Goal: Task Accomplishment & Management: Complete application form

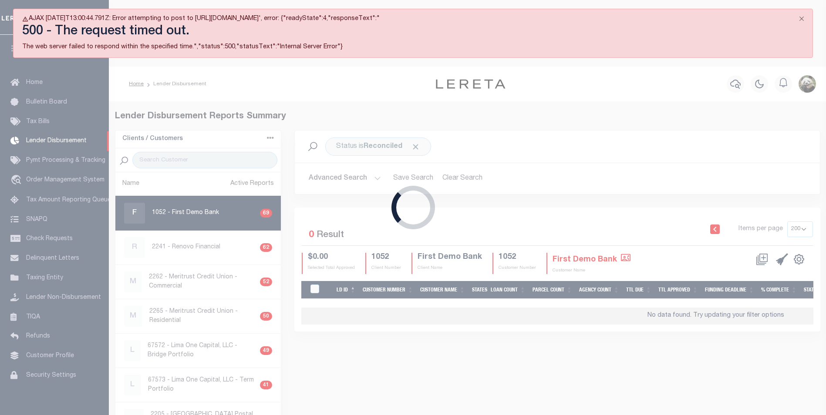
select select "200"
click at [803, 17] on button "Close" at bounding box center [801, 18] width 22 height 19
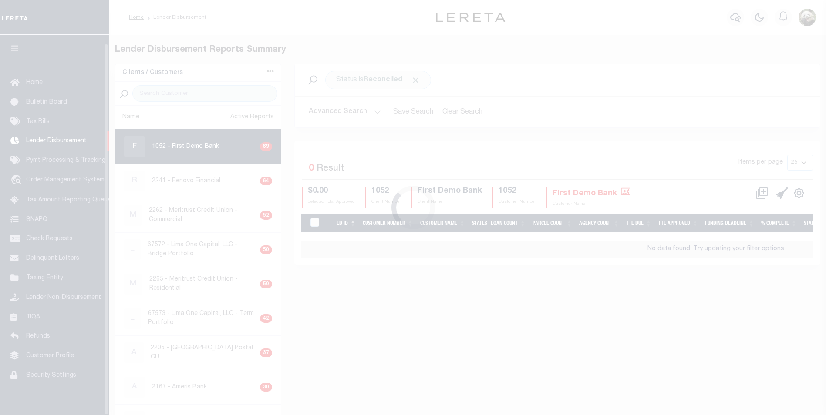
scroll to position [9, 0]
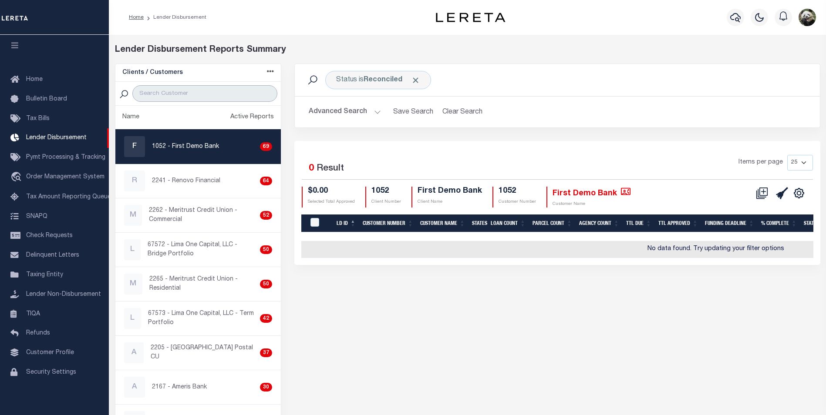
click at [181, 98] on input "search" at bounding box center [204, 93] width 145 height 17
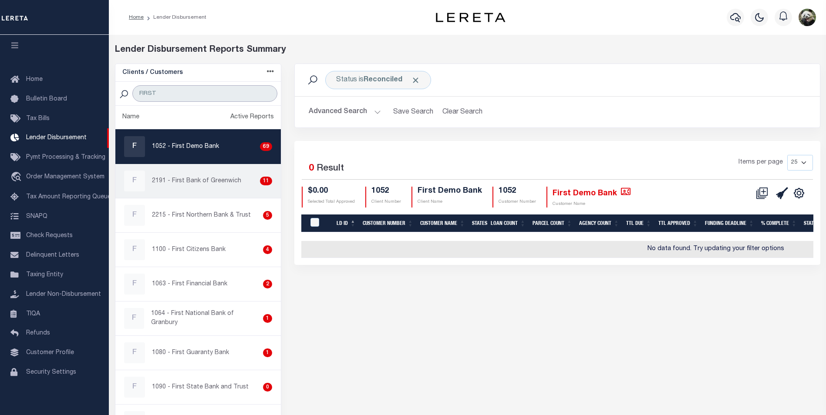
type input "FIRST"
click at [200, 184] on p "2191 - First Bank of Greenwich" at bounding box center [196, 181] width 89 height 9
checkbox input "true"
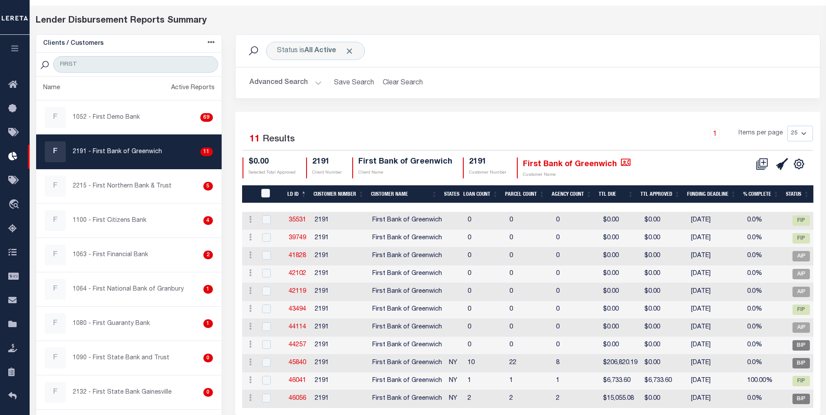
scroll to position [70, 0]
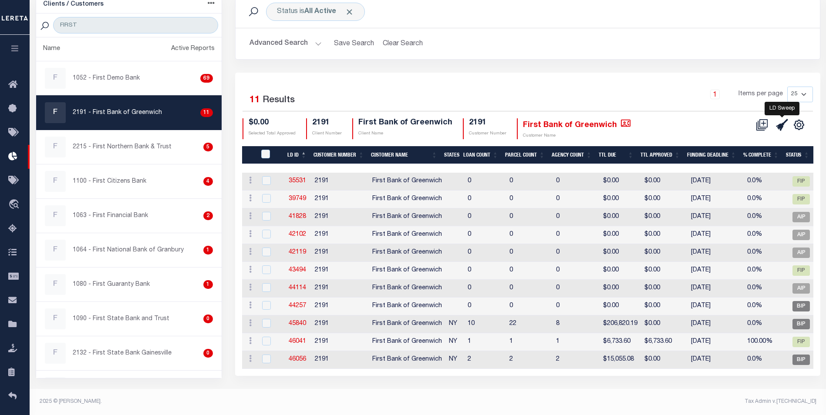
click at [779, 124] on icon at bounding box center [782, 125] width 12 height 12
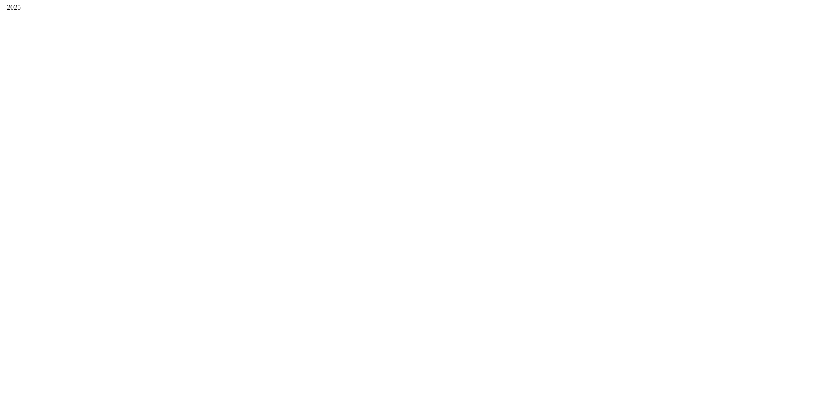
scroll to position [0, 0]
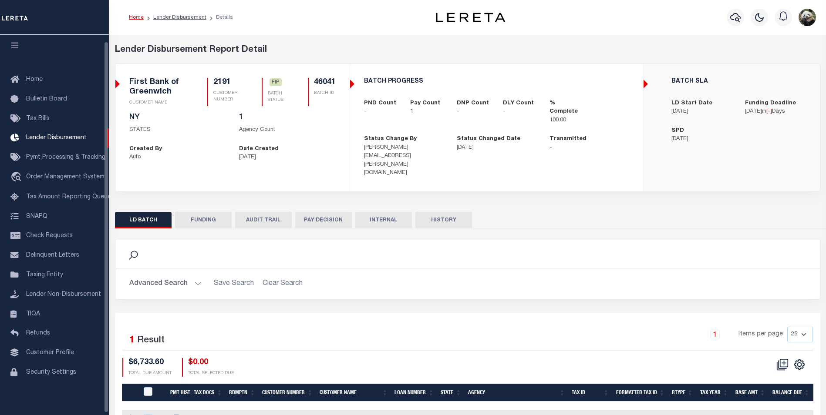
click at [208, 212] on button "FUNDING" at bounding box center [203, 220] width 57 height 17
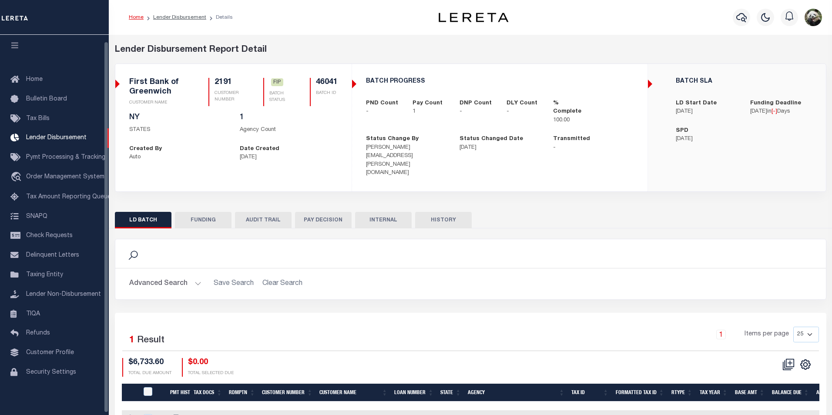
type input "$6,733.6"
type input "$0"
type input "[DATE]"
select select "100"
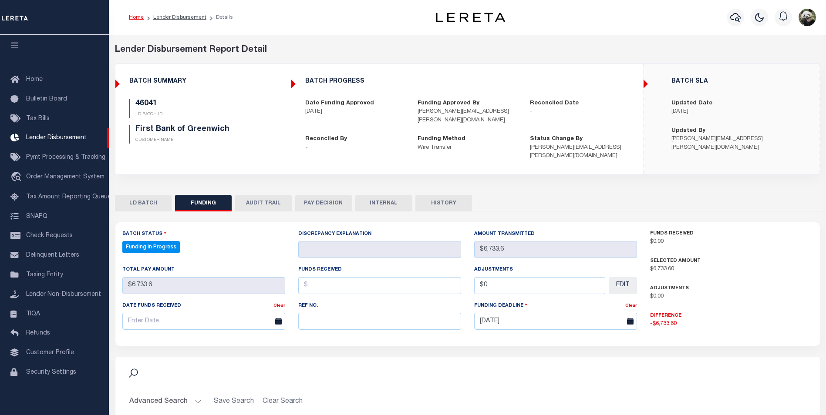
select select "100"
click at [412, 313] on input "text" at bounding box center [379, 321] width 163 height 17
paste input "20250911MMQFMP2700309809111606FT03"
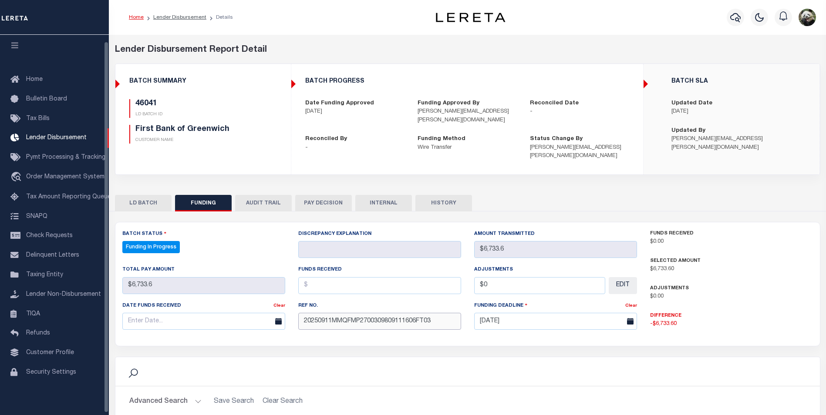
type input "20250911MMQFMP2700309809111606FT03"
click at [180, 313] on input "text" at bounding box center [203, 321] width 163 height 17
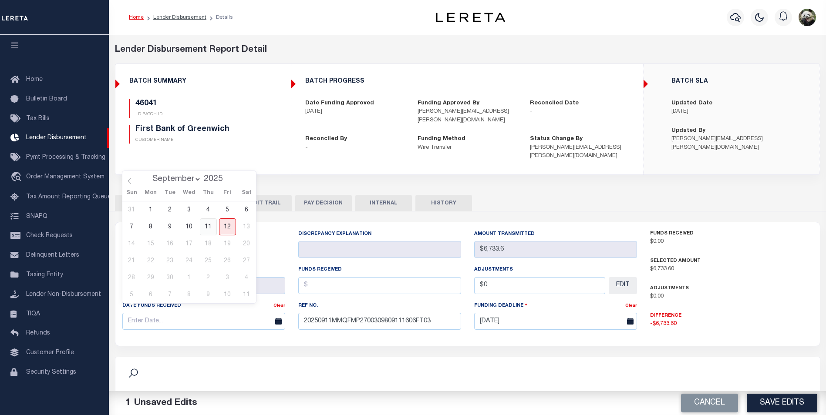
click at [209, 230] on span "11" at bounding box center [208, 226] width 17 height 17
type input "[DATE]"
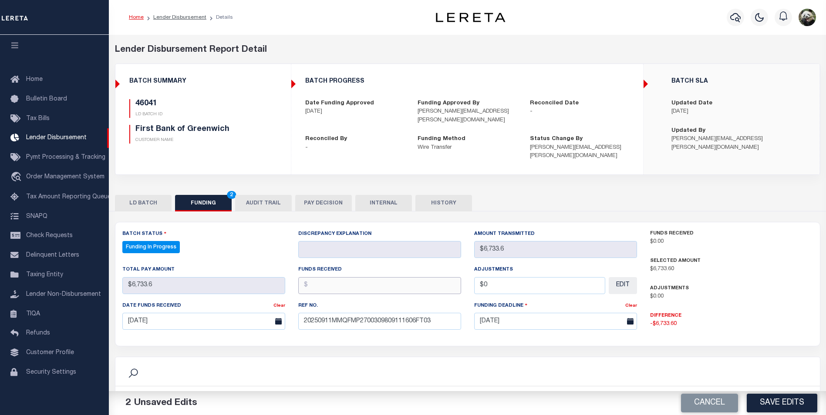
click at [366, 277] on input "text" at bounding box center [379, 285] width 163 height 17
type input "$6,733.60"
type input "$0.00"
click at [777, 405] on button "Save Edits" at bounding box center [781, 403] width 71 height 19
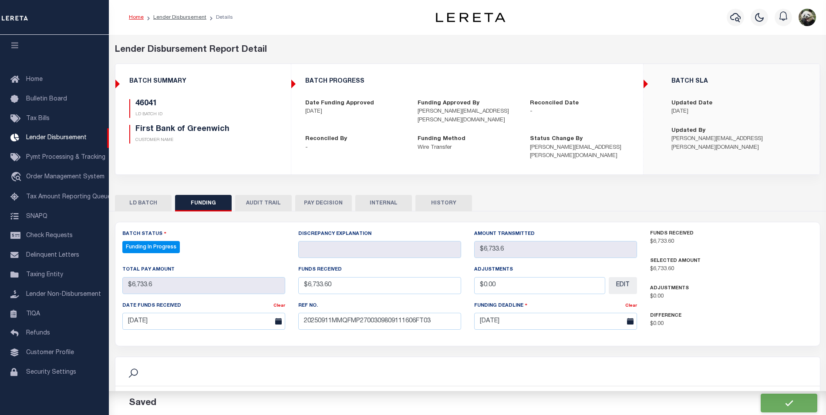
type input "$6,733.6"
type input "$0"
select select "100"
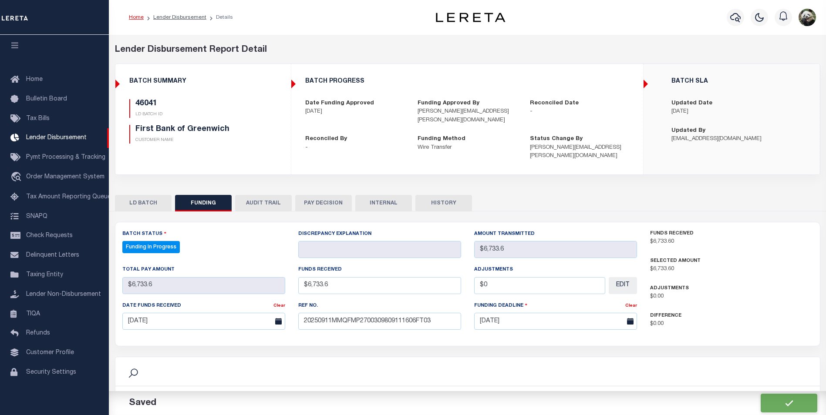
select select "100"
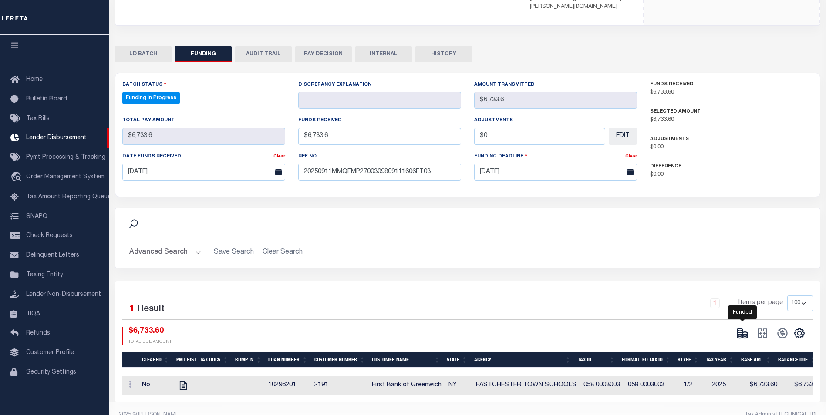
click at [740, 327] on icon at bounding box center [742, 333] width 12 height 12
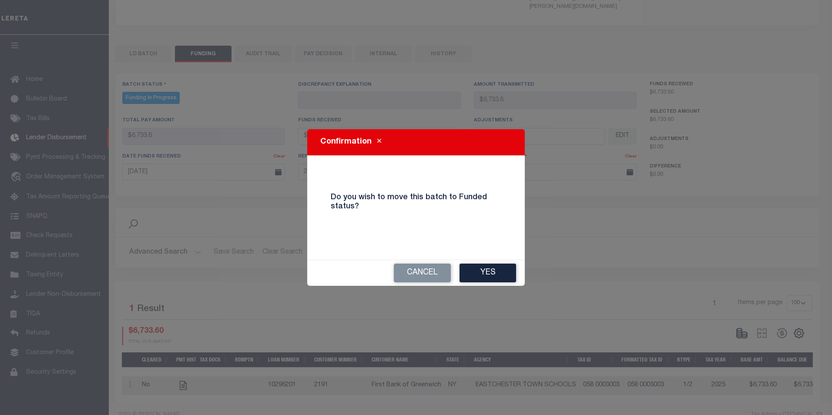
drag, startPoint x: 501, startPoint y: 255, endPoint x: 508, endPoint y: 255, distance: 7.0
click at [502, 255] on div "Confirmation Do you wish to move this batch to Funded status? Cancel Yes" at bounding box center [416, 207] width 218 height 157
click at [497, 266] on button "Yes" at bounding box center [488, 273] width 57 height 19
type input "$6,733.6"
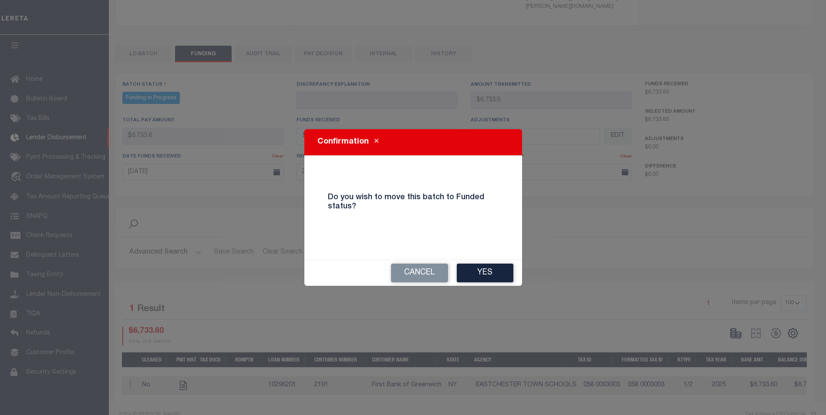
type input "$6,733.6"
type input "$0"
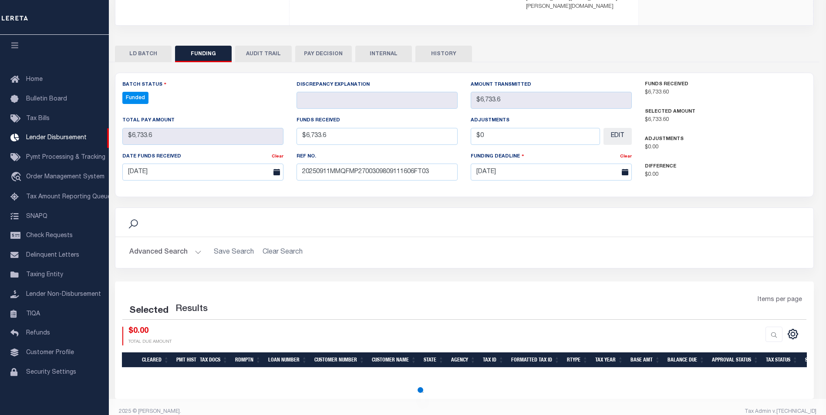
select select "100"
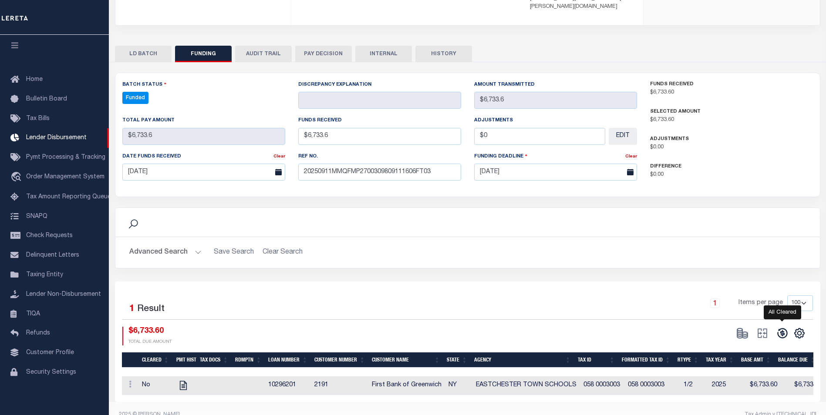
drag, startPoint x: 781, startPoint y: 327, endPoint x: 773, endPoint y: 327, distance: 7.8
click at [781, 327] on icon at bounding box center [782, 333] width 12 height 12
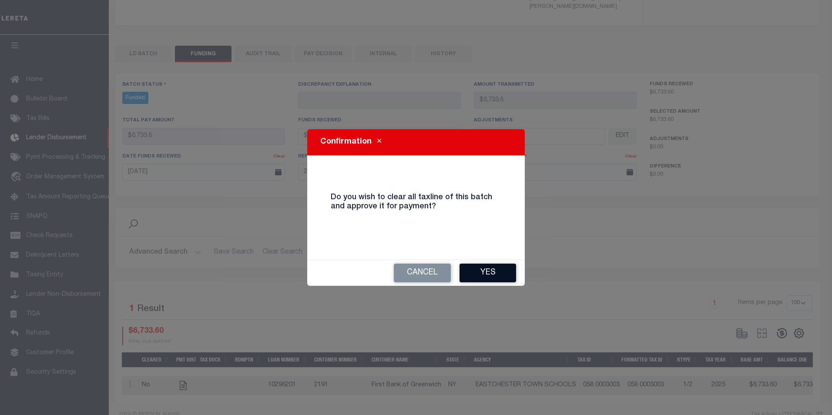
drag, startPoint x: 497, startPoint y: 280, endPoint x: 495, endPoint y: 274, distance: 5.9
click at [495, 274] on button "Yes" at bounding box center [488, 273] width 57 height 19
type input "$6,733.6"
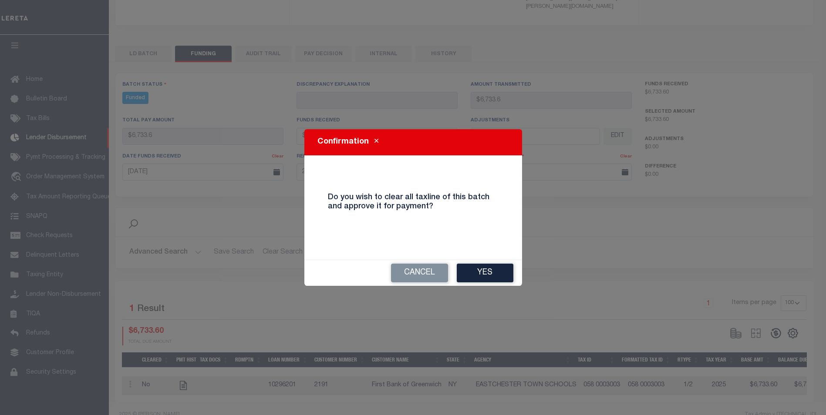
type input "$0"
select select "100"
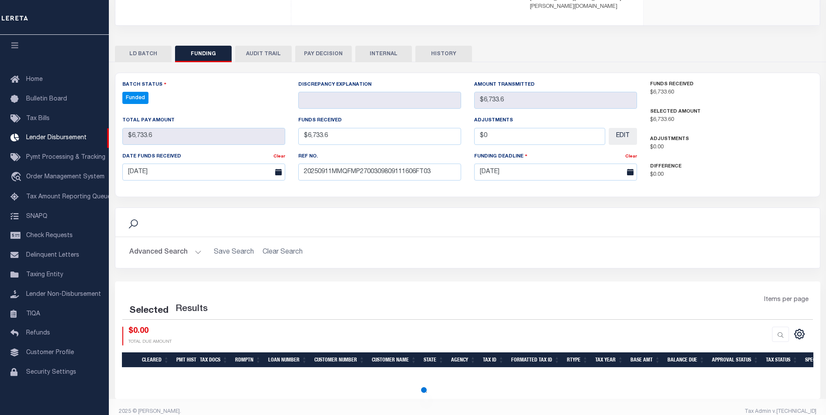
select select "100"
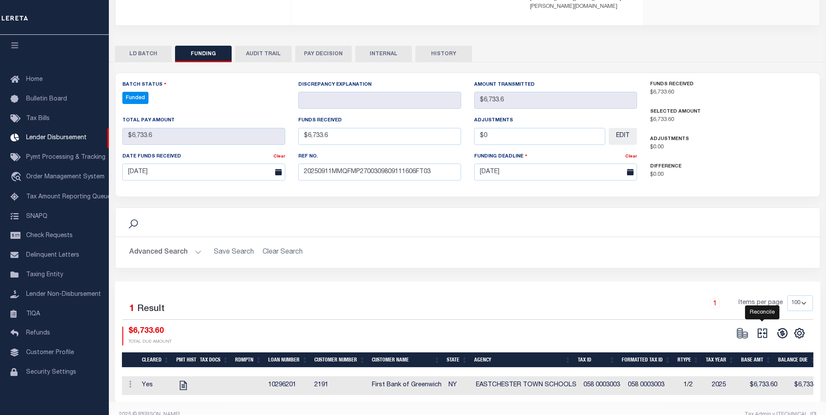
click at [759, 329] on icon at bounding box center [762, 334] width 10 height 10
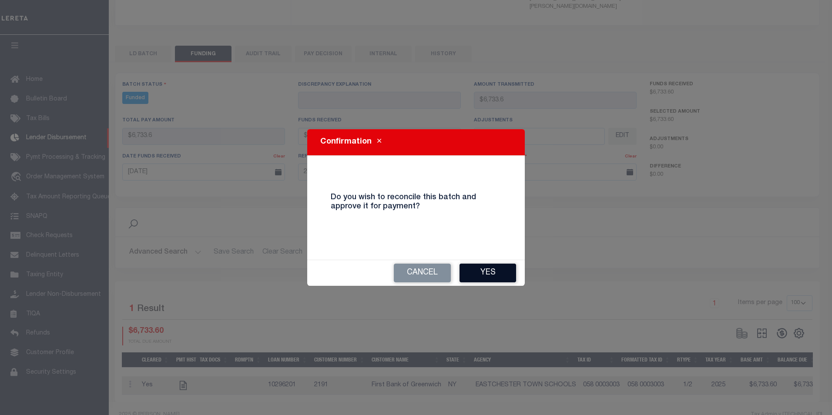
drag, startPoint x: 495, startPoint y: 280, endPoint x: 498, endPoint y: 266, distance: 14.3
click at [492, 272] on button "Yes" at bounding box center [488, 273] width 57 height 19
type input "$6,733.6"
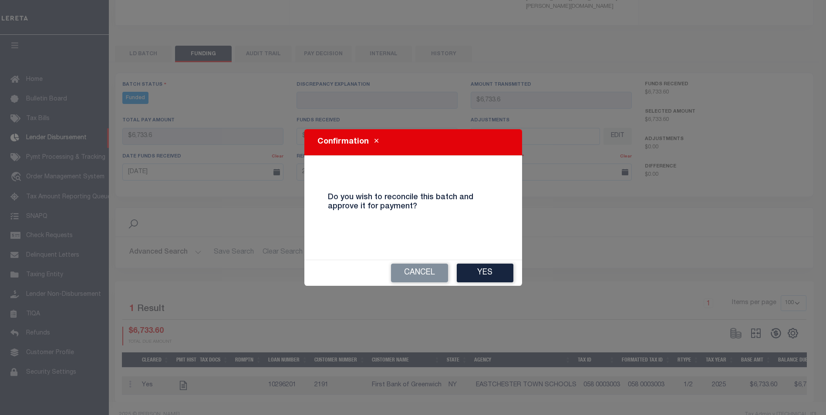
type input "$0"
select select "100"
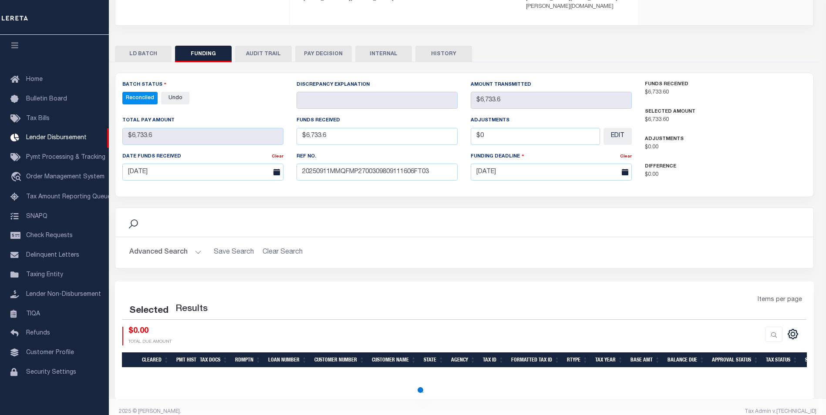
select select "100"
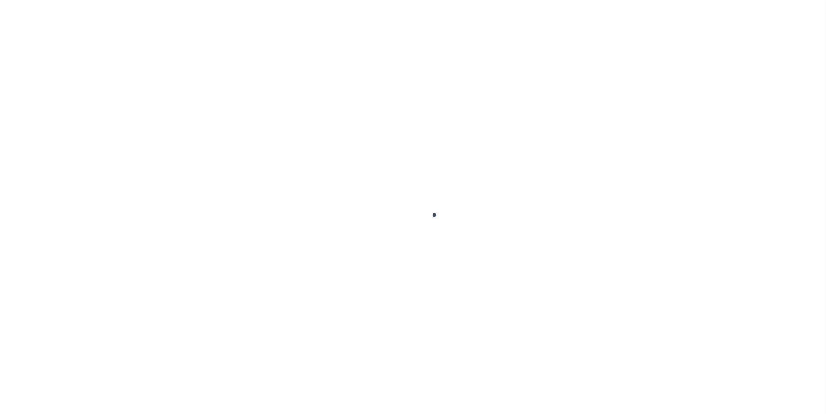
scroll to position [9, 0]
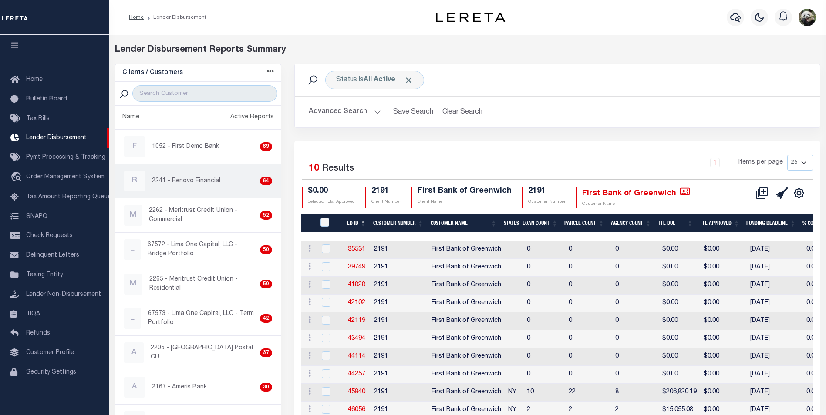
click at [193, 186] on div "R 2241 - Renovo Financial 64" at bounding box center [198, 181] width 148 height 21
checkbox input "true"
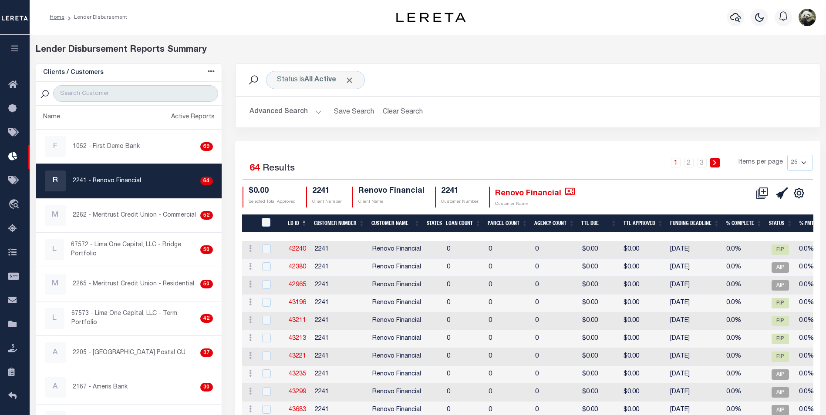
click at [796, 161] on select "25 50 100 200" at bounding box center [800, 163] width 26 height 16
click at [787, 155] on select "25 50 100 200" at bounding box center [800, 163] width 26 height 16
click at [795, 165] on select "25 50 100 200" at bounding box center [800, 163] width 26 height 16
select select "200"
click at [787, 155] on select "25 50 100 200" at bounding box center [800, 163] width 26 height 16
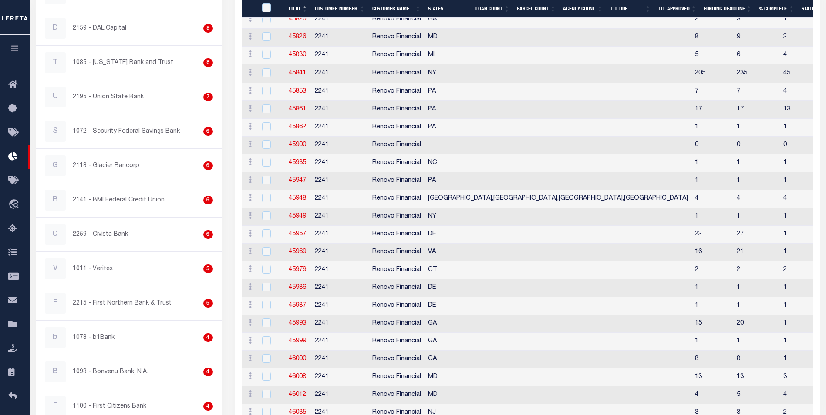
scroll to position [783, 0]
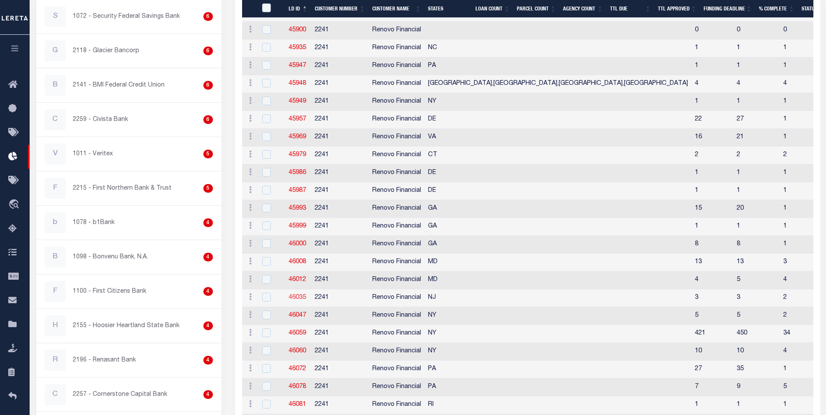
drag, startPoint x: 302, startPoint y: 293, endPoint x: 297, endPoint y: 301, distance: 9.1
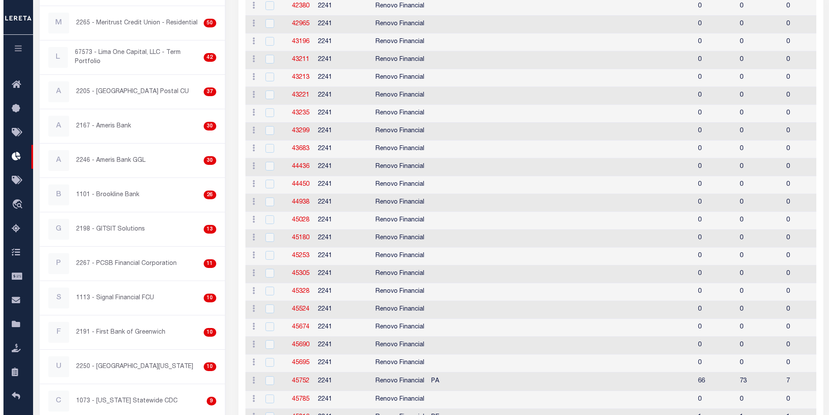
scroll to position [0, 0]
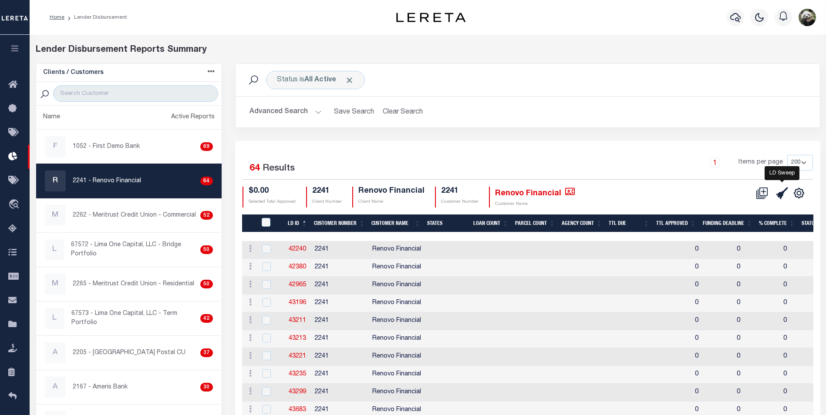
click at [787, 193] on icon at bounding box center [782, 193] width 12 height 12
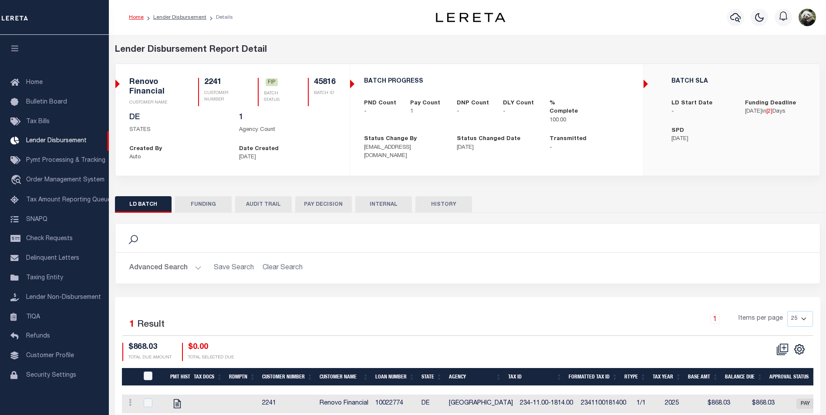
scroll to position [9, 0]
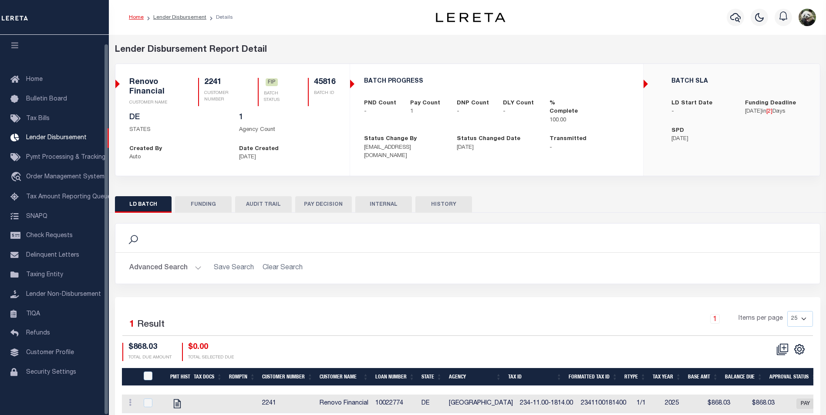
click at [200, 208] on button "FUNDING" at bounding box center [203, 204] width 57 height 17
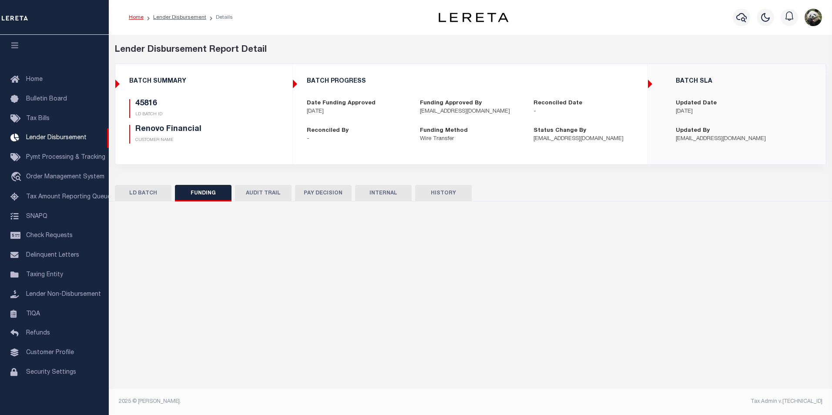
type input "$868.03"
type input "$0"
type input "[DATE]"
select select "8"
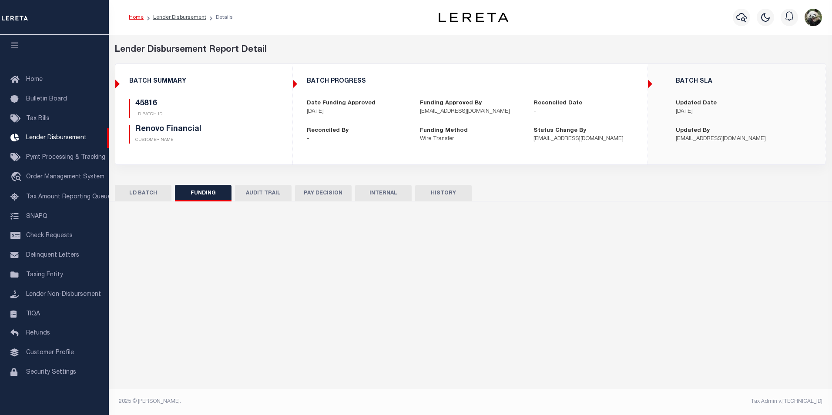
select select "100"
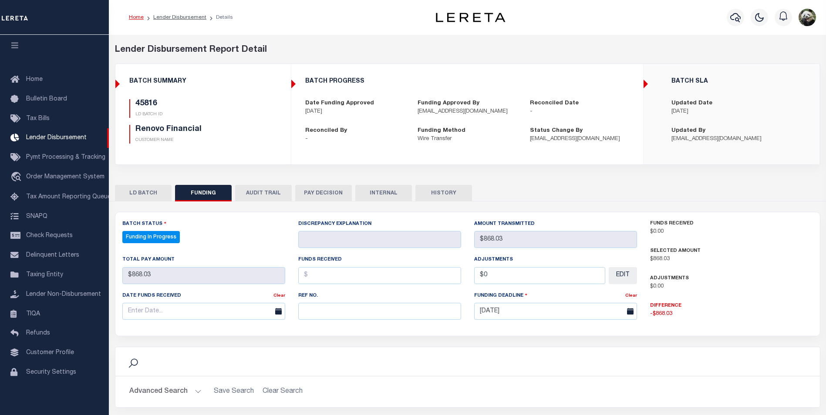
select select "100"
click at [350, 313] on input "text" at bounding box center [379, 311] width 163 height 17
paste input "20250911MMQFMP2700331009111716FT03"
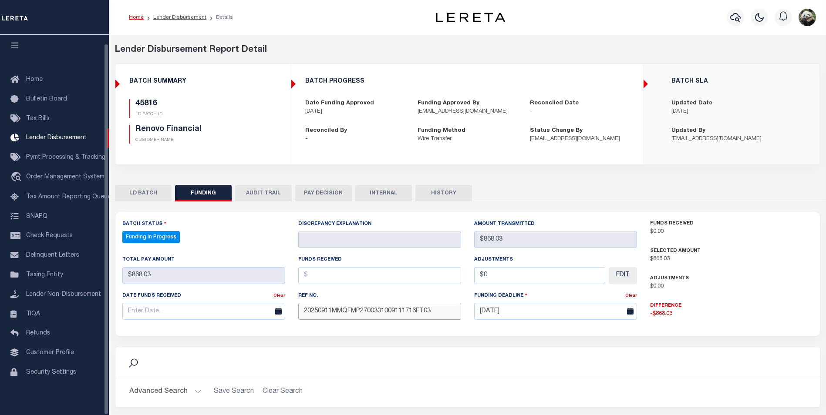
type input "20250911MMQFMP2700331009111716FT03"
click at [215, 315] on input "text" at bounding box center [203, 311] width 163 height 17
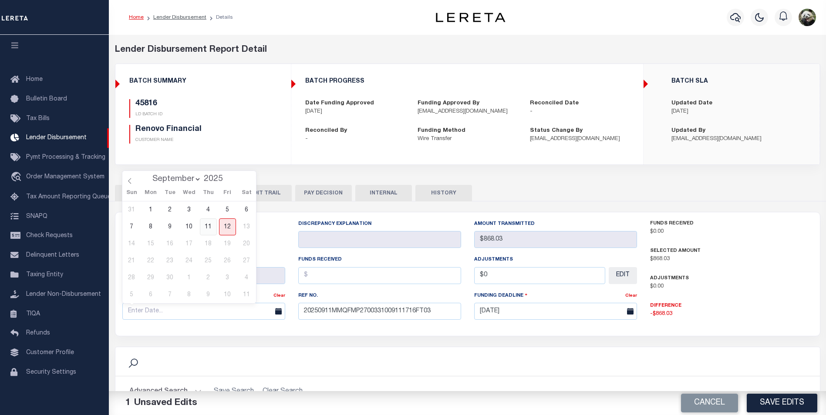
drag, startPoint x: 213, startPoint y: 224, endPoint x: 225, endPoint y: 211, distance: 17.5
click at [213, 222] on span "11" at bounding box center [208, 226] width 17 height 17
type input "[DATE]"
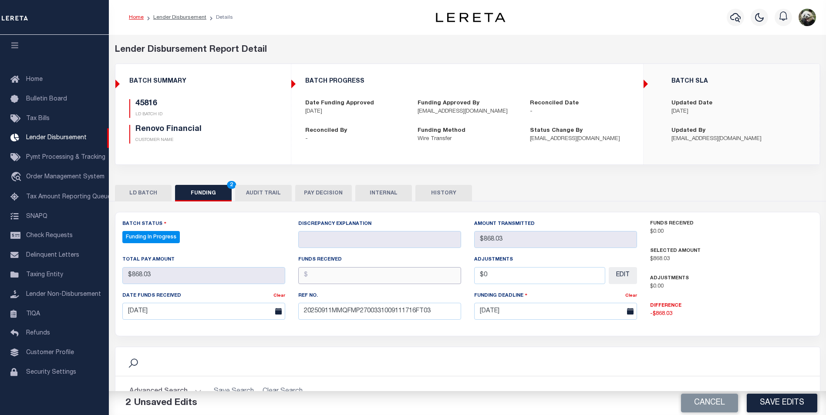
drag, startPoint x: 366, startPoint y: 269, endPoint x: 369, endPoint y: 273, distance: 5.3
click at [367, 272] on input "text" at bounding box center [379, 275] width 163 height 17
type input "$868.03"
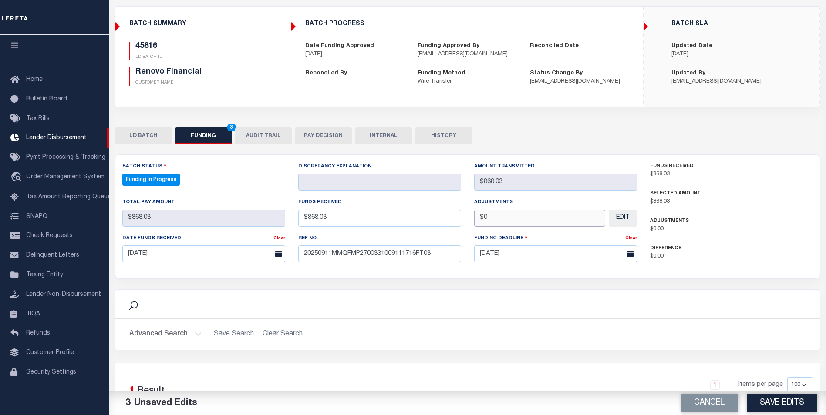
scroll to position [87, 0]
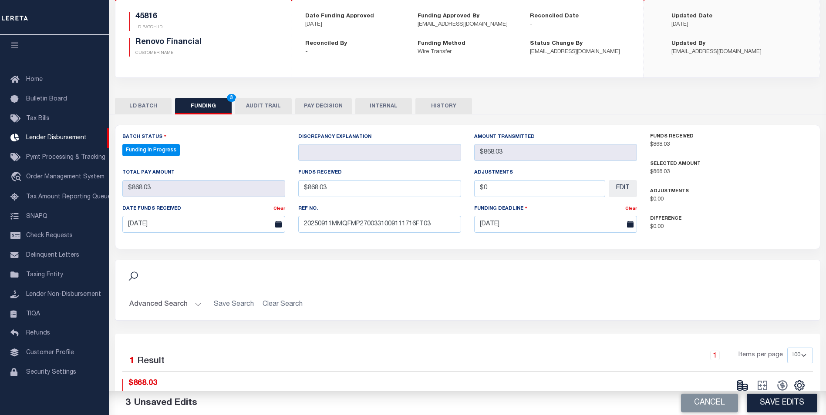
type input "$0.00"
click at [811, 404] on button "Save Edits" at bounding box center [781, 403] width 71 height 19
type input "$868.03"
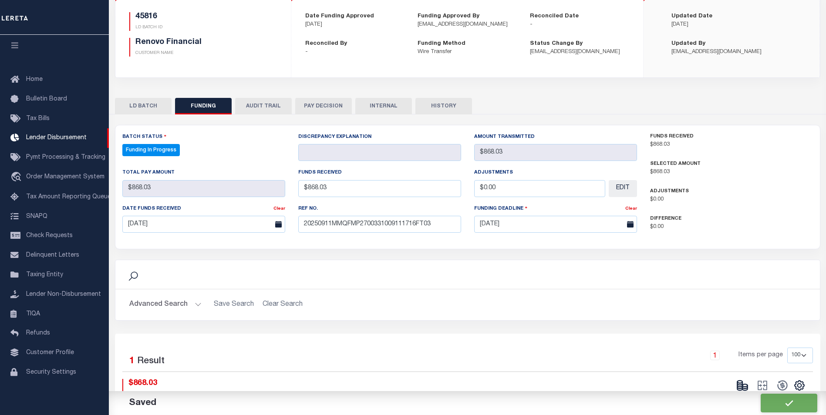
type input "$0"
select select "100"
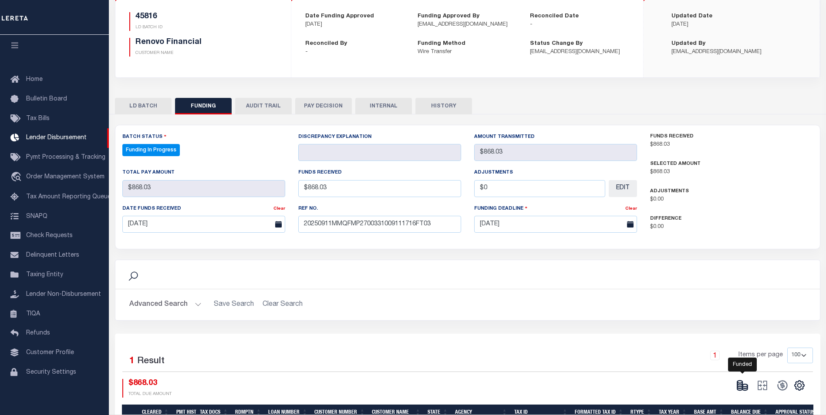
click at [741, 387] on icon at bounding box center [739, 385] width 5 height 3
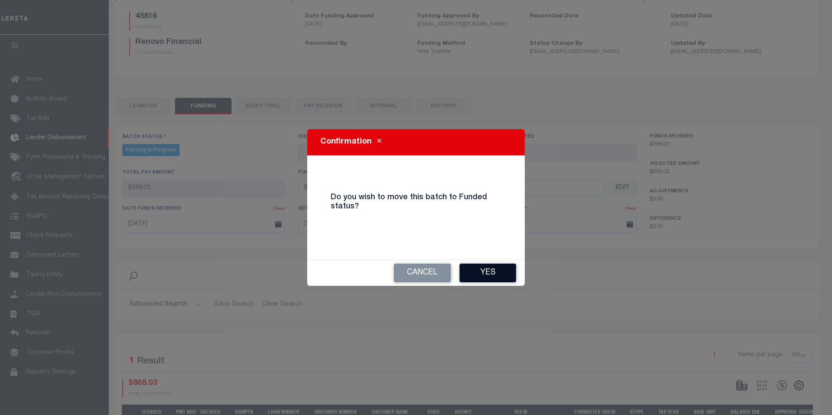
drag, startPoint x: 468, startPoint y: 268, endPoint x: 475, endPoint y: 268, distance: 7.0
click at [470, 268] on button "Yes" at bounding box center [488, 273] width 57 height 19
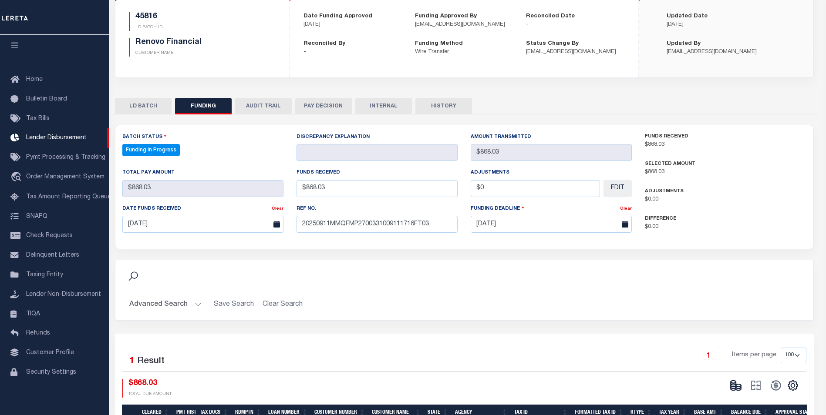
type input "$868.03"
type input "$0"
select select "100"
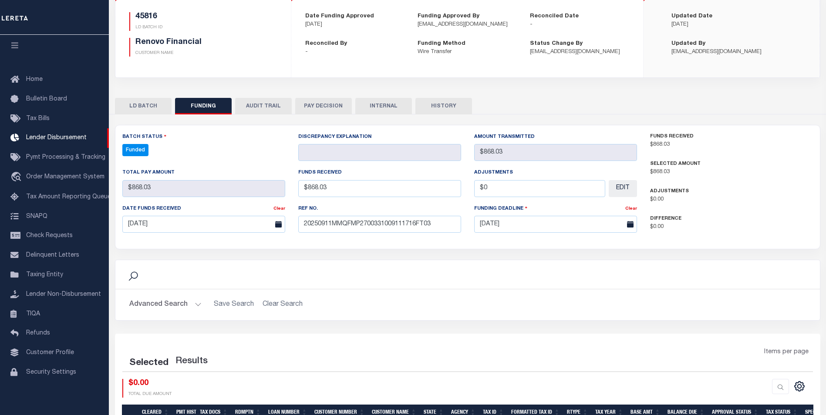
select select "100"
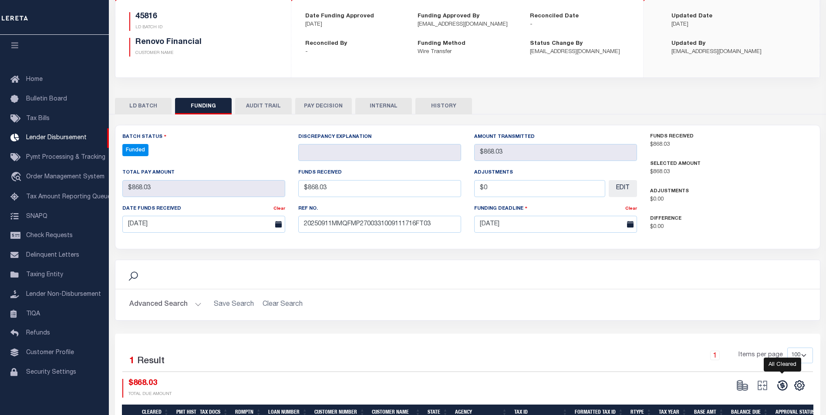
click at [779, 390] on icon at bounding box center [782, 386] width 10 height 10
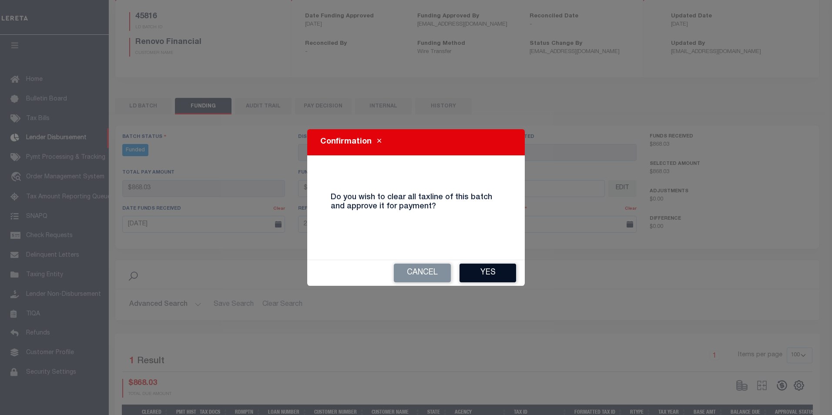
click at [478, 264] on button "Yes" at bounding box center [488, 273] width 57 height 19
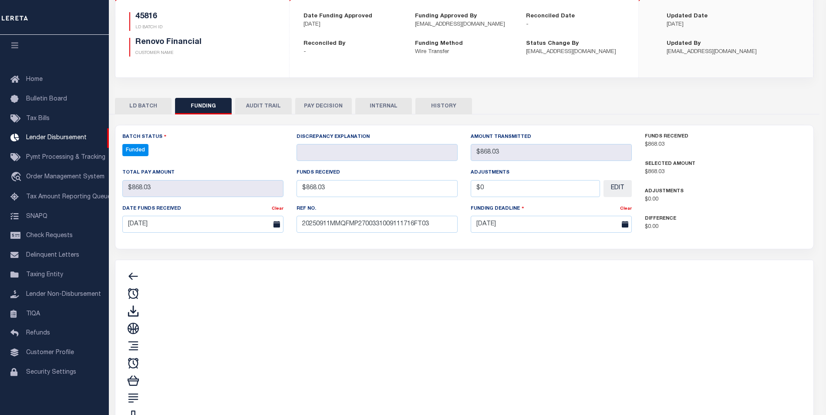
type input "$868.03"
type input "$0"
select select "100"
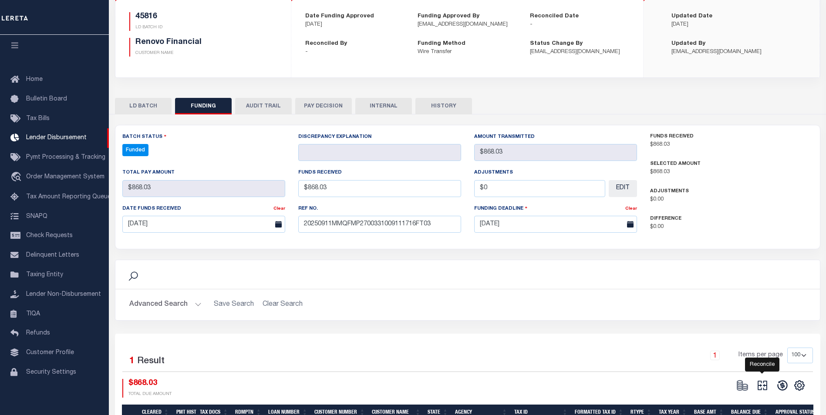
click at [764, 387] on icon "" at bounding box center [762, 385] width 12 height 12
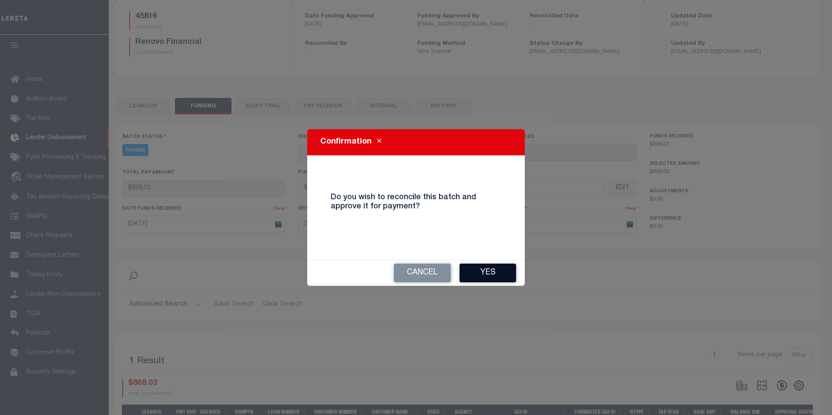
click at [492, 274] on button "Yes" at bounding box center [488, 273] width 57 height 19
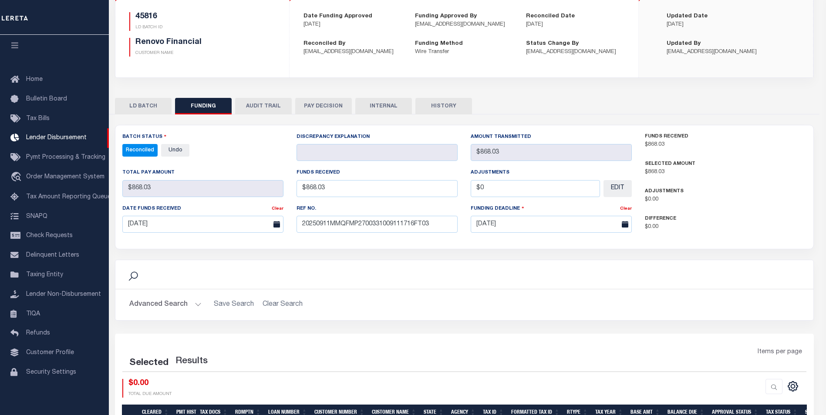
click at [400, 109] on button "INTERNAL" at bounding box center [383, 106] width 57 height 17
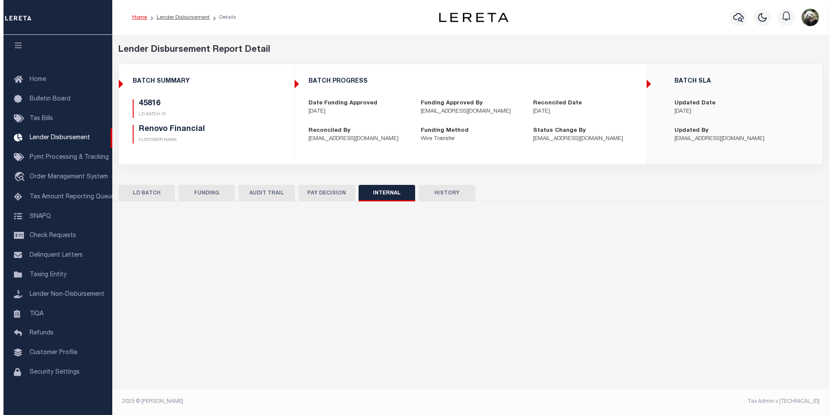
scroll to position [0, 0]
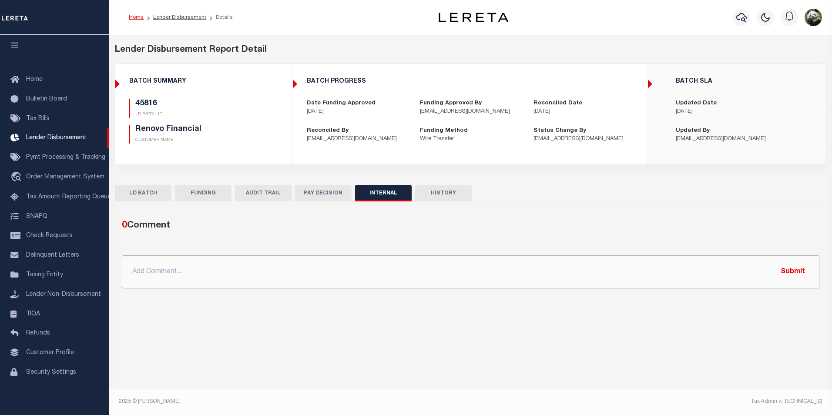
click at [361, 272] on input "text" at bounding box center [471, 271] width 698 height 33
paste input "OG AMOUNT $65,825.19 45816 - $868.03 45826 - $25,548.04 45853 - $25,142.60 4603…"
type input "OG AMOUNT $65,825.19 45816 - $868.03 45826 - $25,548.04 45853 - $25,142.60 4603…"
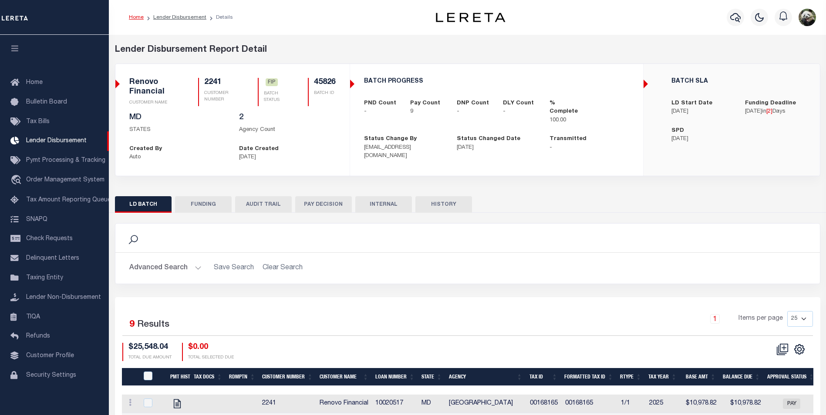
scroll to position [9, 0]
drag, startPoint x: 200, startPoint y: 205, endPoint x: 228, endPoint y: 222, distance: 33.2
click at [200, 204] on button "FUNDING" at bounding box center [203, 204] width 57 height 17
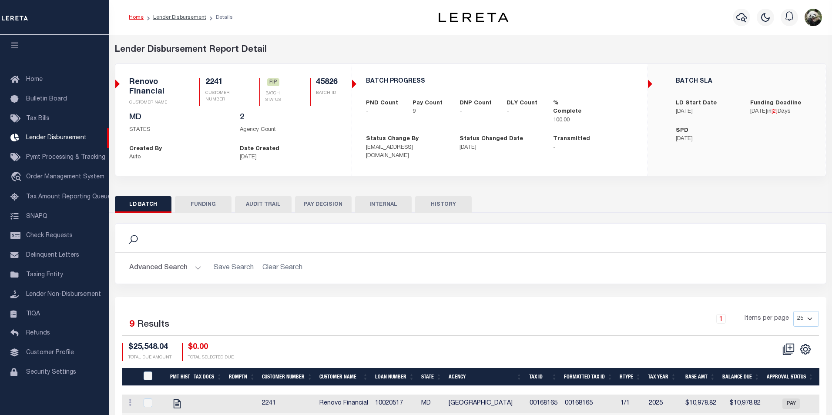
type input "$25,548.04"
type input "$0"
type input "[DATE]"
select select "100"
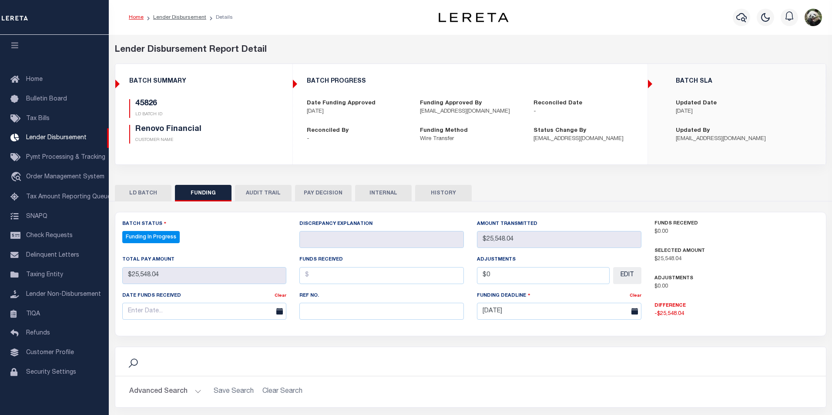
select select "100"
click at [373, 317] on input "text" at bounding box center [379, 311] width 163 height 17
paste input "20250911MMQFMP2700331009111716FT03"
type input "20250911MMQFMP2700331009111716FT03"
click at [137, 305] on input "text" at bounding box center [203, 311] width 163 height 17
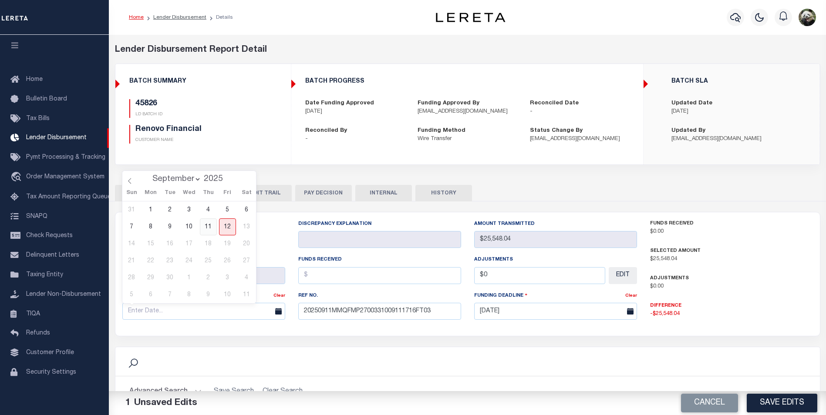
drag, startPoint x: 207, startPoint y: 220, endPoint x: 252, endPoint y: 234, distance: 47.4
click at [209, 218] on span "11" at bounding box center [208, 226] width 17 height 17
type input "[DATE]"
click at [206, 225] on span "11" at bounding box center [208, 226] width 17 height 17
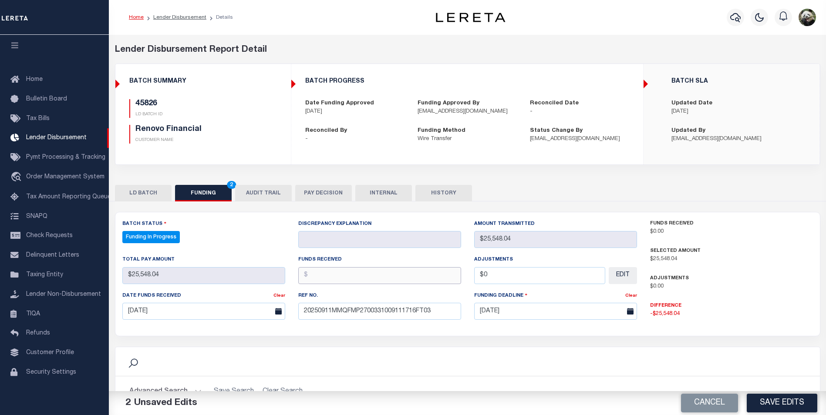
drag, startPoint x: 342, startPoint y: 270, endPoint x: 348, endPoint y: 275, distance: 8.3
click at [343, 271] on input "text" at bounding box center [379, 275] width 163 height 17
type input "$25,548.04"
type input "$0.00"
click at [796, 399] on button "Save Edits" at bounding box center [781, 403] width 71 height 19
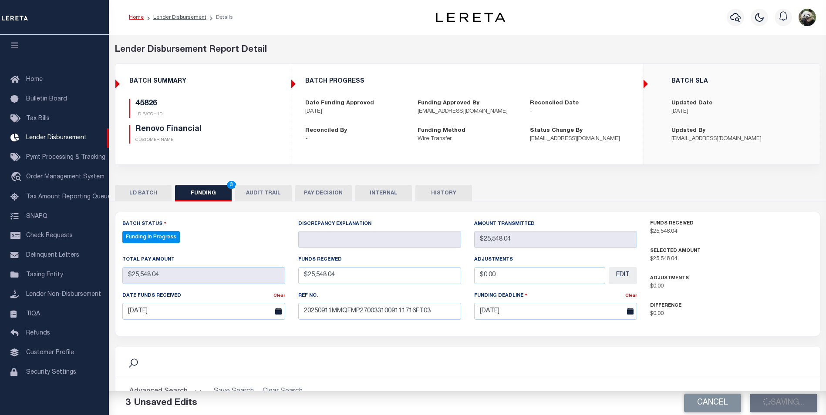
type input "$25,548.04"
type input "$0"
select select "100"
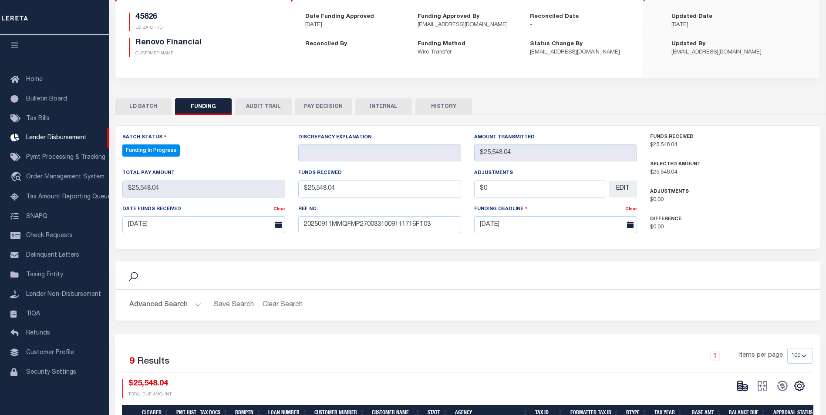
scroll to position [87, 0]
click at [741, 383] on ellipse at bounding box center [739, 382] width 5 height 3
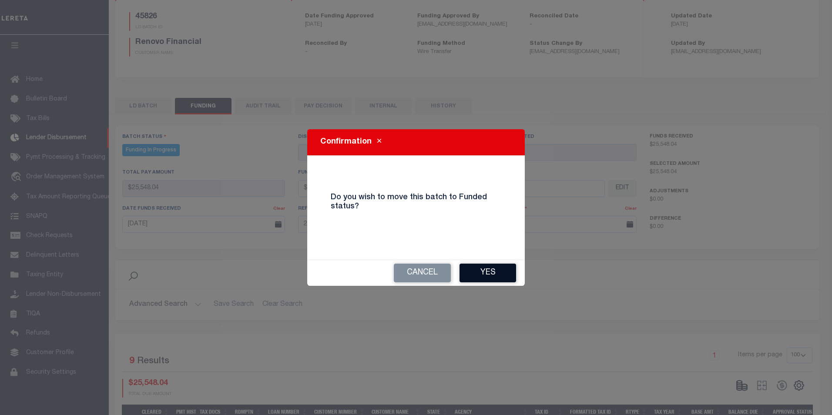
click at [499, 269] on button "Yes" at bounding box center [488, 273] width 57 height 19
select select "100"
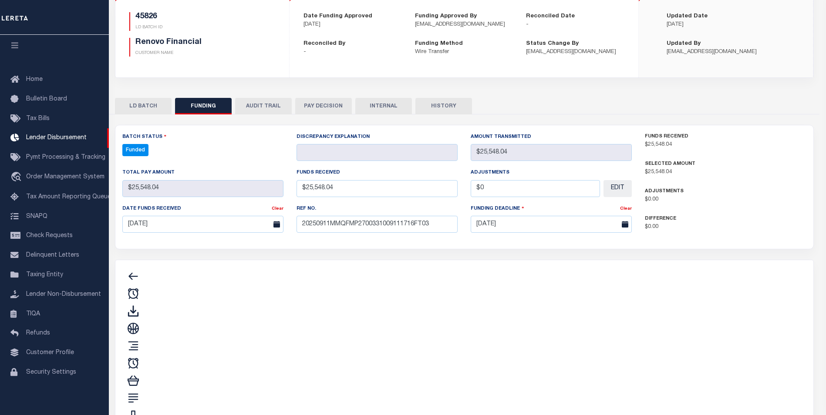
type input "$25,548.04"
type input "$0"
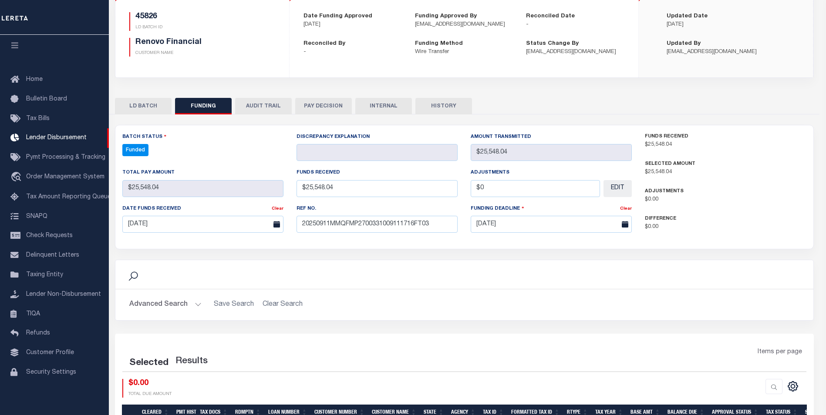
select select "100"
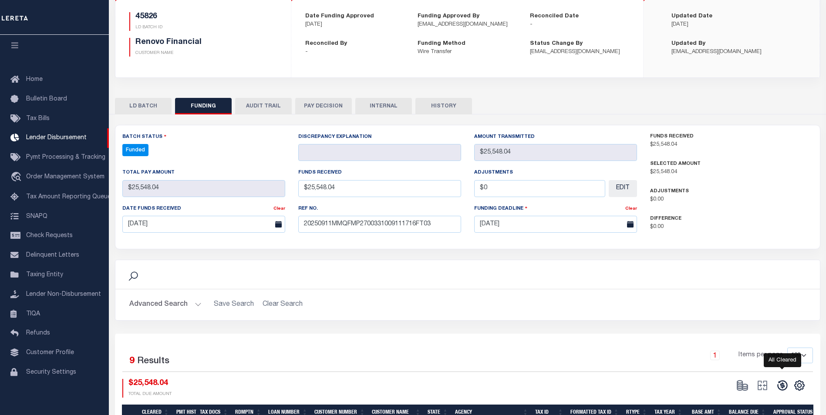
click at [779, 386] on icon at bounding box center [782, 385] width 12 height 12
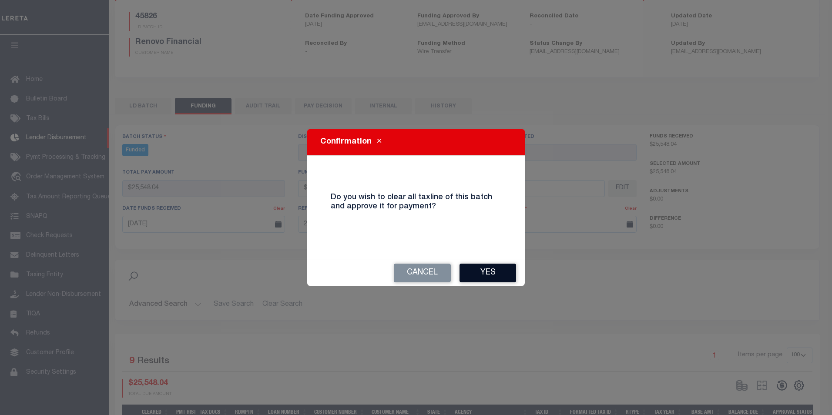
click at [482, 270] on button "Yes" at bounding box center [488, 273] width 57 height 19
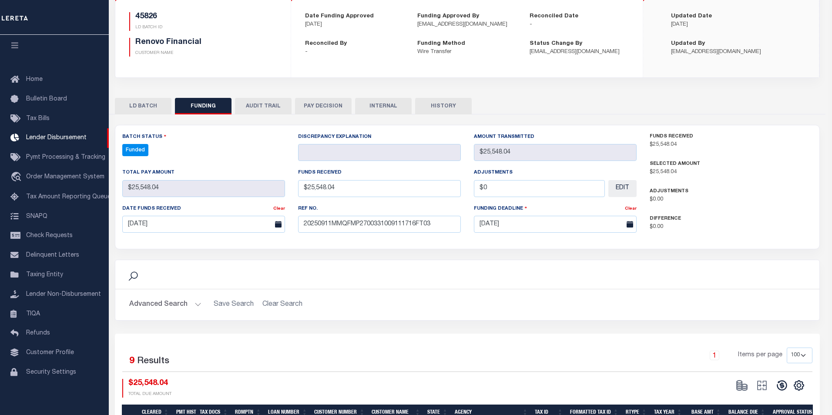
type input "$25,548.04"
type input "$0"
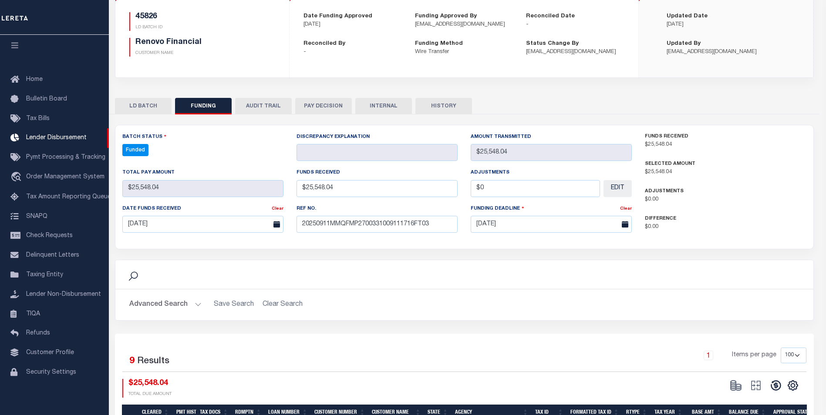
select select "100"
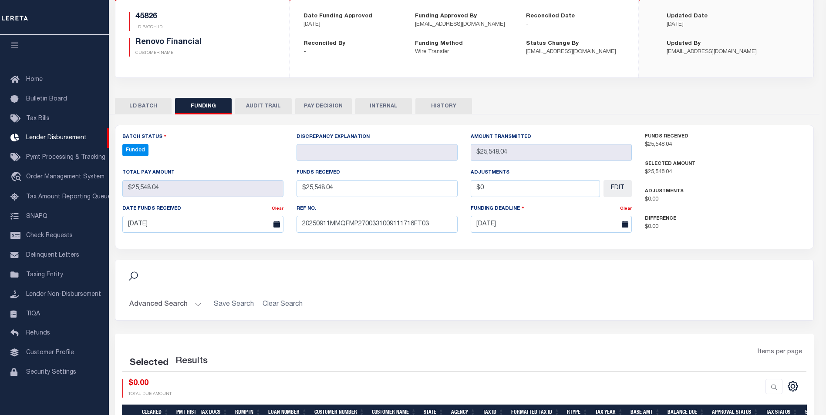
select select "100"
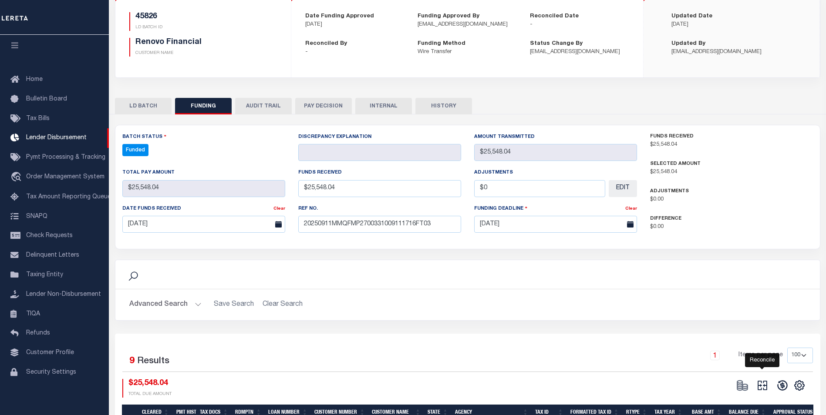
click at [759, 388] on icon at bounding box center [762, 385] width 12 height 12
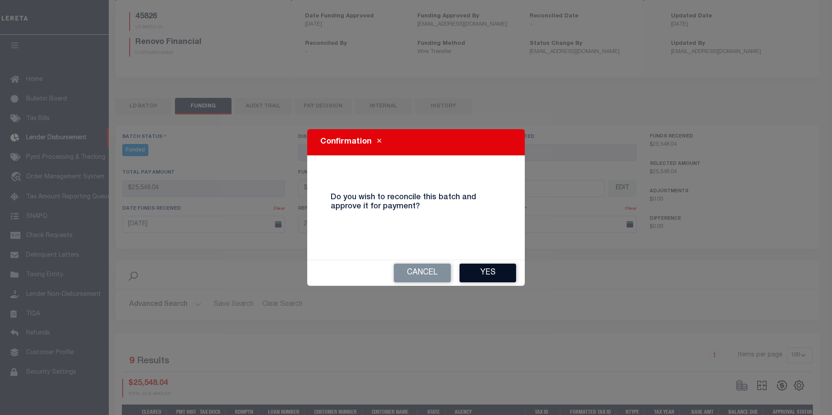
click at [490, 272] on button "Yes" at bounding box center [488, 273] width 57 height 19
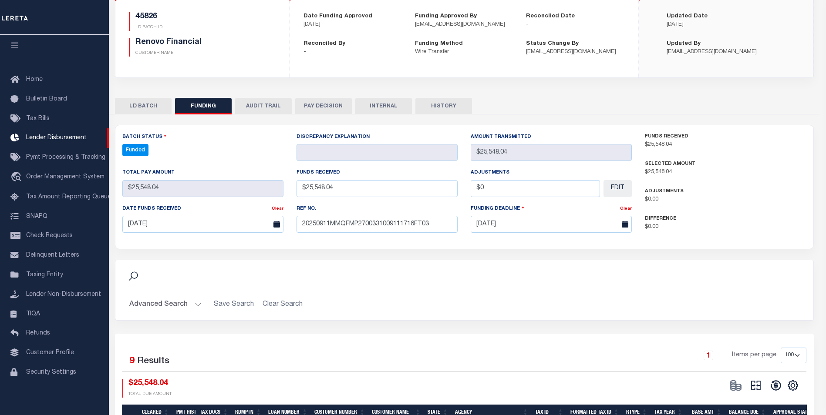
type input "$25,548.04"
type input "$0"
select select "100"
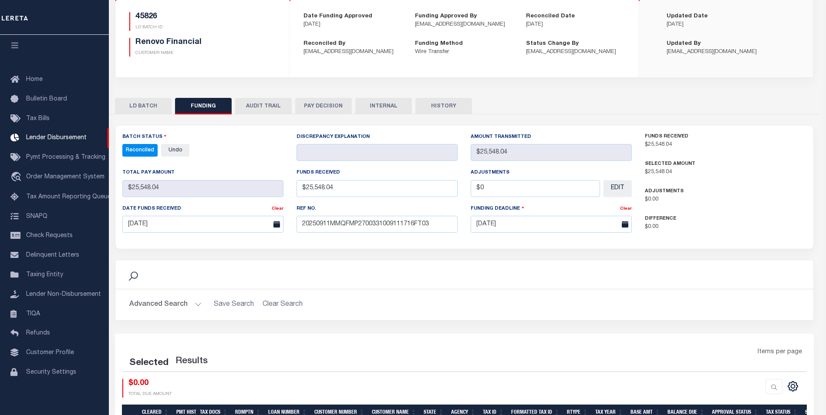
select select "100"
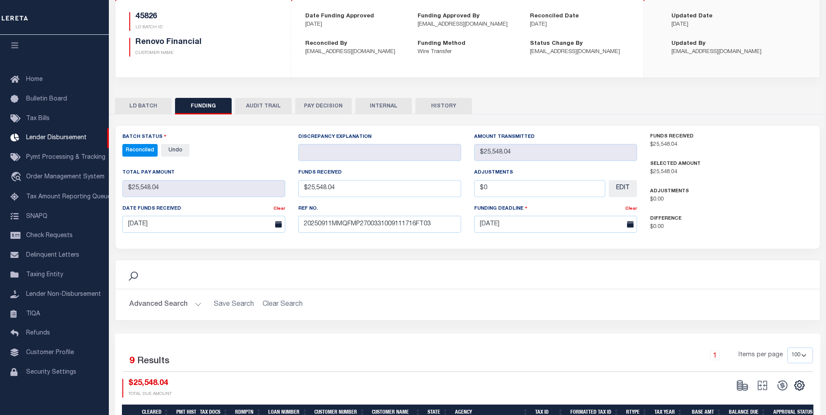
click at [375, 105] on button "INTERNAL" at bounding box center [383, 106] width 57 height 17
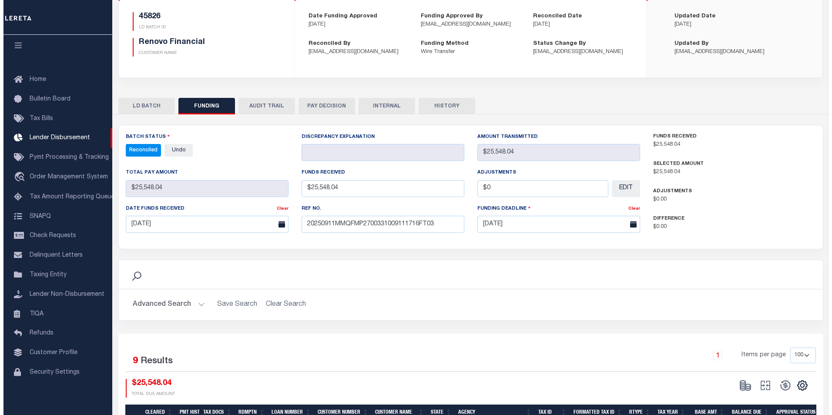
scroll to position [0, 0]
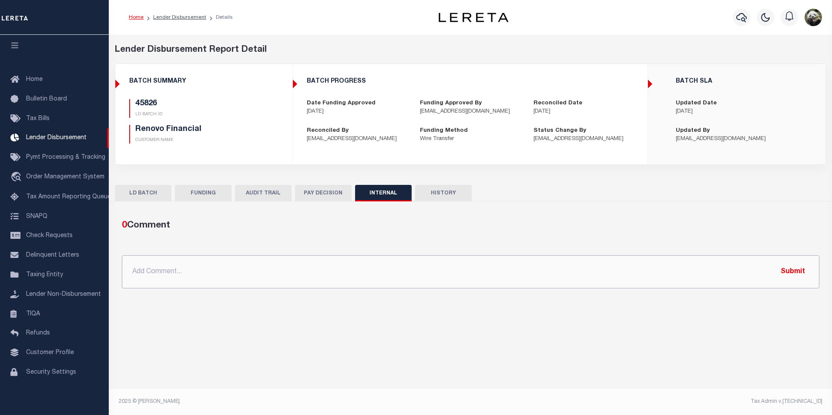
click at [200, 272] on input "text" at bounding box center [471, 271] width 698 height 33
paste input "OG AMOUNT $65,825.19 45816 - $868.03 45826 - $25,548.04 45853 - $25,142.60 4603…"
type input "OG AMOUNT $65,825.19 45816 - $868.03 45826 - $25,548.04 45853 - $25,142.60 4603…"
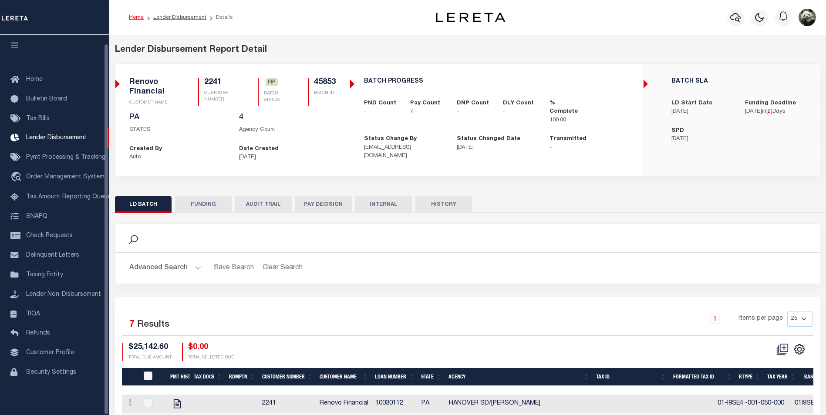
scroll to position [9, 0]
click at [201, 204] on button "FUNDING" at bounding box center [203, 204] width 57 height 17
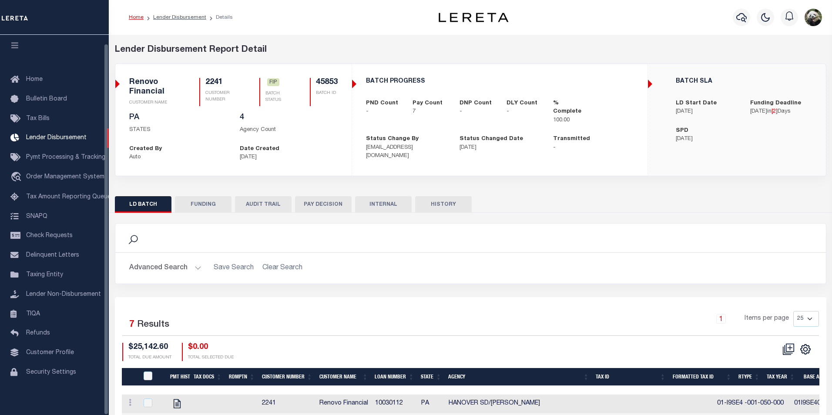
type input "$25,142.6"
type input "$0"
type input "[DATE]"
select select "100"
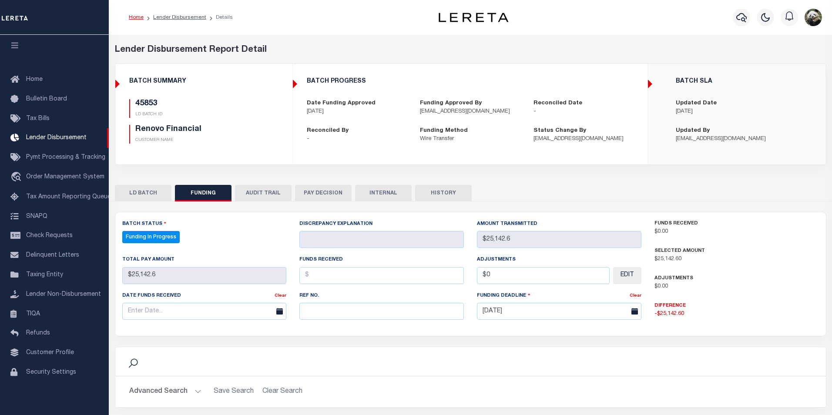
select select "100"
click at [338, 312] on input "text" at bounding box center [379, 311] width 163 height 17
paste input "20250911MMQFMP2700331009111716FT03"
type input "20250911MMQFMP2700331009111716FT03"
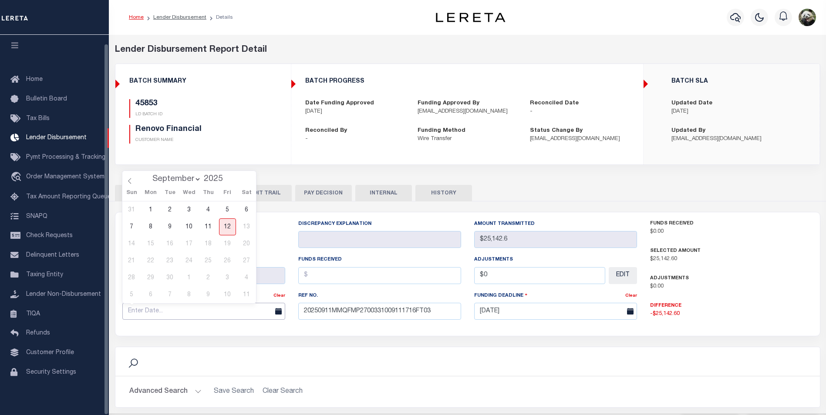
click at [171, 318] on input "text" at bounding box center [203, 311] width 163 height 17
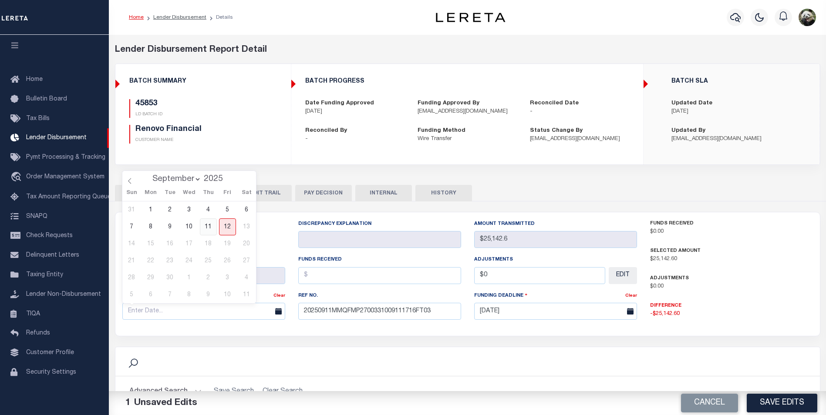
drag, startPoint x: 209, startPoint y: 224, endPoint x: 233, endPoint y: 233, distance: 25.6
click at [209, 224] on span "11" at bounding box center [208, 226] width 17 height 17
type input "[DATE]"
click at [204, 224] on span "11" at bounding box center [208, 226] width 17 height 17
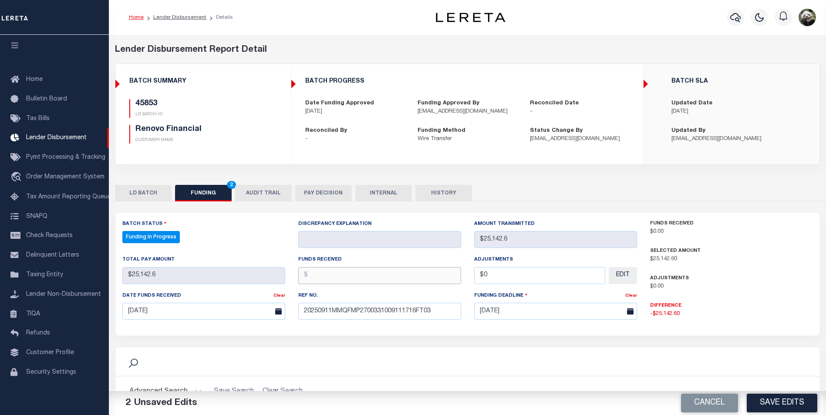
click at [336, 282] on input "text" at bounding box center [379, 275] width 163 height 17
type input "$25,142.60"
type input "$0.00"
click at [782, 400] on button "Save Edits" at bounding box center [781, 403] width 71 height 19
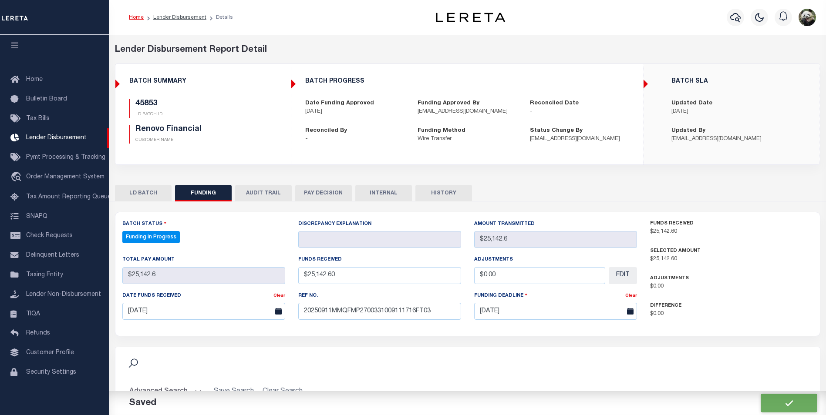
type input "$25,142.6"
type input "$0"
select select "100"
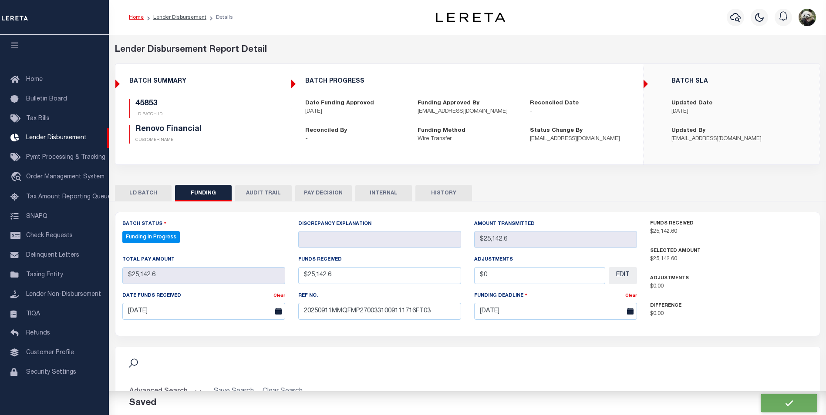
select select "100"
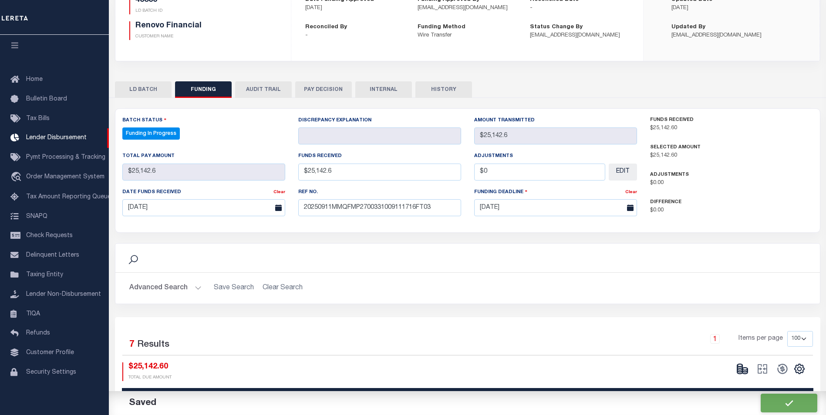
scroll to position [131, 0]
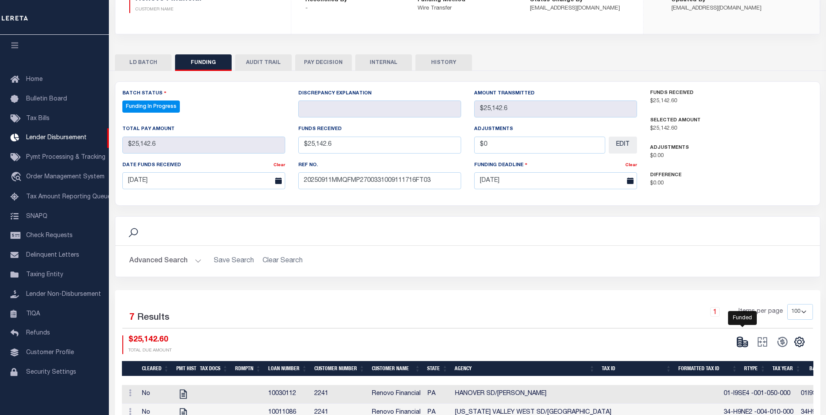
click at [740, 342] on icon at bounding box center [739, 340] width 5 height 3
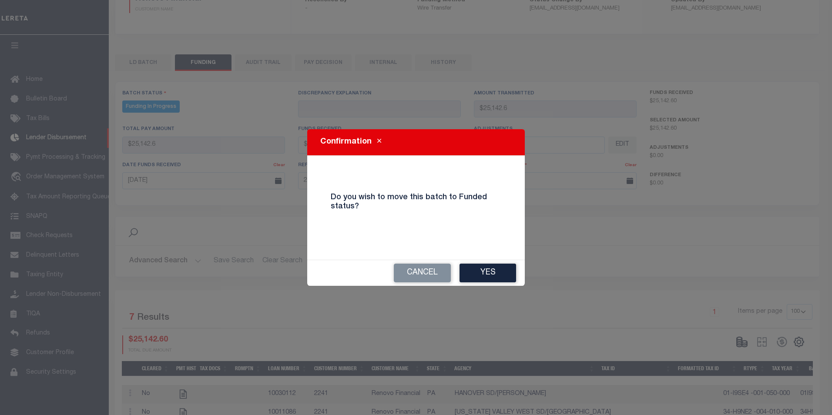
click at [478, 271] on button "Yes" at bounding box center [488, 273] width 57 height 19
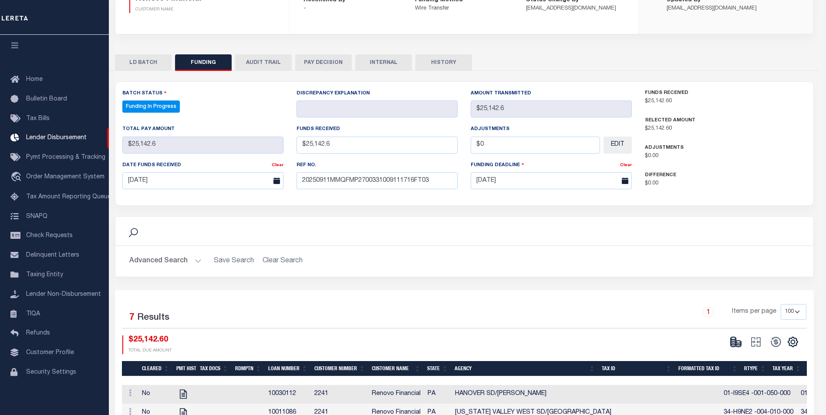
type input "$25,142.6"
type input "$0"
select select "100"
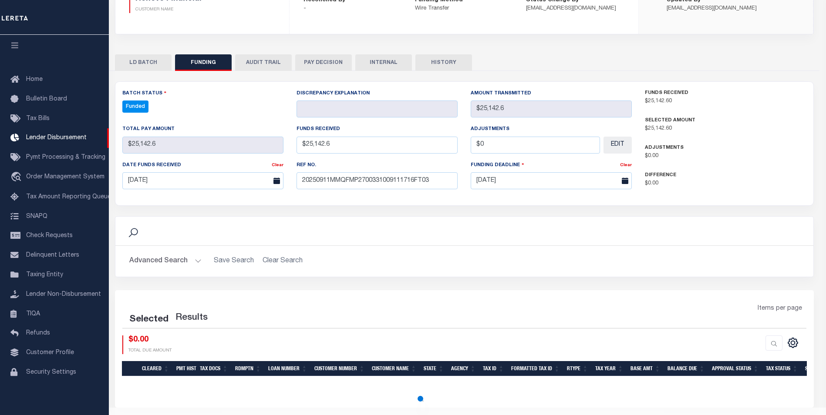
select select "100"
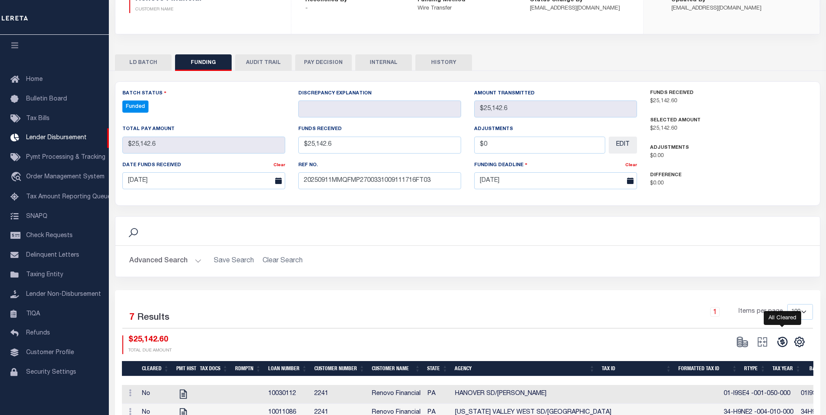
click at [781, 342] on icon at bounding box center [782, 342] width 12 height 12
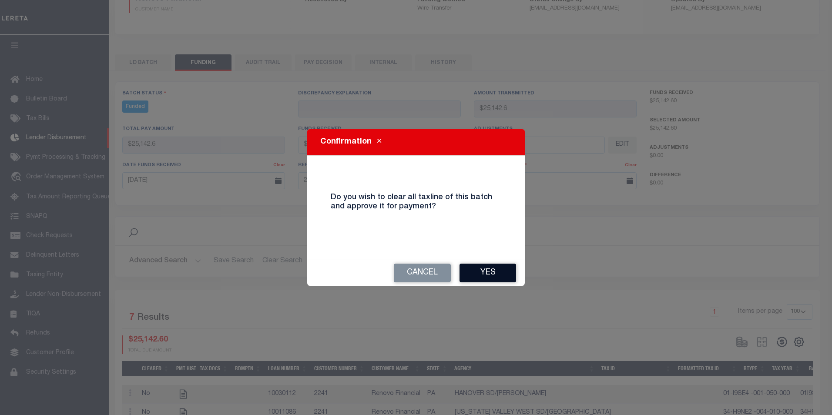
click at [513, 265] on button "Yes" at bounding box center [488, 273] width 57 height 19
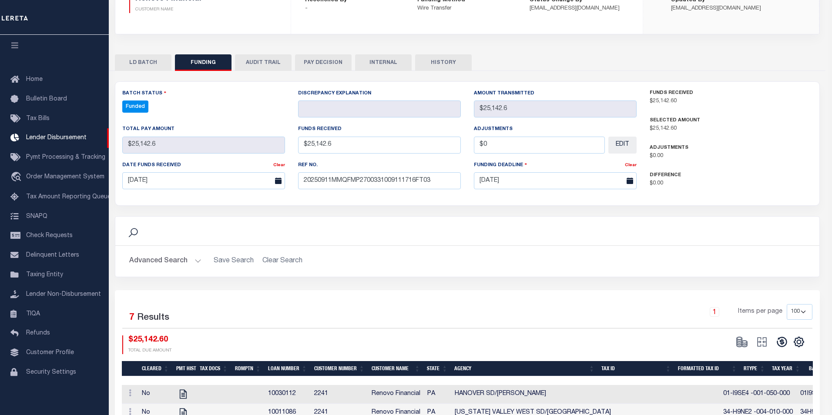
type input "$25,142.6"
type input "$0"
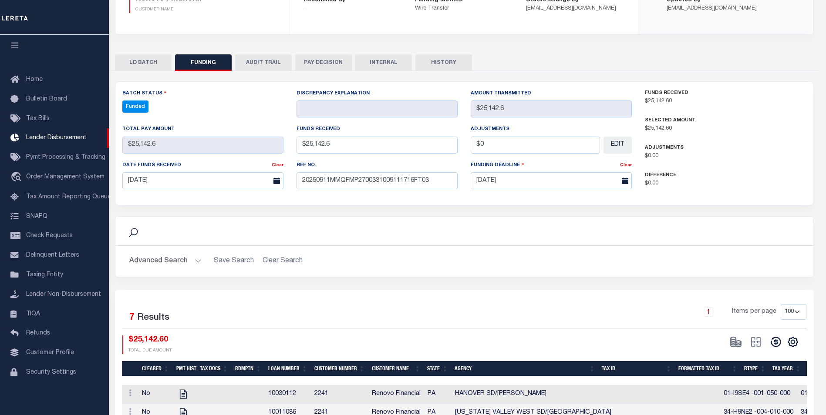
select select "100"
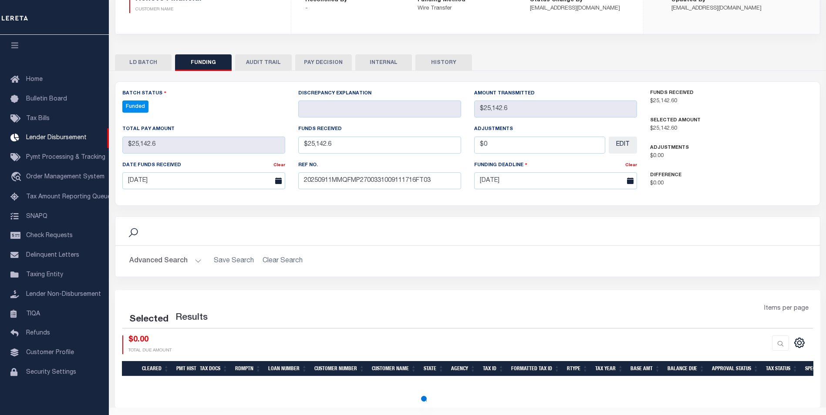
select select "100"
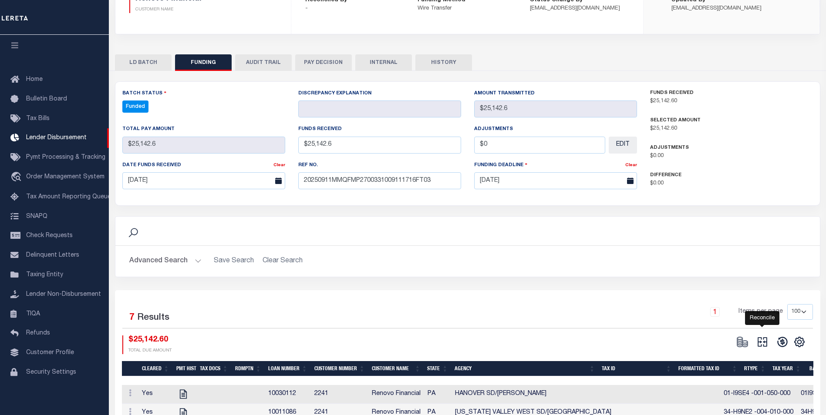
click at [763, 340] on icon at bounding box center [762, 342] width 12 height 12
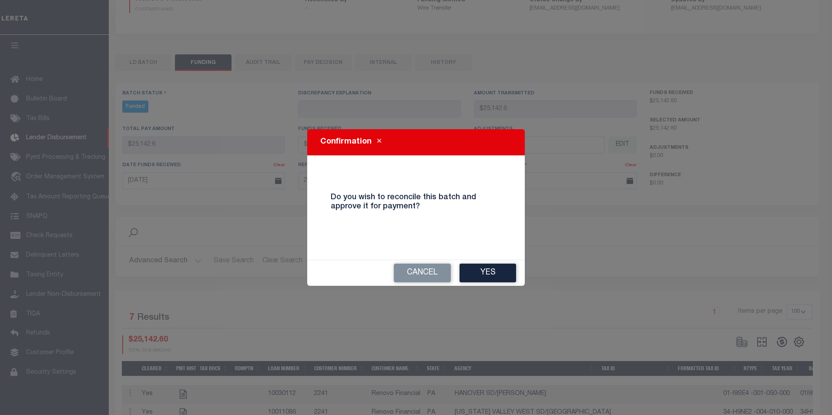
drag, startPoint x: 478, startPoint y: 273, endPoint x: 475, endPoint y: 268, distance: 5.7
click at [478, 272] on button "Yes" at bounding box center [488, 273] width 57 height 19
type input "$25,142.6"
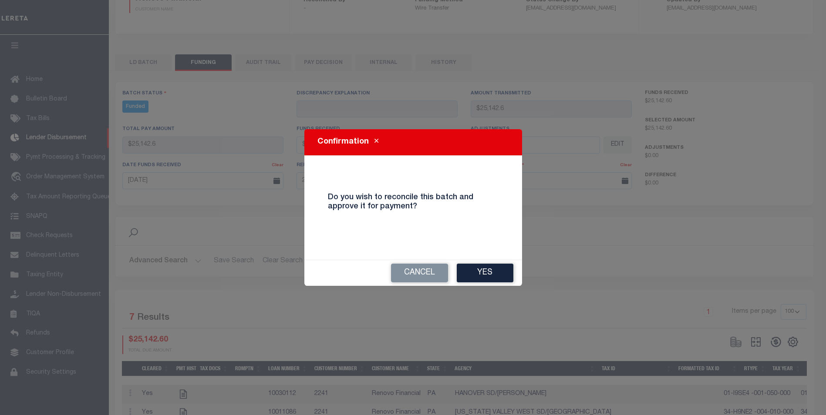
type input "$0"
select select "100"
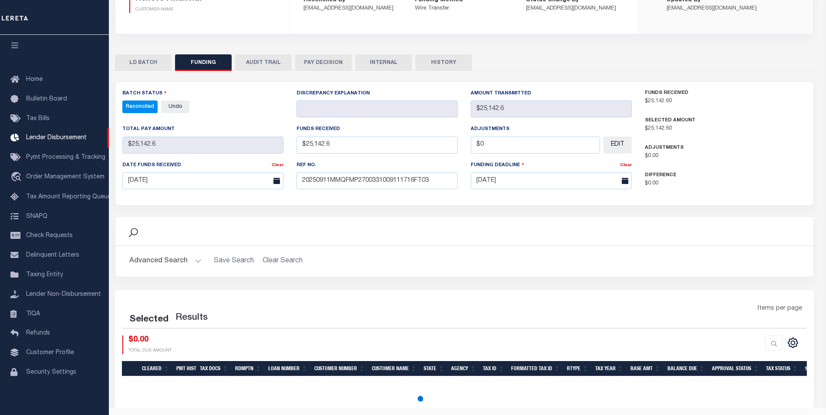
select select "100"
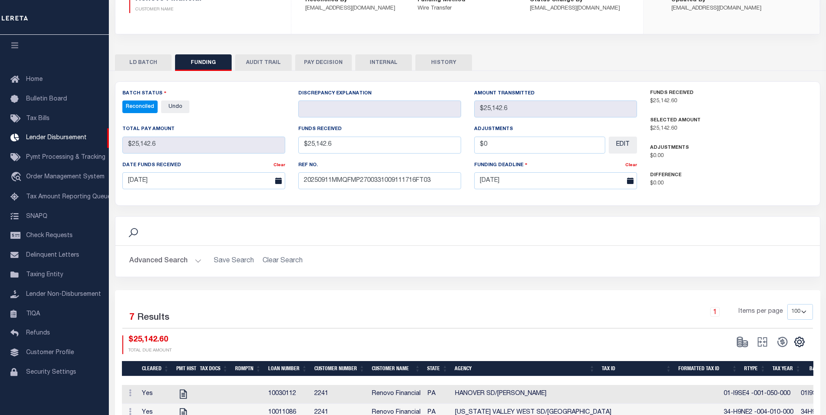
click at [389, 67] on button "INTERNAL" at bounding box center [383, 62] width 57 height 17
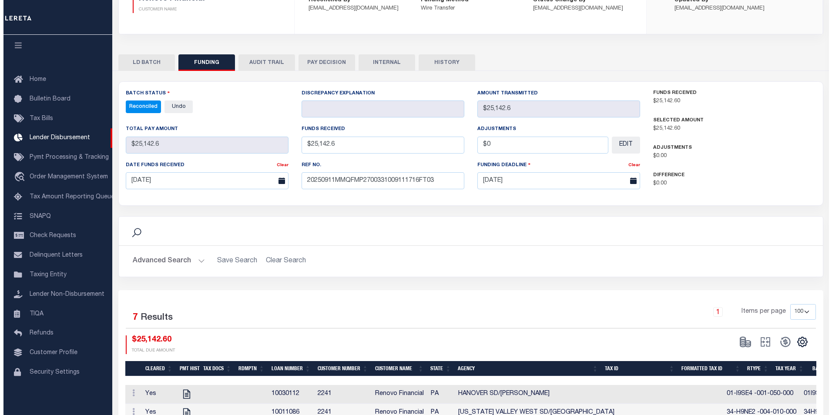
scroll to position [0, 0]
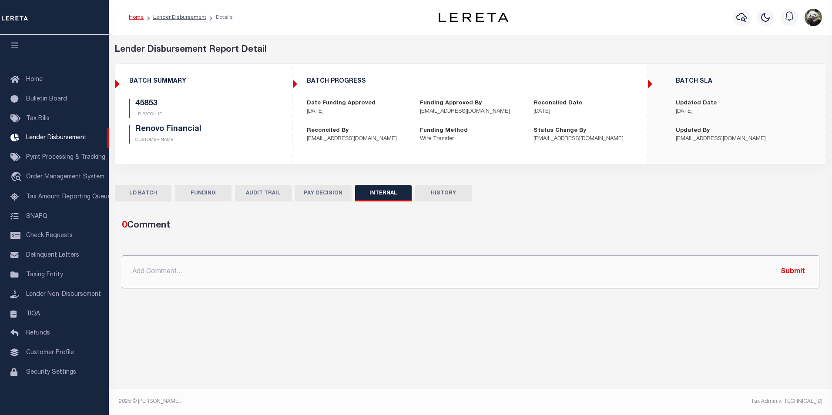
click at [220, 283] on input "text" at bounding box center [471, 271] width 698 height 33
paste input "OG AMOUNT $65,825.19 45816 - $868.03 45826 - $25,548.04 45853 - $25,142.60 4603…"
type input "OG AMOUNT $65,825.19 45816 - $868.03 45826 - $25,548.04 45853 - $25,142.60 4603…"
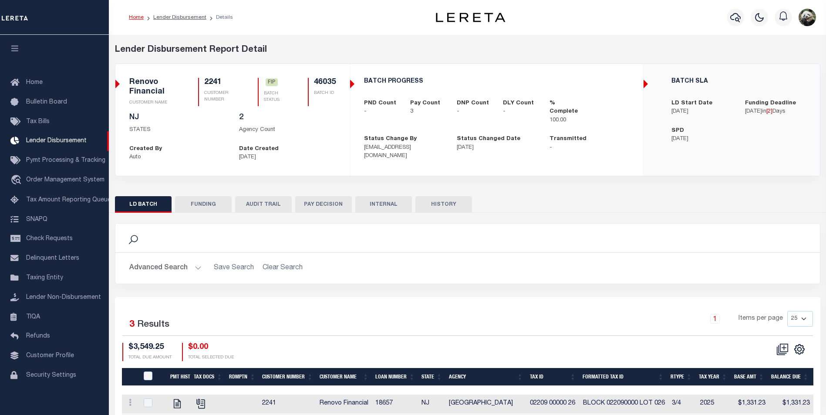
scroll to position [9, 0]
click at [206, 207] on button "FUNDING" at bounding box center [203, 204] width 57 height 17
select select "8"
select select "100"
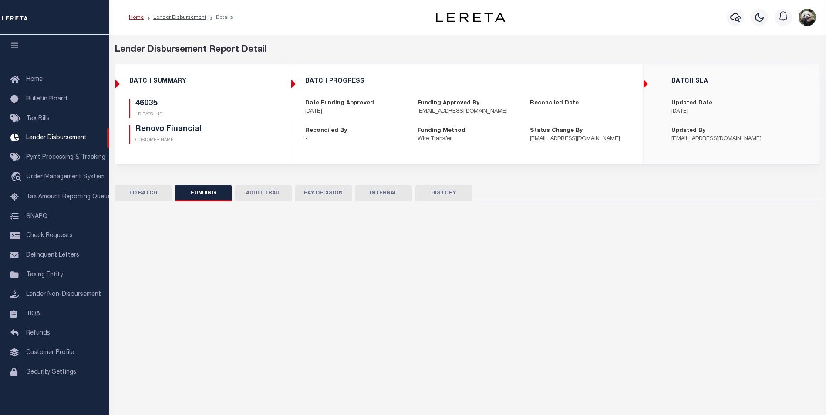
type input "$3,549.25"
type input "$0"
type input "[DATE]"
select select "100"
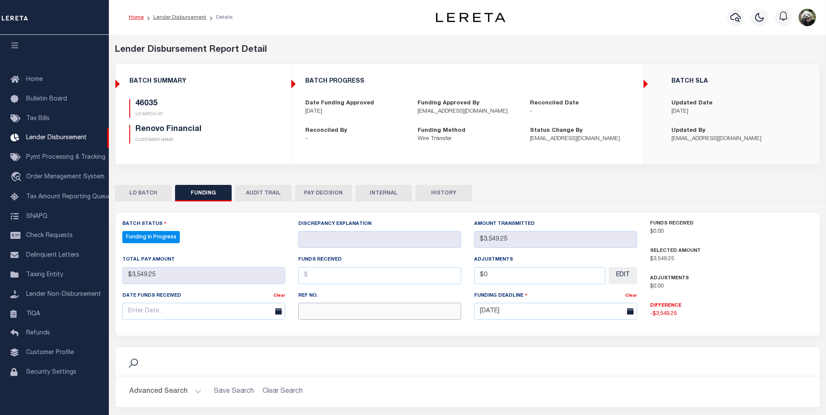
click at [335, 311] on input "text" at bounding box center [379, 311] width 163 height 17
paste input "20250911MMQFMP2700331009111716FT03"
type input "20250911MMQFMP2700331009111716FT03"
click at [164, 316] on input "text" at bounding box center [203, 311] width 163 height 17
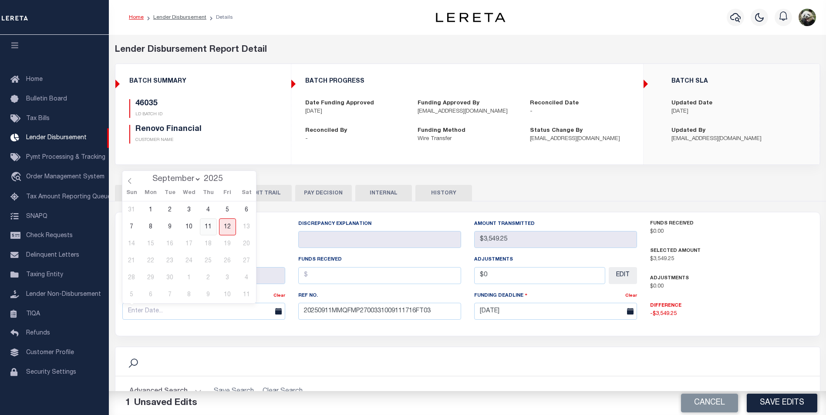
drag, startPoint x: 210, startPoint y: 232, endPoint x: 266, endPoint y: 264, distance: 64.6
click at [210, 230] on span "11" at bounding box center [208, 226] width 17 height 17
type input "[DATE]"
click at [347, 281] on input "text" at bounding box center [379, 275] width 163 height 17
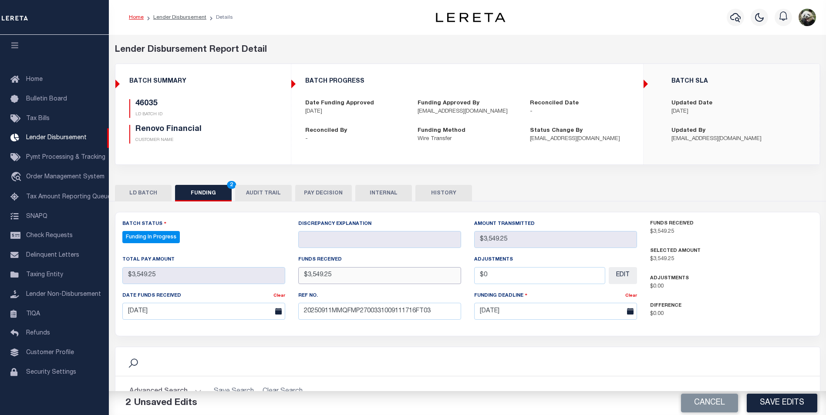
type input "$3,549.25"
type input "$0.00"
click at [777, 395] on button "Save Edits" at bounding box center [781, 403] width 71 height 19
type input "$3,549.25"
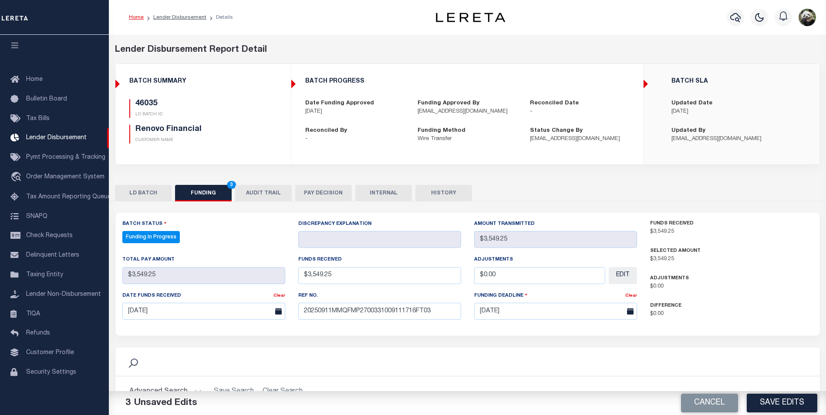
type input "$3,549.25"
type input "$0"
select select "100"
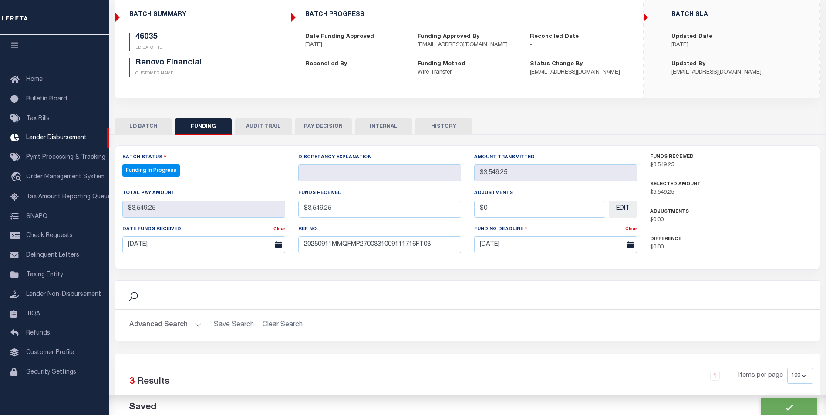
scroll to position [174, 0]
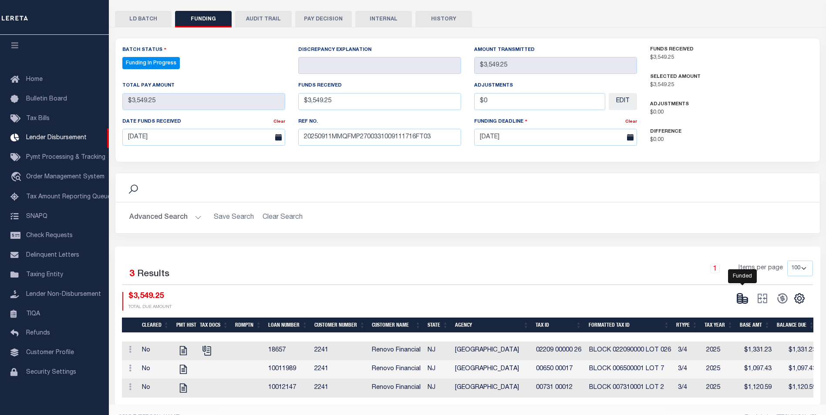
click at [742, 301] on icon at bounding box center [742, 298] width 12 height 12
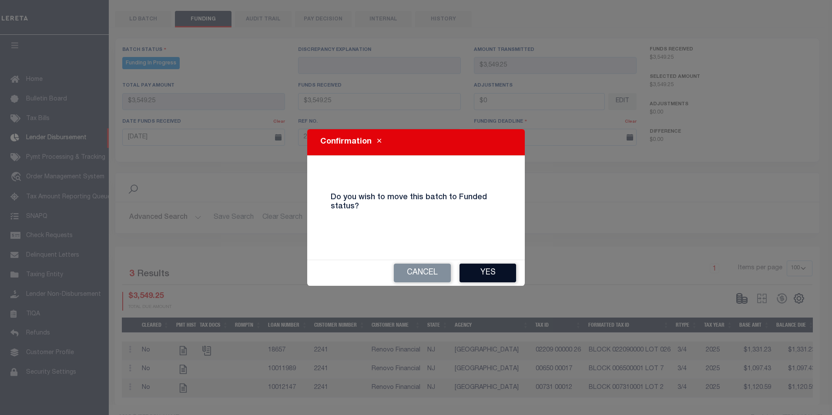
click at [489, 278] on button "Yes" at bounding box center [488, 273] width 57 height 19
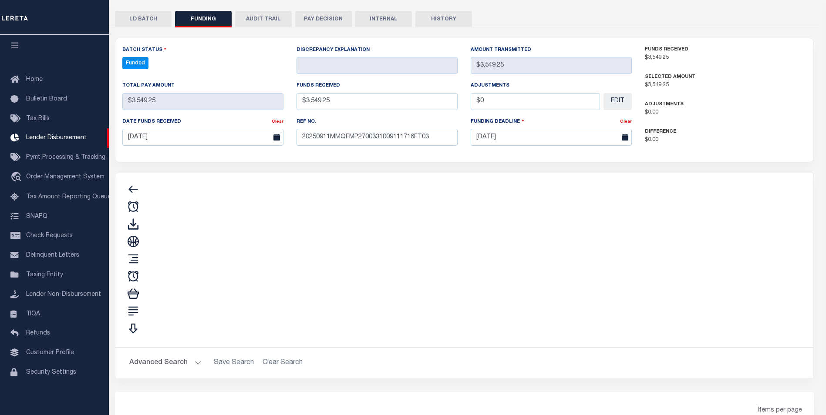
type input "$3,549.25"
type input "$0"
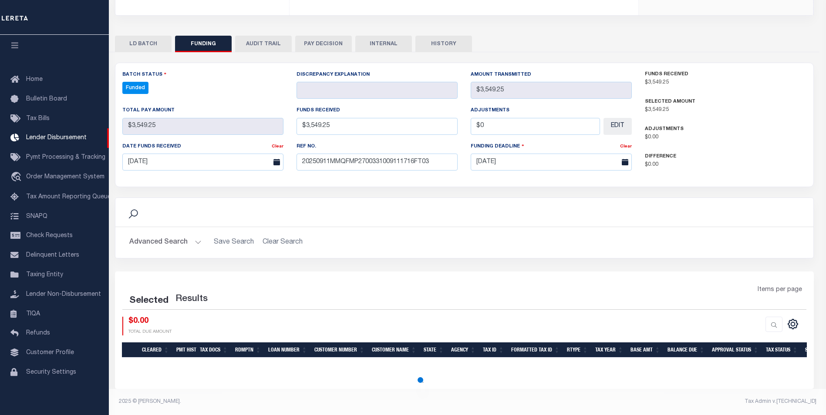
select select "100"
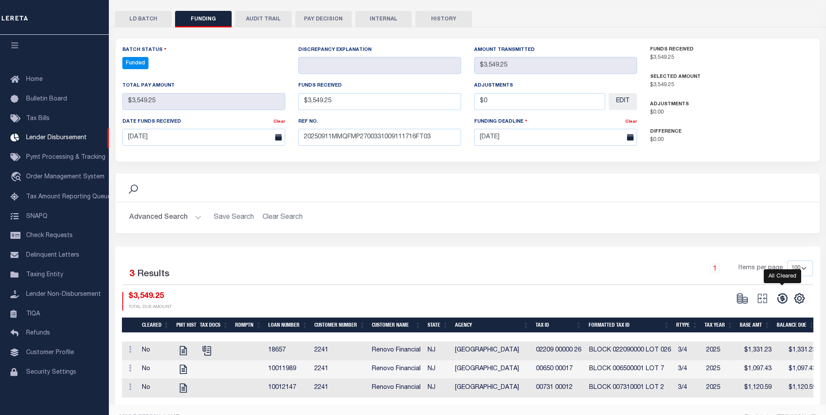
click at [783, 304] on icon at bounding box center [782, 299] width 10 height 10
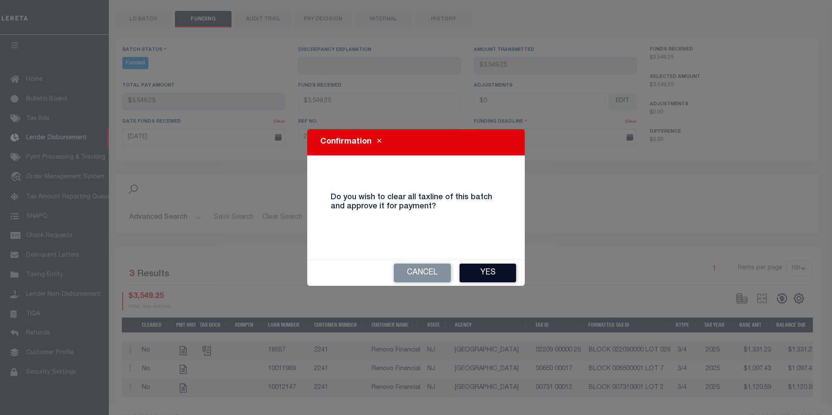
click at [507, 274] on button "Yes" at bounding box center [488, 273] width 57 height 19
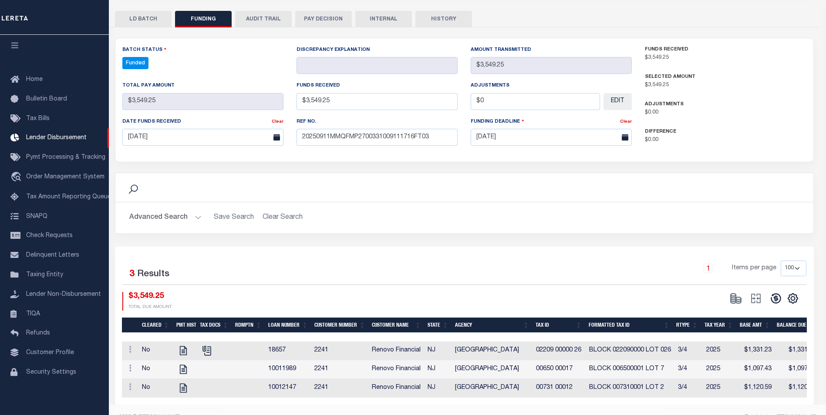
type input "$3,549.25"
type input "$0"
select select "100"
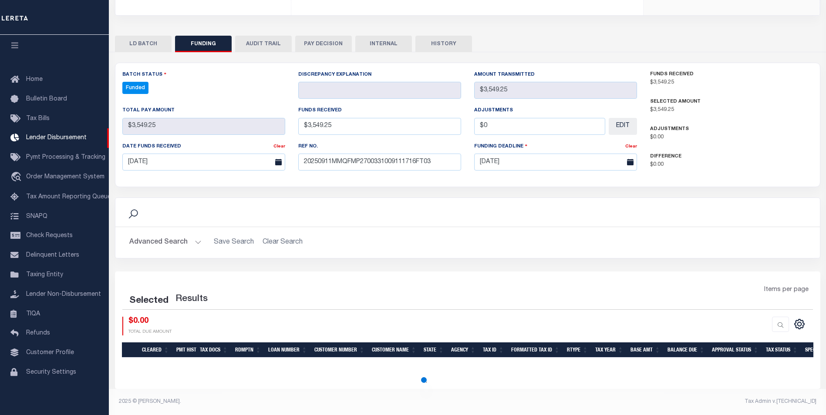
select select "100"
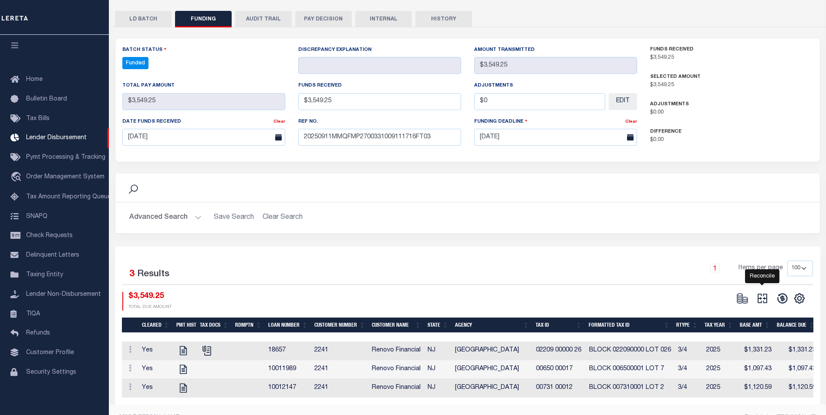
click at [762, 305] on icon "" at bounding box center [762, 298] width 12 height 12
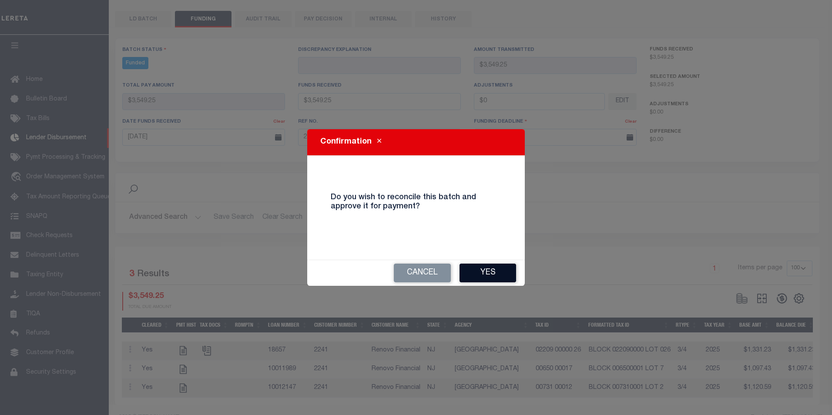
click at [463, 265] on button "Yes" at bounding box center [488, 273] width 57 height 19
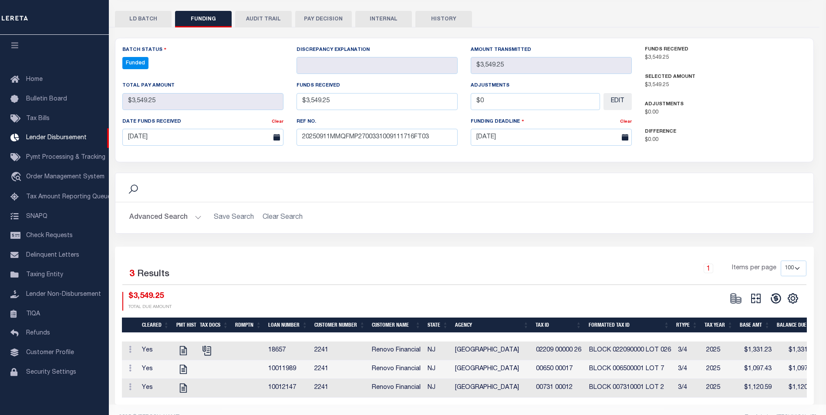
type input "$3,549.25"
type input "$0"
select select "100"
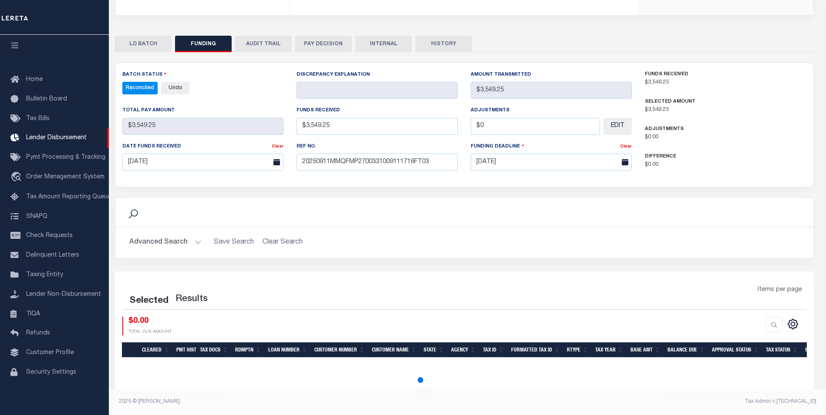
select select "100"
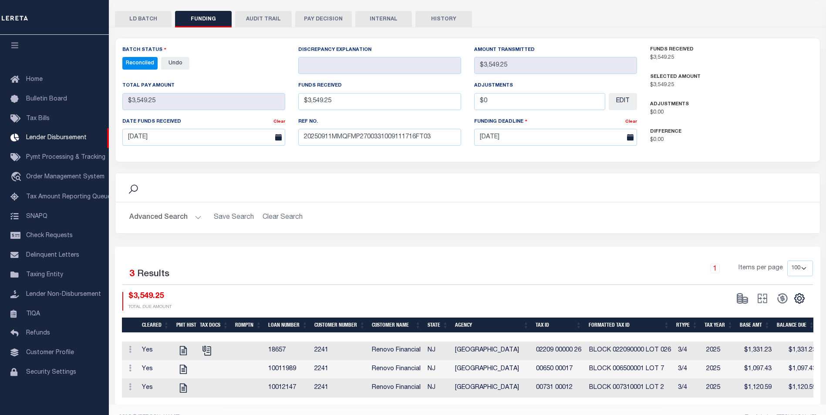
click at [385, 19] on button "INTERNAL" at bounding box center [383, 19] width 57 height 17
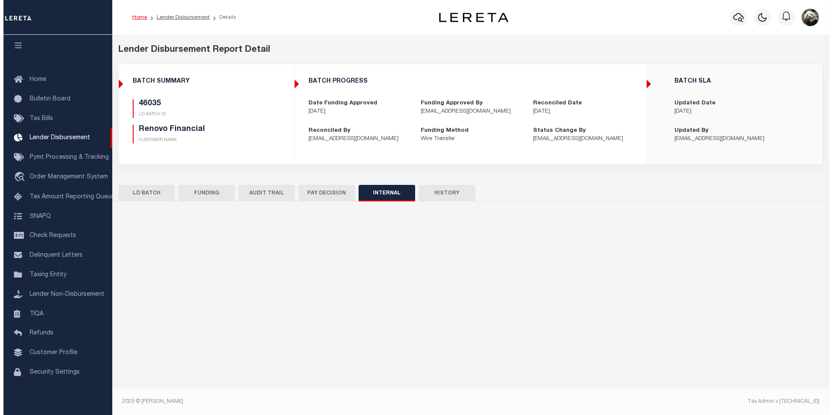
scroll to position [0, 0]
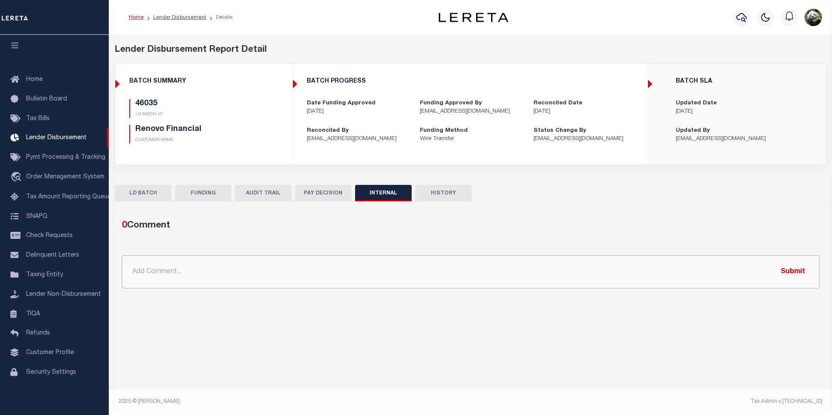
drag, startPoint x: 287, startPoint y: 275, endPoint x: 288, endPoint y: 267, distance: 7.9
click at [287, 268] on input "text" at bounding box center [471, 271] width 698 height 33
paste input "OG AMOUNT $65,825.19 45816 - $868.03 45826 - $25,548.04 45853 - $25,142.60 4603…"
type input "OG AMOUNT $65,825.19 45816 - $868.03 45826 - $25,548.04 45853 - $25,142.60 4603…"
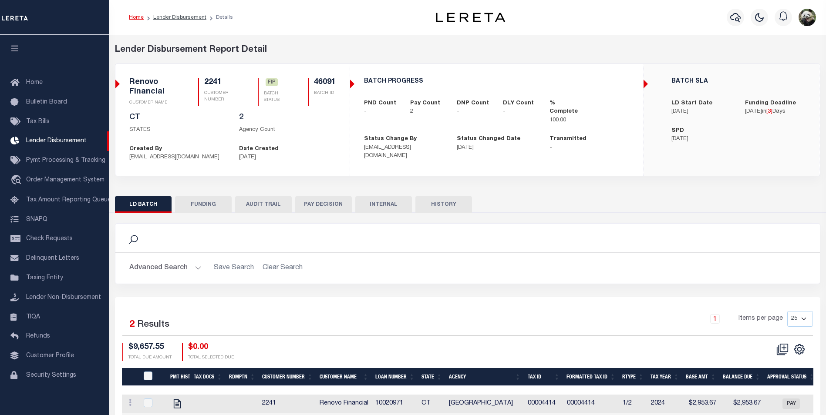
scroll to position [9, 0]
click at [205, 209] on button "FUNDING" at bounding box center [203, 204] width 57 height 17
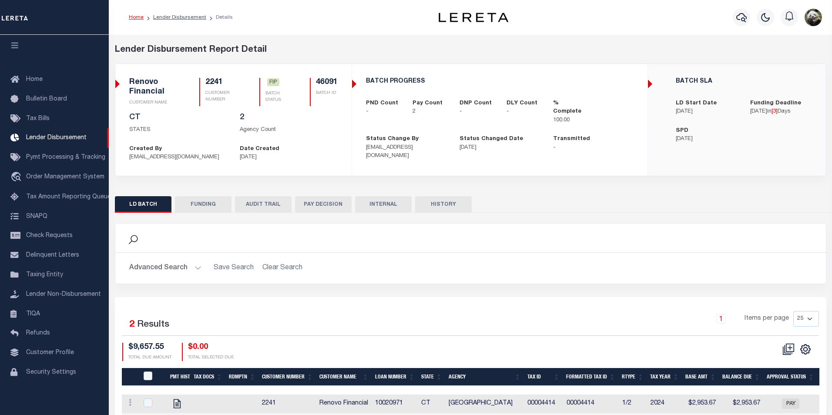
type input "$9,657.55"
type input "$0"
type input "[DATE]"
select select "100"
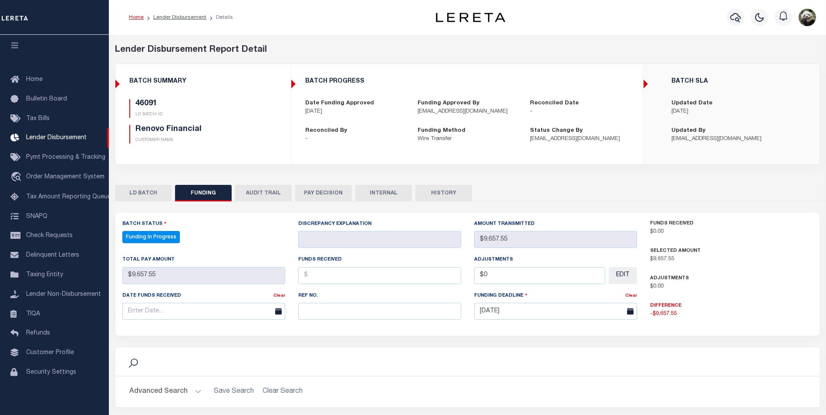
select select "100"
drag, startPoint x: 357, startPoint y: 308, endPoint x: 362, endPoint y: 313, distance: 7.4
click at [361, 312] on input "text" at bounding box center [379, 311] width 163 height 17
paste input "20250911MMQFMP2700331009111716FT03"
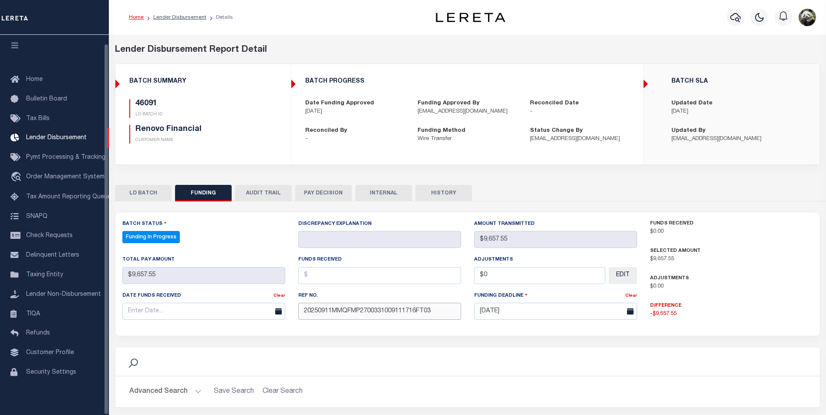
type input "20250911MMQFMP2700331009111716FT03"
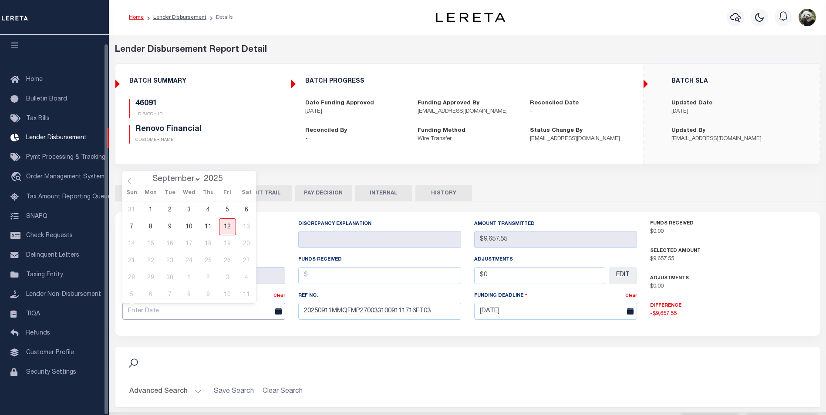
click at [147, 310] on input "text" at bounding box center [203, 311] width 163 height 17
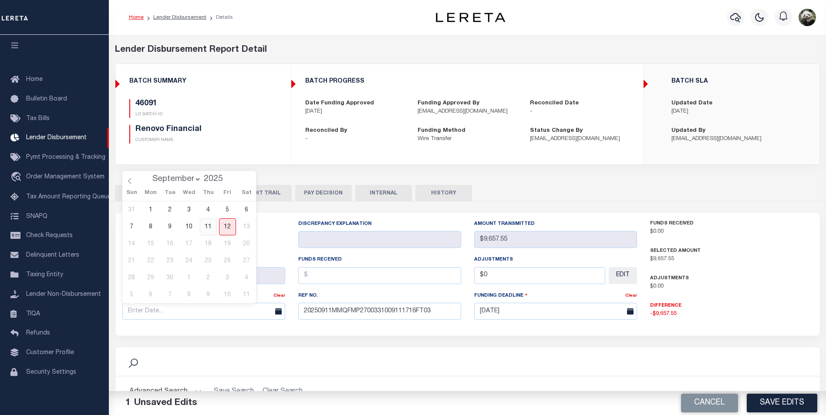
click at [208, 225] on span "11" at bounding box center [208, 226] width 17 height 17
type input "[DATE]"
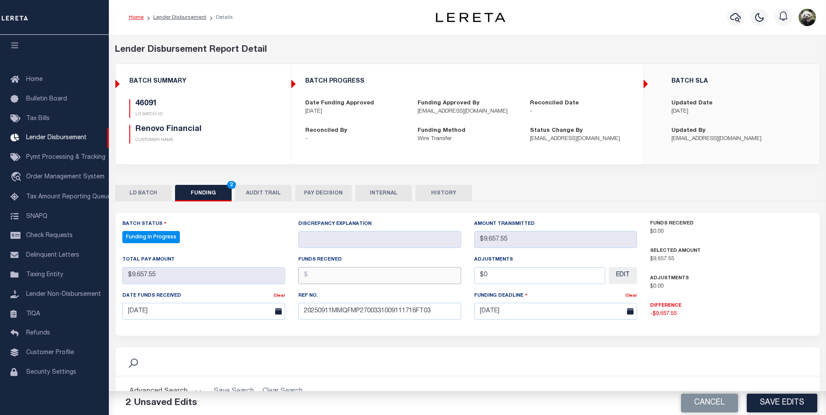
click at [330, 270] on input "text" at bounding box center [379, 275] width 163 height 17
click at [380, 278] on input "text" at bounding box center [379, 275] width 163 height 17
type input "$9,657.55"
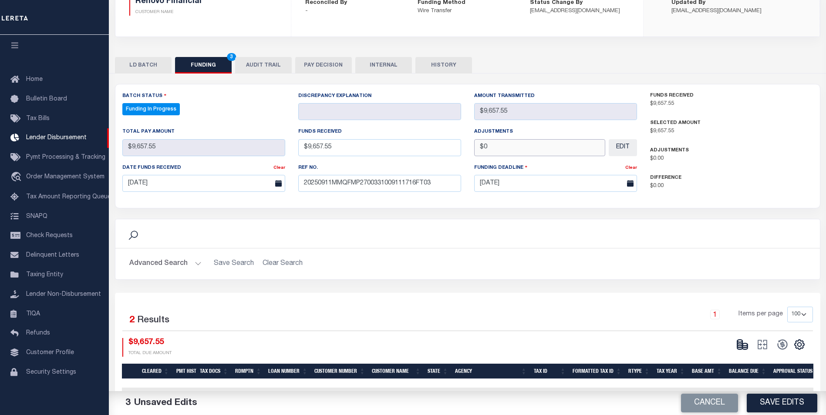
scroll to position [131, 0]
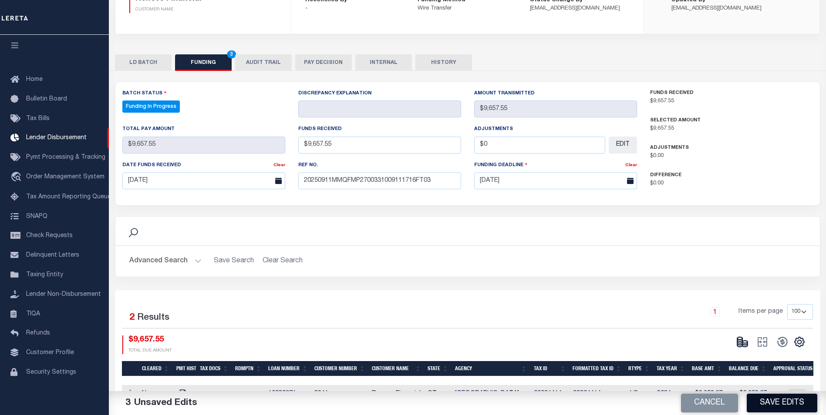
type input "$0.00"
click at [805, 405] on button "Save Edits" at bounding box center [781, 403] width 71 height 19
type input "$9,657.55"
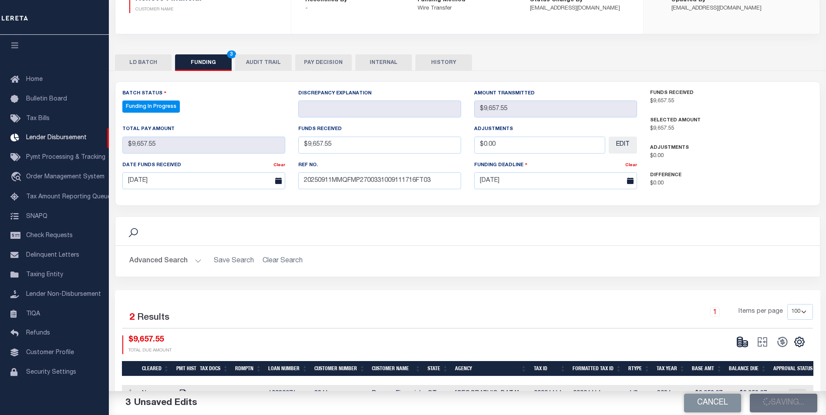
type input "$0"
select select "100"
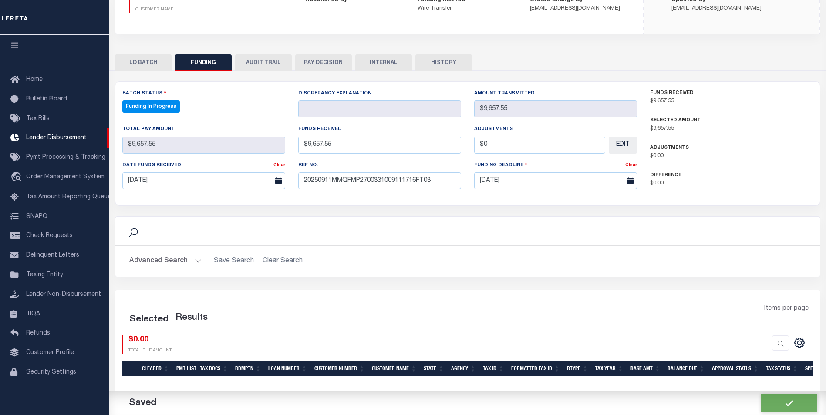
select select "100"
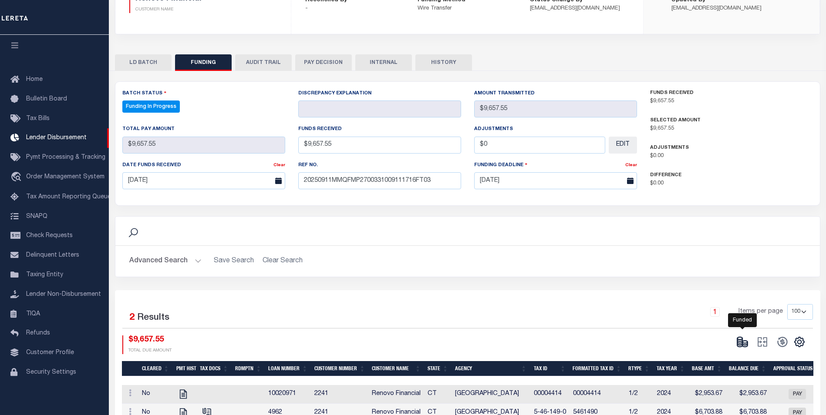
click at [743, 345] on icon at bounding box center [744, 343] width 5 height 3
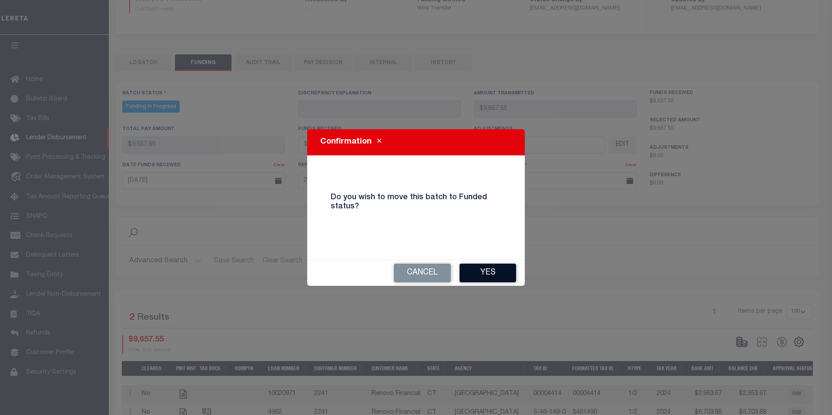
click at [471, 274] on button "Yes" at bounding box center [488, 273] width 57 height 19
type input "$9,657.55"
type input "$0"
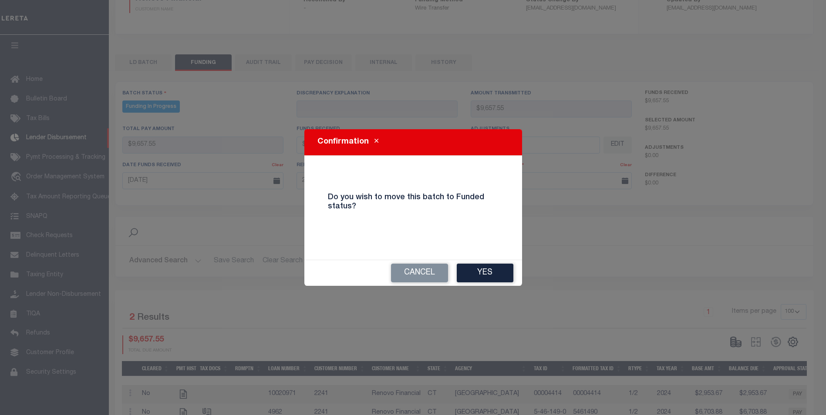
select select "100"
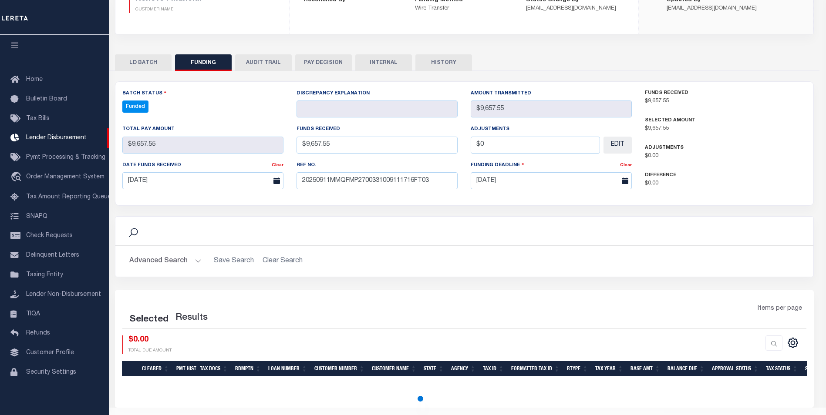
select select "100"
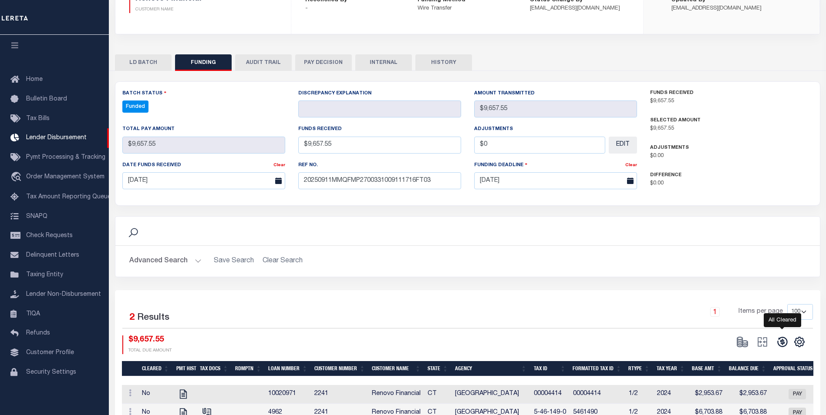
click at [788, 345] on icon at bounding box center [782, 342] width 12 height 12
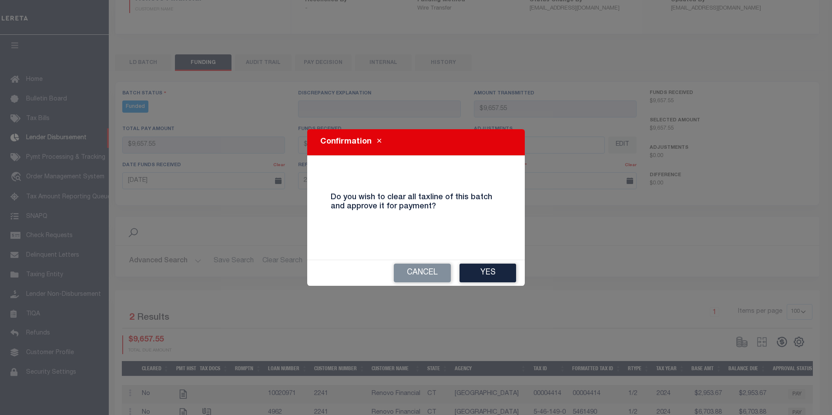
click at [482, 272] on button "Yes" at bounding box center [488, 273] width 57 height 19
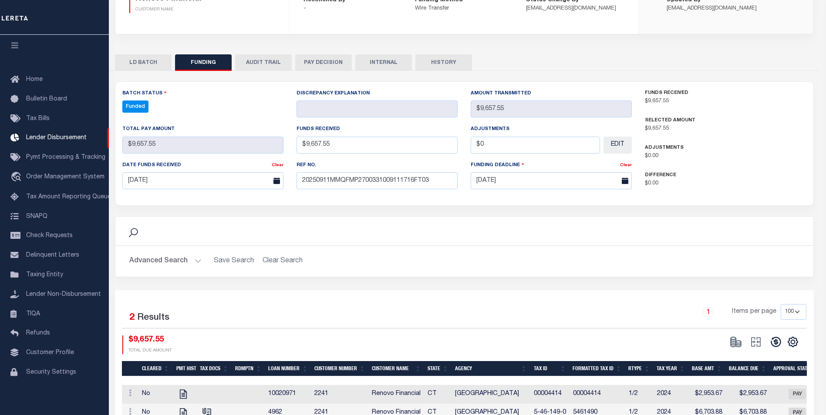
type input "$9,657.55"
type input "$0"
select select "100"
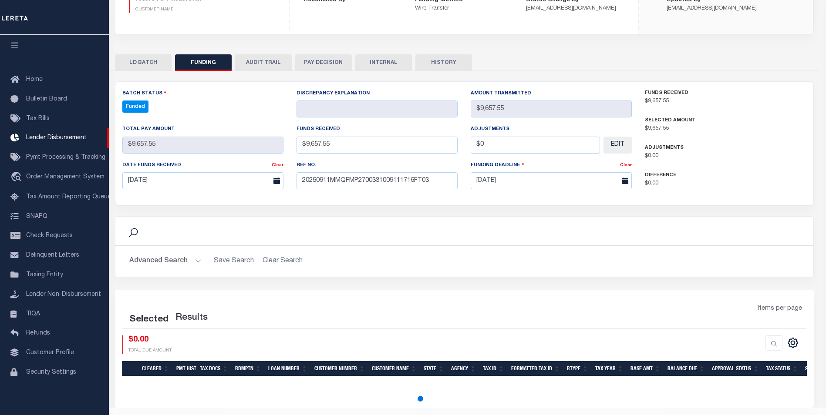
select select "100"
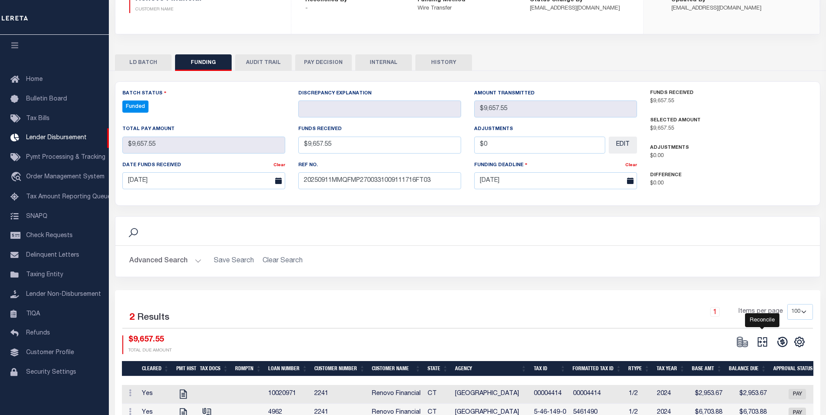
click at [763, 345] on icon at bounding box center [762, 342] width 12 height 12
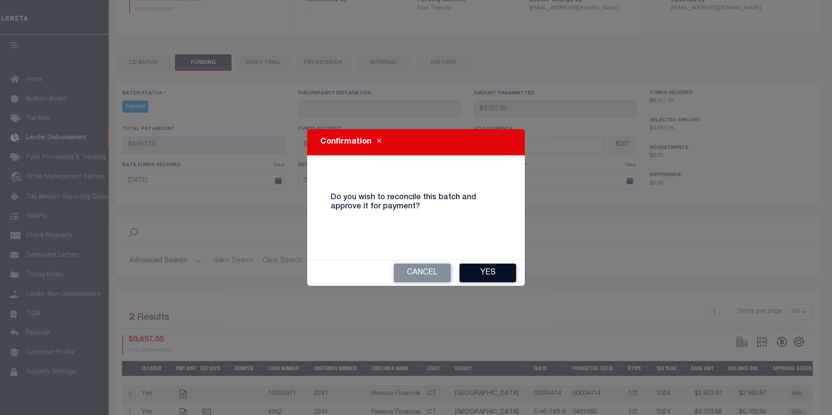
click at [480, 265] on button "Yes" at bounding box center [488, 273] width 57 height 19
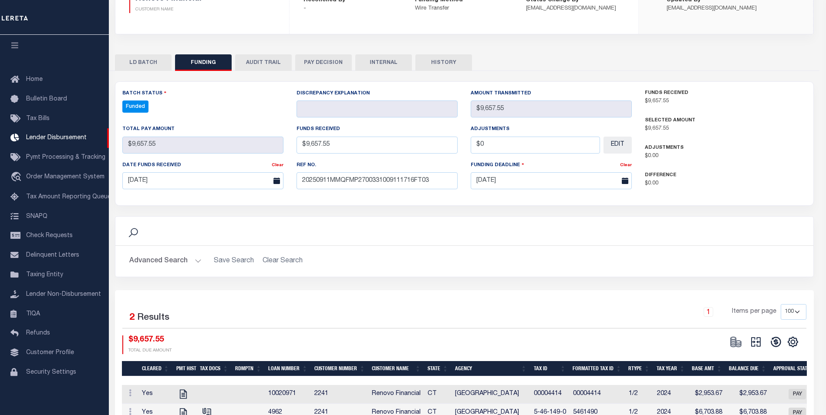
select select "100"
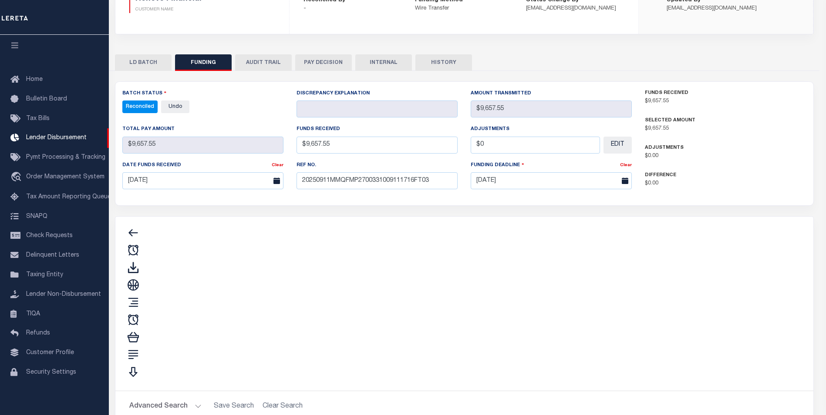
type input "$9,657.55"
type input "$0"
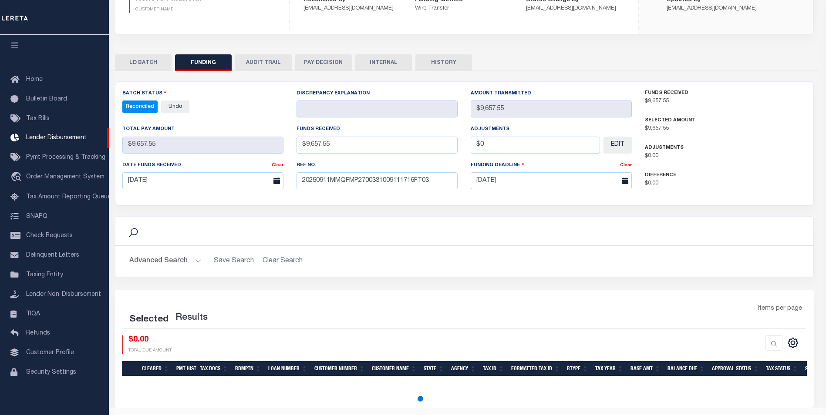
select select "100"
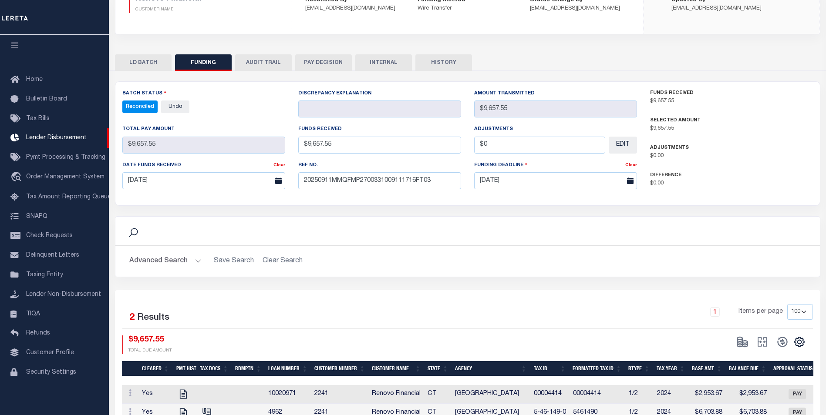
click at [389, 58] on button "INTERNAL" at bounding box center [383, 62] width 57 height 17
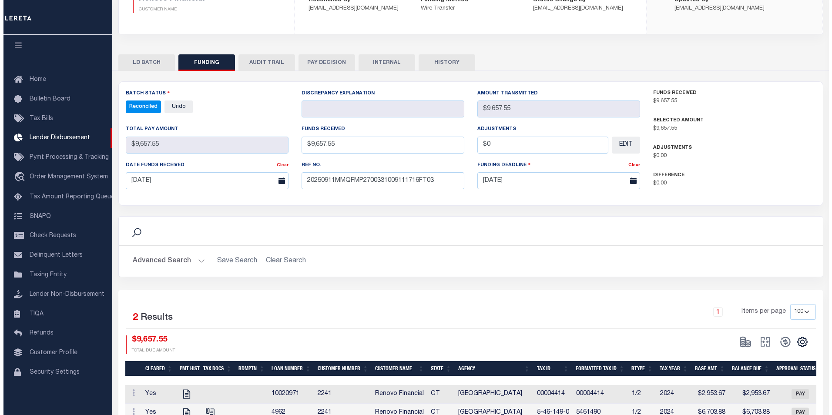
scroll to position [0, 0]
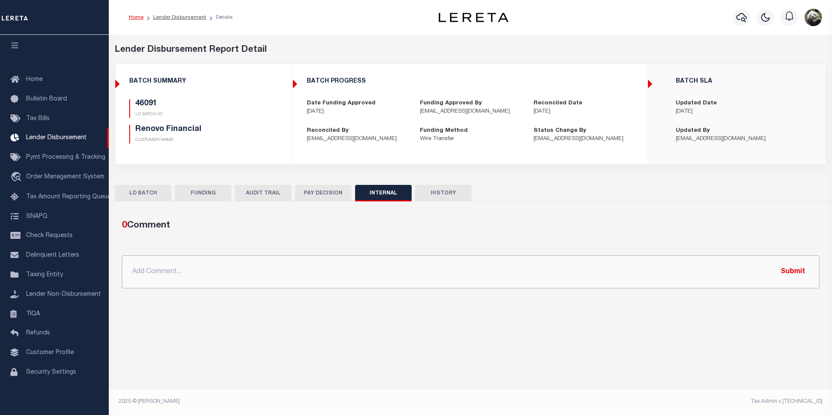
click at [238, 286] on input "text" at bounding box center [471, 271] width 698 height 33
paste input "Incoming Wire JJUSTIN 9/12/25"
type input "Incoming Wire JJUSTIN 9/12/25"
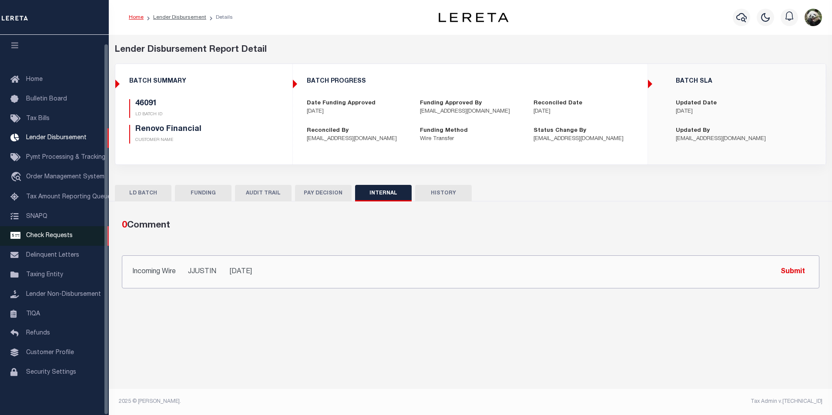
drag, startPoint x: 298, startPoint y: 277, endPoint x: 47, endPoint y: 241, distance: 254.1
click at [63, 272] on div "Home Lender Disbursement Details Profile Sign out" at bounding box center [416, 204] width 832 height 409
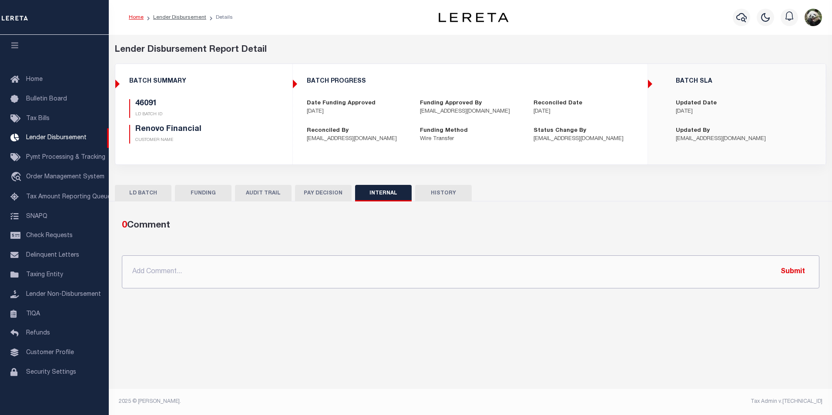
click at [421, 270] on input "text" at bounding box center [471, 271] width 698 height 33
paste input "OG AMOUNT $65,825.19 45816 - $868.03 45826 - $25,548.04 45853 - $25,142.60 4603…"
type input "OG AMOUNT $65,825.19 45816 - $868.03 45826 - $25,548.04 45853 - $25,142.60 4603…"
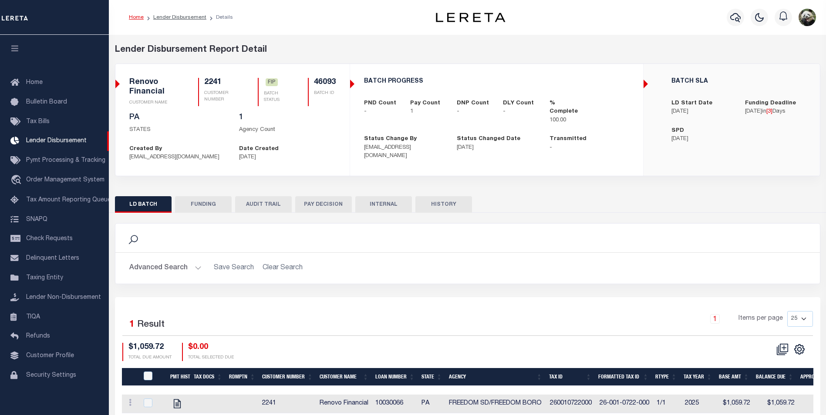
scroll to position [9, 0]
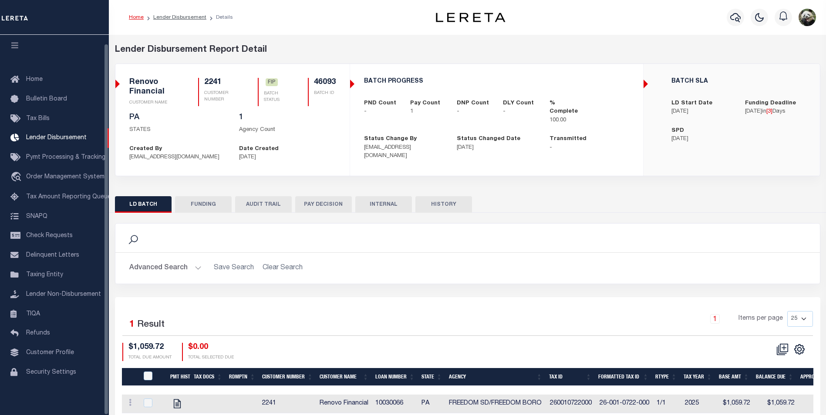
click at [193, 205] on button "FUNDING" at bounding box center [203, 204] width 57 height 17
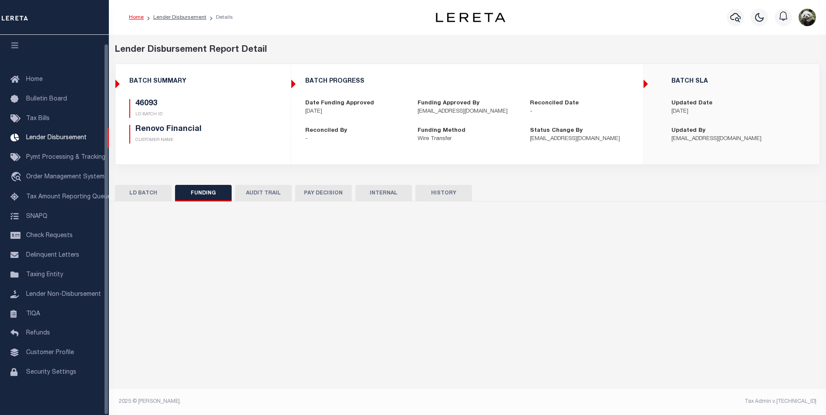
type input "$1,059.72"
type input "$0"
type input "[DATE]"
select select "100"
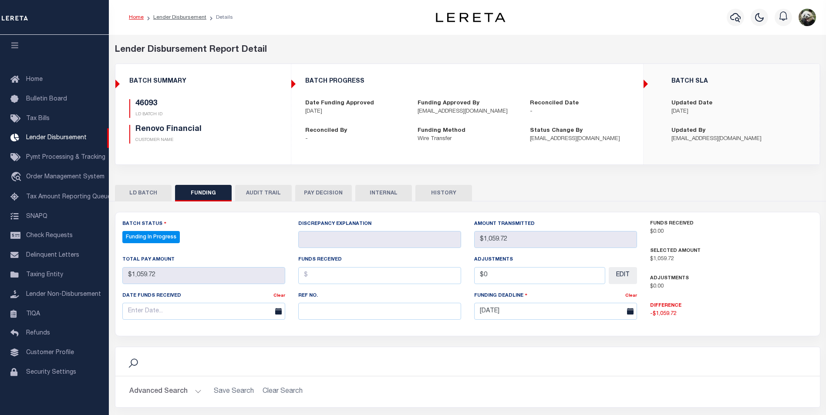
select select "100"
click at [317, 312] on input "text" at bounding box center [379, 311] width 163 height 17
paste input "20250911MMQFMP2700331009111716FT03"
type input "20250911MMQFMP2700331009111716FT03"
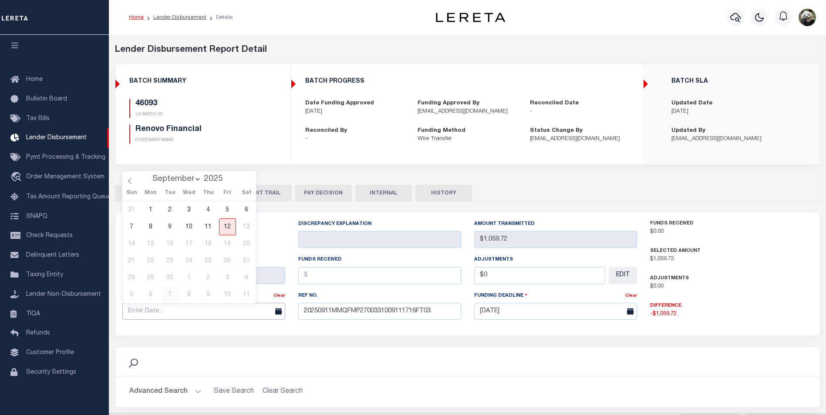
drag, startPoint x: 178, startPoint y: 309, endPoint x: 177, endPoint y: 297, distance: 11.8
click at [178, 308] on input "text" at bounding box center [203, 311] width 163 height 17
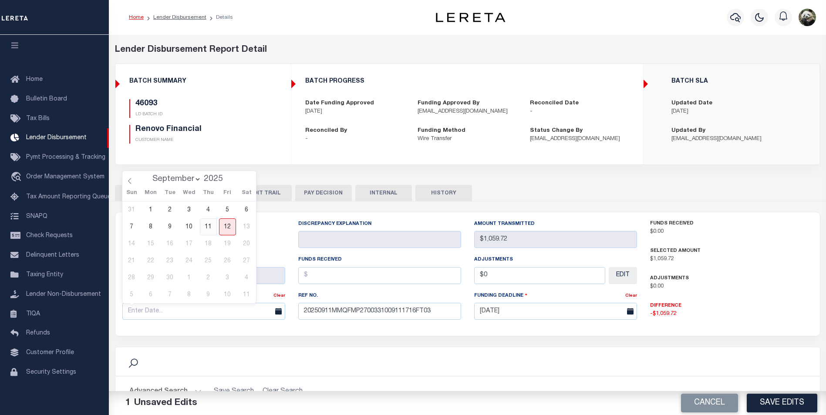
click at [210, 221] on span "11" at bounding box center [208, 226] width 17 height 17
type input "[DATE]"
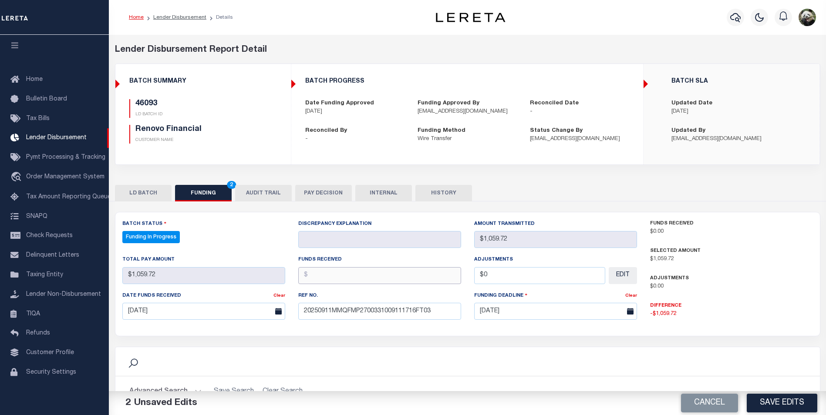
drag, startPoint x: 375, startPoint y: 270, endPoint x: 379, endPoint y: 269, distance: 4.9
click at [375, 270] on input "text" at bounding box center [379, 275] width 163 height 17
click at [331, 280] on input "text" at bounding box center [379, 275] width 163 height 17
click at [369, 275] on input "$1,059.72" at bounding box center [379, 275] width 163 height 17
type input "$1,059.72"
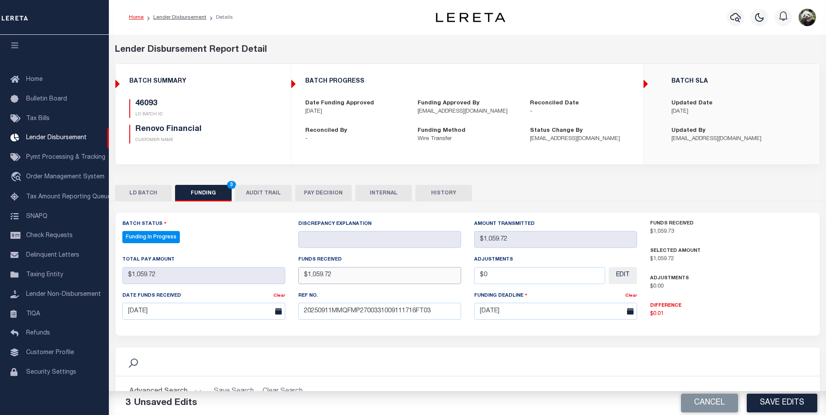
type input "$0.00"
drag, startPoint x: 351, startPoint y: 275, endPoint x: 118, endPoint y: 252, distance: 234.4
click at [118, 252] on div "Batch Status Funding In Progress - Select Status - All Active Approval In Progr…" at bounding box center [379, 272] width 527 height 107
type input "$1,059.72"
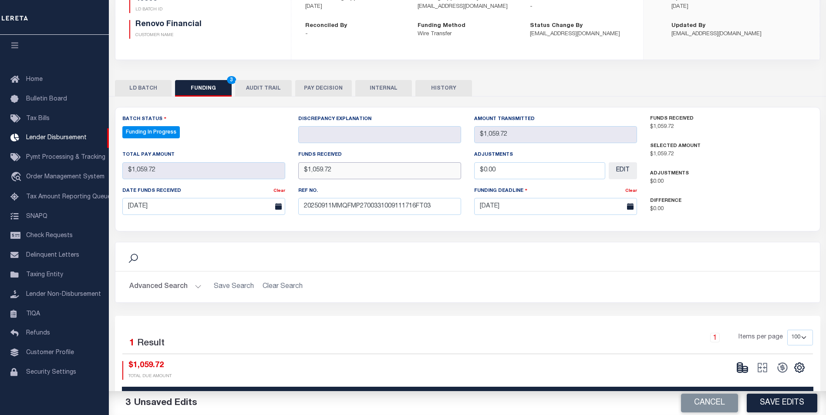
scroll to position [131, 0]
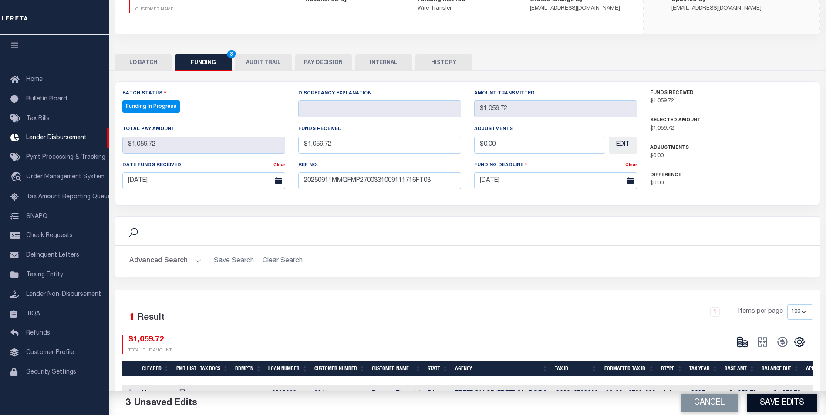
click at [771, 402] on button "Save Edits" at bounding box center [781, 403] width 71 height 19
type input "$1,059.72"
type input "$0"
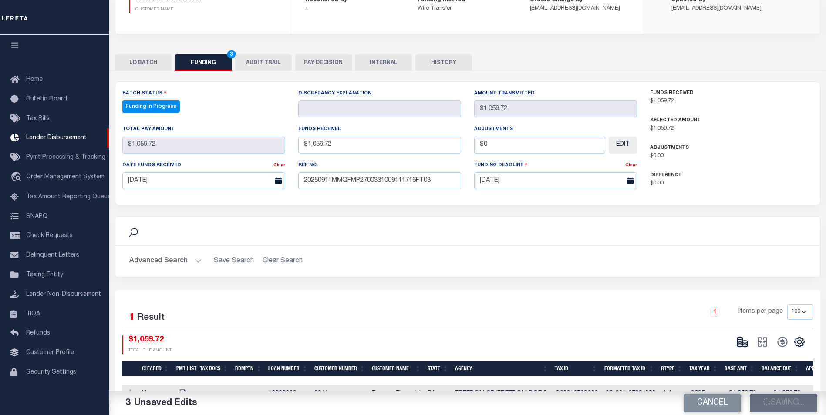
select select "100"
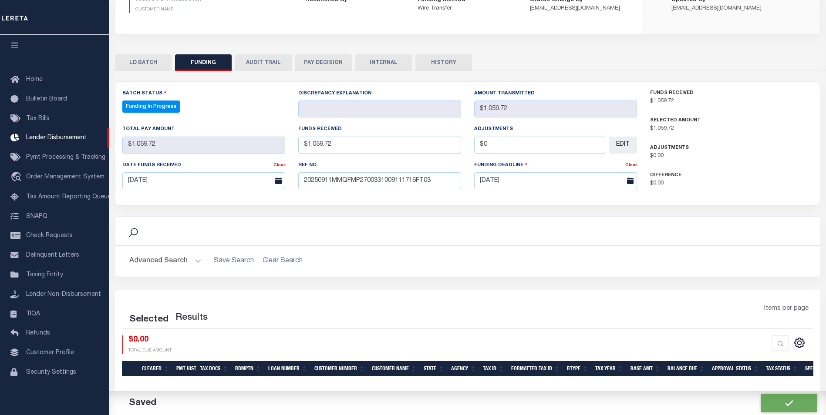
select select "100"
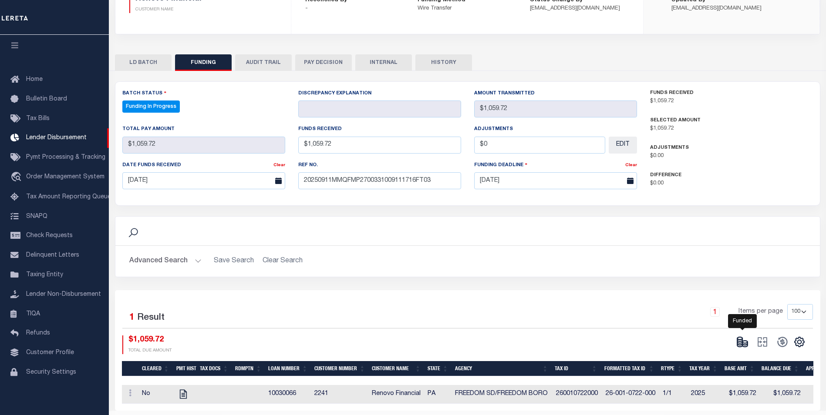
click at [741, 343] on icon at bounding box center [742, 342] width 12 height 12
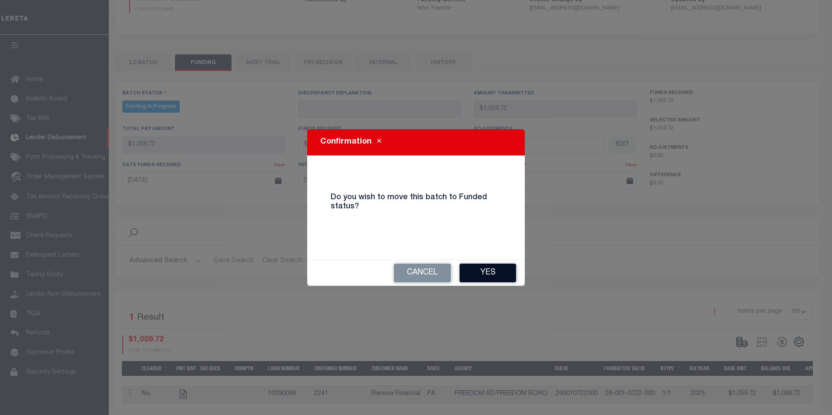
click at [504, 272] on button "Yes" at bounding box center [488, 273] width 57 height 19
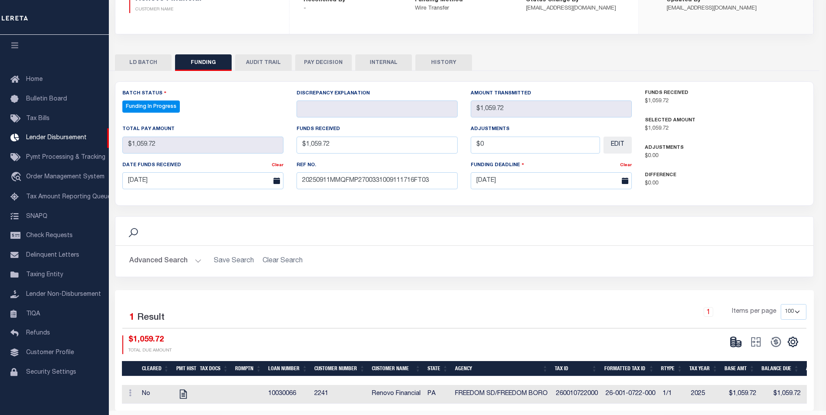
type input "$1,059.72"
type input "$0"
select select "100"
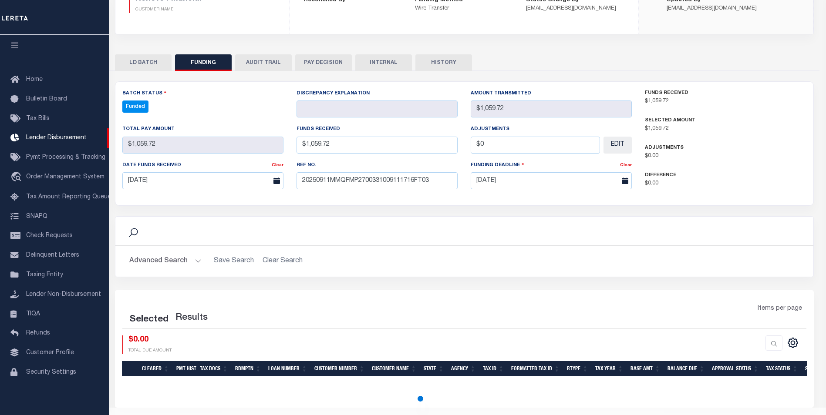
select select "100"
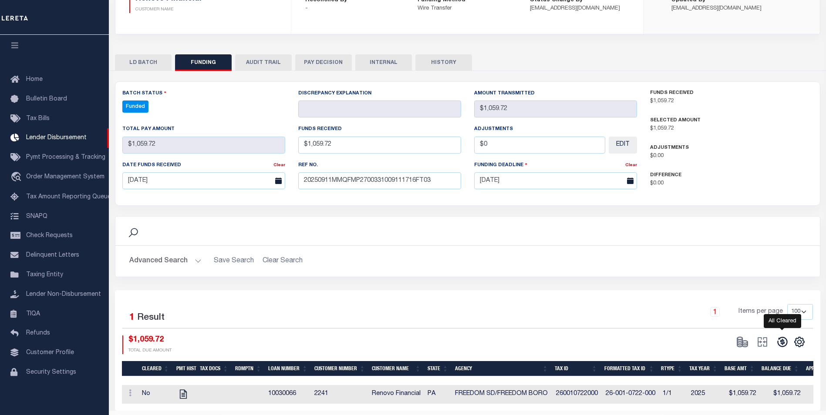
click at [779, 343] on icon at bounding box center [782, 342] width 12 height 12
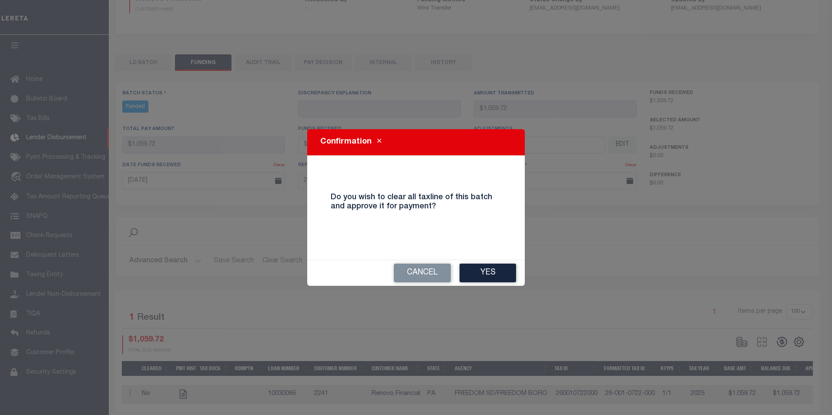
click at [501, 265] on button "Yes" at bounding box center [488, 273] width 57 height 19
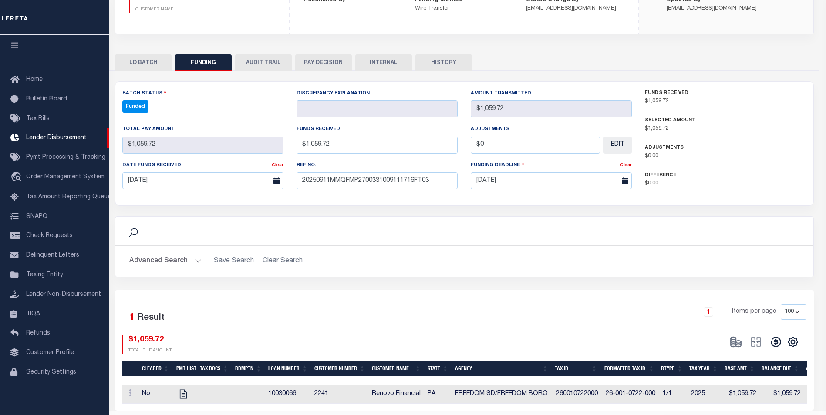
type input "$1,059.72"
type input "$0"
select select "100"
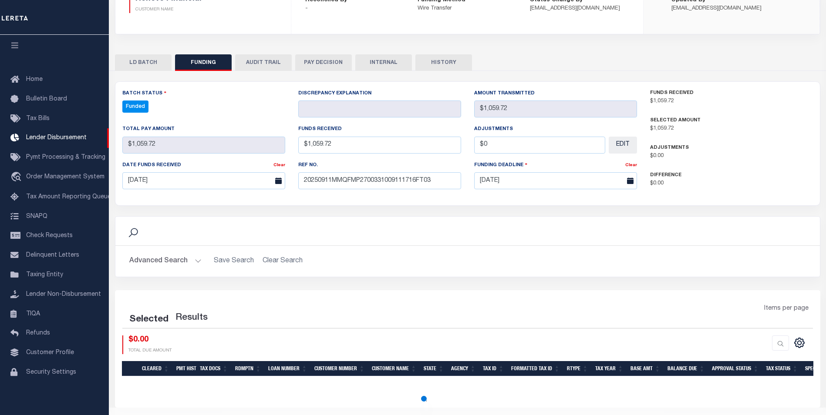
select select "100"
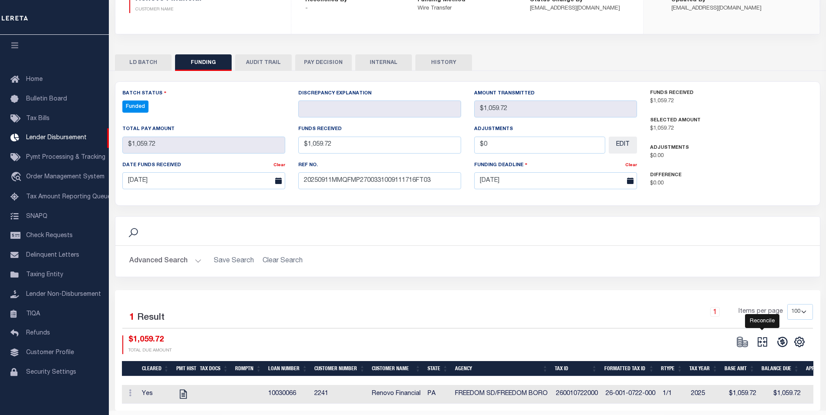
click at [765, 343] on icon "" at bounding box center [762, 342] width 12 height 12
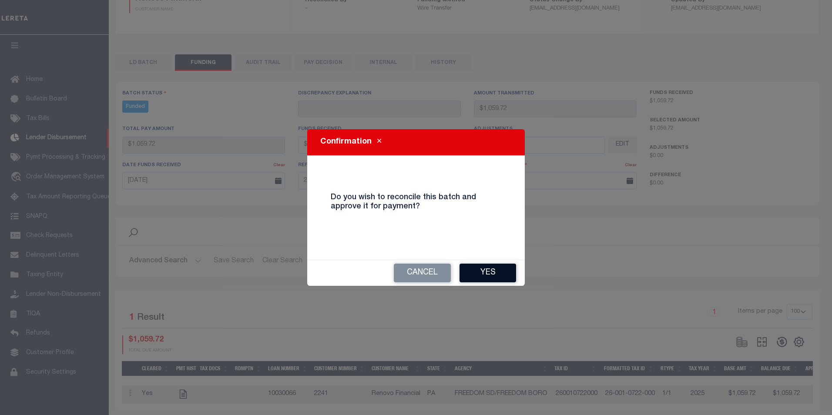
click at [498, 272] on button "Yes" at bounding box center [488, 273] width 57 height 19
type input "$1,059.72"
type input "$0"
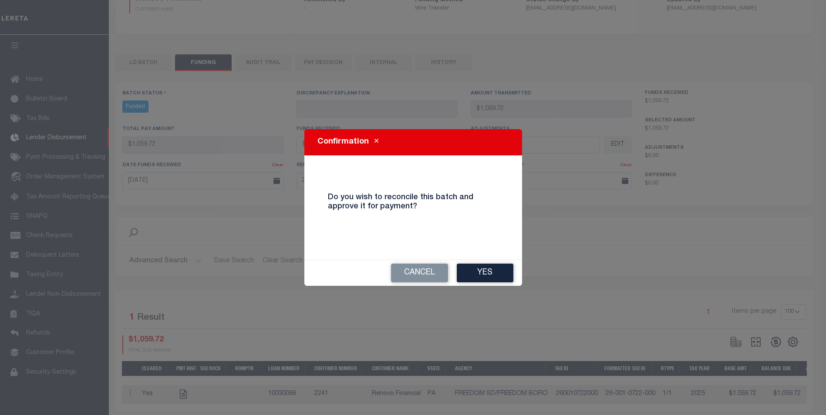
select select "100"
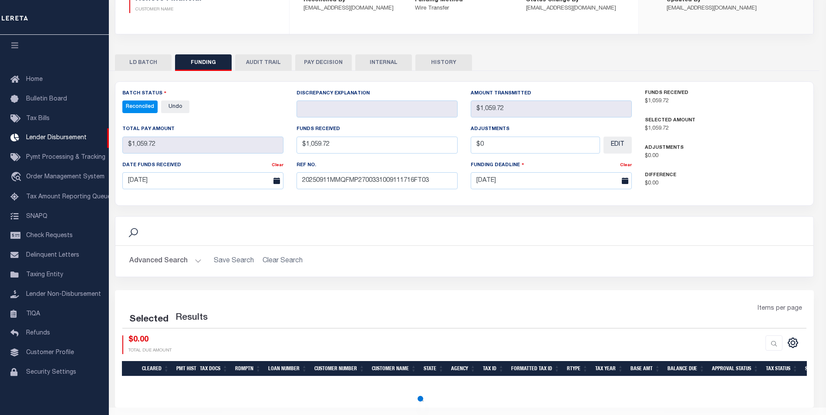
select select "100"
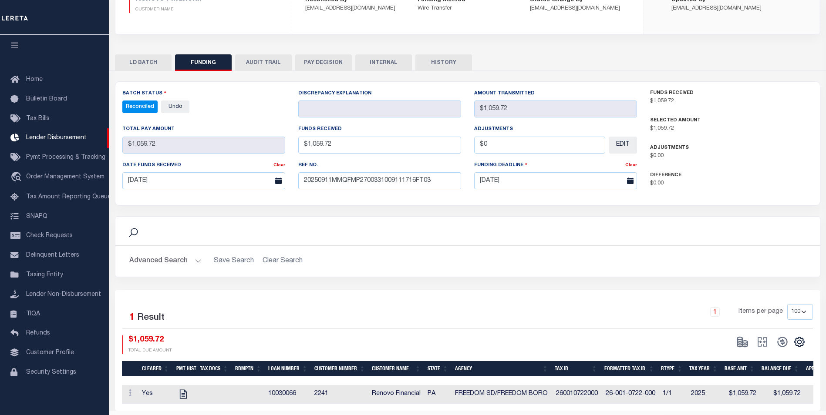
click at [382, 67] on button "INTERNAL" at bounding box center [383, 62] width 57 height 17
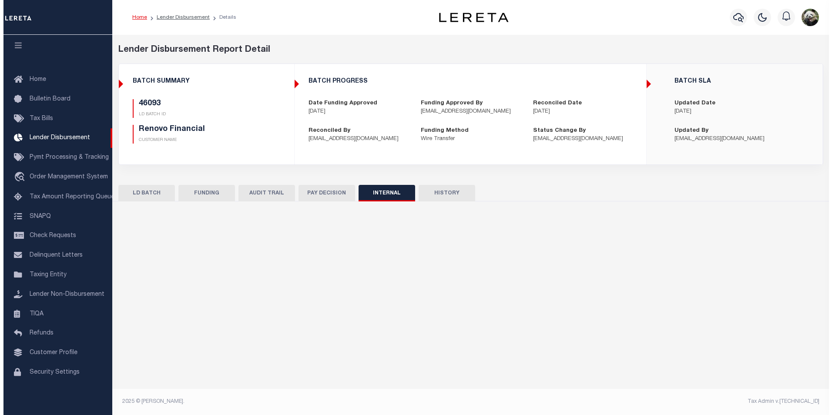
scroll to position [0, 0]
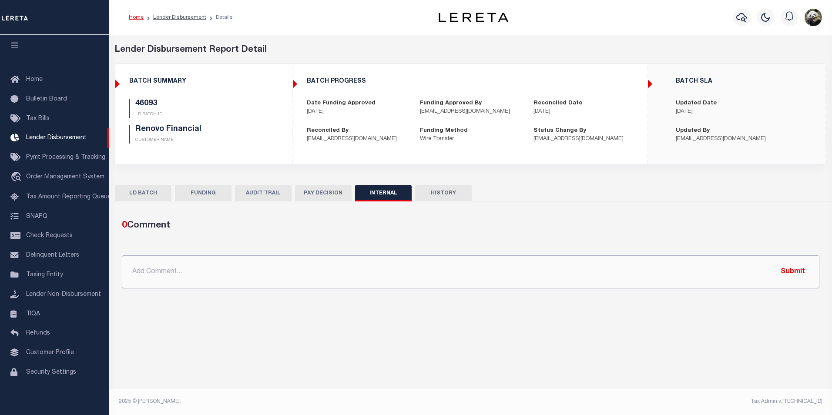
click at [279, 275] on input "text" at bounding box center [471, 271] width 698 height 33
paste input "OG AMOUNT $65,825.19 45816 - $868.03 45826 - $25,548.04 45853 - $25,142.60 4603…"
type input "OG AMOUNT $65,825.19 45816 - $868.03 45826 - $25,548.04 45853 - $25,142.60 4603…"
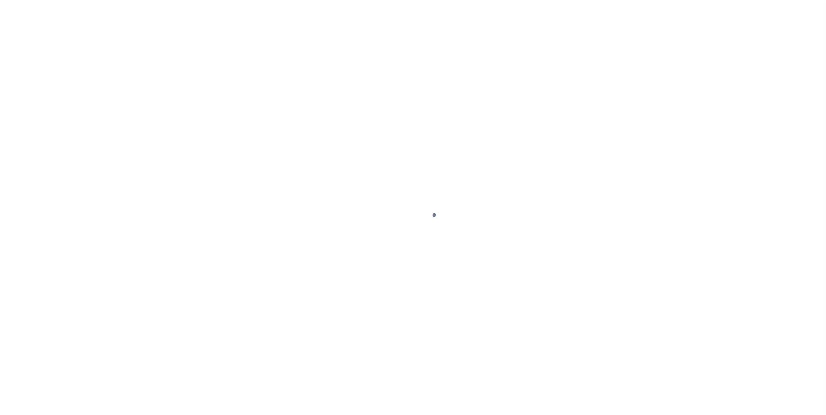
scroll to position [9, 0]
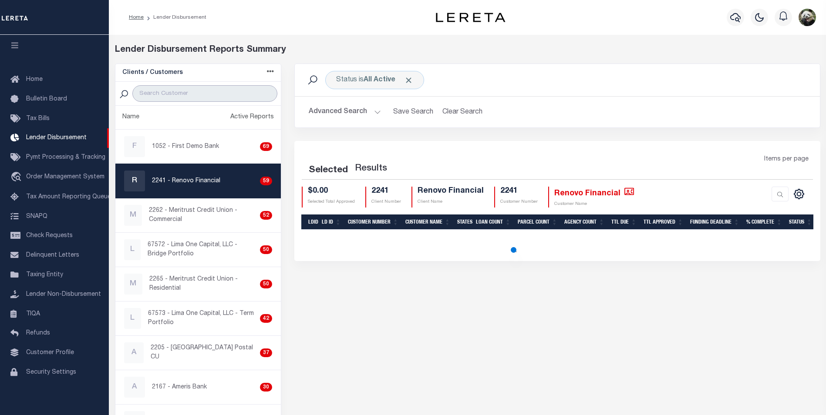
click at [181, 97] on input "search" at bounding box center [204, 93] width 145 height 17
select select "200"
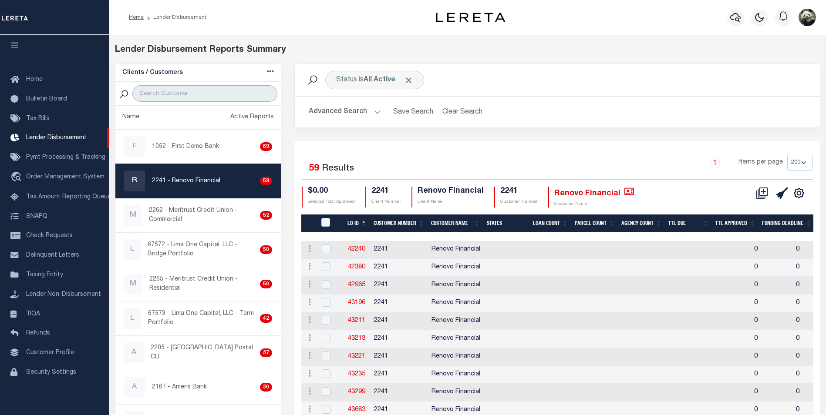
type input "GIT"
select select "200"
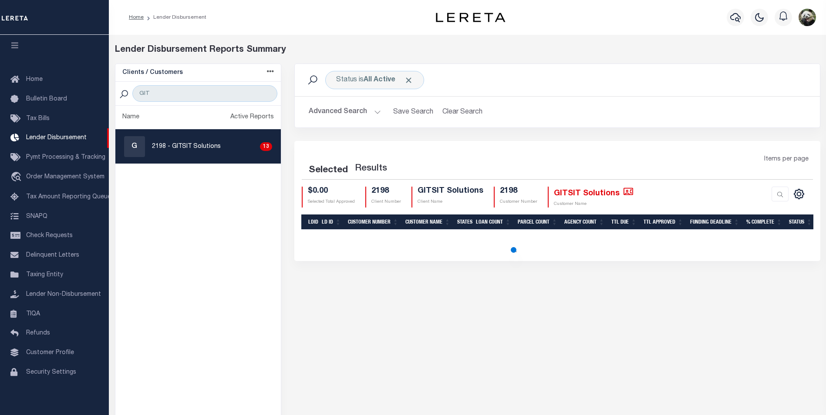
click at [211, 144] on p "2198 - GITSIT Solutions" at bounding box center [186, 146] width 69 height 9
checkbox input "true"
select select "200"
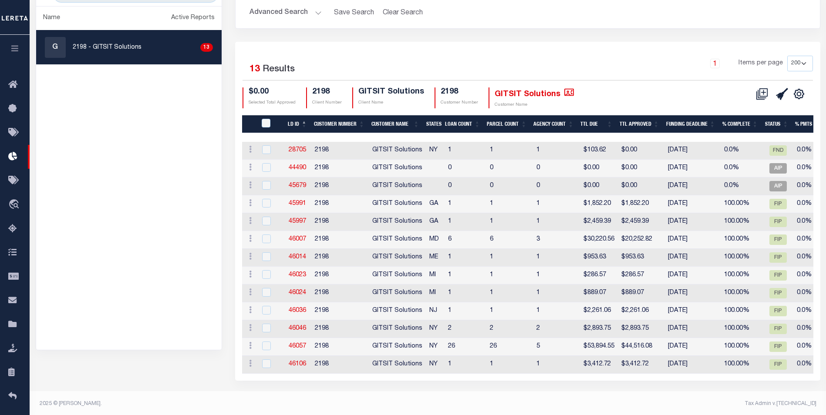
scroll to position [106, 0]
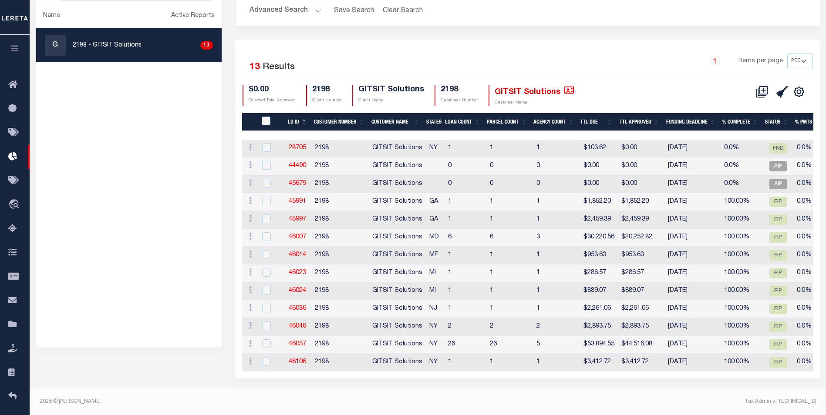
click at [94, 186] on ul "Name Active Reports G 2198 - GITSIT Solutions 13" at bounding box center [128, 175] width 185 height 343
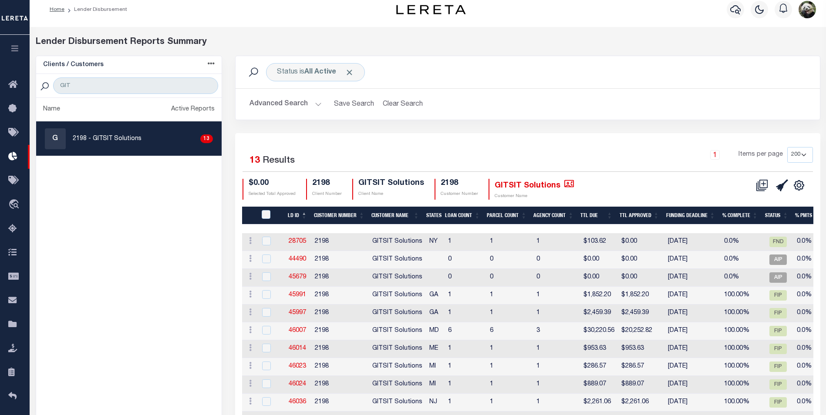
scroll to position [0, 0]
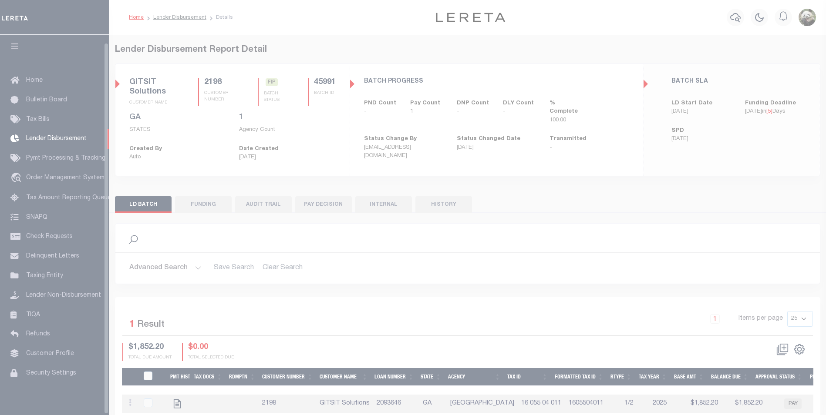
scroll to position [8, 0]
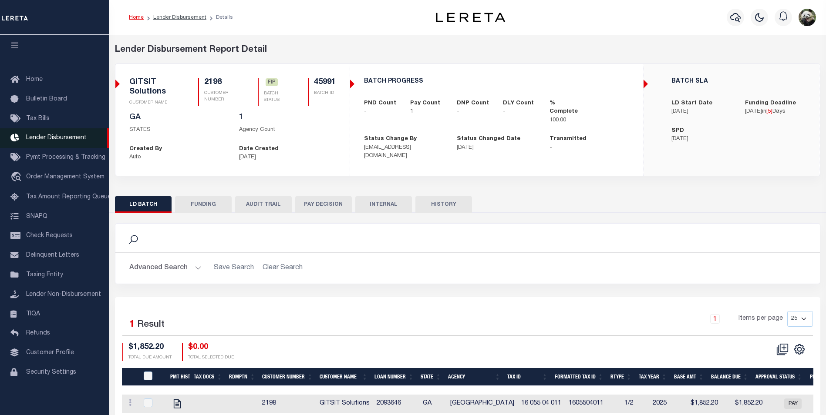
click at [79, 138] on span "Lender Disbursement" at bounding box center [56, 138] width 60 height 6
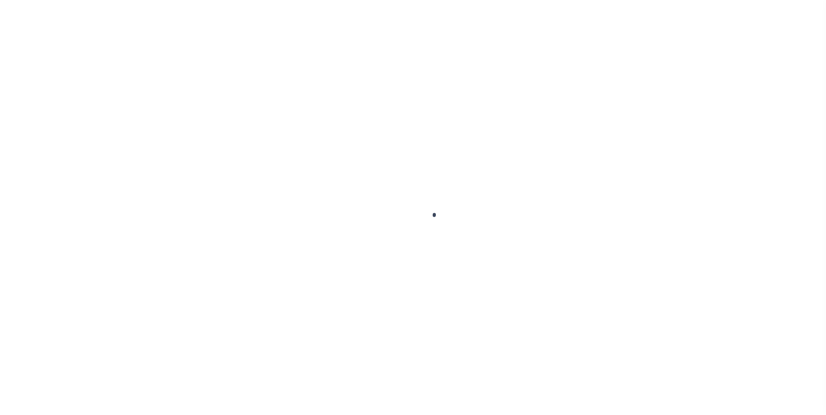
scroll to position [9, 0]
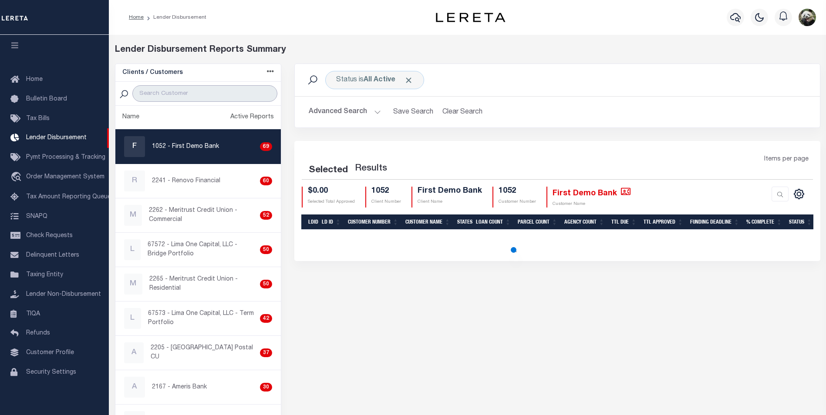
click at [174, 92] on input "search" at bounding box center [204, 93] width 145 height 17
select select "200"
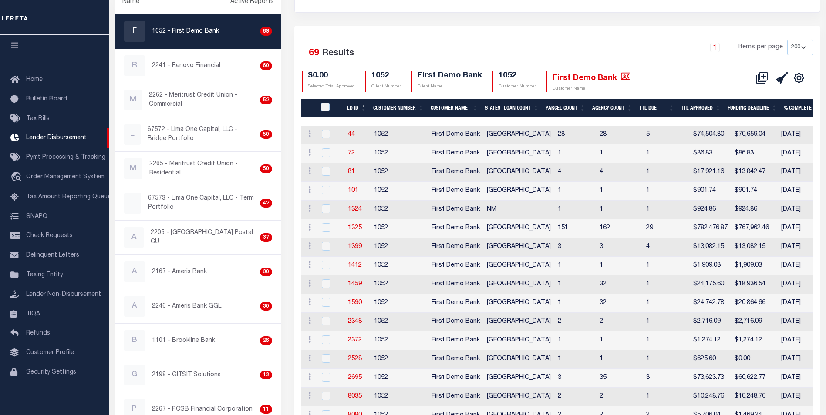
scroll to position [0, 0]
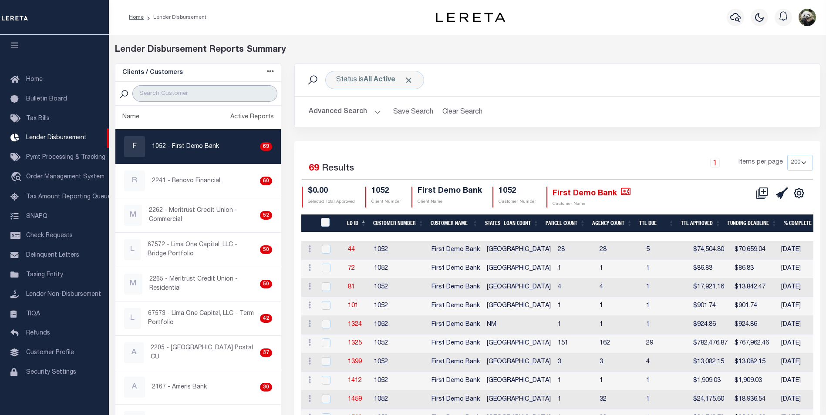
click at [162, 99] on input "search" at bounding box center [204, 93] width 145 height 17
type input "GIT"
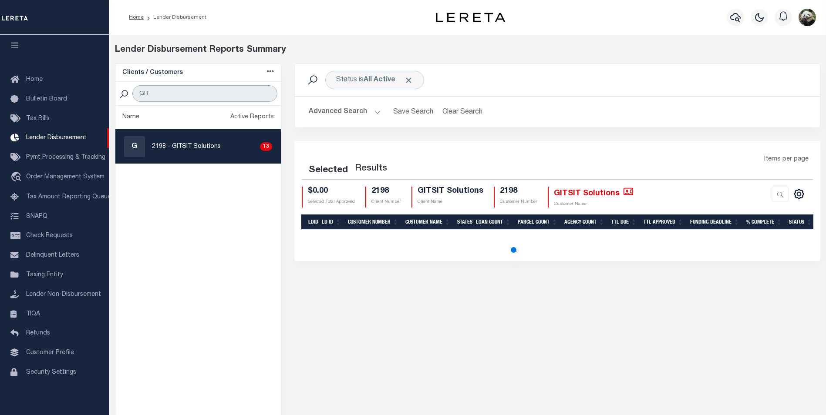
select select "200"
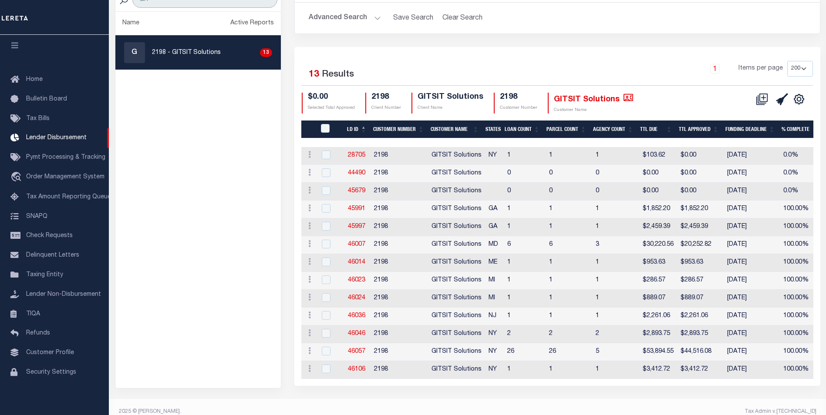
scroll to position [106, 0]
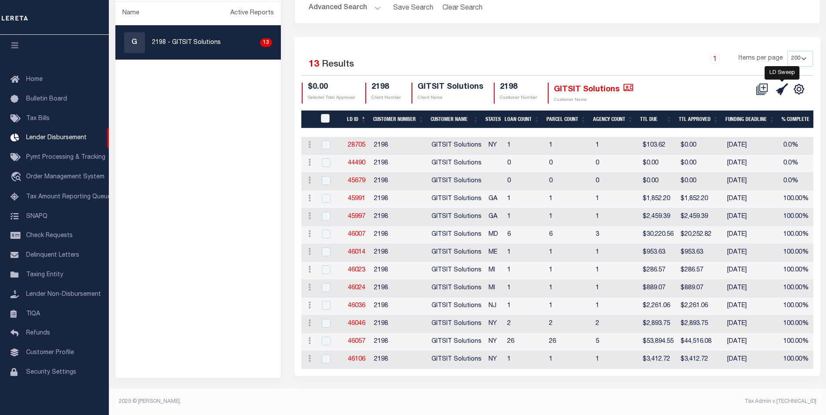
click at [784, 87] on icon at bounding box center [782, 89] width 12 height 12
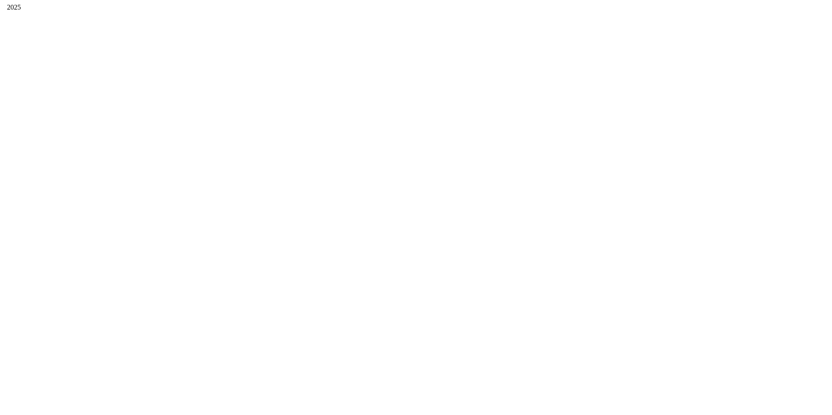
scroll to position [0, 0]
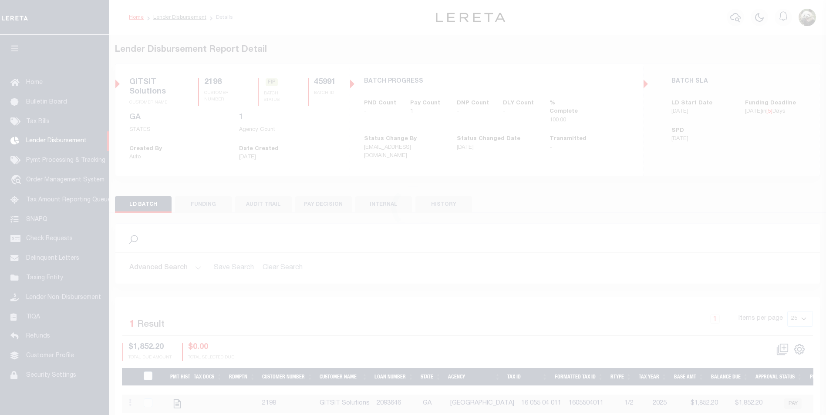
scroll to position [9, 0]
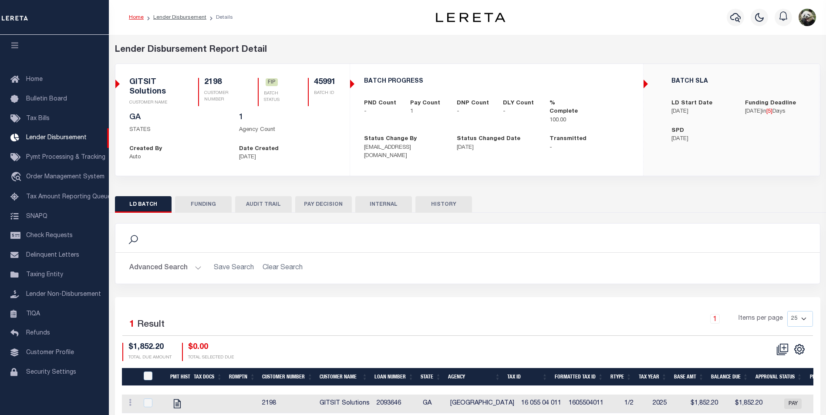
click at [213, 203] on button "FUNDING" at bounding box center [203, 204] width 57 height 17
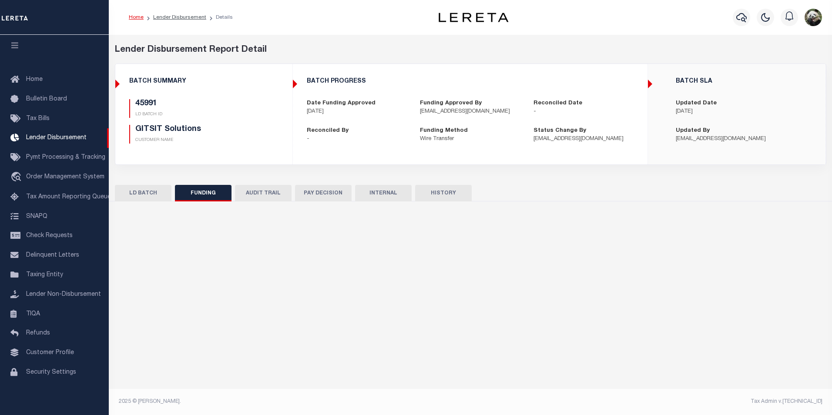
type input "$1,852.2"
type input "$0"
type input "09/18/2025"
select select "100"
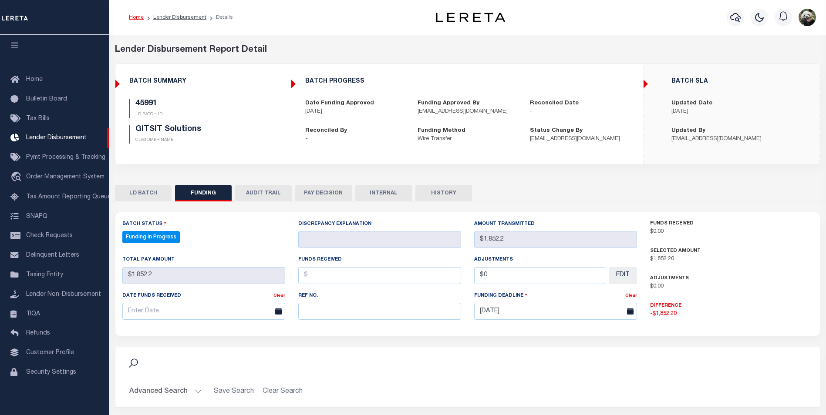
select select "100"
click at [332, 313] on input "text" at bounding box center [379, 311] width 163 height 17
paste input "53100306530556"
type input "53100306530556"
click at [157, 316] on input "text" at bounding box center [203, 311] width 163 height 17
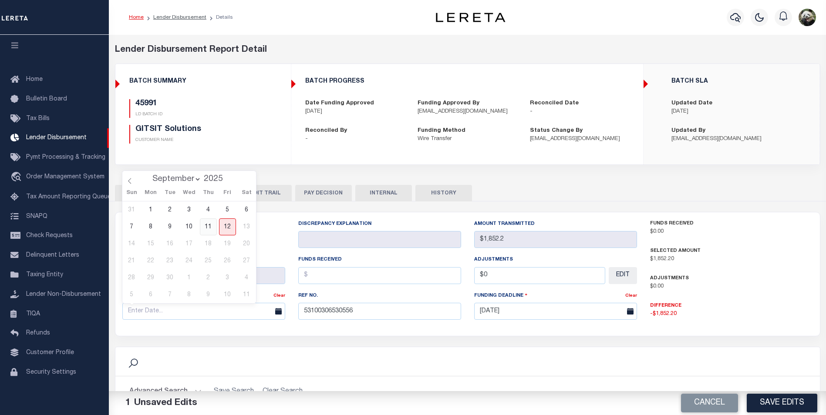
click at [207, 232] on span "11" at bounding box center [208, 226] width 17 height 17
type input "[DATE]"
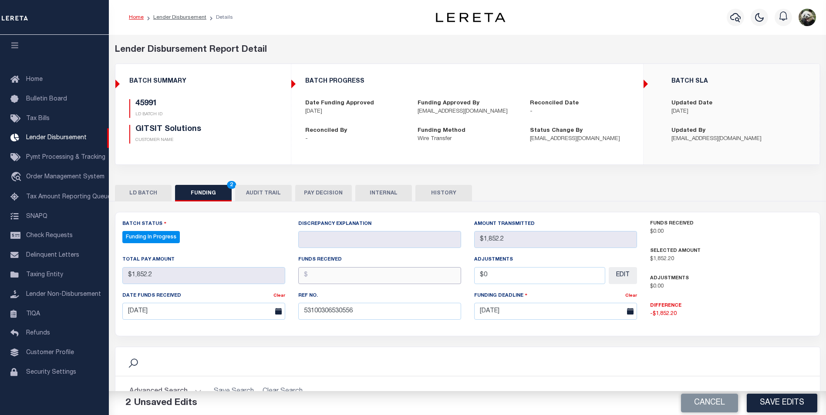
click at [343, 280] on input "text" at bounding box center [379, 275] width 163 height 17
type input "$1,852.20"
type input "$0.00"
click at [797, 404] on button "Save Edits" at bounding box center [781, 403] width 71 height 19
type input "$1,852.2"
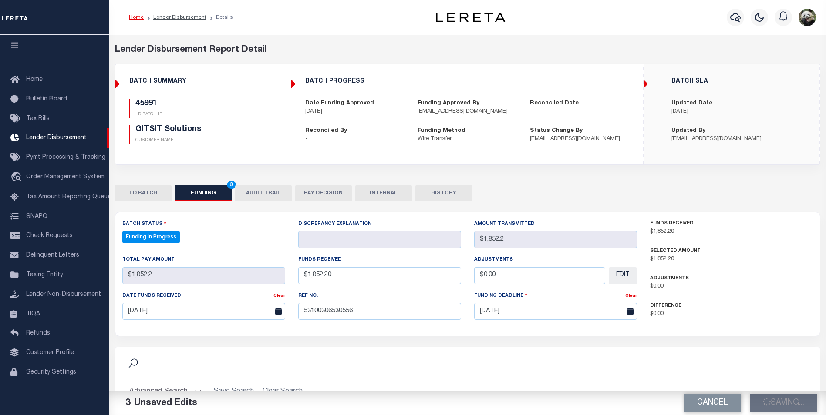
type input "$1,852.2"
type input "$0"
select select "100"
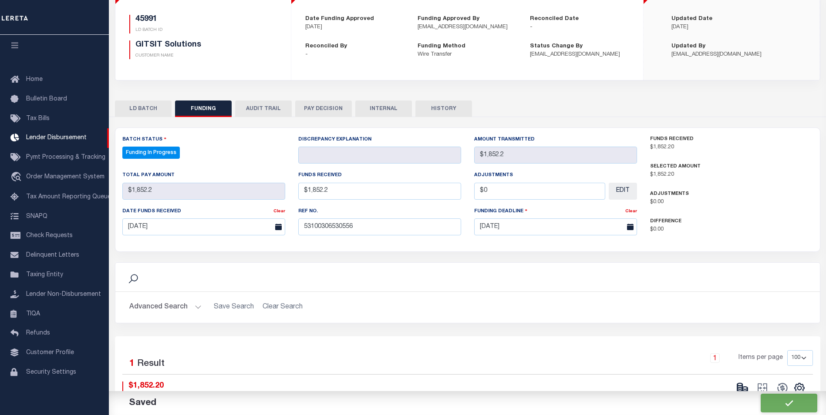
scroll to position [87, 0]
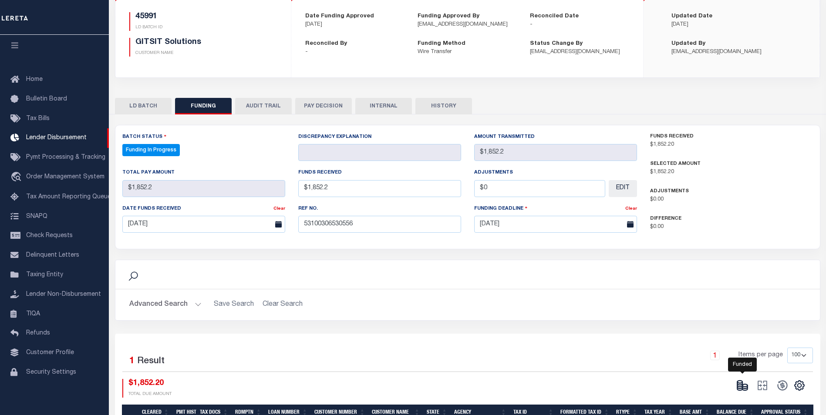
click at [744, 383] on icon at bounding box center [742, 385] width 12 height 12
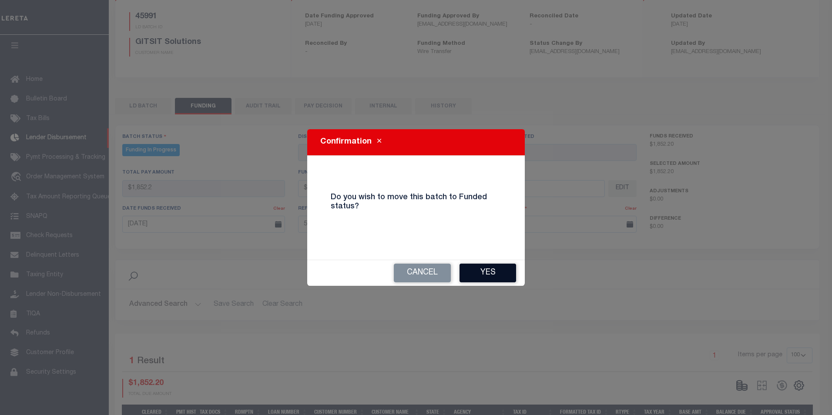
click at [489, 265] on button "Yes" at bounding box center [488, 273] width 57 height 19
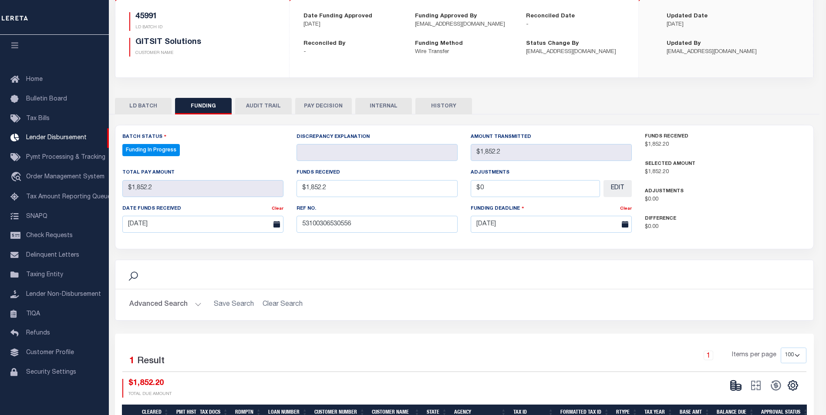
type input "$1,852.2"
type input "$0"
select select "100"
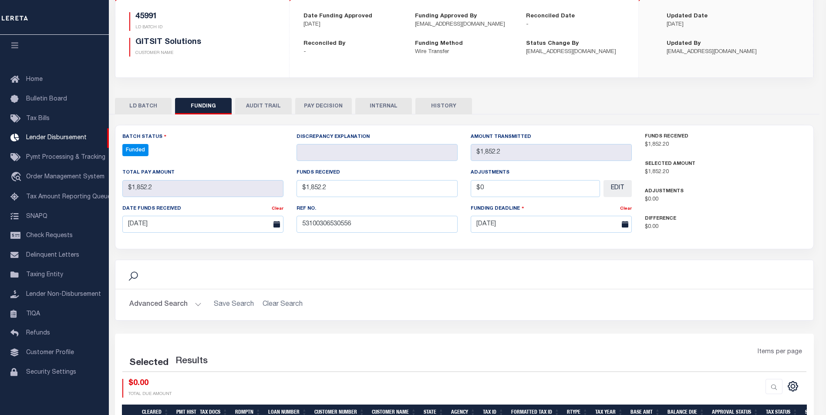
select select "100"
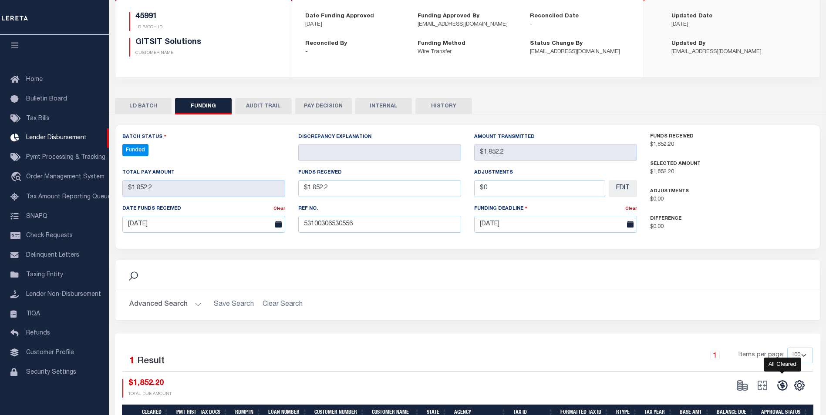
click at [781, 386] on icon at bounding box center [782, 385] width 12 height 12
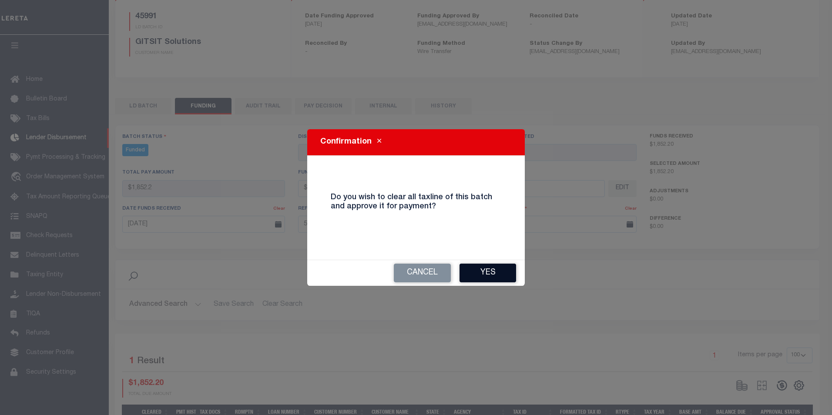
click at [473, 269] on button "Yes" at bounding box center [488, 273] width 57 height 19
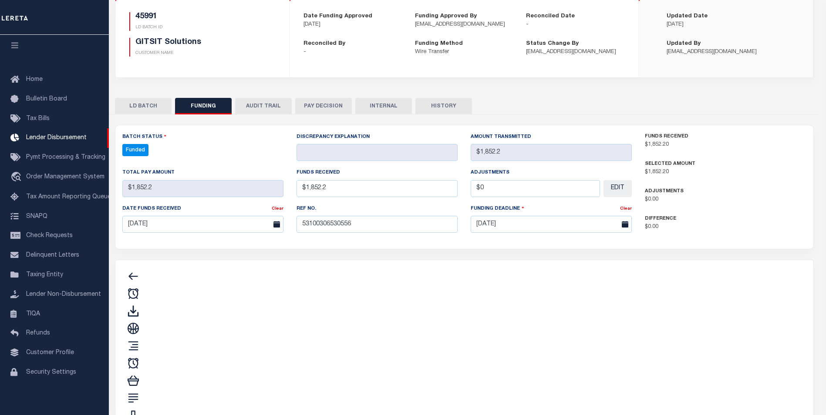
type input "$1,852.2"
type input "$0"
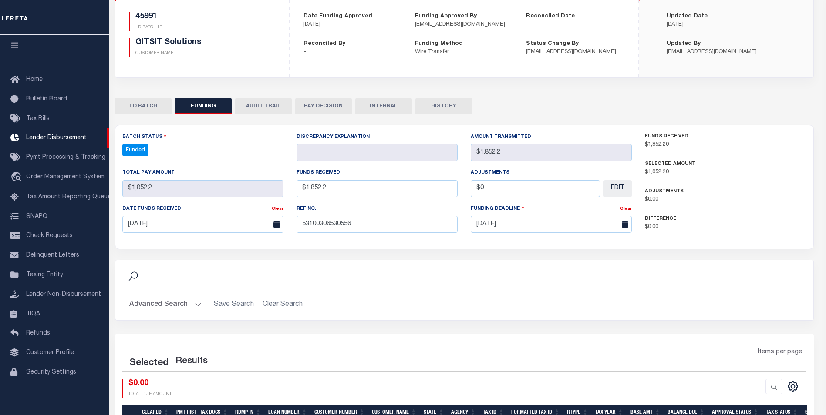
select select "100"
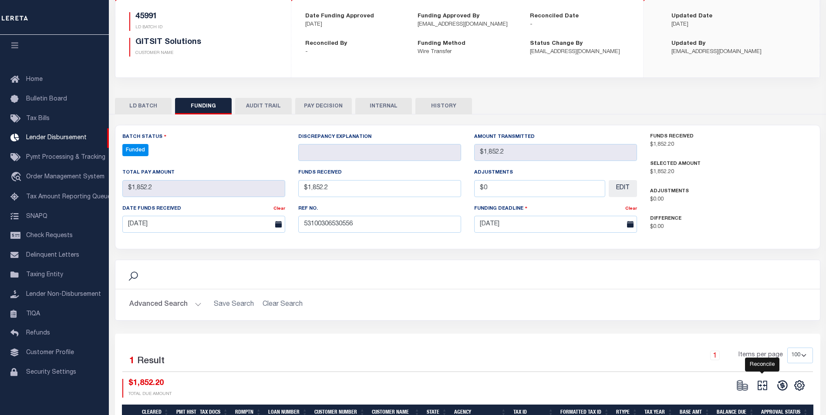
click at [765, 390] on icon at bounding box center [762, 385] width 12 height 12
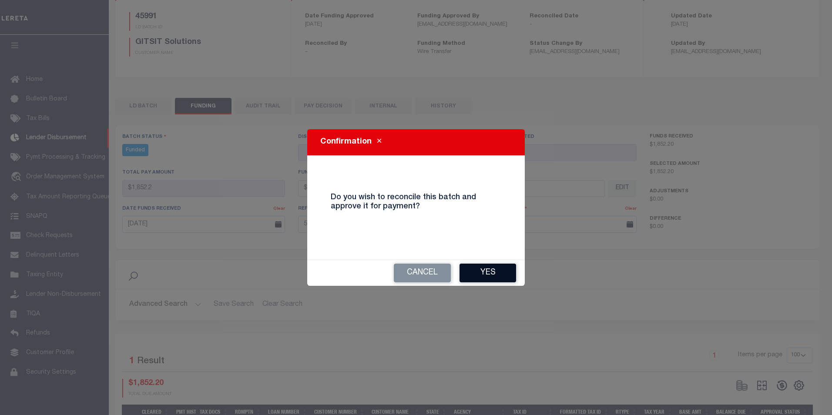
click at [500, 267] on button "Yes" at bounding box center [488, 273] width 57 height 19
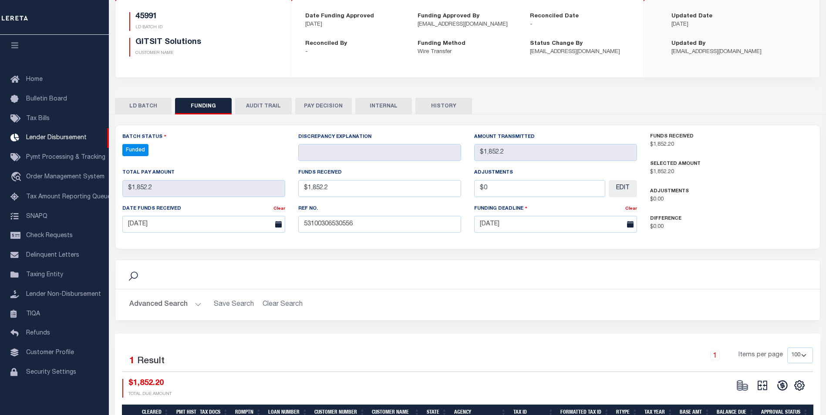
type input "$1,852.2"
type input "$0"
select select "100"
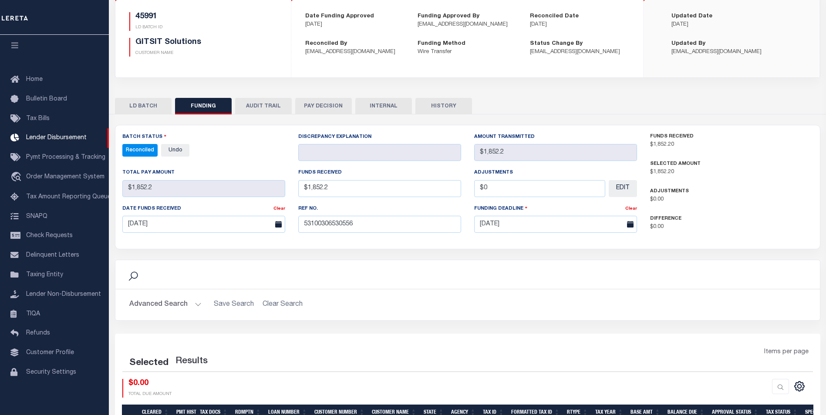
select select "100"
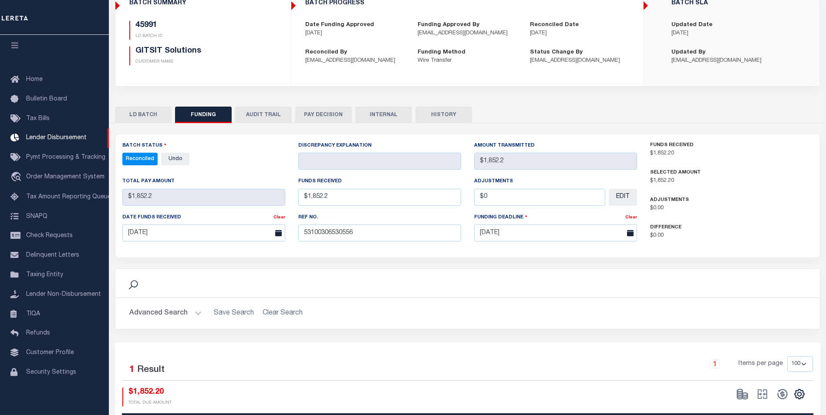
scroll to position [71, 0]
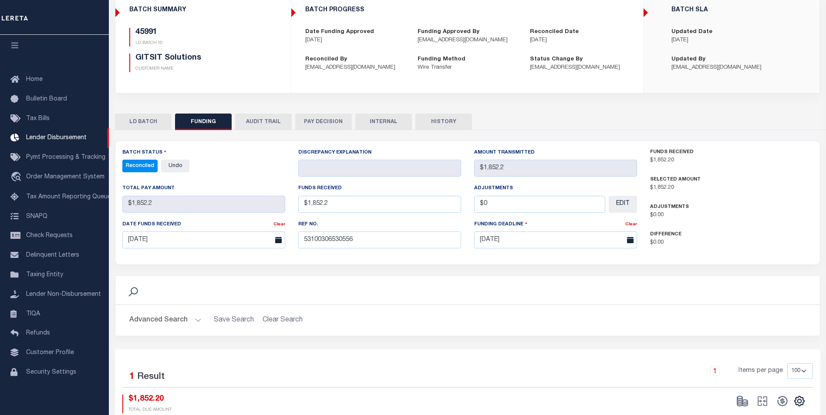
drag, startPoint x: 391, startPoint y: 118, endPoint x: 382, endPoint y: 159, distance: 41.6
click at [391, 118] on button "INTERNAL" at bounding box center [383, 122] width 57 height 17
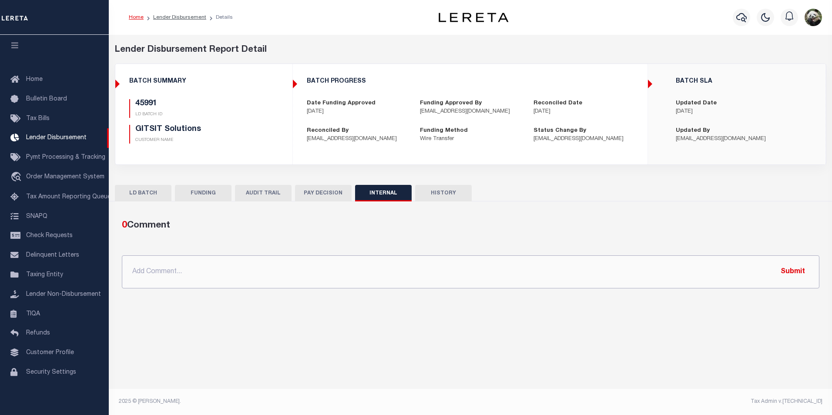
click at [298, 262] on input "text" at bounding box center [471, 271] width 698 height 33
paste input "OG AMOUNT $76,364.57 45991 - $1,852.20 45997 - $2,459.39 46007 - $20,252.82 460…"
type input "OG AMOUNT $76,364.57 45991 - $1,852.20 45997 - $2,459.39 46007 - $20,252.82 460…"
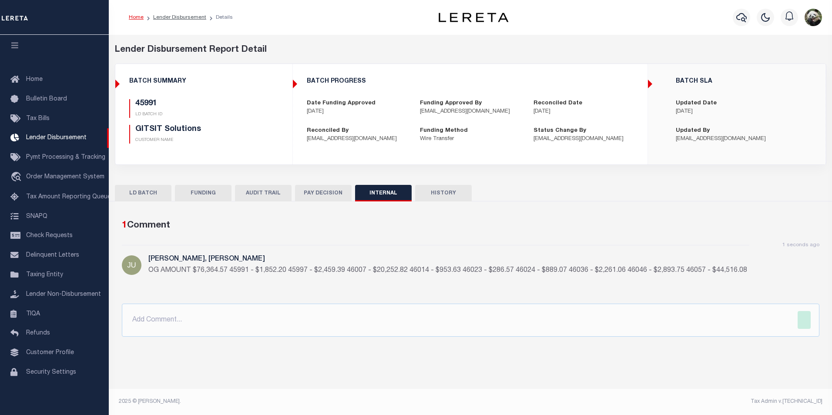
click at [205, 200] on button "FUNDING" at bounding box center [203, 193] width 57 height 17
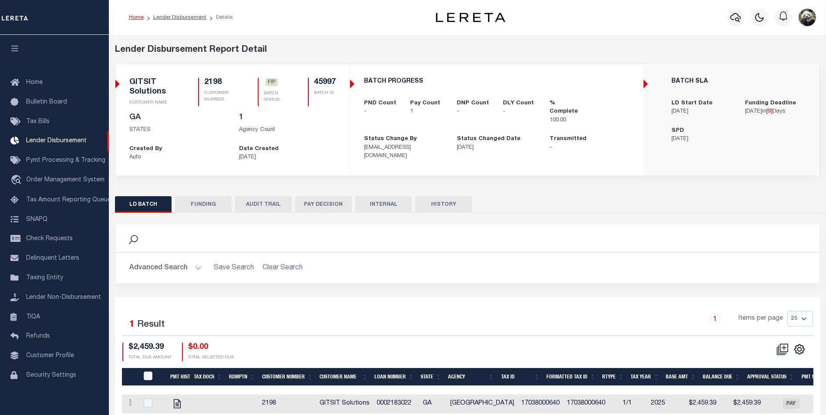
scroll to position [9, 0]
click at [190, 206] on button "FUNDING" at bounding box center [203, 204] width 57 height 17
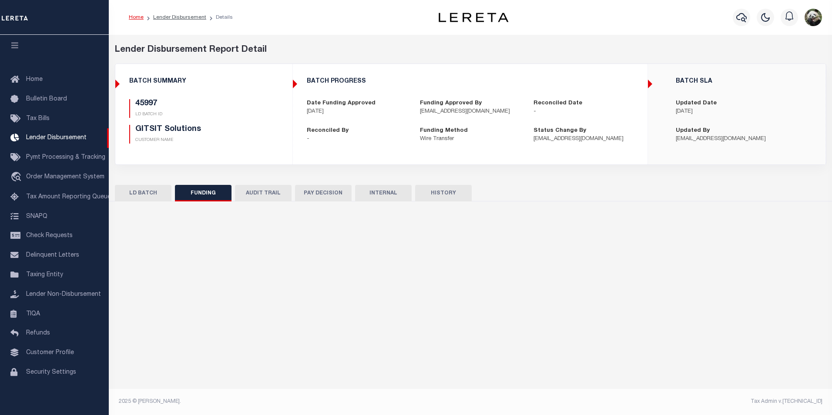
type input "$2,459.39"
type input "$0"
type input "[DATE]"
select select "100"
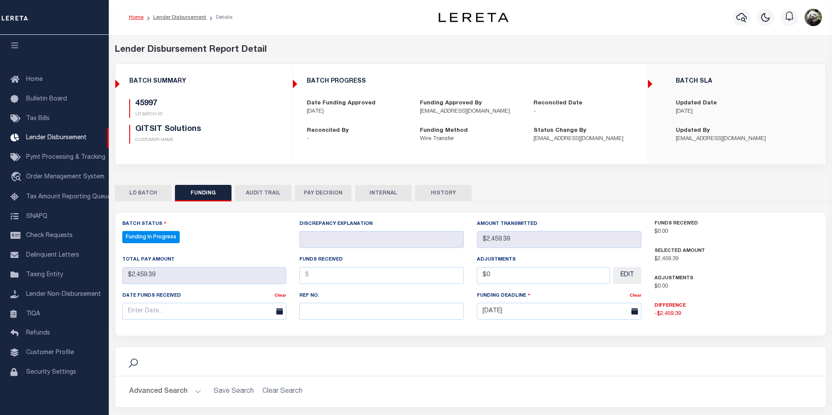
select select "100"
click at [338, 310] on input "text" at bounding box center [379, 311] width 163 height 17
paste input "53100306530556"
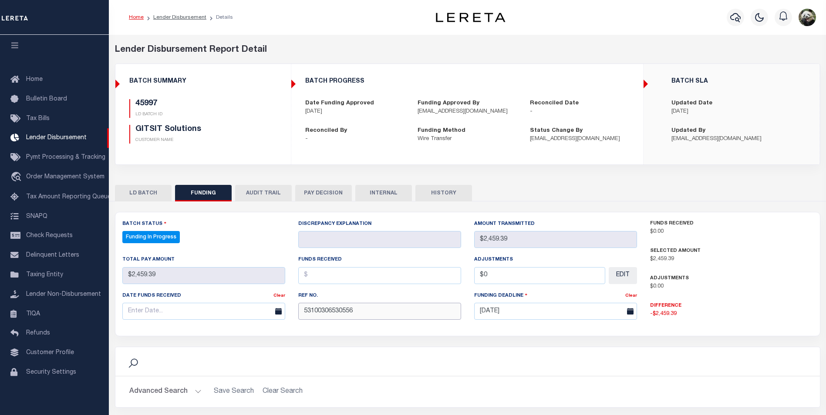
type input "53100306530556"
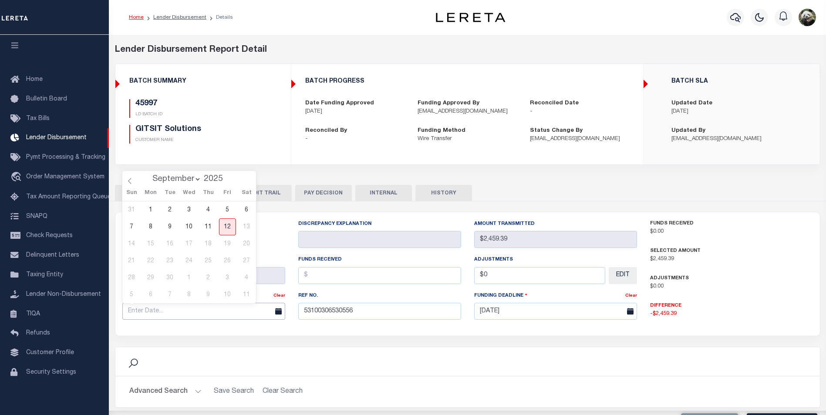
click at [176, 315] on input "text" at bounding box center [203, 311] width 163 height 17
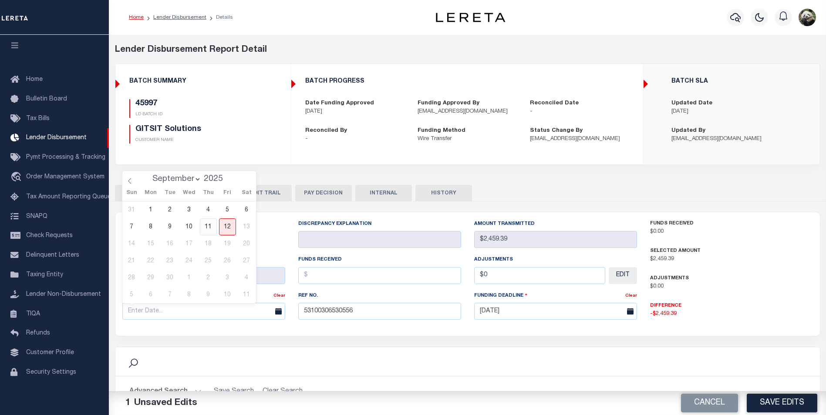
drag, startPoint x: 210, startPoint y: 232, endPoint x: 231, endPoint y: 242, distance: 23.6
click at [210, 232] on span "11" at bounding box center [208, 226] width 17 height 17
type input "[DATE]"
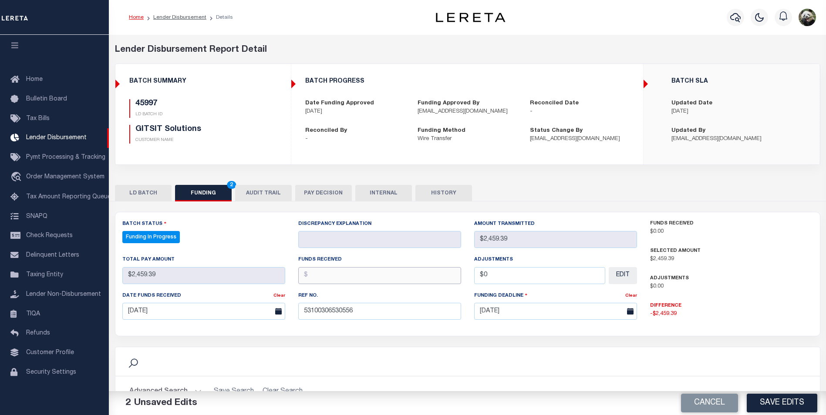
click at [345, 282] on input "text" at bounding box center [379, 275] width 163 height 17
type input "$2,459.39"
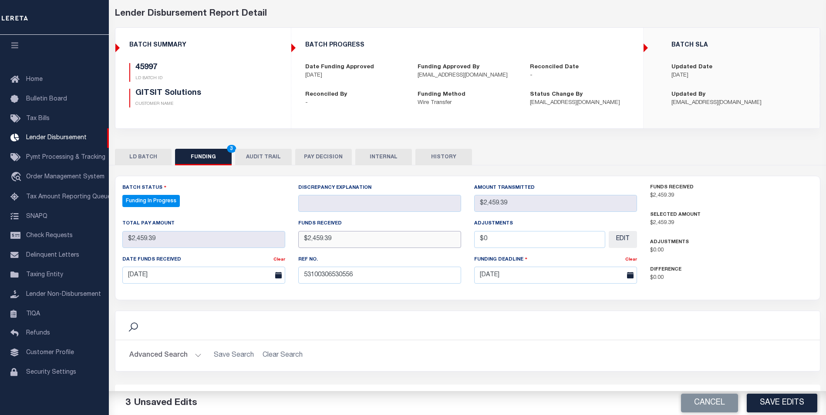
scroll to position [44, 0]
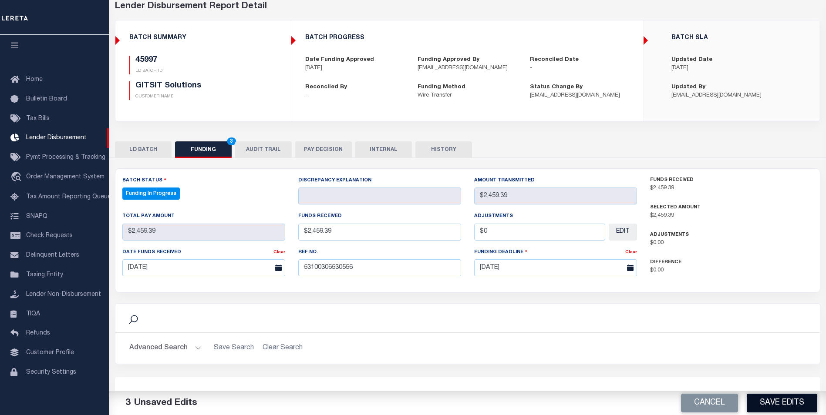
click at [773, 403] on button "Save Edits" at bounding box center [781, 403] width 71 height 19
type input "$2,459.39"
type input "$0"
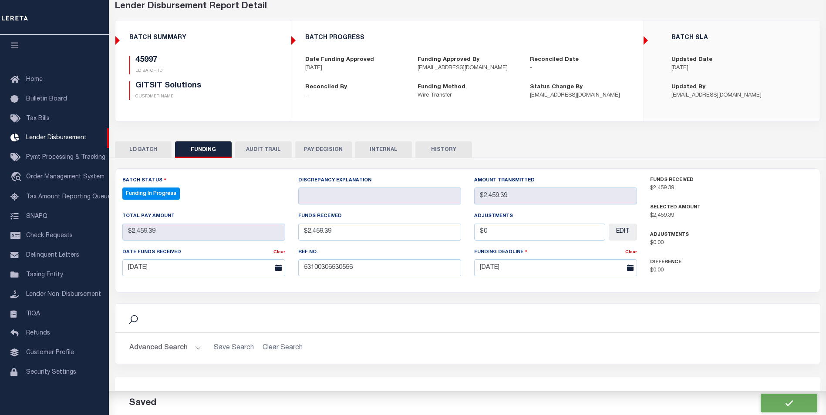
select select "100"
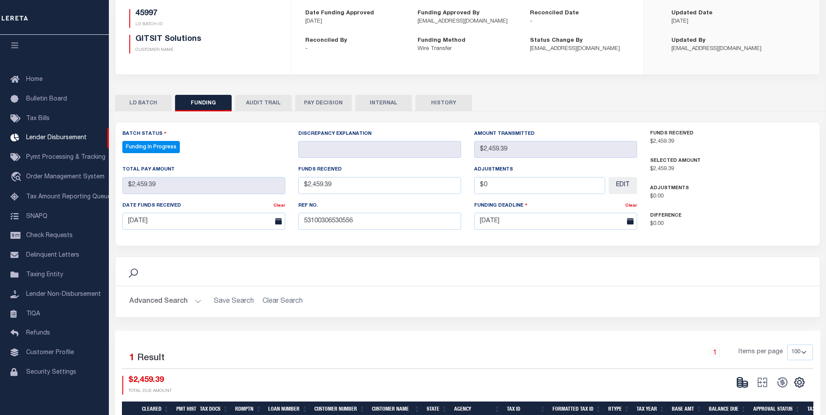
scroll to position [131, 0]
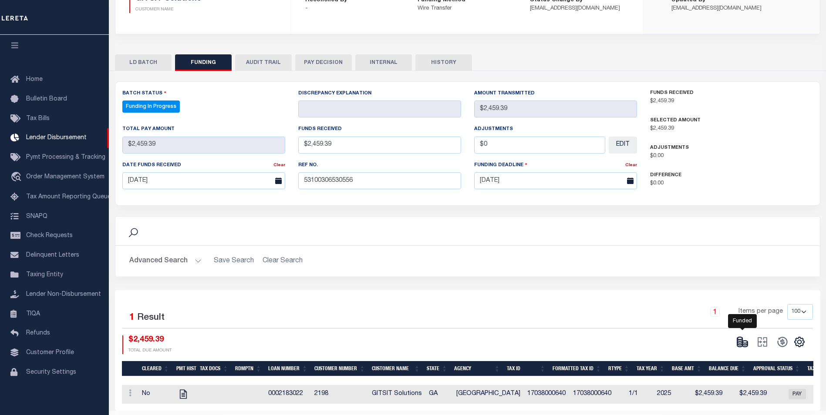
click at [742, 341] on icon at bounding box center [739, 340] width 5 height 3
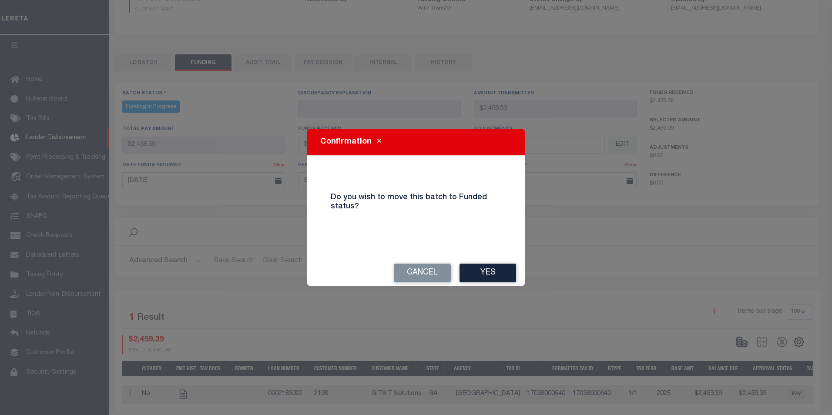
click at [471, 267] on button "Yes" at bounding box center [488, 273] width 57 height 19
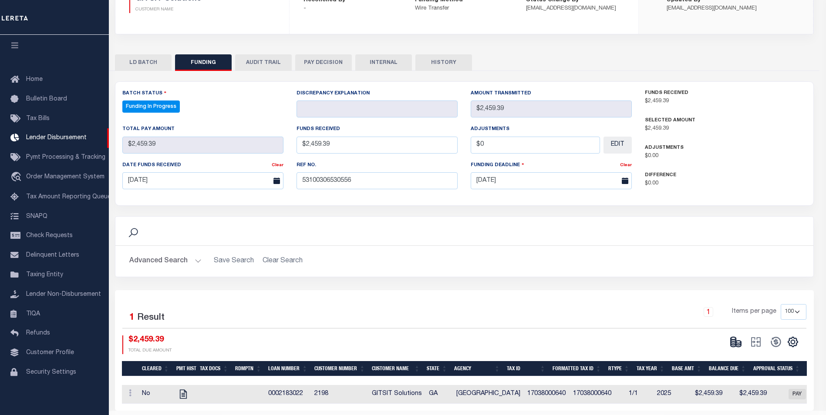
type input "$2,459.39"
type input "$0"
select select "100"
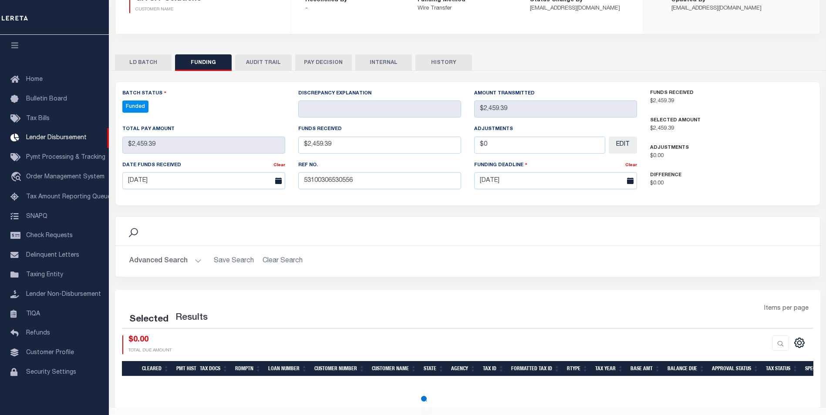
select select "100"
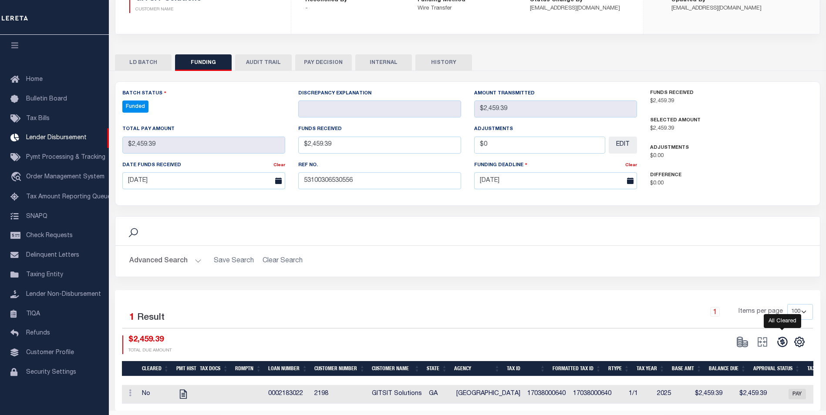
click at [781, 342] on icon at bounding box center [782, 342] width 12 height 12
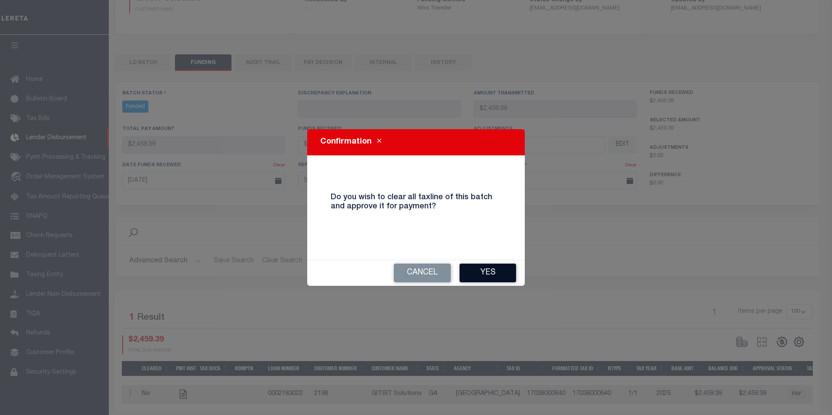
click at [508, 278] on button "Yes" at bounding box center [488, 273] width 57 height 19
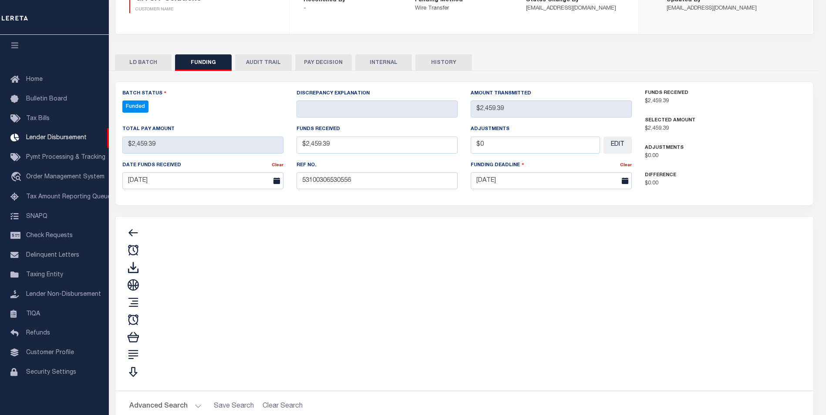
type input "$2,459.39"
type input "$0"
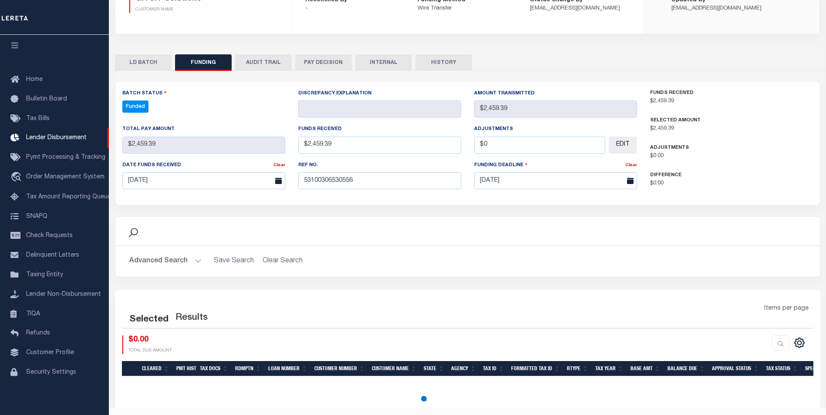
select select "100"
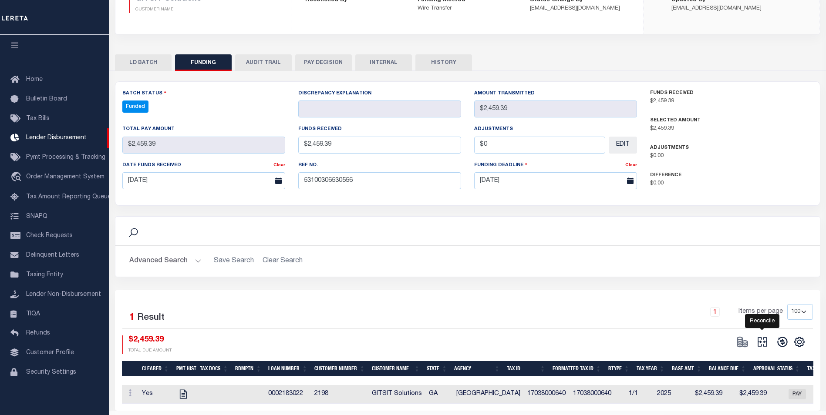
click at [763, 349] on button at bounding box center [762, 342] width 20 height 13
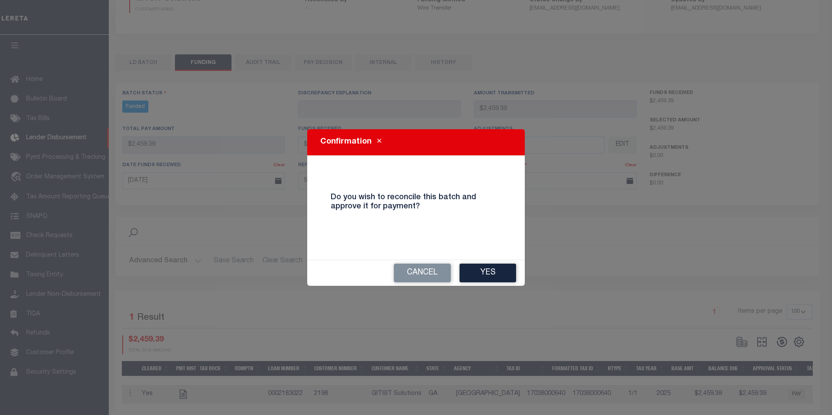
drag, startPoint x: 476, startPoint y: 269, endPoint x: 482, endPoint y: 265, distance: 7.0
click at [477, 266] on button "Yes" at bounding box center [488, 273] width 57 height 19
select select "100"
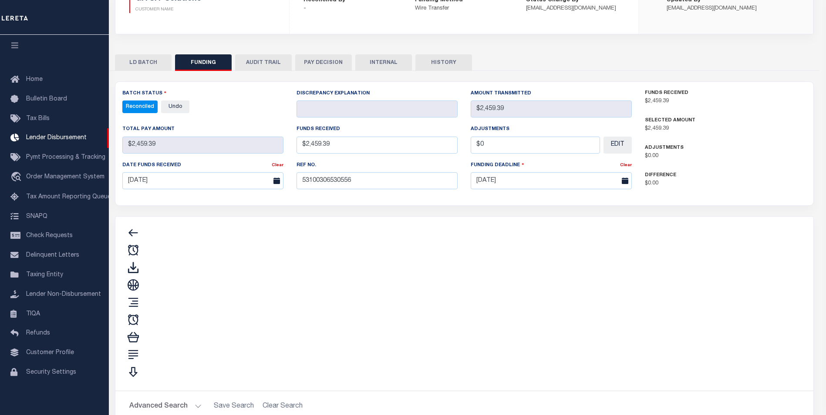
type input "$2,459.39"
type input "$0"
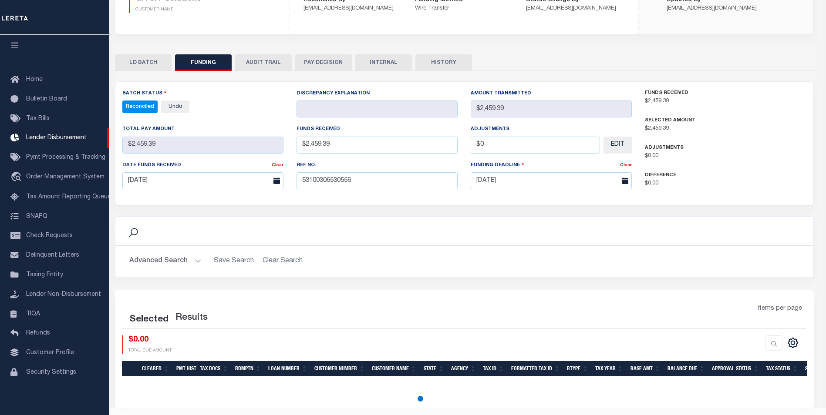
select select "100"
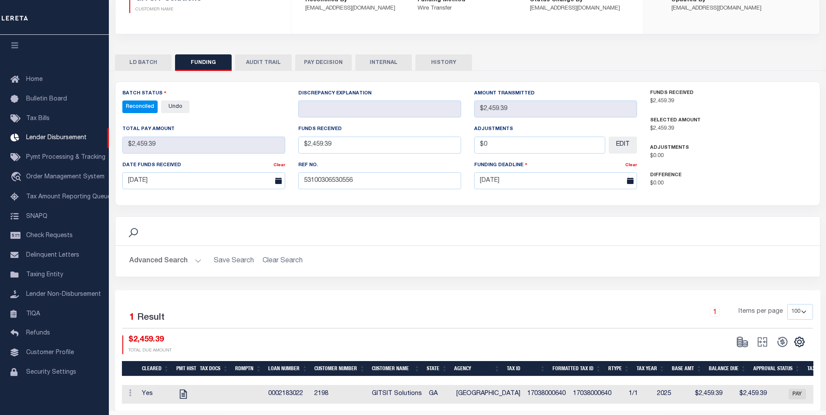
click at [384, 63] on button "INTERNAL" at bounding box center [383, 62] width 57 height 17
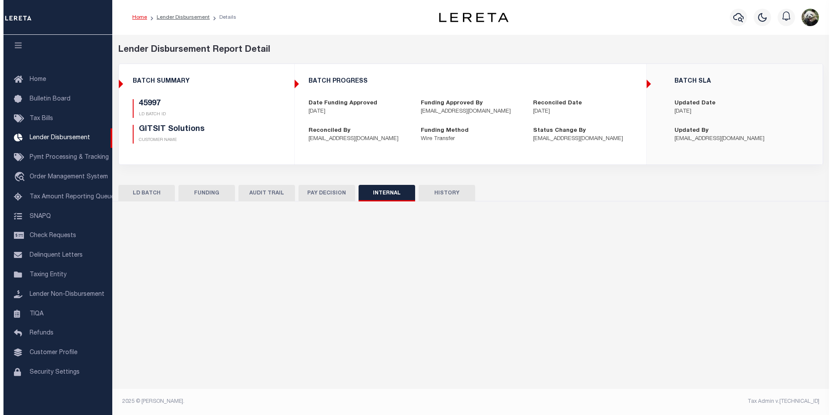
scroll to position [0, 0]
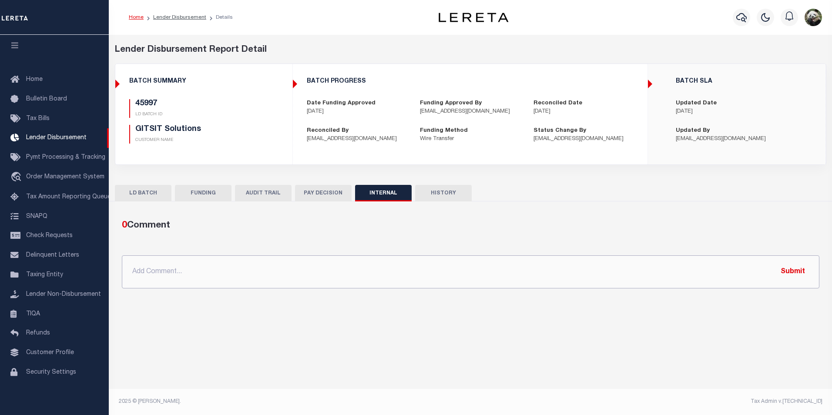
click at [217, 274] on input "text" at bounding box center [471, 271] width 698 height 33
paste input "OG AMOUNT $76,364.57 45991 - $1,852.20 45997 - $2,459.39 46007 - $20,252.82 460…"
type input "OG AMOUNT $76,364.57 45991 - $1,852.20 45997 - $2,459.39 46007 - $20,252.82 460…"
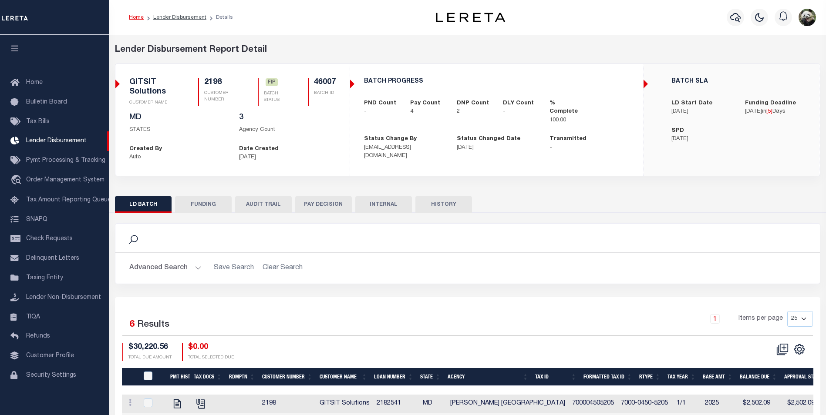
scroll to position [9, 0]
drag, startPoint x: 209, startPoint y: 200, endPoint x: 236, endPoint y: 186, distance: 30.4
click at [209, 199] on button "FUNDING" at bounding box center [203, 204] width 57 height 17
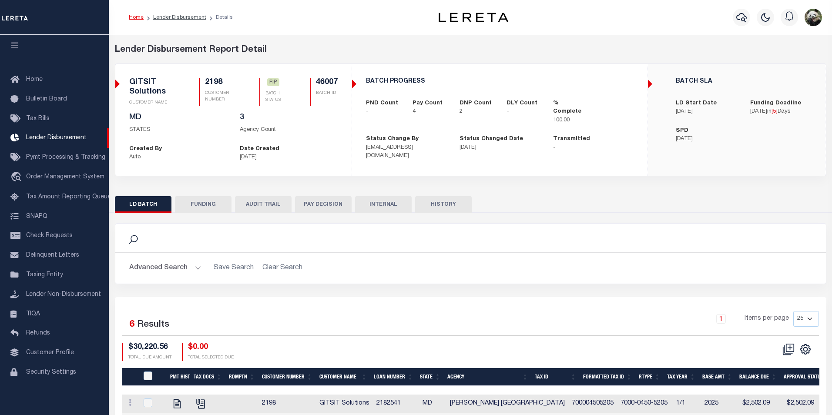
type input "$20,252.82"
type input "$0"
type input "[DATE]"
select select "100"
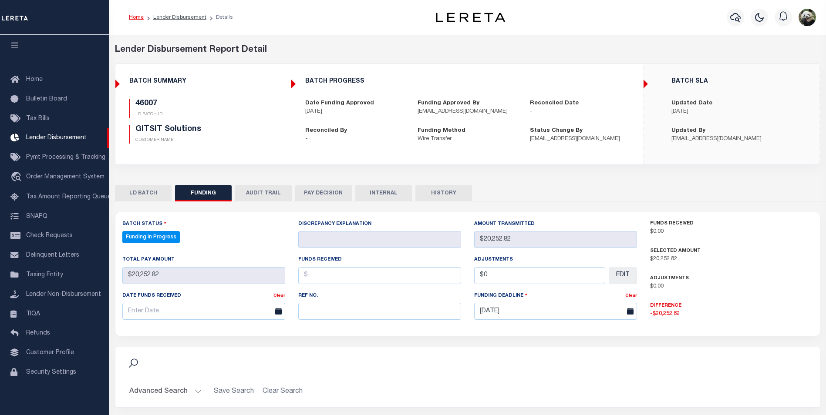
select select "100"
click at [314, 316] on input "text" at bounding box center [379, 311] width 163 height 17
paste input "53100306530556"
type input "53100306530556"
click at [175, 300] on label "Date funds received" at bounding box center [151, 295] width 59 height 7
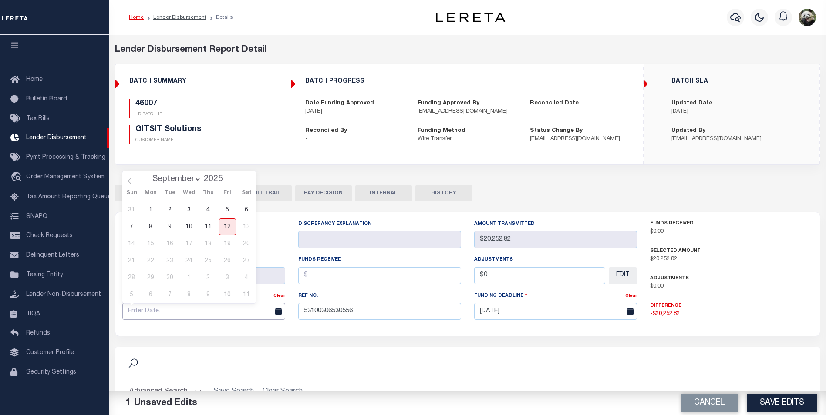
click at [174, 306] on input "text" at bounding box center [203, 311] width 163 height 17
click at [211, 231] on span "11" at bounding box center [208, 226] width 17 height 17
type input "[DATE]"
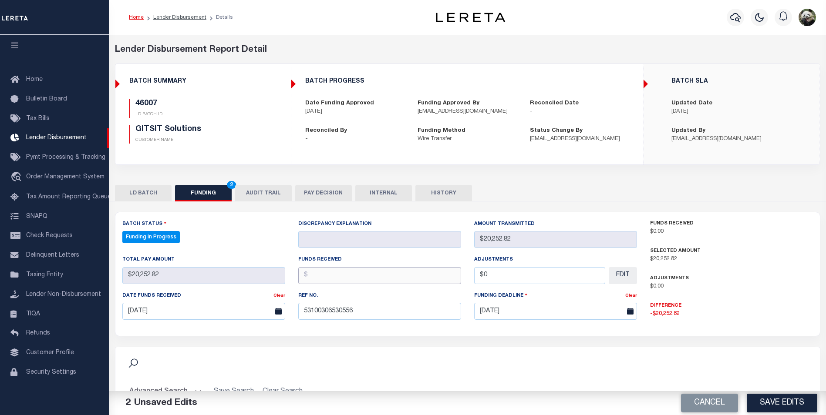
click at [344, 275] on input "text" at bounding box center [379, 275] width 163 height 17
click at [350, 276] on input "text" at bounding box center [379, 275] width 163 height 17
type input "$20,252.82"
type input "$0.00"
click at [774, 402] on button "Save Edits" at bounding box center [781, 403] width 71 height 19
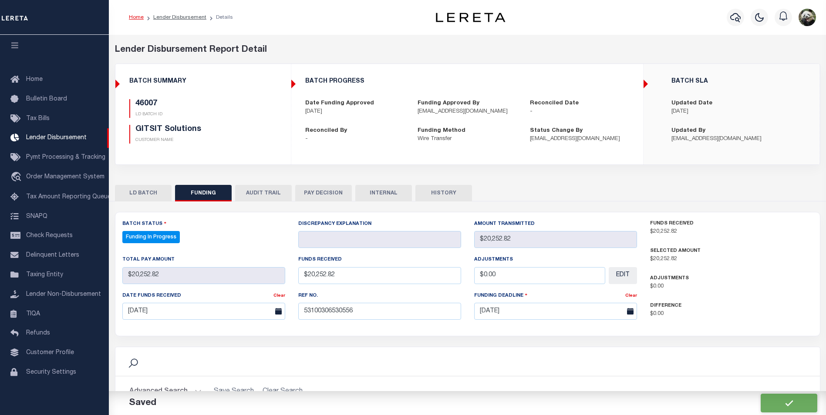
type input "$20,252.82"
type input "$0"
select select "100"
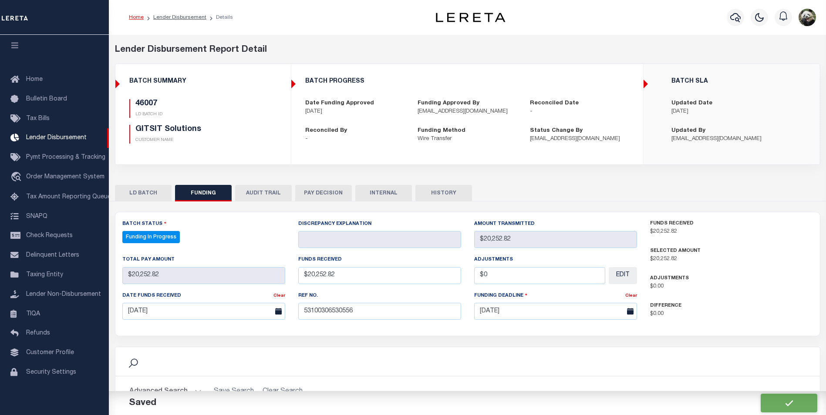
select select "100"
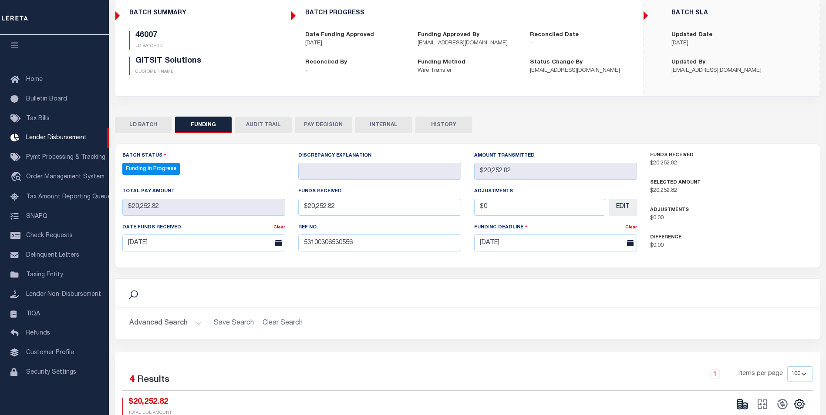
scroll to position [131, 0]
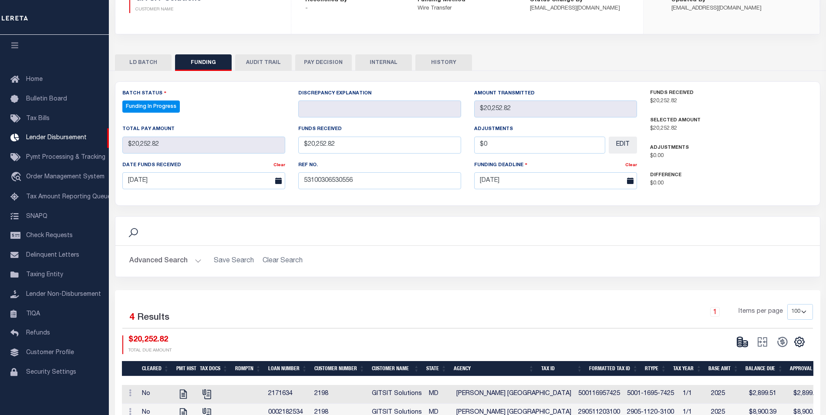
click at [734, 343] on button at bounding box center [742, 342] width 20 height 13
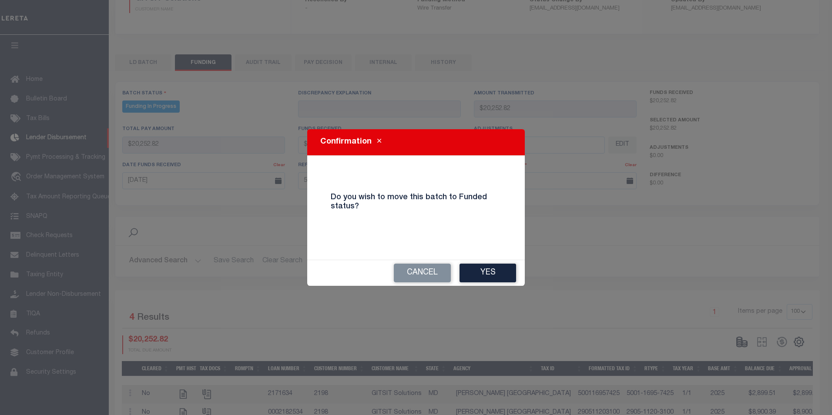
drag, startPoint x: 497, startPoint y: 281, endPoint x: 497, endPoint y: 274, distance: 7.0
click at [497, 276] on button "Yes" at bounding box center [488, 273] width 57 height 19
select select "100"
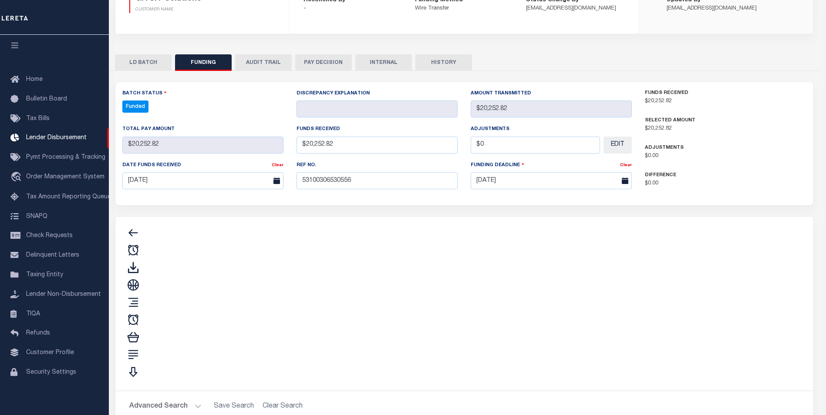
type input "$20,252.82"
type input "$0"
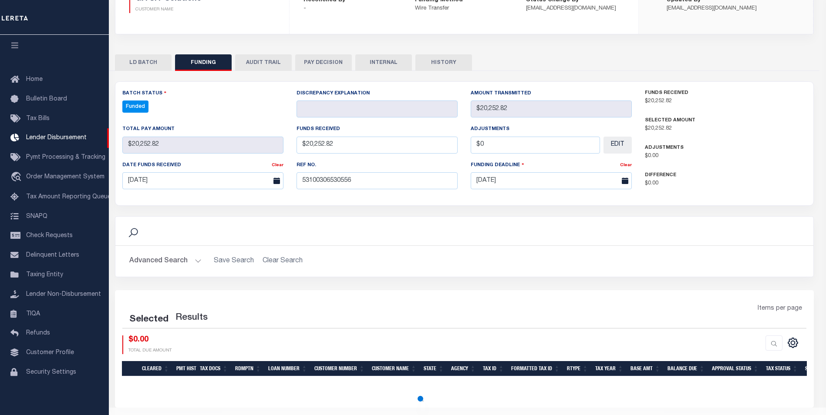
select select "100"
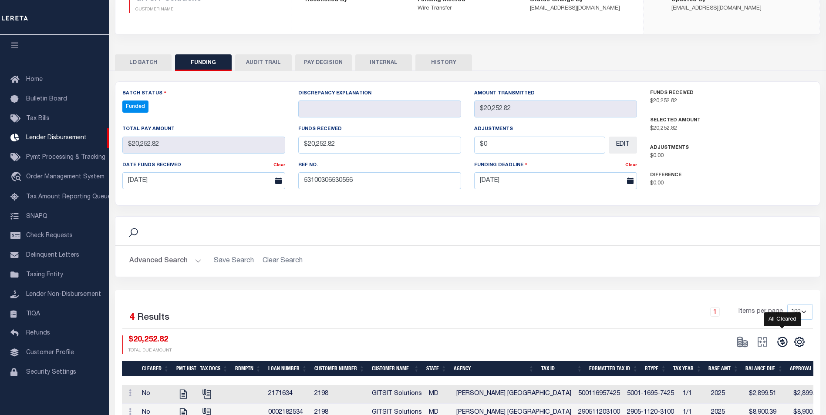
click at [781, 342] on icon at bounding box center [782, 342] width 12 height 12
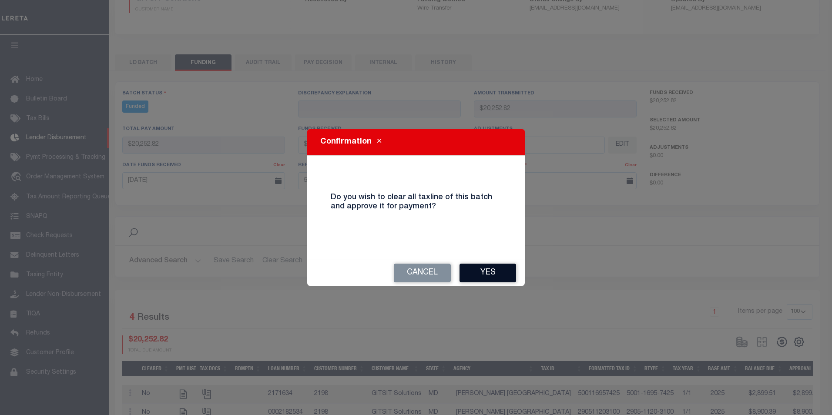
click at [476, 266] on button "Yes" at bounding box center [488, 273] width 57 height 19
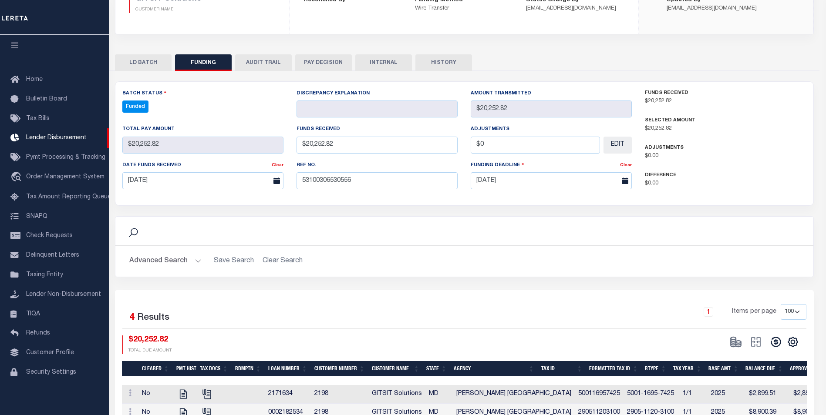
type input "$20,252.82"
type input "$0"
select select "100"
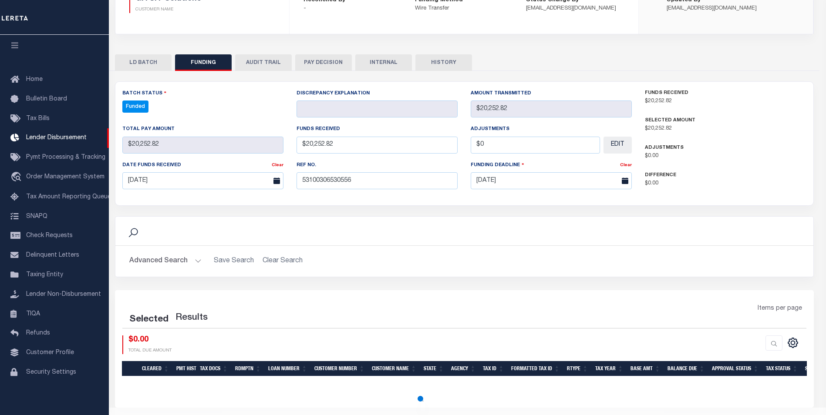
select select "100"
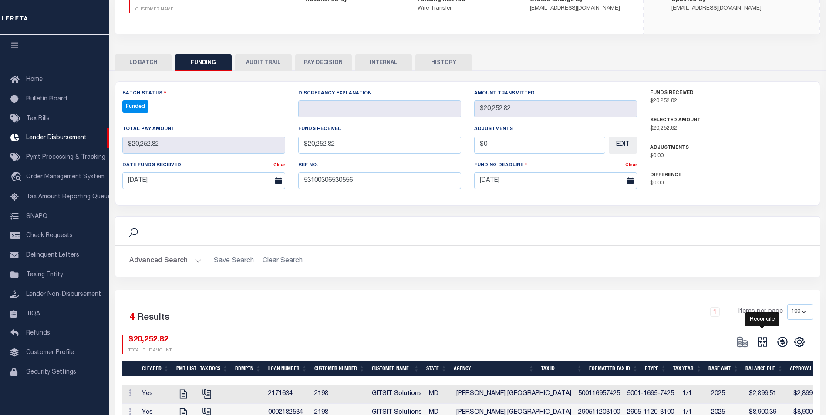
click at [759, 344] on icon at bounding box center [762, 342] width 12 height 12
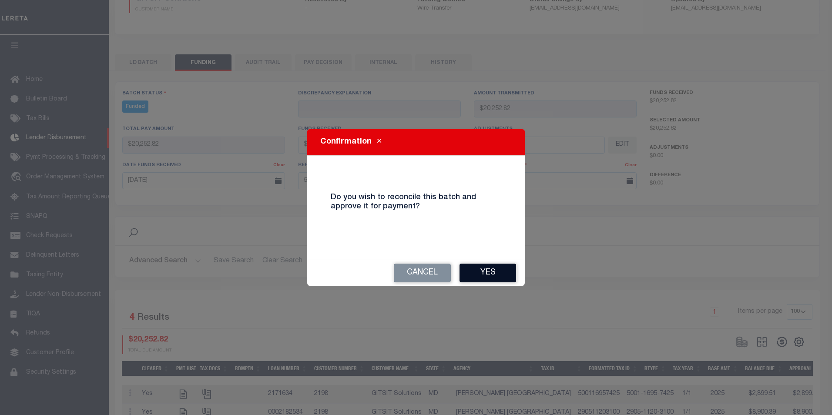
click at [493, 270] on button "Yes" at bounding box center [488, 273] width 57 height 19
type input "$20,252.82"
type input "$0"
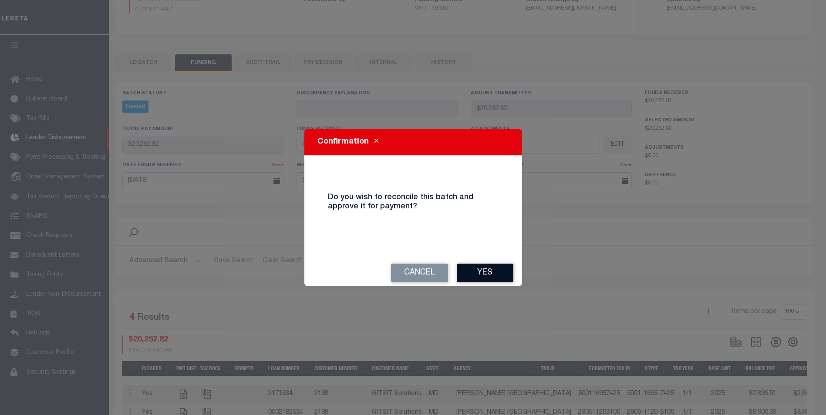
select select "100"
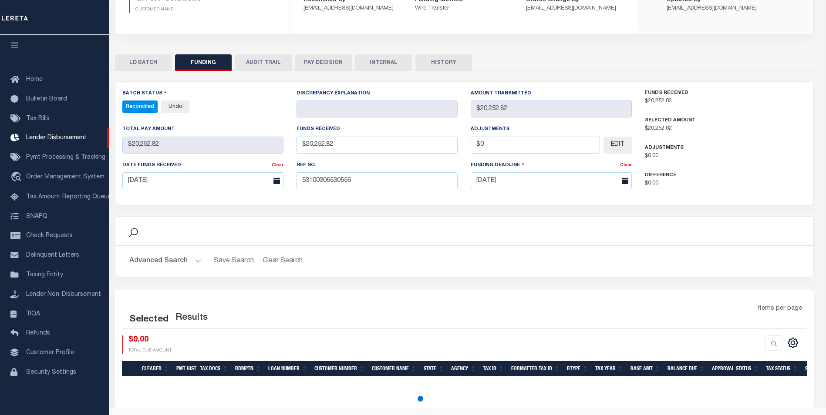
select select "100"
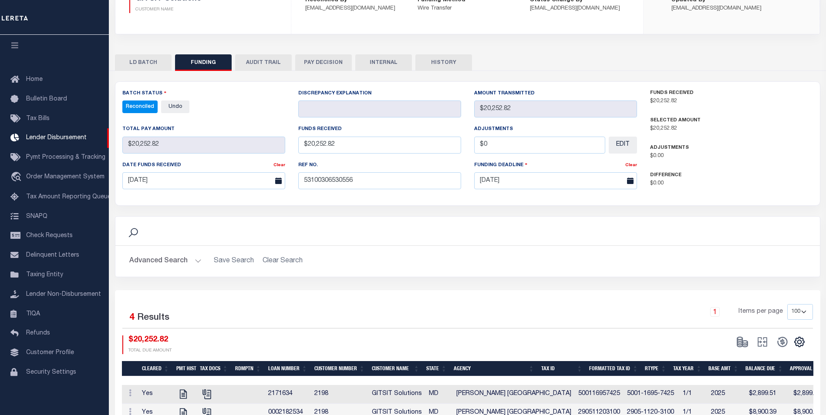
click at [385, 64] on button "INTERNAL" at bounding box center [383, 62] width 57 height 17
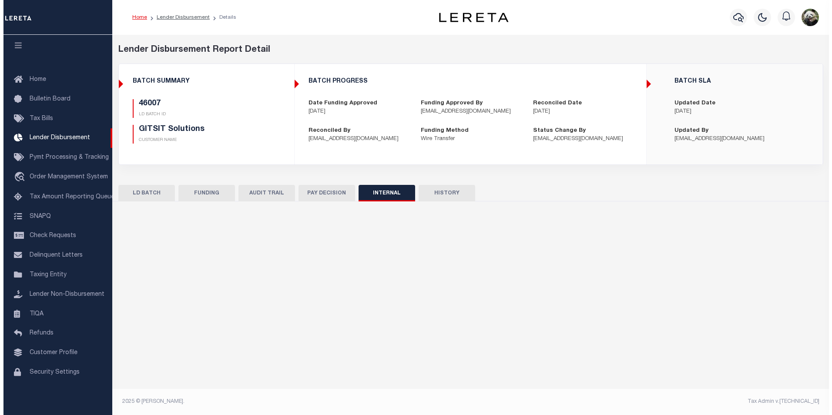
scroll to position [0, 0]
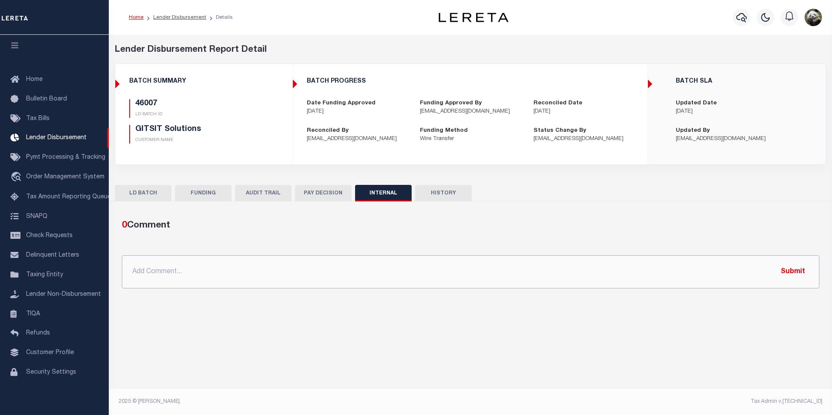
click at [235, 275] on input "text" at bounding box center [471, 271] width 698 height 33
paste input "OG AMOUNT $76,364.57 45991 - $1,852.20 45997 - $2,459.39 46007 - $20,252.82 460…"
type input "OG AMOUNT $76,364.57 45991 - $1,852.20 45997 - $2,459.39 46007 - $20,252.82 460…"
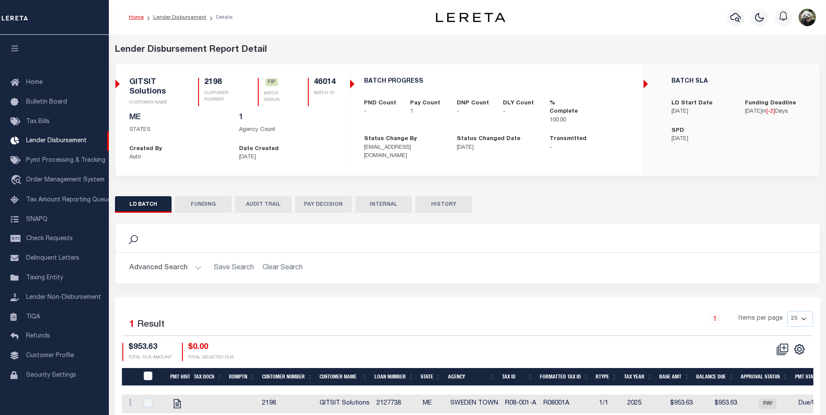
scroll to position [9, 0]
click at [190, 217] on div "Search Advanced Search Save Search Clear Search 1" at bounding box center [467, 317] width 705 height 208
click at [196, 208] on button "FUNDING" at bounding box center [203, 204] width 57 height 17
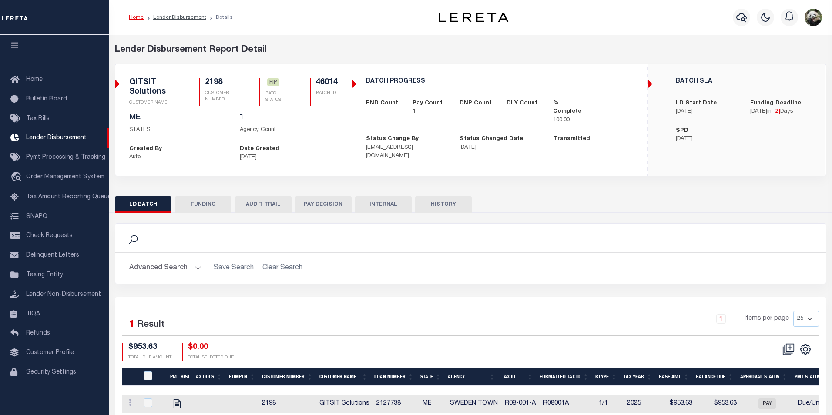
type input "$953.63"
type input "$0"
type input "[DATE]"
select select "8"
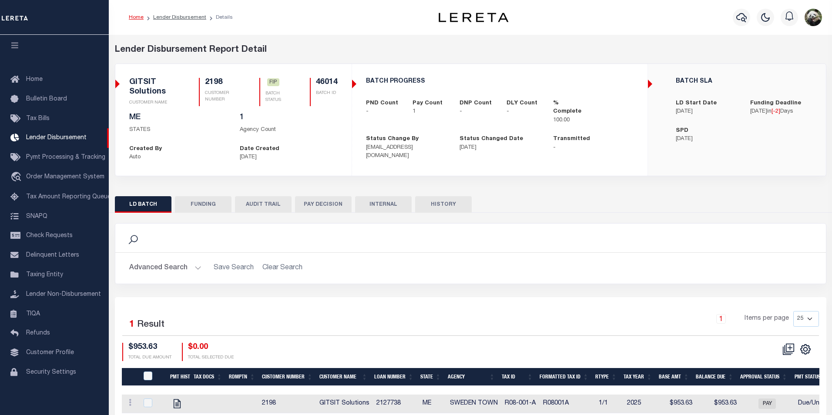
select select "100"
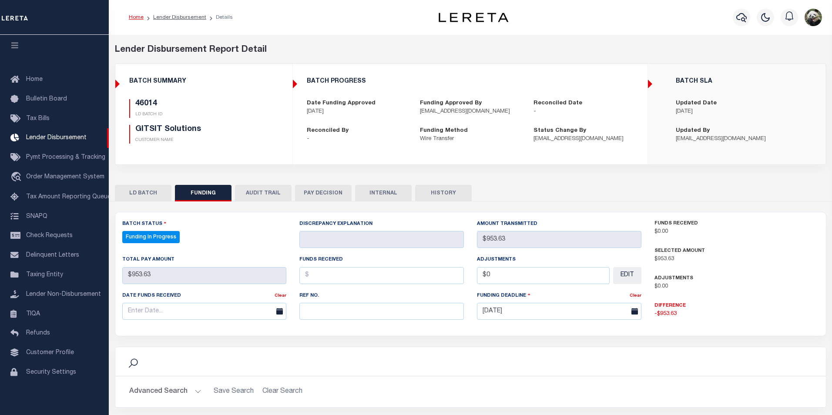
select select "100"
click at [384, 302] on div "Ref No." at bounding box center [379, 305] width 163 height 29
click at [386, 311] on input "text" at bounding box center [379, 311] width 163 height 17
paste input "53100306530556"
type input "53100306530556"
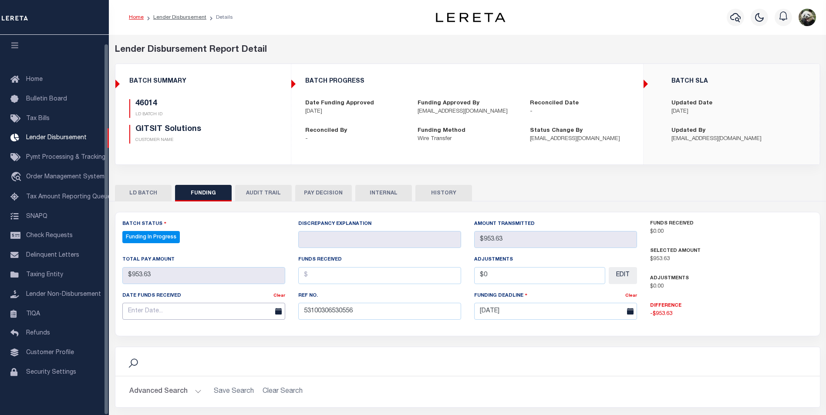
click at [189, 312] on input "text" at bounding box center [203, 311] width 163 height 17
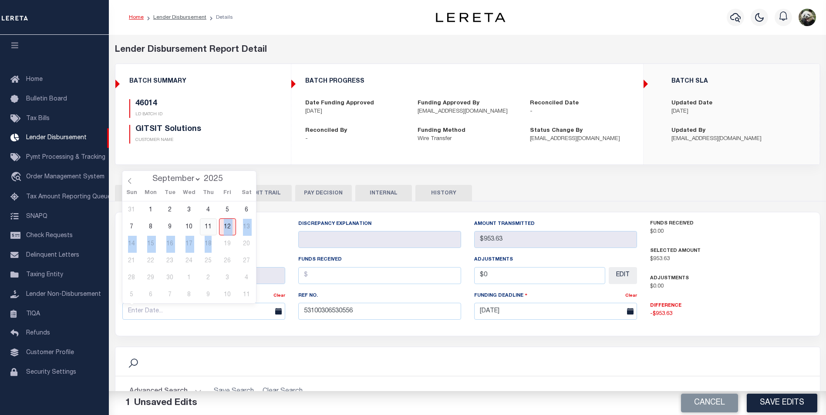
click at [213, 234] on div "31 1 2 3 4 5 6 7 8 9 10 11 12 13 14 15 16 17 18 19 20 21 22 23 24 25 26 27 28 2…" at bounding box center [189, 252] width 134 height 102
click at [209, 227] on span "11" at bounding box center [208, 226] width 17 height 17
type input "[DATE]"
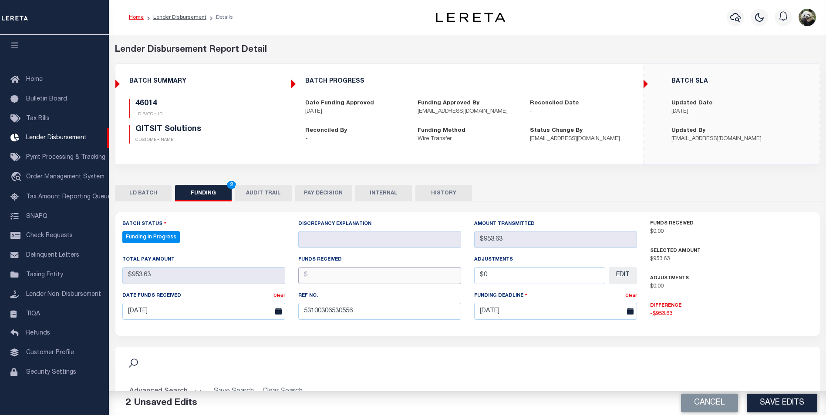
click at [363, 283] on input "text" at bounding box center [379, 275] width 163 height 17
type input "$953.63"
type input "$0.00"
click at [767, 400] on button "Save Edits" at bounding box center [781, 403] width 71 height 19
select select "100"
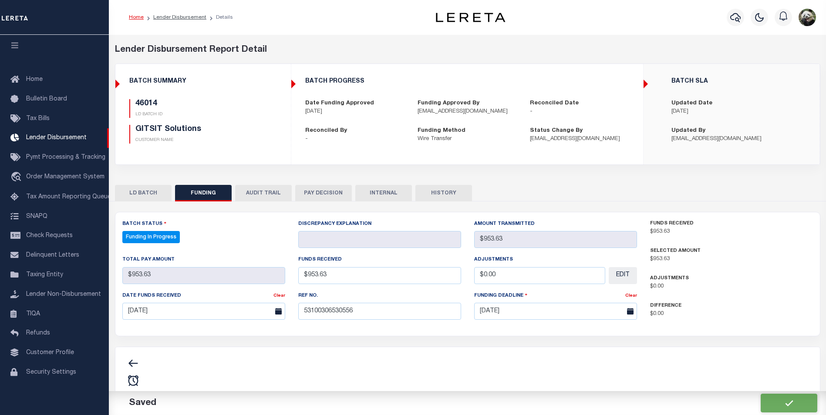
type input "$953.63"
type input "$0"
select select "100"
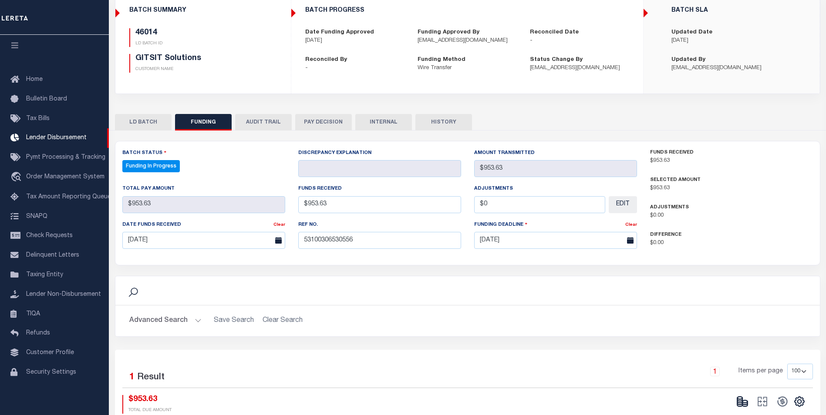
scroll to position [131, 0]
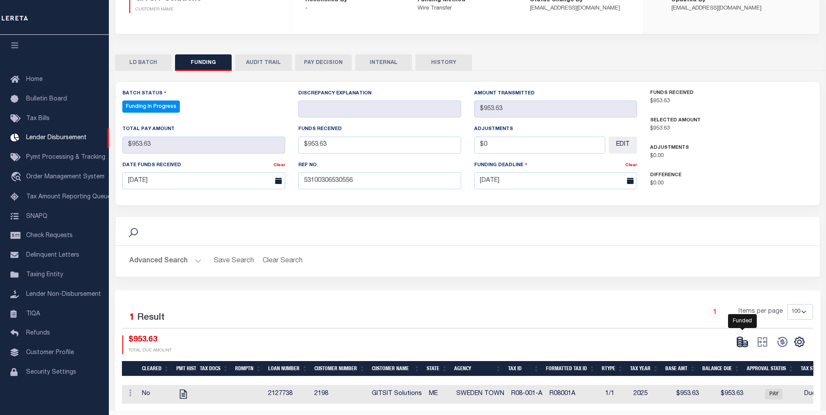
click at [743, 338] on icon at bounding box center [742, 342] width 12 height 12
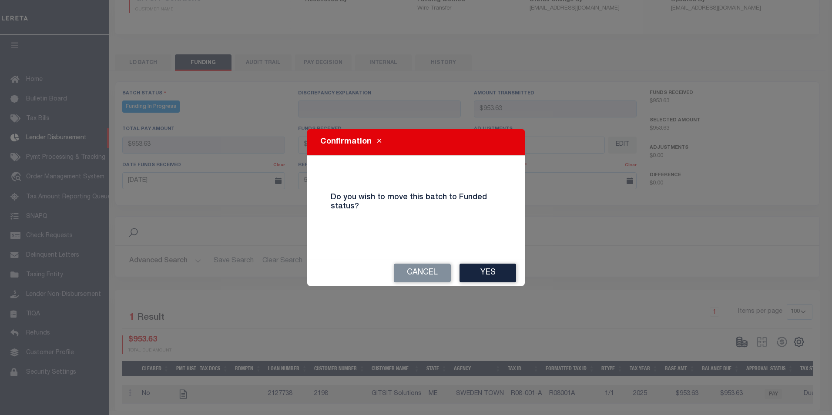
click at [480, 276] on button "Yes" at bounding box center [488, 273] width 57 height 19
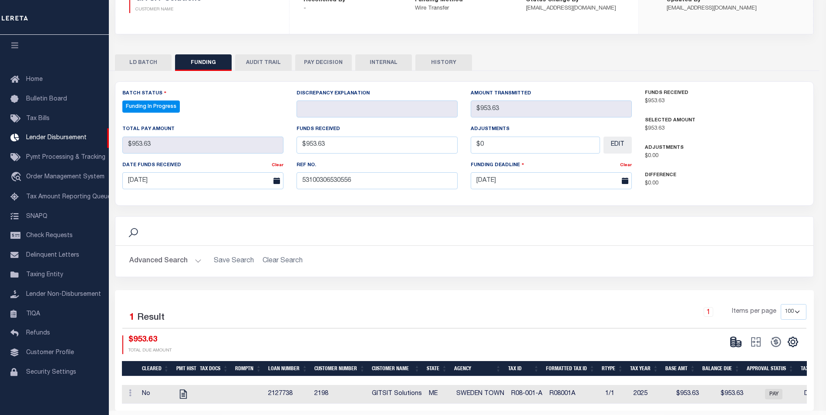
type input "$953.63"
type input "$0"
select select "100"
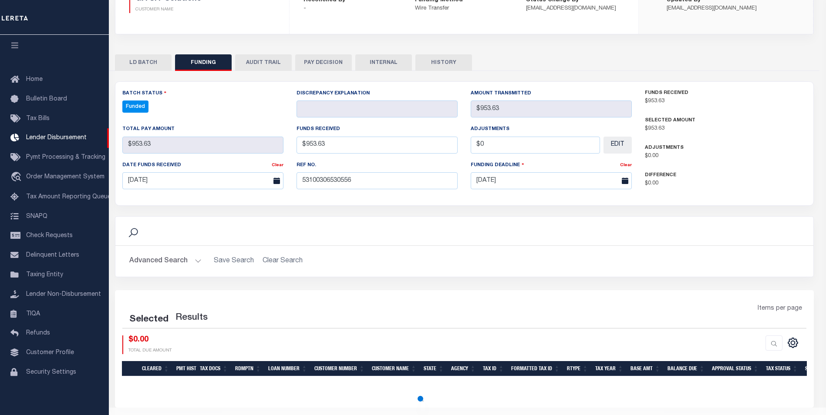
select select "100"
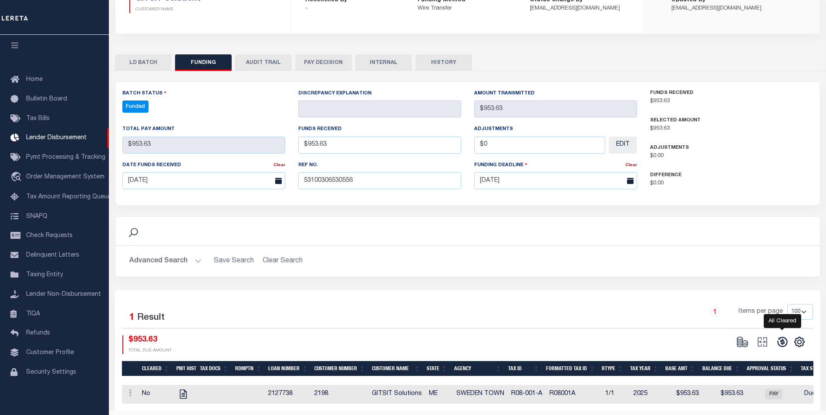
click at [783, 347] on icon at bounding box center [782, 342] width 12 height 12
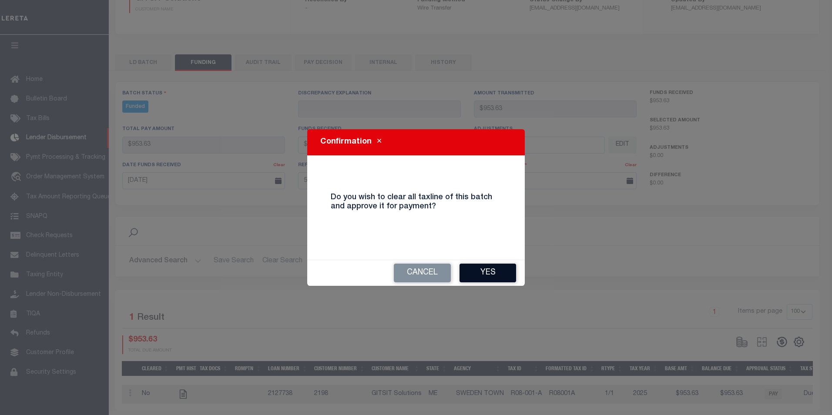
click at [507, 273] on button "Yes" at bounding box center [488, 273] width 57 height 19
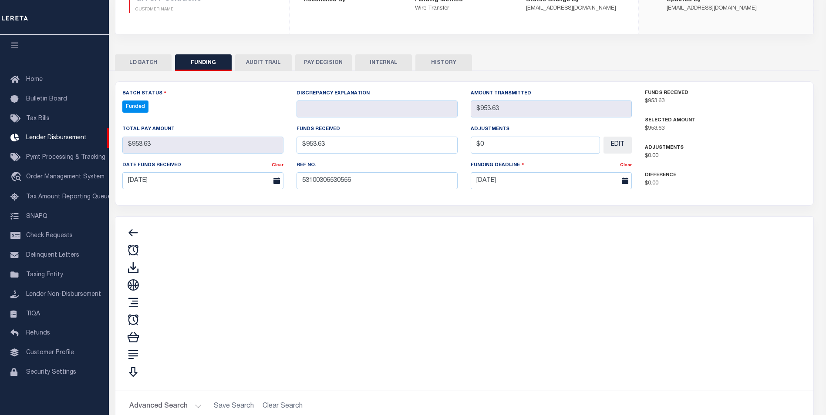
type input "$953.63"
type input "$0"
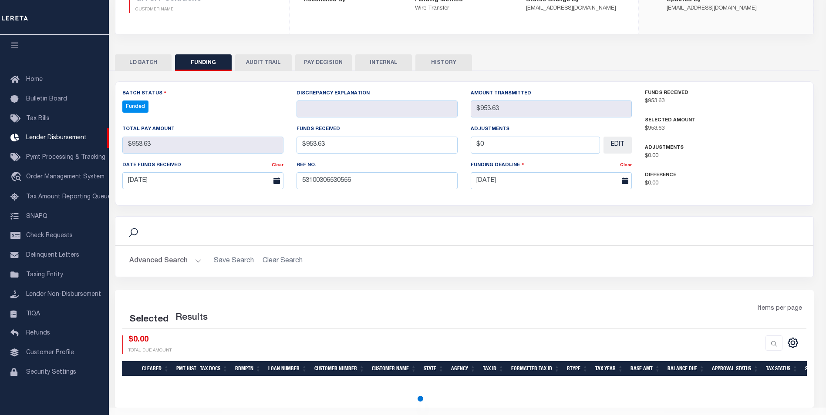
select select "100"
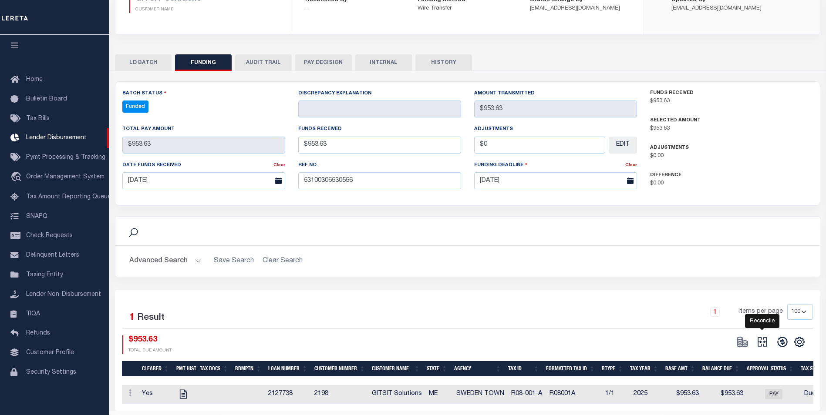
click at [761, 347] on icon at bounding box center [762, 342] width 10 height 10
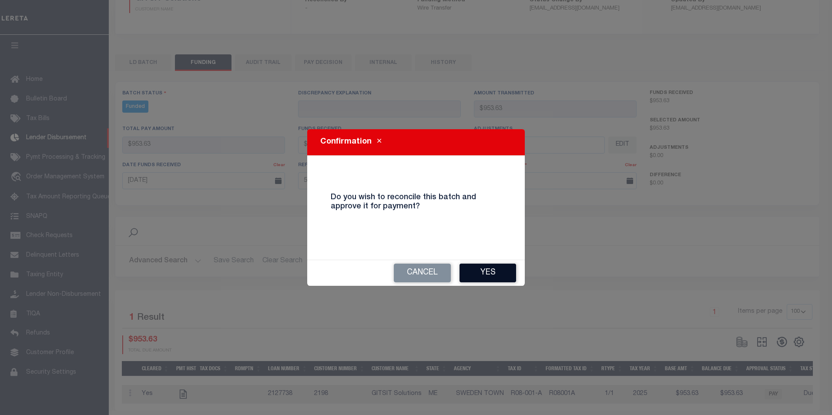
click at [471, 275] on button "Yes" at bounding box center [488, 273] width 57 height 19
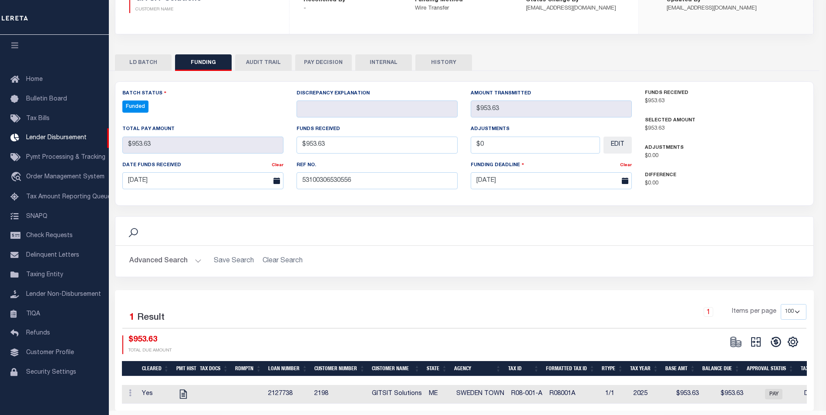
type input "$953.63"
type input "$0"
select select "100"
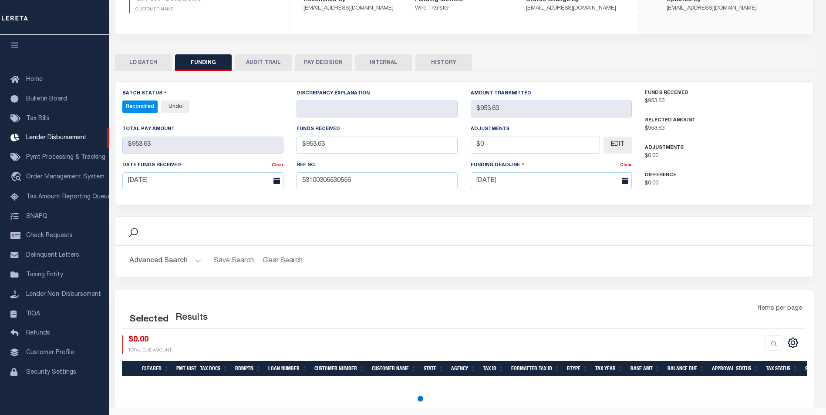
select select "100"
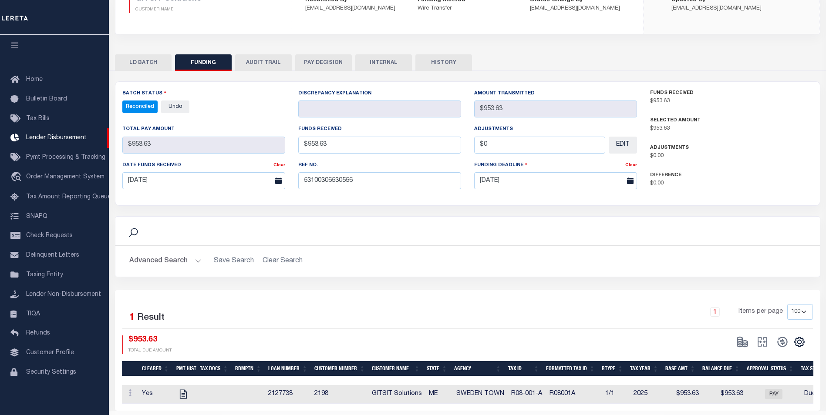
drag, startPoint x: 386, startPoint y: 63, endPoint x: 392, endPoint y: 45, distance: 18.9
click at [386, 62] on button "INTERNAL" at bounding box center [383, 62] width 57 height 17
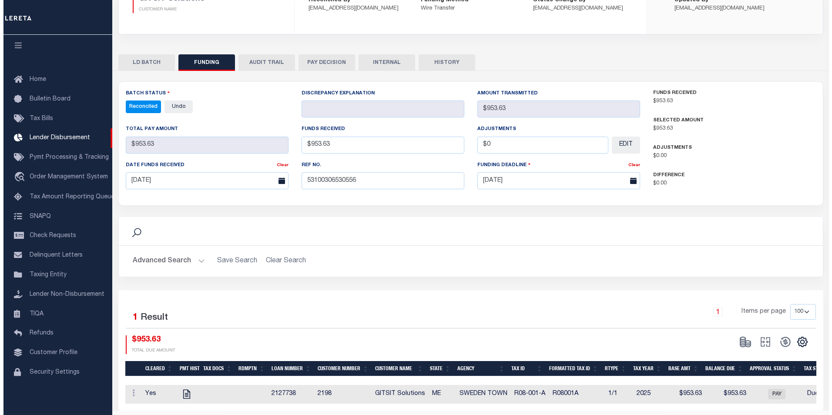
scroll to position [0, 0]
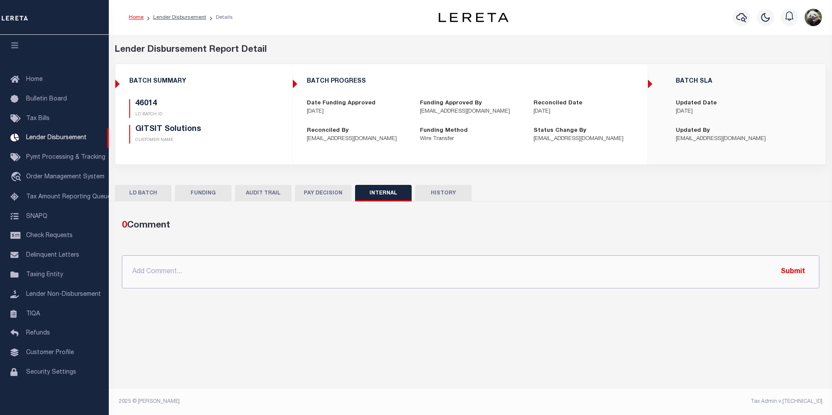
click at [285, 268] on input "text" at bounding box center [471, 271] width 698 height 33
paste input "OG AMOUNT $76,364.57 45991 - $1,852.20 45997 - $2,459.39 46007 - $20,252.82 460…"
type input "OG AMOUNT $76,364.57 45991 - $1,852.20 45997 - $2,459.39 46007 - $20,252.82 460…"
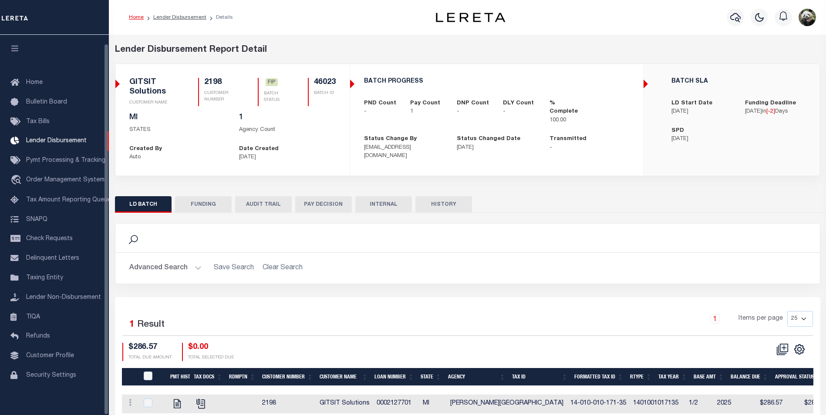
scroll to position [9, 0]
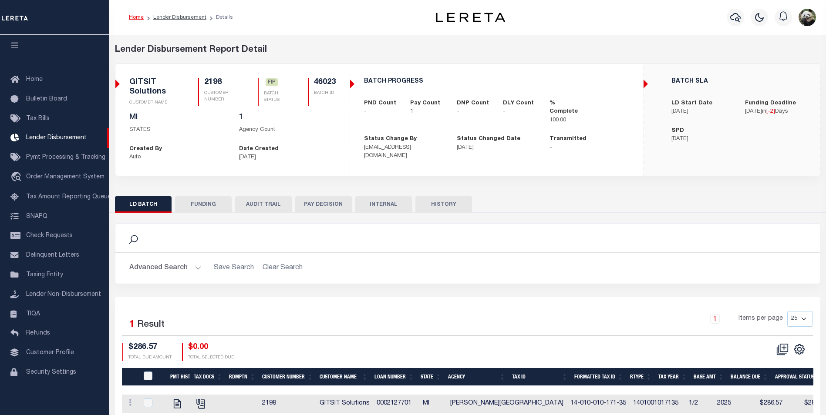
click at [201, 203] on button "FUNDING" at bounding box center [203, 204] width 57 height 17
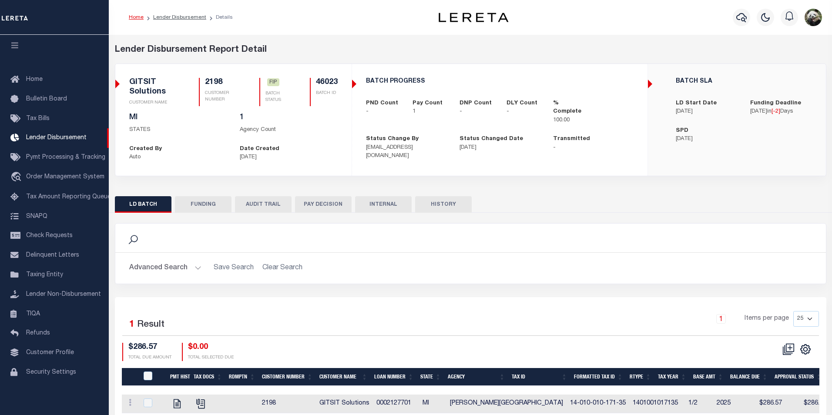
type input "$286.57"
type input "$0"
type input "[DATE]"
select select "100"
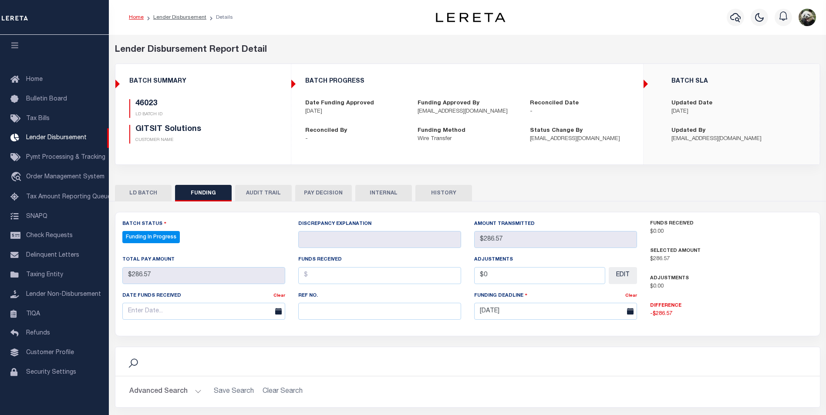
select select "100"
click at [309, 313] on input "text" at bounding box center [379, 311] width 163 height 17
paste input "53100306530556"
type input "53100306530556"
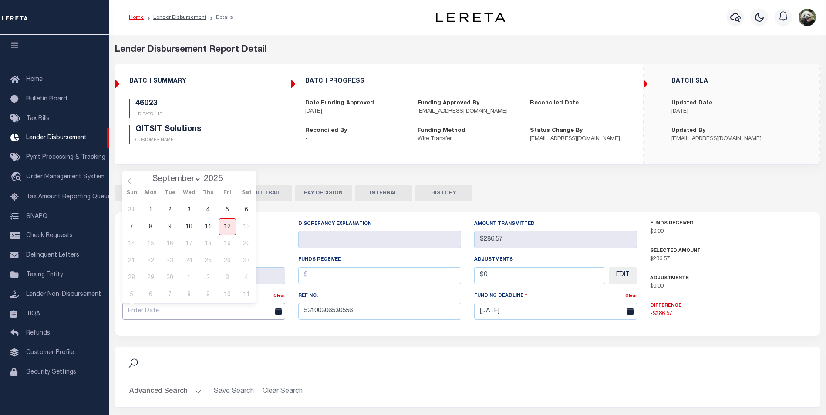
click at [146, 315] on input "text" at bounding box center [203, 311] width 163 height 17
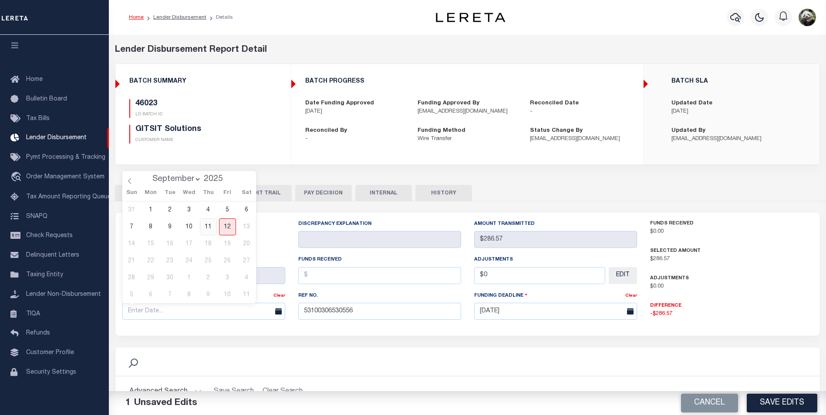
click at [213, 226] on span "11" at bounding box center [208, 226] width 17 height 17
type input "[DATE]"
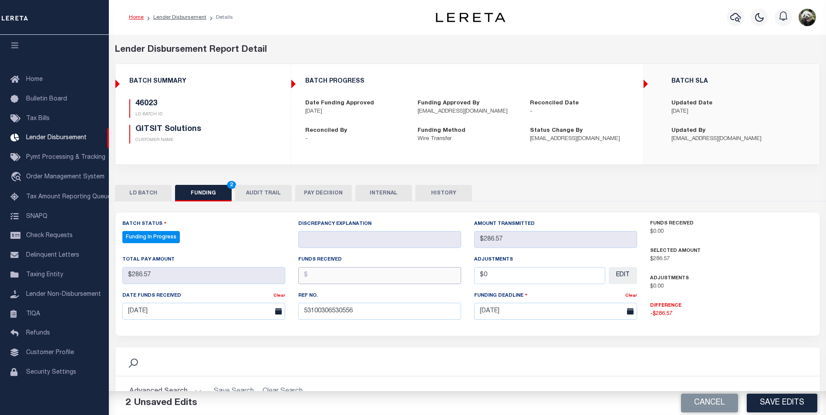
drag, startPoint x: 353, startPoint y: 277, endPoint x: 359, endPoint y: 276, distance: 5.3
click at [356, 275] on input "text" at bounding box center [379, 275] width 163 height 17
type input "$286.57"
type input "$0.00"
click at [803, 403] on button "Save Edits" at bounding box center [781, 403] width 71 height 19
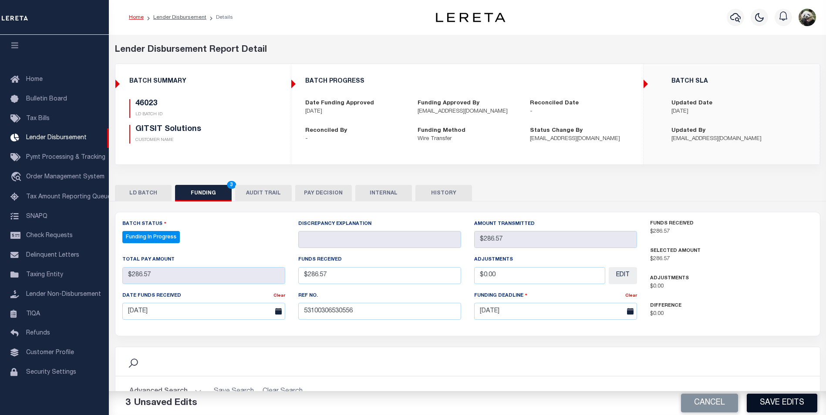
type input "$286.57"
type input "$0"
select select "100"
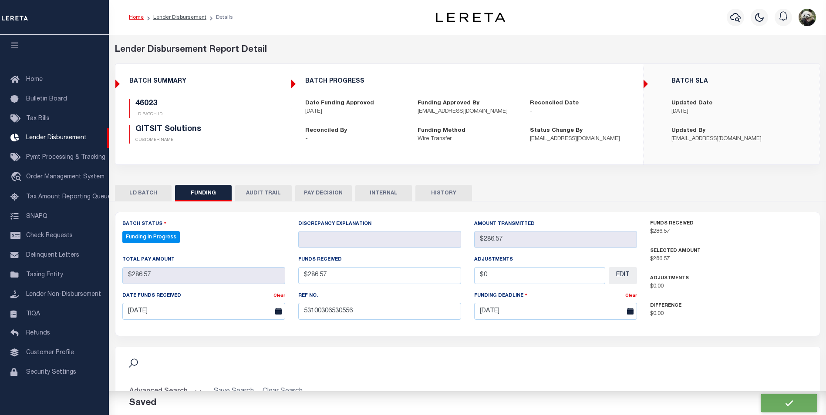
select select "100"
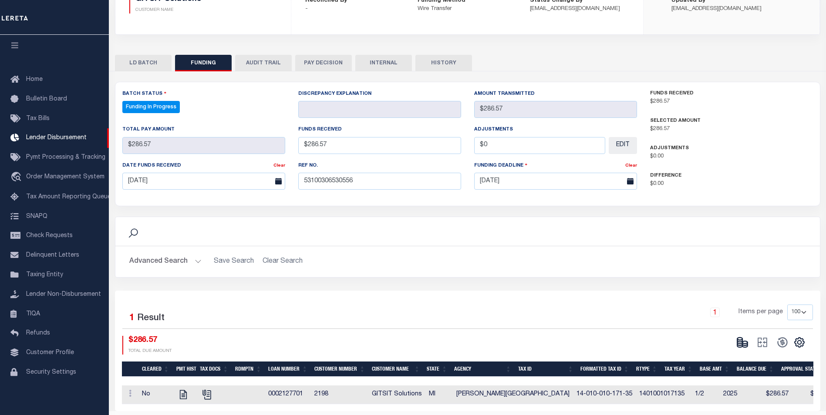
scroll to position [131, 0]
click at [741, 343] on icon at bounding box center [742, 342] width 12 height 12
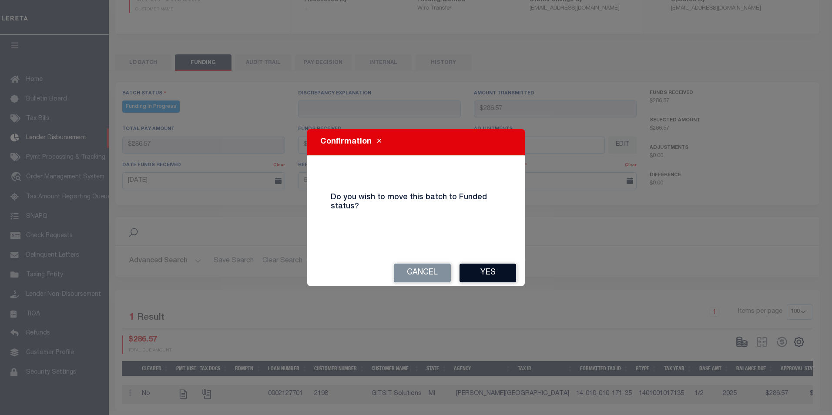
click at [473, 264] on button "Yes" at bounding box center [488, 273] width 57 height 19
type input "$286.57"
type input "$0"
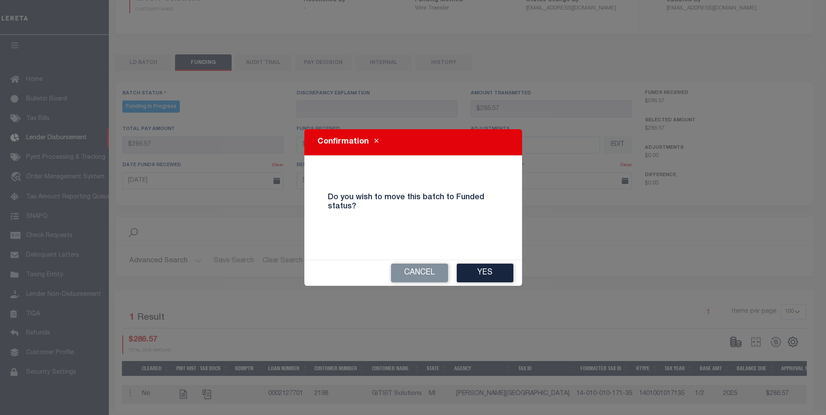
select select "100"
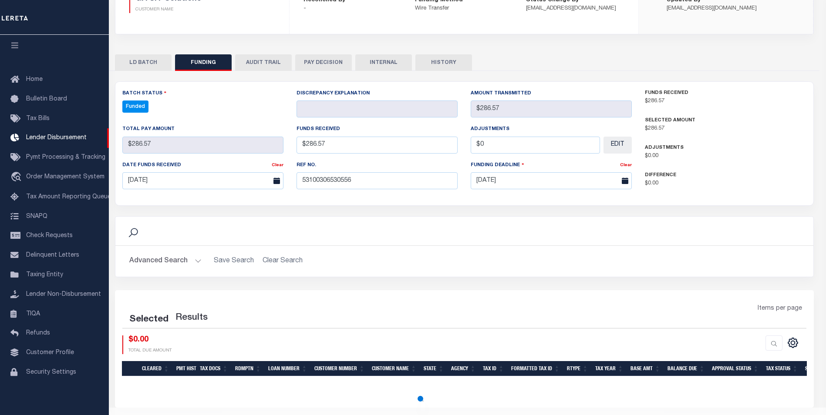
select select "100"
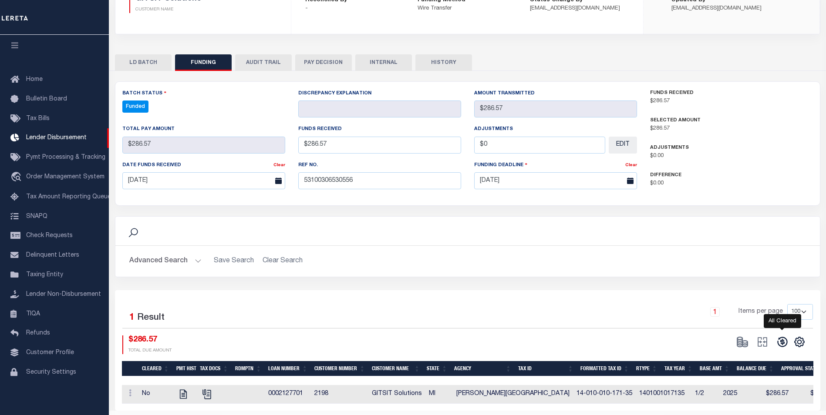
click at [784, 345] on icon at bounding box center [782, 342] width 12 height 12
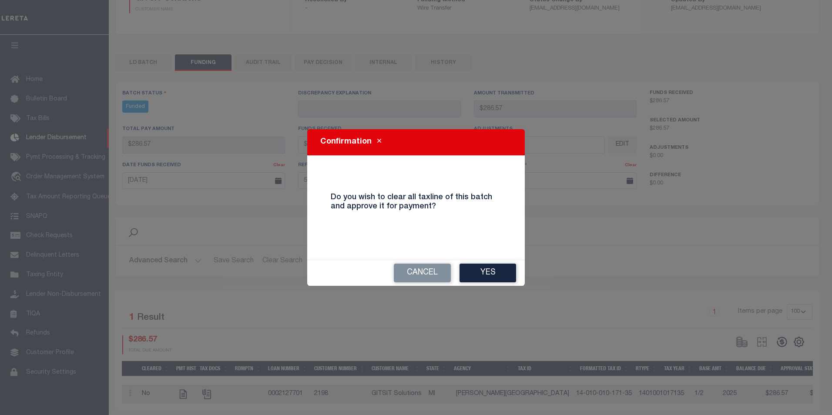
drag, startPoint x: 506, startPoint y: 272, endPoint x: 512, endPoint y: 271, distance: 6.7
click at [505, 272] on button "Yes" at bounding box center [488, 273] width 57 height 19
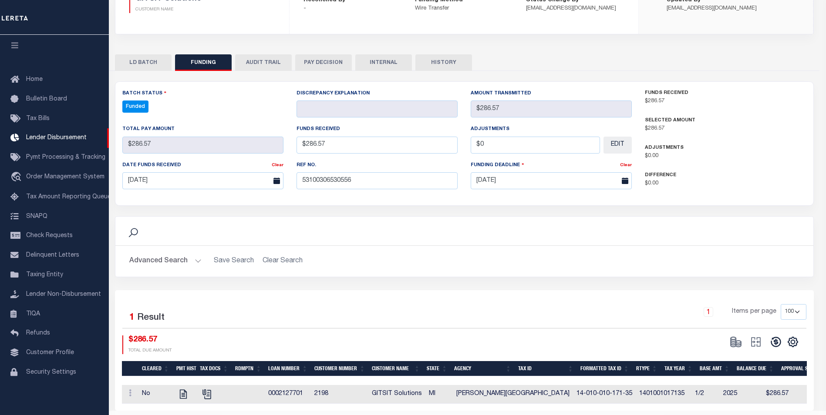
type input "$286.57"
type input "$0"
select select "100"
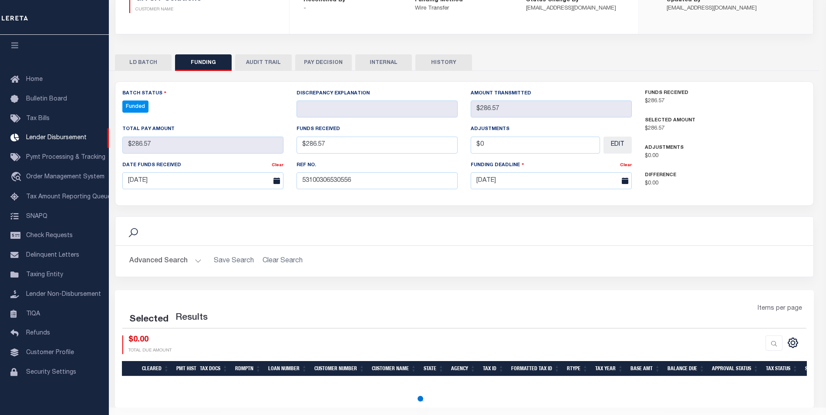
select select "100"
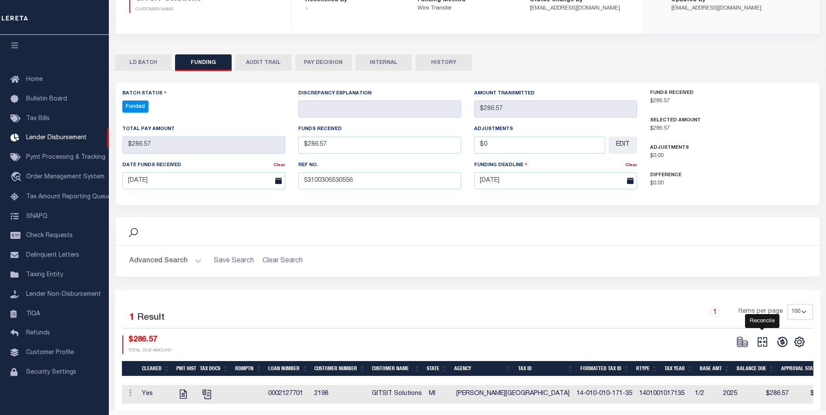
click at [766, 341] on icon "" at bounding box center [762, 342] width 12 height 12
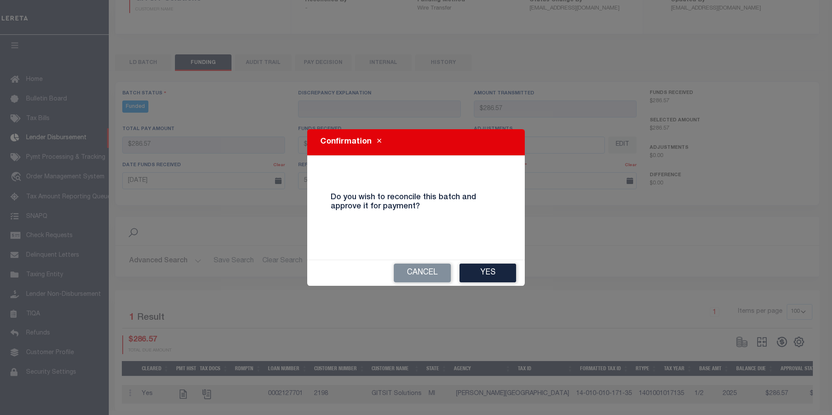
click at [498, 273] on button "Yes" at bounding box center [488, 273] width 57 height 19
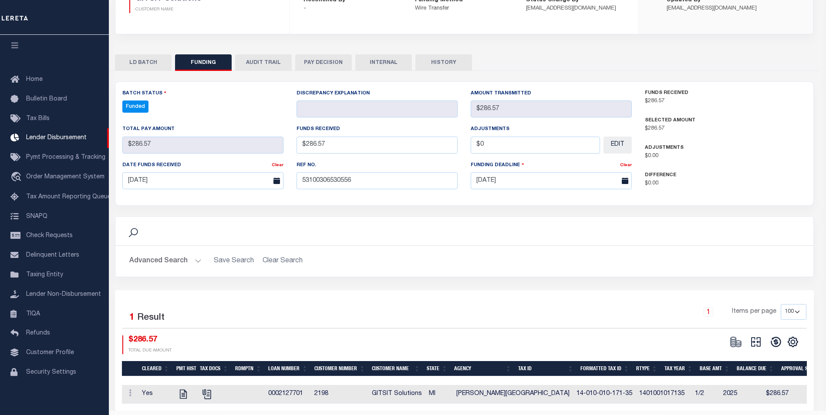
type input "$286.57"
type input "$0"
select select "100"
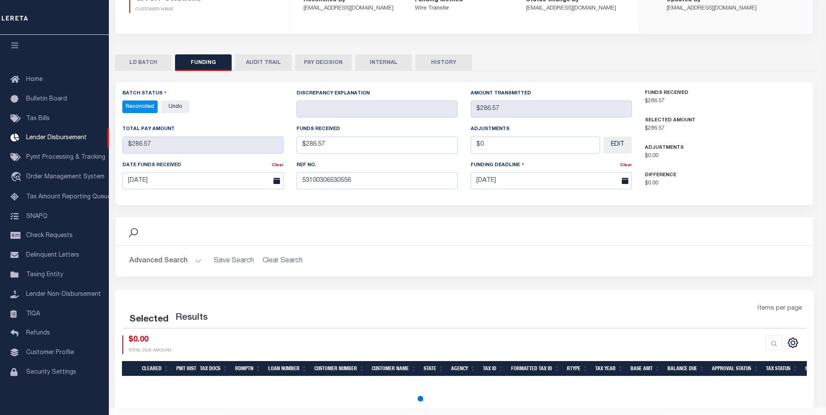
select select "100"
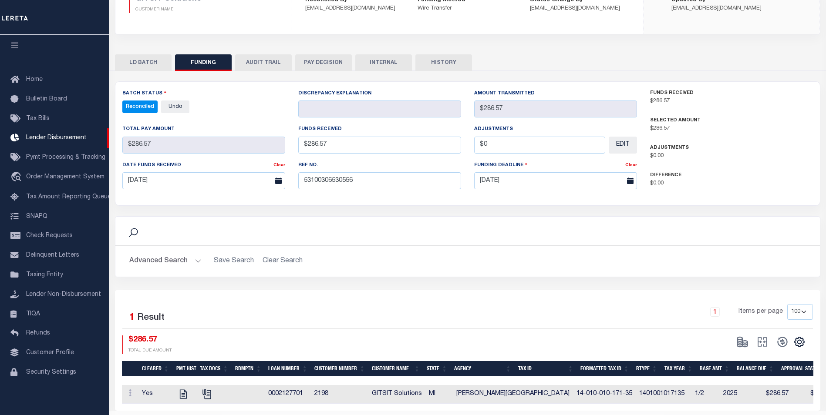
click at [397, 67] on button "INTERNAL" at bounding box center [383, 62] width 57 height 17
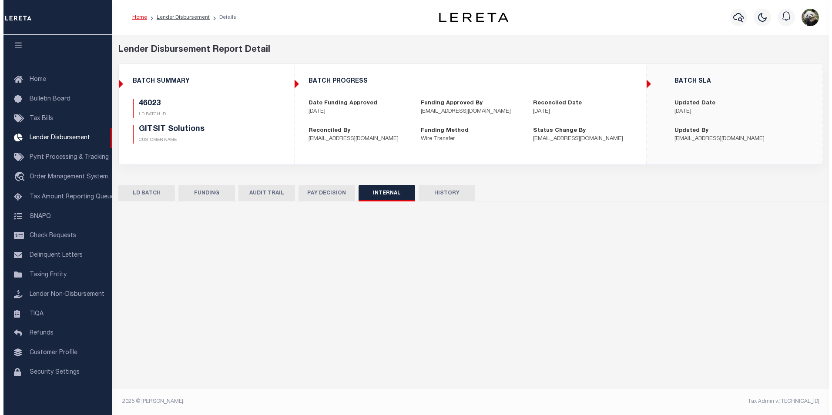
scroll to position [0, 0]
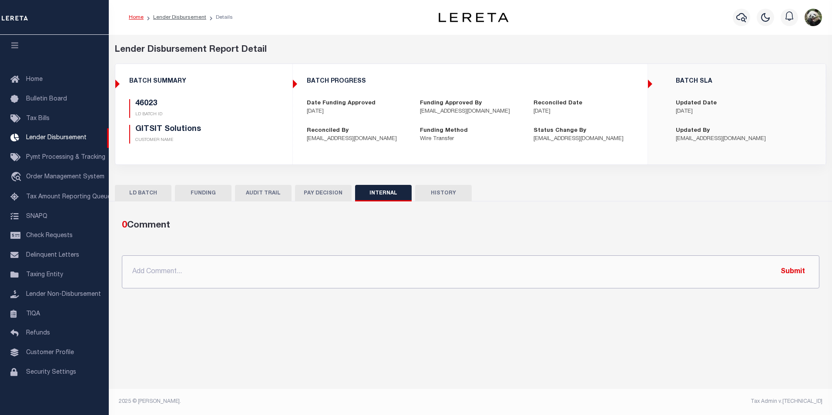
click at [354, 282] on input "text" at bounding box center [471, 271] width 698 height 33
paste input "OG AMOUNT $76,364.57 45991 - $1,852.20 45997 - $2,459.39 46007 - $20,252.82 460…"
type input "OG AMOUNT $76,364.57 45991 - $1,852.20 45997 - $2,459.39 46007 - $20,252.82 460…"
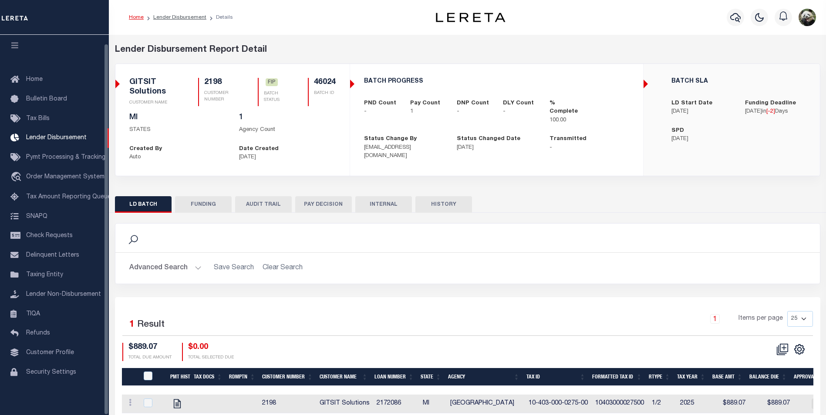
scroll to position [9, 0]
click at [200, 198] on button "FUNDING" at bounding box center [203, 204] width 57 height 17
type input "$889.07"
type input "$0"
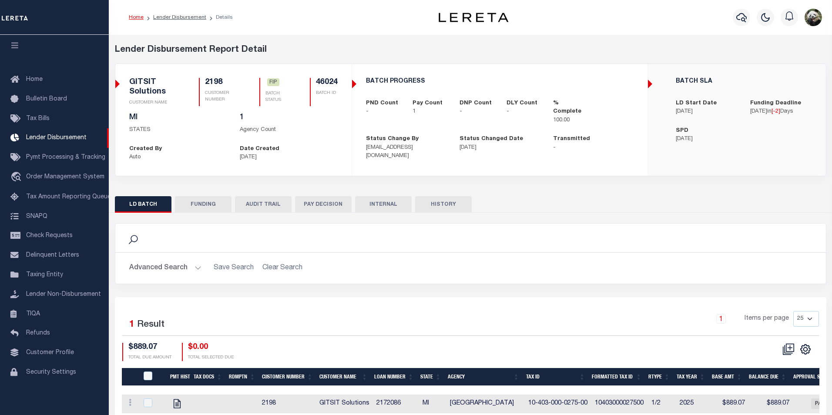
type input "[DATE]"
select select "100"
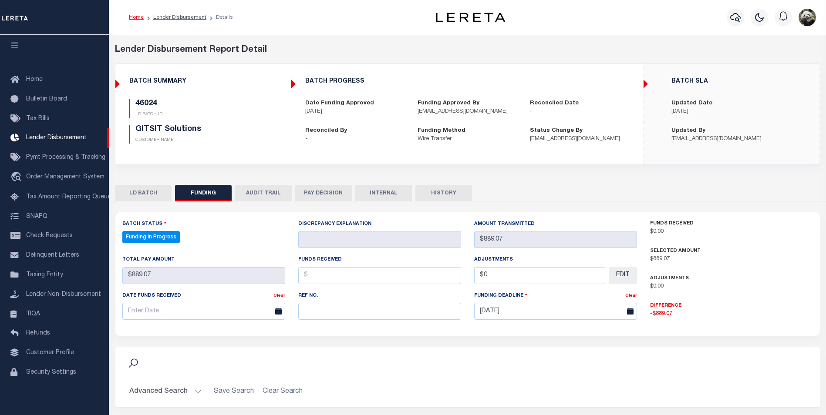
select select "100"
click at [341, 316] on input "text" at bounding box center [379, 311] width 163 height 17
paste input "53100306530556"
type input "53100306530556"
click at [130, 312] on input "text" at bounding box center [203, 311] width 163 height 17
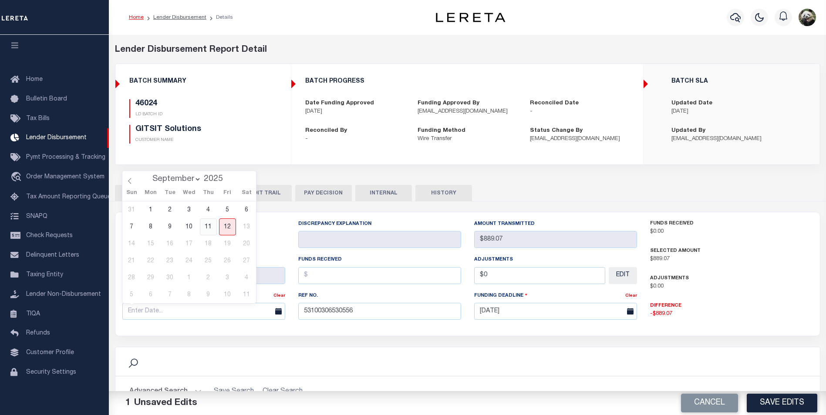
click at [204, 229] on span "11" at bounding box center [208, 226] width 17 height 17
type input "[DATE]"
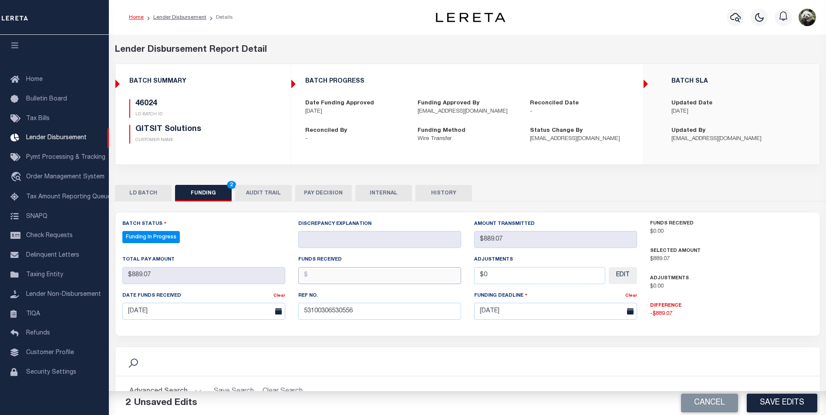
click at [342, 281] on input "text" at bounding box center [379, 275] width 163 height 17
type input "$889.07"
type input "$0.00"
click at [775, 409] on button "Save Edits" at bounding box center [781, 403] width 71 height 19
type input "$889.07"
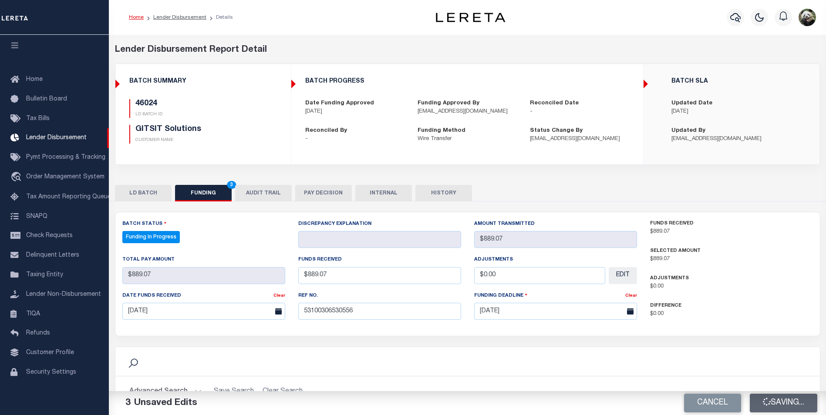
type input "$889.07"
type input "$0"
select select "100"
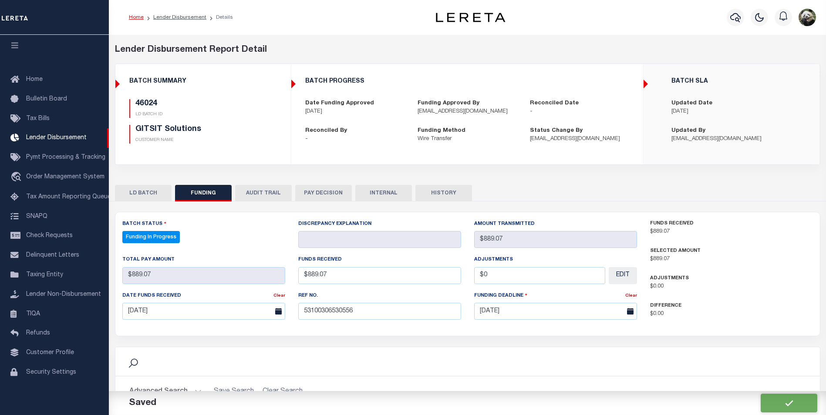
scroll to position [87, 0]
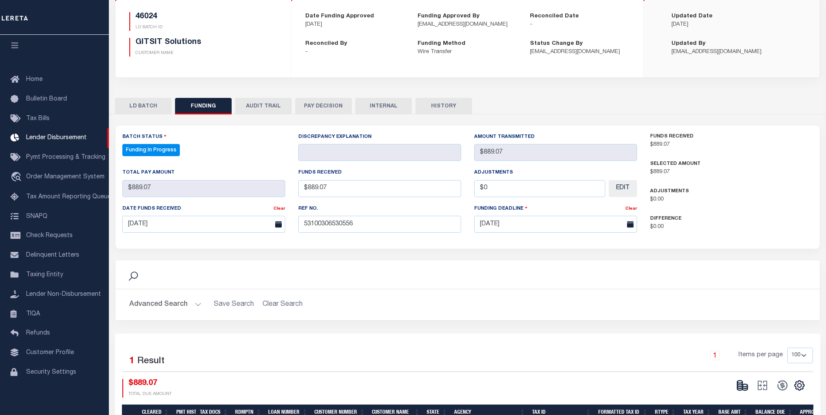
click at [740, 380] on body "Home Lender Disbursement Details Profile" at bounding box center [413, 196] width 826 height 567
click at [737, 386] on g at bounding box center [742, 386] width 10 height 10
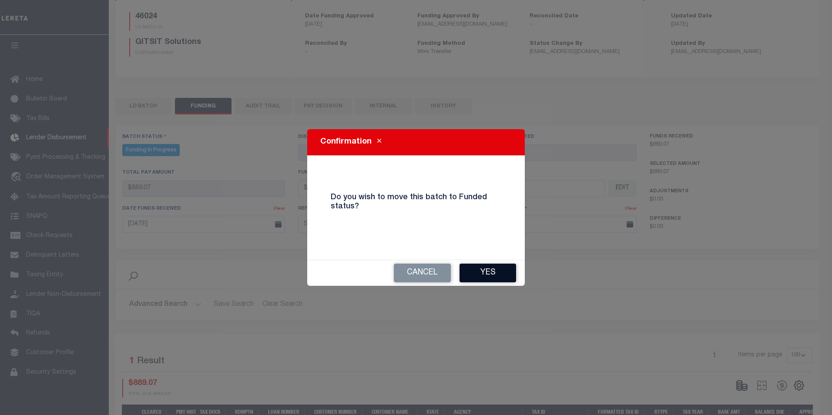
click at [501, 276] on button "Yes" at bounding box center [488, 273] width 57 height 19
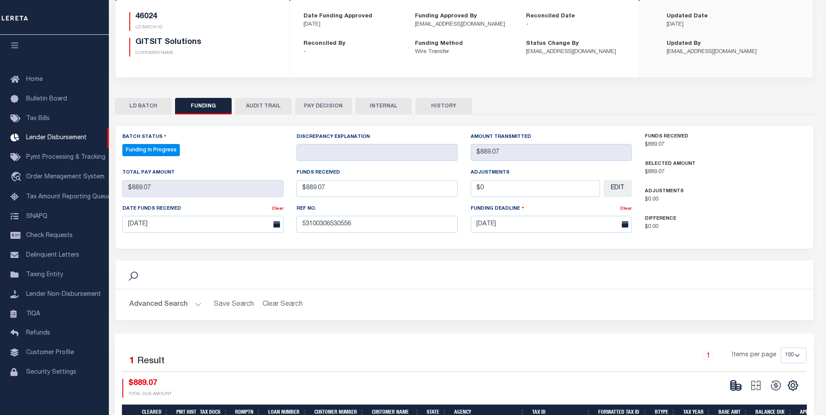
type input "$889.07"
type input "$0"
select select "100"
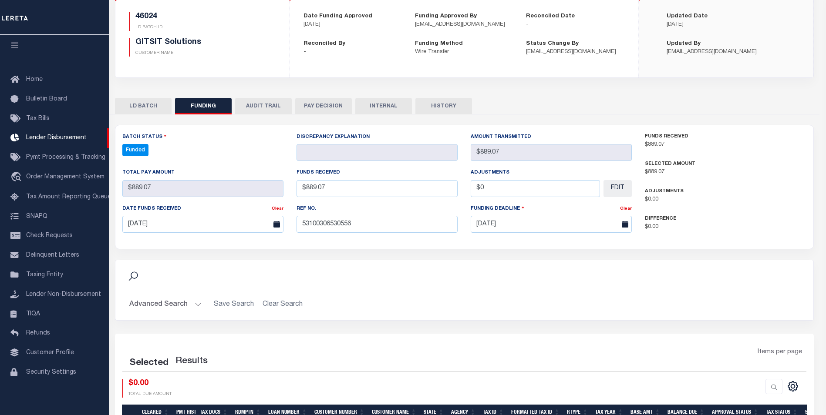
select select "100"
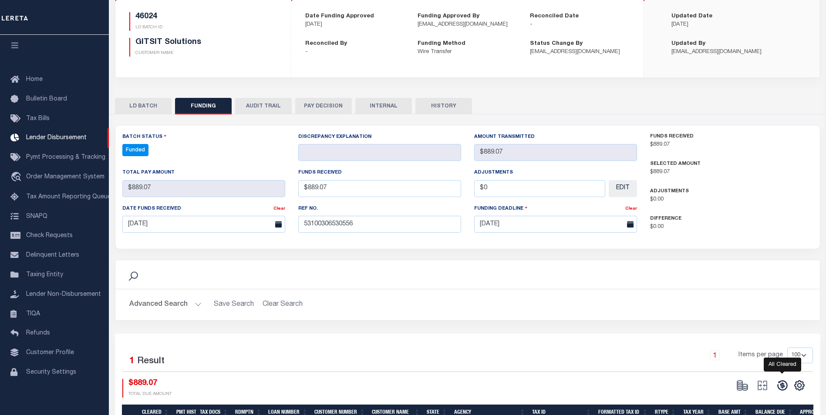
click at [777, 383] on icon at bounding box center [782, 385] width 12 height 12
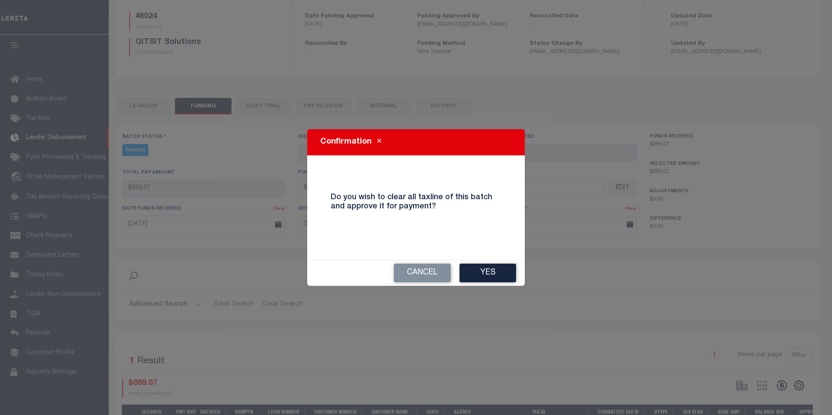
click at [503, 275] on button "Yes" at bounding box center [488, 273] width 57 height 19
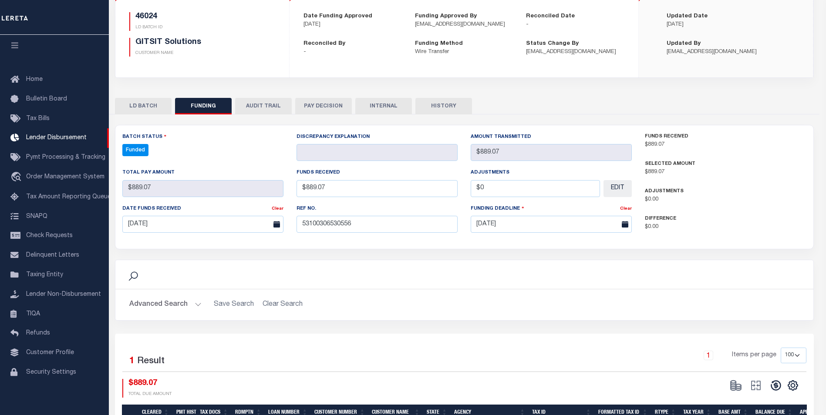
type input "$889.07"
type input "$0"
select select "100"
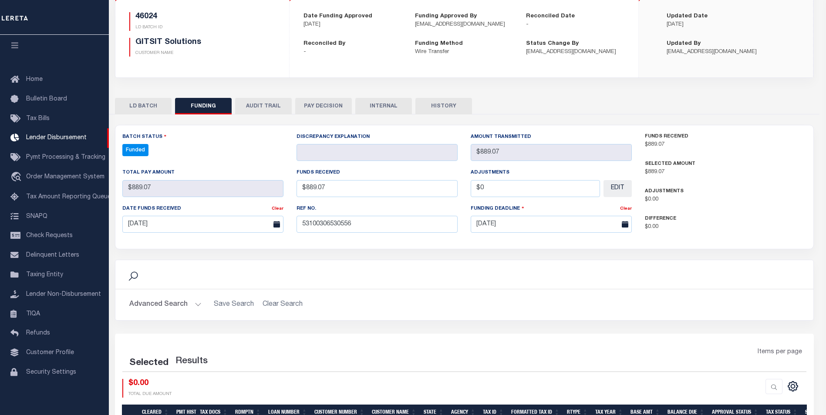
select select "100"
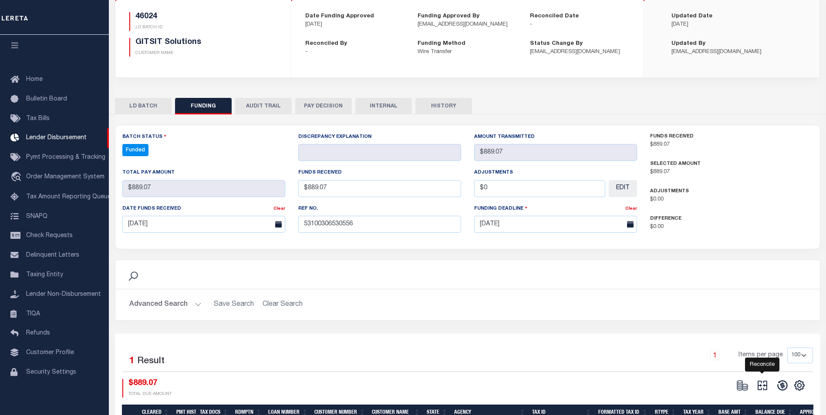
click at [762, 386] on icon "" at bounding box center [762, 385] width 12 height 12
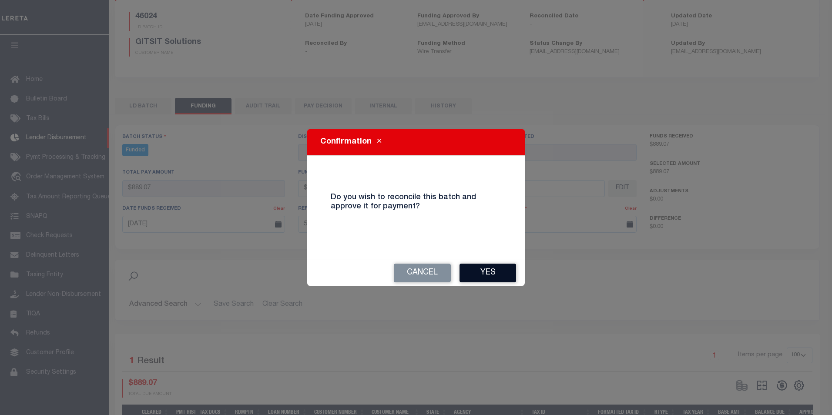
click at [478, 266] on button "Yes" at bounding box center [488, 273] width 57 height 19
type input "$889.07"
type input "$0"
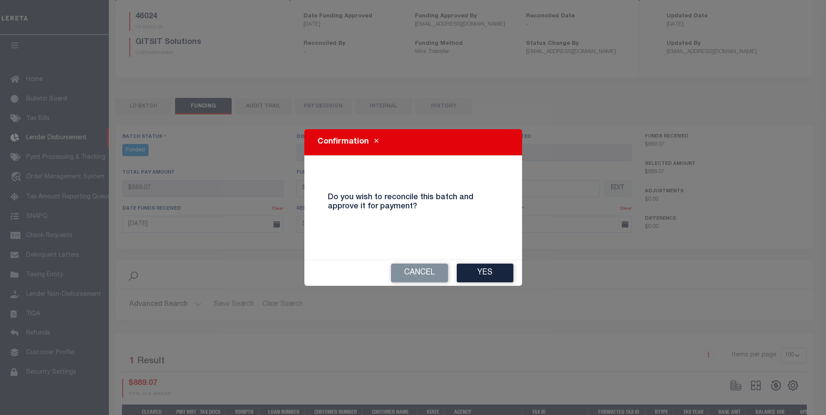
select select "100"
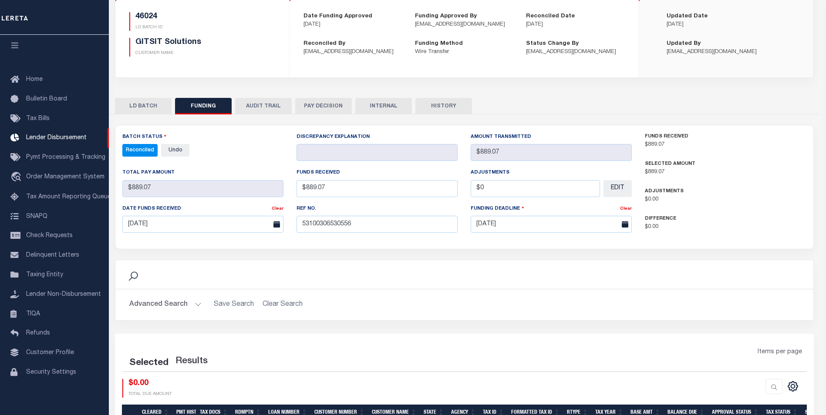
select select "100"
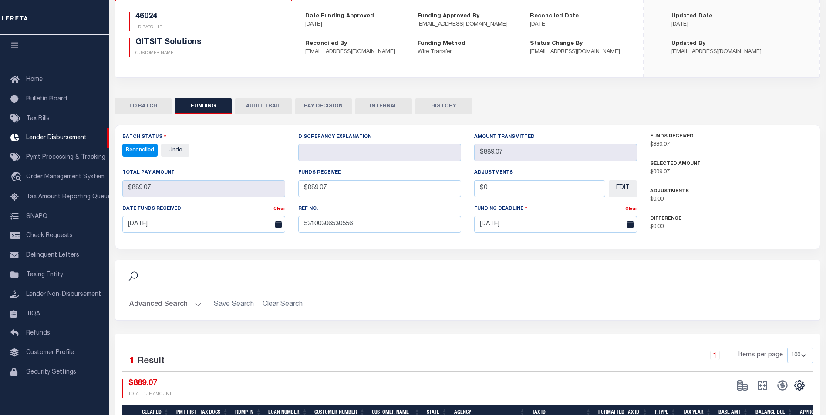
click at [389, 106] on button "INTERNAL" at bounding box center [383, 106] width 57 height 17
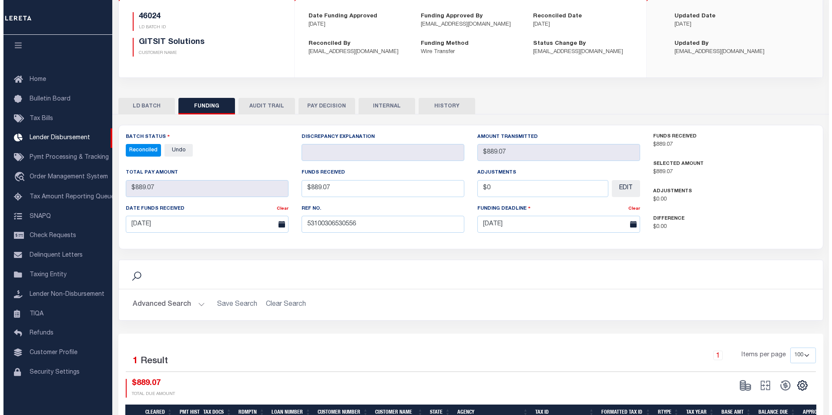
scroll to position [0, 0]
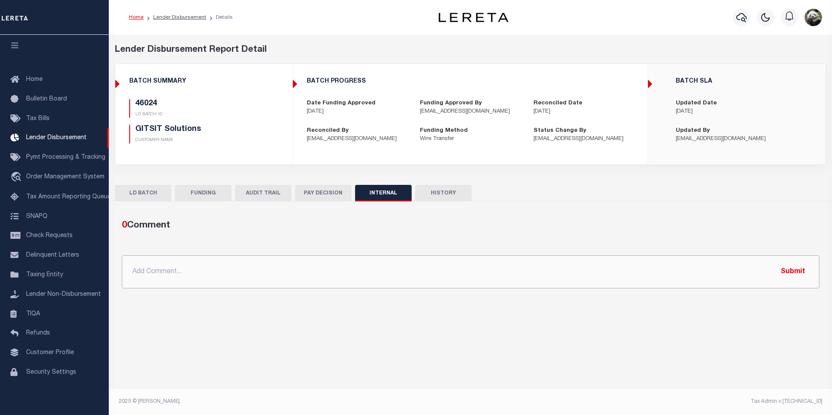
click at [344, 272] on input "text" at bounding box center [471, 271] width 698 height 33
paste input "OG AMOUNT $76,364.57 45991 - $1,852.20 45997 - $2,459.39 46007 - $20,252.82 460…"
type input "OG AMOUNT $76,364.57 45991 - $1,852.20 45997 - $2,459.39 46007 - $20,252.82 460…"
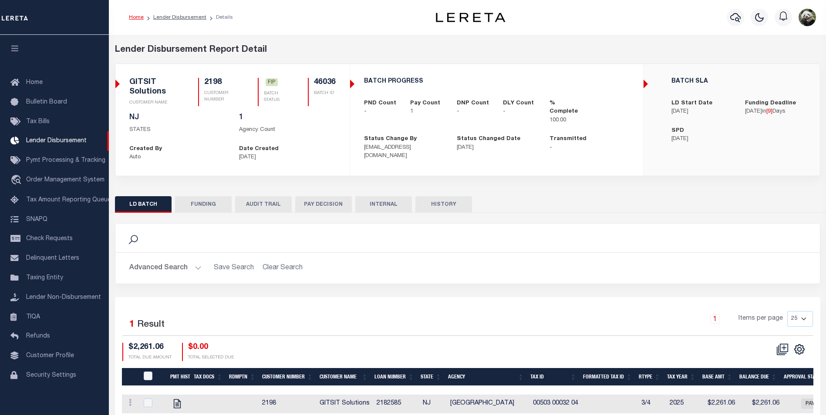
scroll to position [9, 0]
click at [188, 200] on button "FUNDING" at bounding box center [203, 204] width 57 height 17
select select "100"
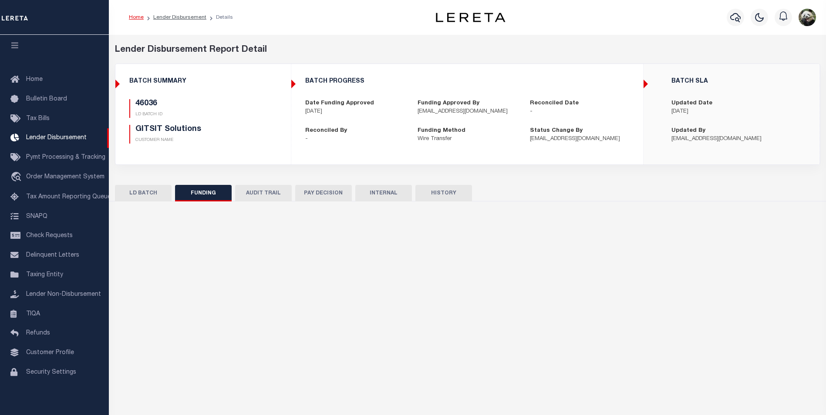
type input "$2,261.06"
type input "$0"
type input "[DATE]"
select select "100"
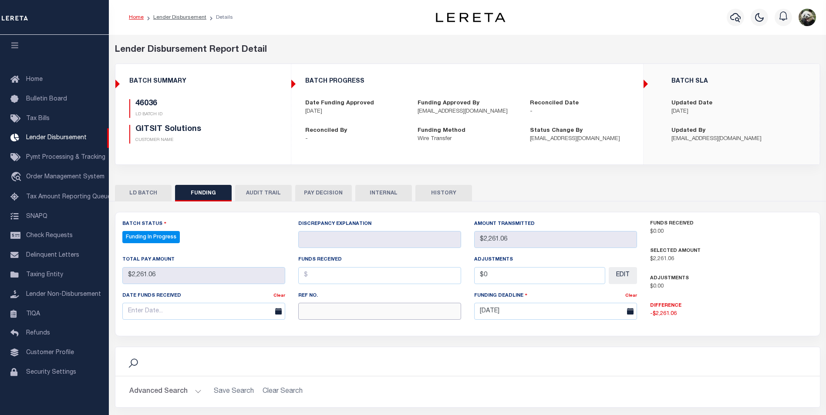
drag, startPoint x: 339, startPoint y: 314, endPoint x: 340, endPoint y: 309, distance: 4.4
click at [339, 312] on input "text" at bounding box center [379, 311] width 163 height 17
paste input "53100306530556"
type input "53100306530556"
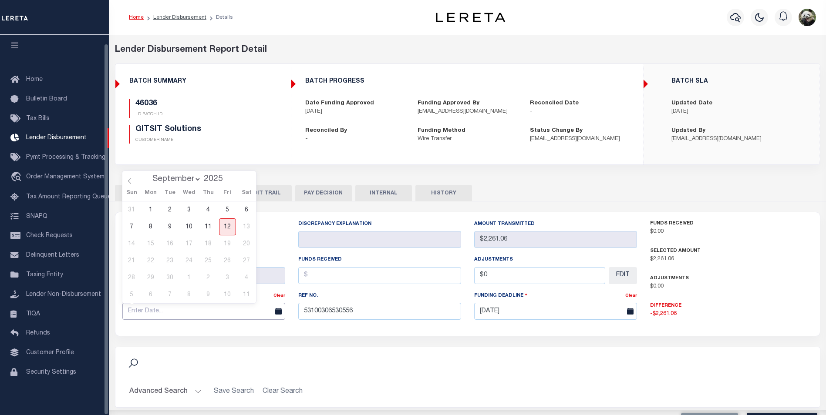
click at [169, 307] on input "text" at bounding box center [203, 311] width 163 height 17
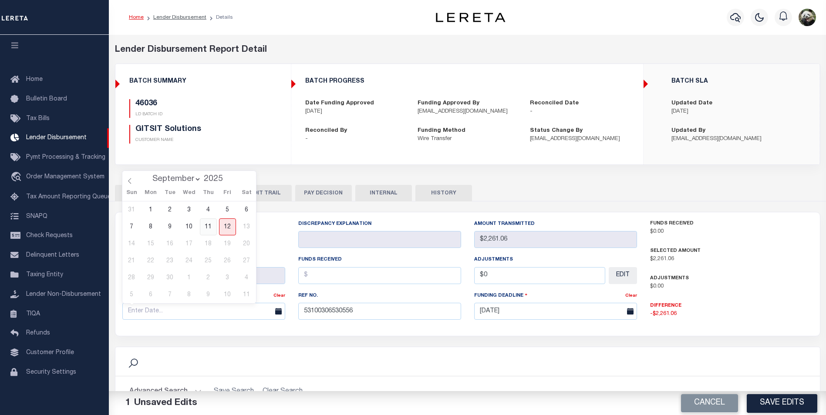
click at [212, 224] on span "11" at bounding box center [208, 226] width 17 height 17
type input "[DATE]"
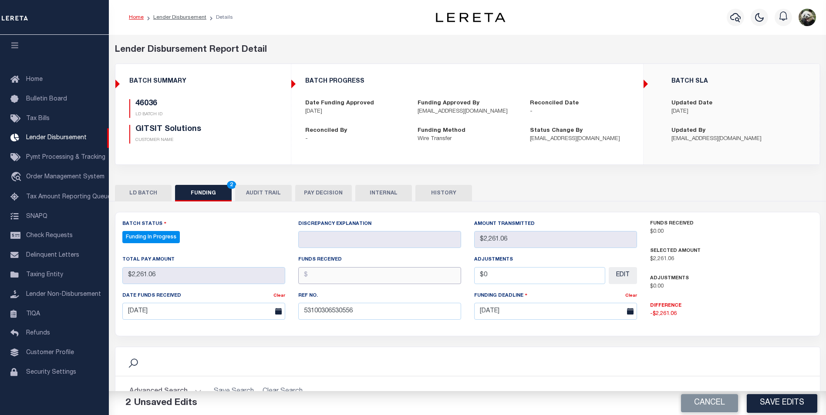
click at [346, 281] on input "text" at bounding box center [379, 275] width 163 height 17
type input "$2,261.06"
type input "$0.00"
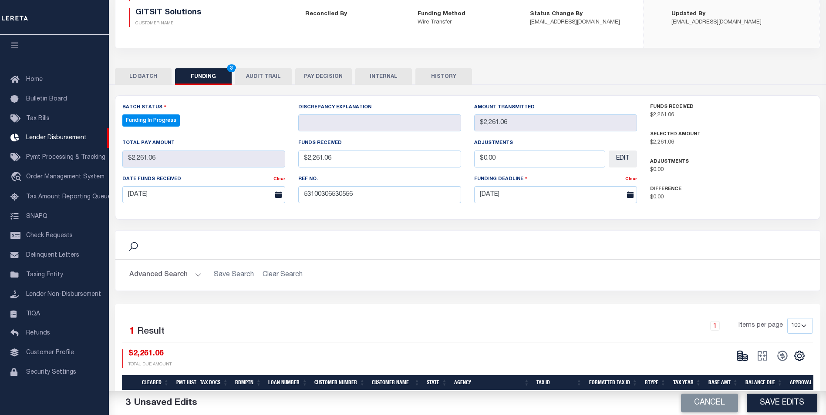
scroll to position [158, 0]
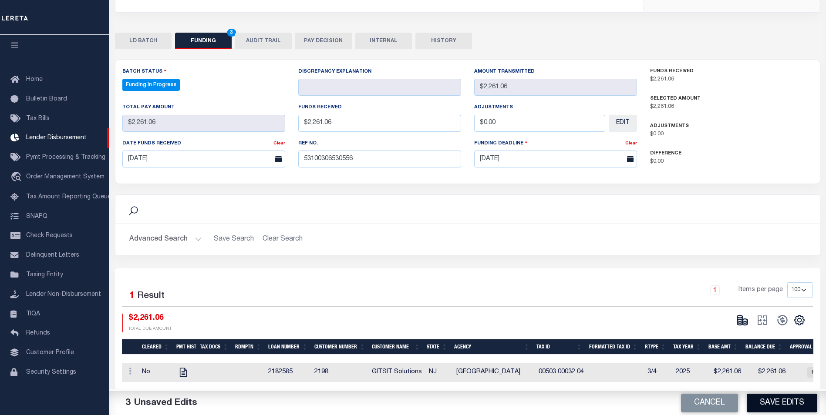
click at [793, 403] on button "Save Edits" at bounding box center [781, 403] width 71 height 19
type input "$2,261.06"
type input "$0"
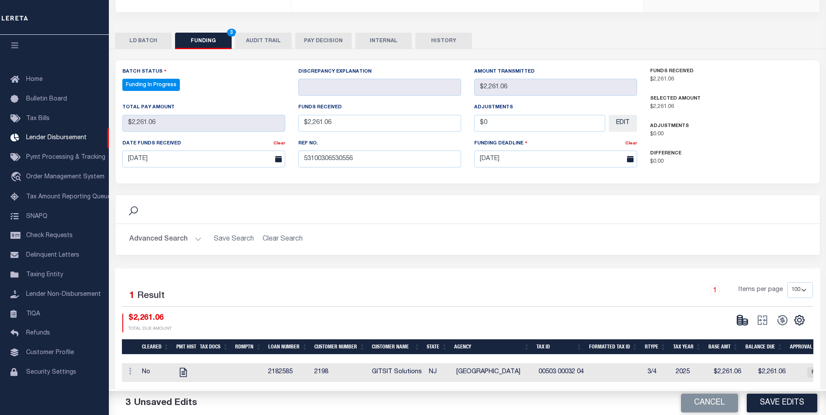
select select "100"
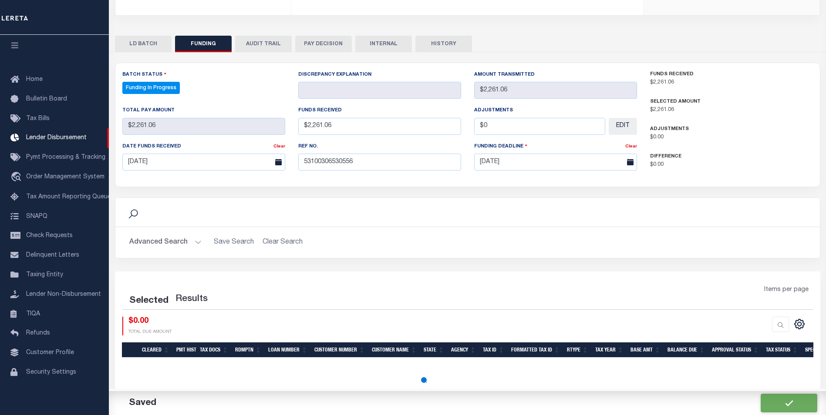
select select "100"
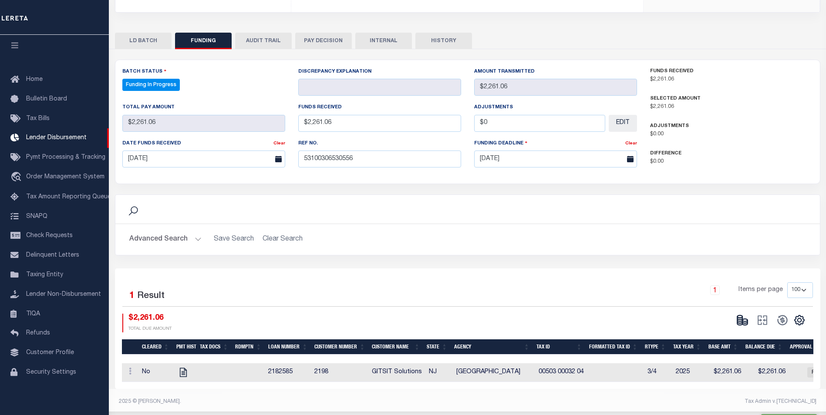
click at [739, 318] on div "CSV Export Selected Print Show Filter Show Search Columns 0: 1: Cleared 19: SPD" at bounding box center [769, 323] width 74 height 19
click at [740, 319] on icon at bounding box center [739, 320] width 5 height 3
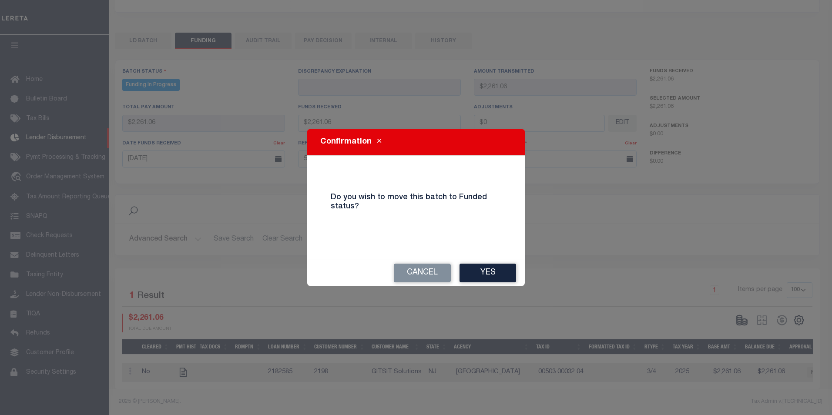
click at [487, 260] on div "Cancel Yes" at bounding box center [416, 273] width 218 height 26
drag, startPoint x: 495, startPoint y: 267, endPoint x: 696, endPoint y: 336, distance: 212.4
click at [500, 269] on button "Yes" at bounding box center [488, 273] width 57 height 19
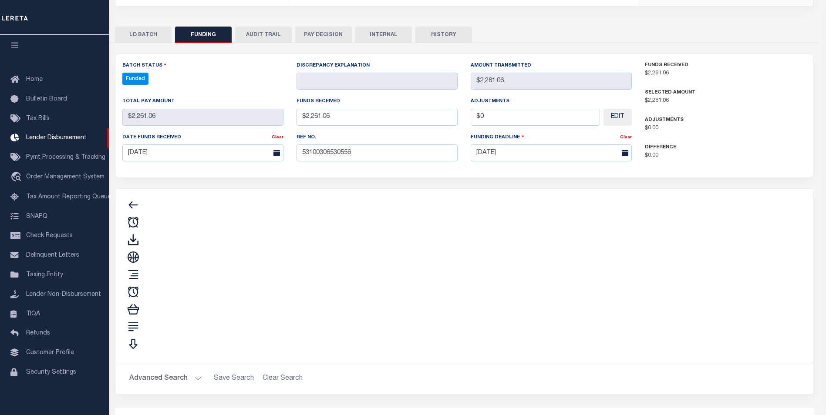
type input "$2,261.06"
type input "$0"
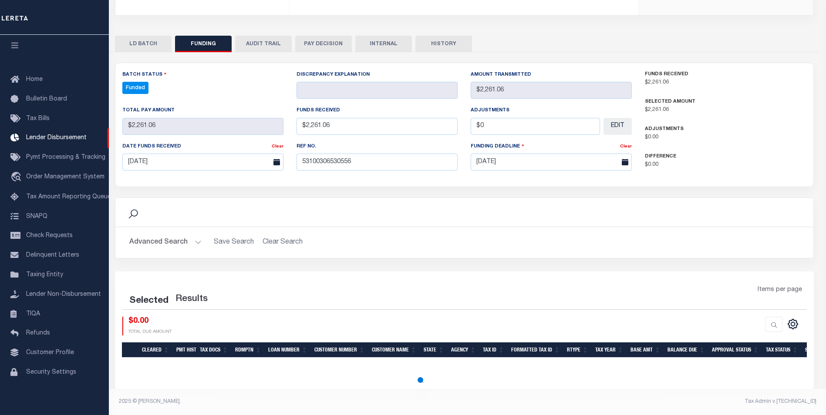
select select "100"
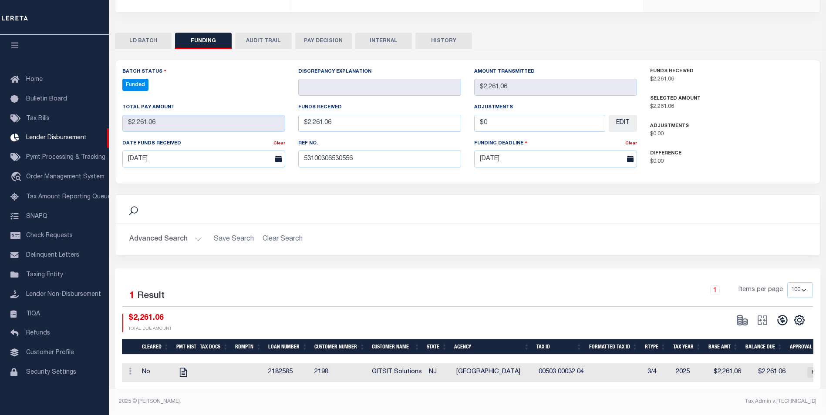
click at [781, 317] on icon at bounding box center [782, 320] width 12 height 12
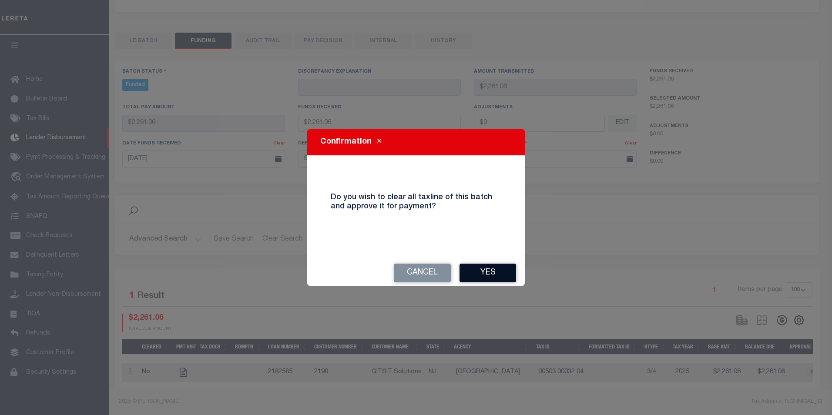
click at [507, 275] on button "Yes" at bounding box center [488, 273] width 57 height 19
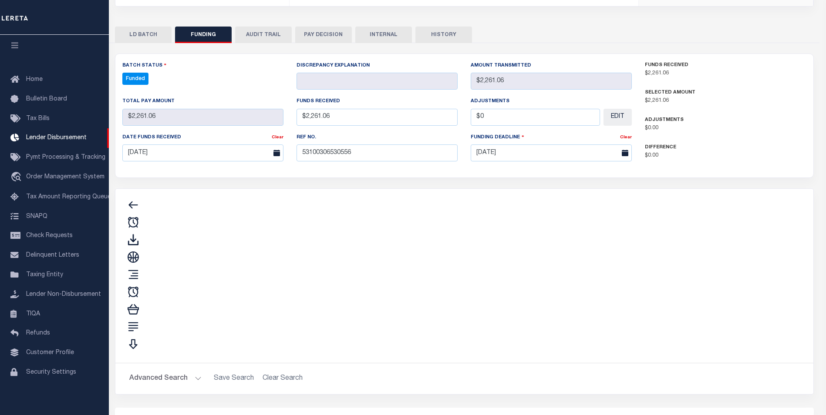
type input "$2,261.06"
type input "$0"
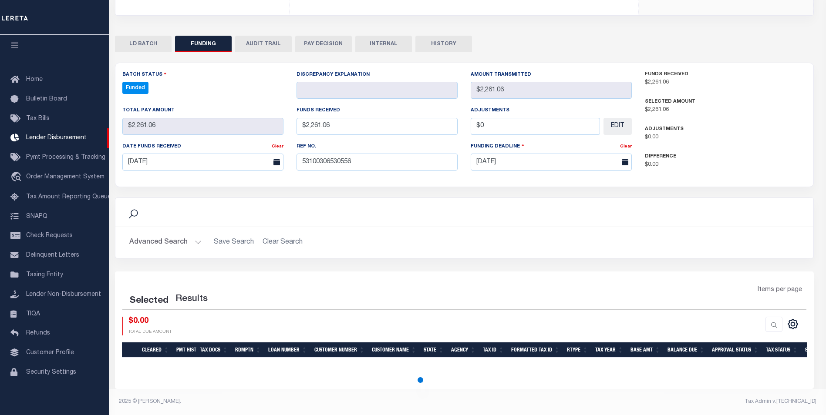
select select "100"
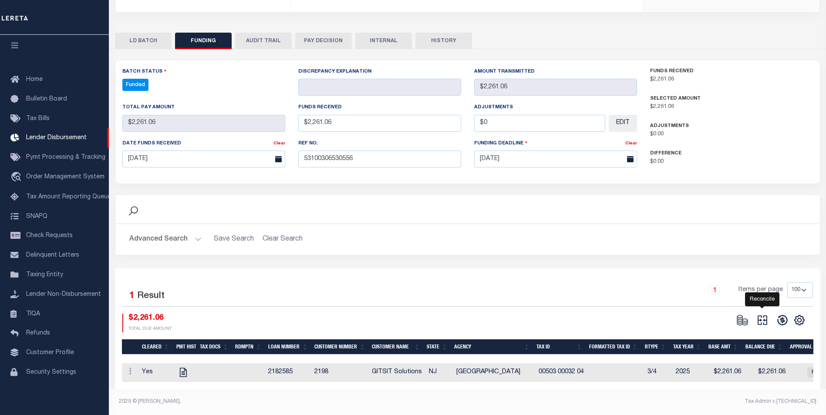
click at [763, 318] on icon at bounding box center [762, 321] width 10 height 10
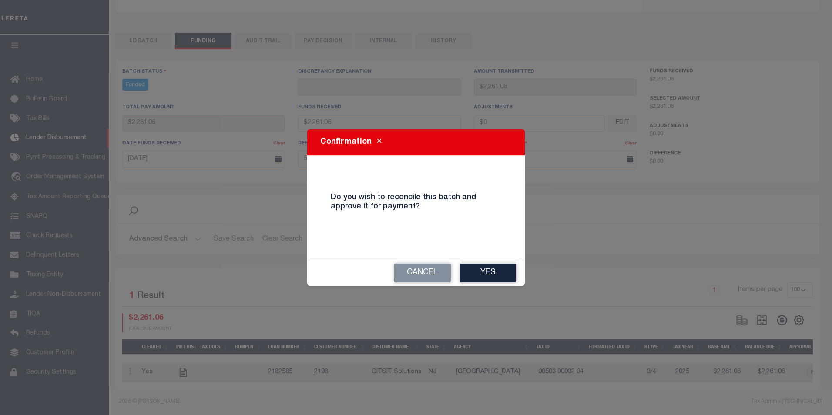
drag, startPoint x: 495, startPoint y: 270, endPoint x: 502, endPoint y: 272, distance: 7.8
click at [496, 271] on button "Yes" at bounding box center [488, 273] width 57 height 19
select select "100"
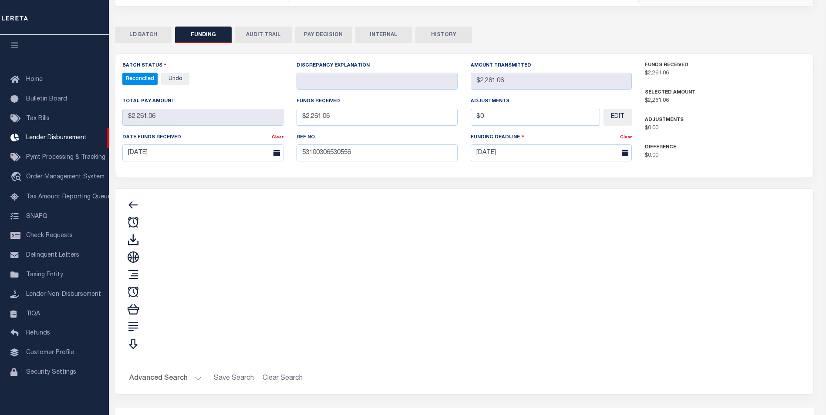
type input "$2,261.06"
type input "$0"
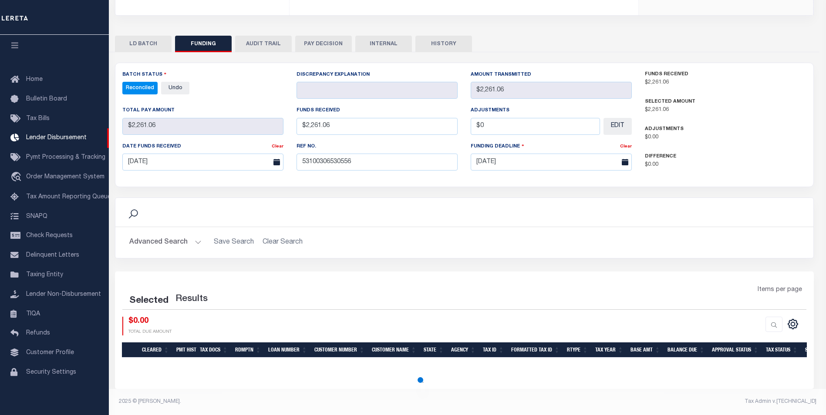
scroll to position [62, 0]
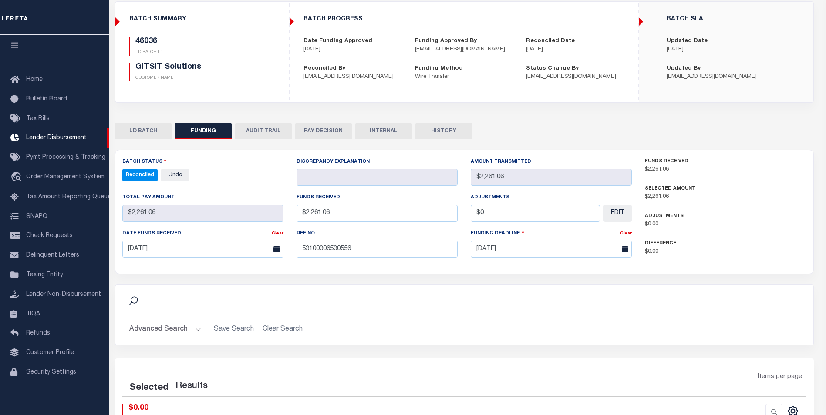
select select "100"
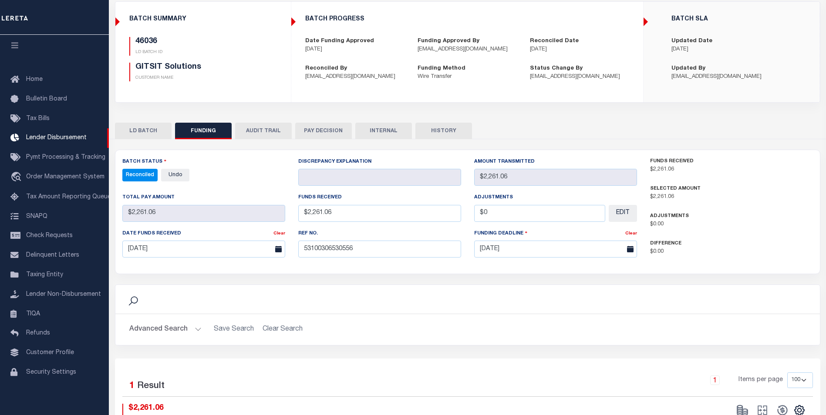
click at [379, 126] on button "INTERNAL" at bounding box center [383, 131] width 57 height 17
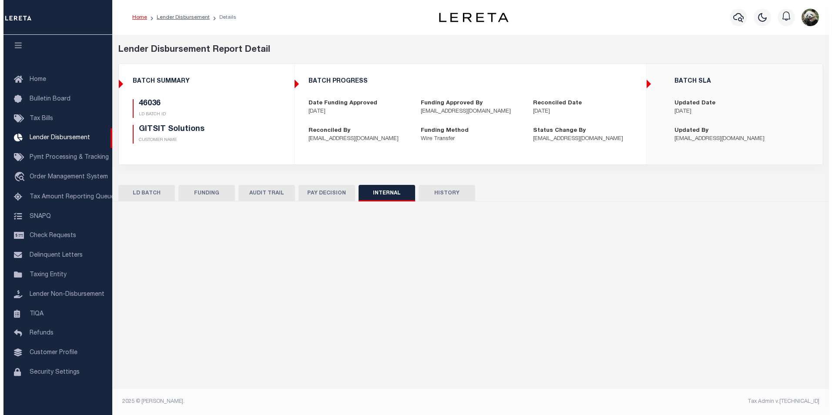
scroll to position [0, 0]
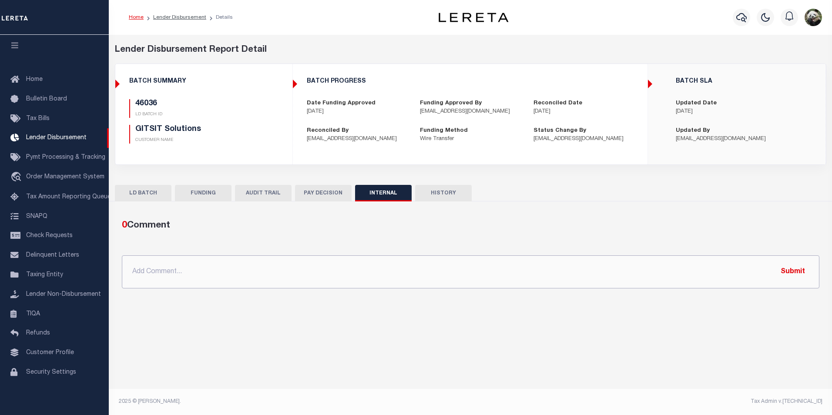
drag, startPoint x: 303, startPoint y: 270, endPoint x: 292, endPoint y: 262, distance: 13.7
click at [303, 269] on input "text" at bounding box center [471, 271] width 698 height 33
paste input "OG AMOUNT $76,364.57 45991 - $1,852.20 45997 - $2,459.39 46007 - $20,252.82 460…"
type input "OG AMOUNT $76,364.57 45991 - $1,852.20 45997 - $2,459.39 46007 - $20,252.82 460…"
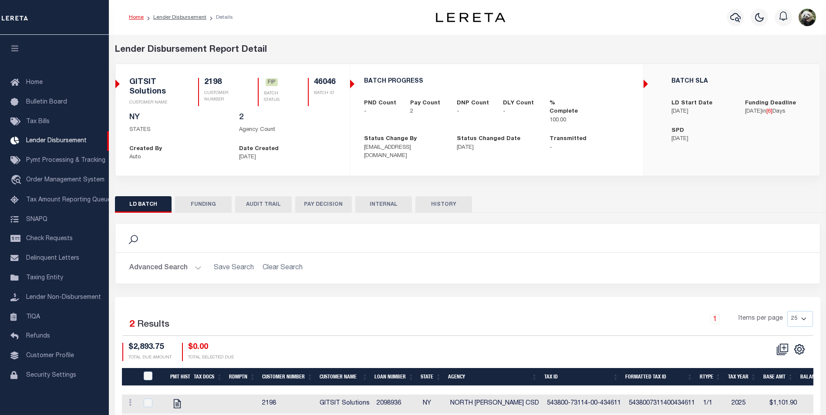
scroll to position [9, 0]
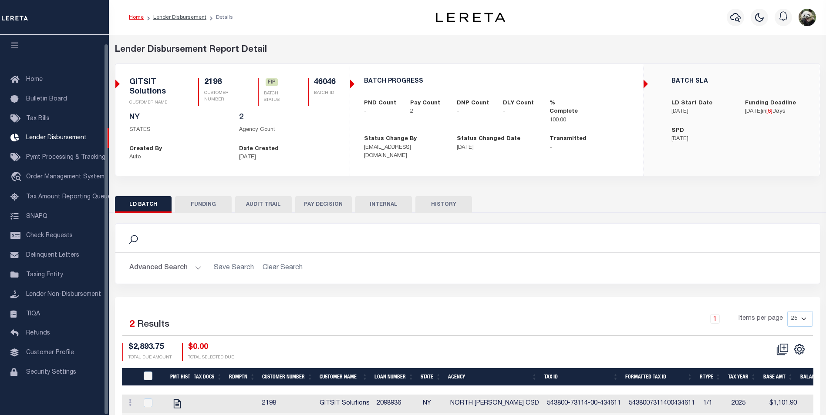
drag, startPoint x: 189, startPoint y: 206, endPoint x: 198, endPoint y: 195, distance: 14.5
click at [190, 206] on button "FUNDING" at bounding box center [203, 204] width 57 height 17
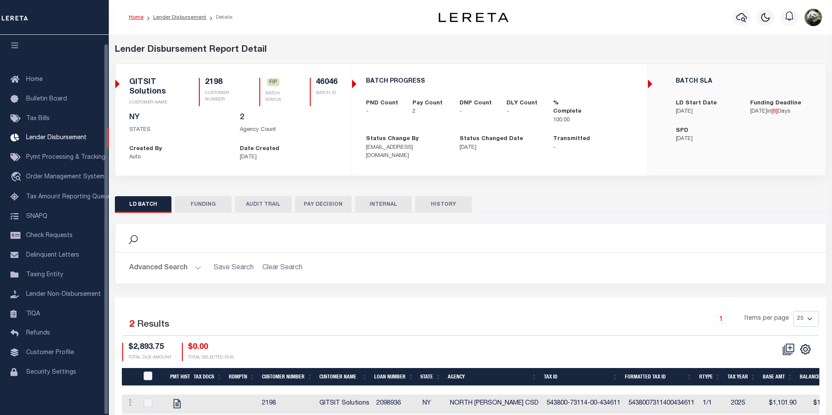
type input "$2,893.75"
type input "$0"
type input "[DATE]"
select select "8"
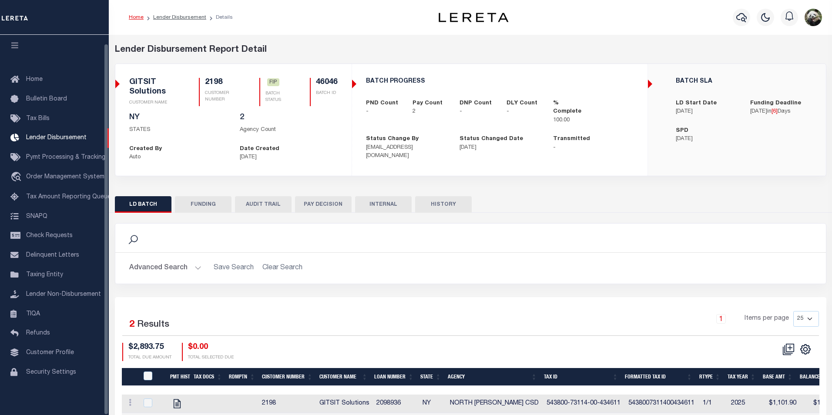
select select "100"
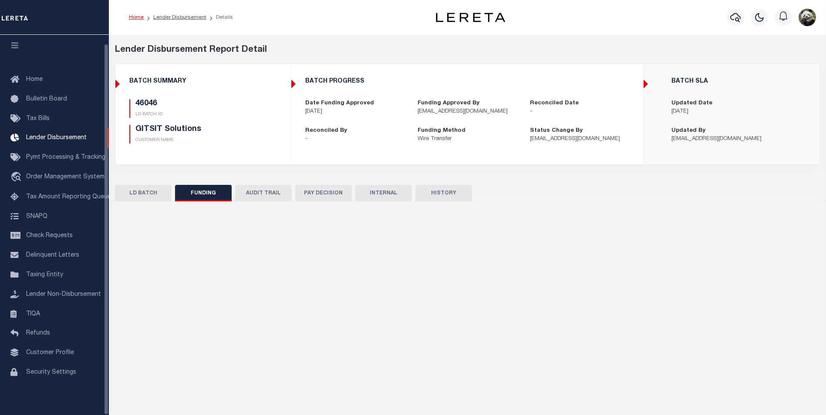
select select "100"
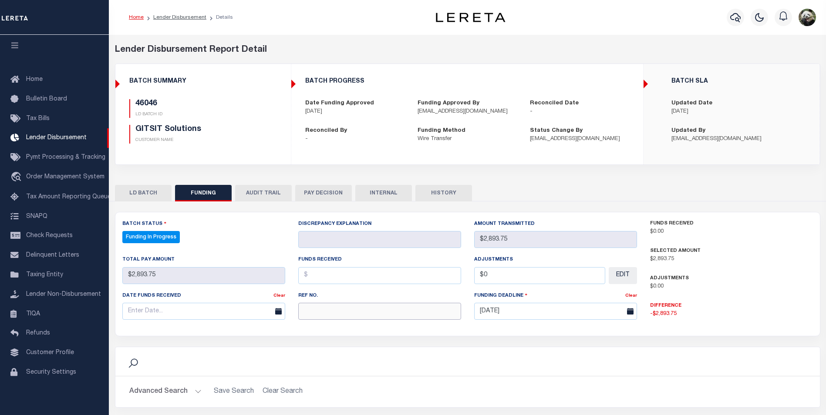
click at [350, 314] on input "text" at bounding box center [379, 311] width 163 height 17
paste input "53100306530556"
type input "53100306530556"
click at [154, 309] on input "text" at bounding box center [203, 311] width 163 height 17
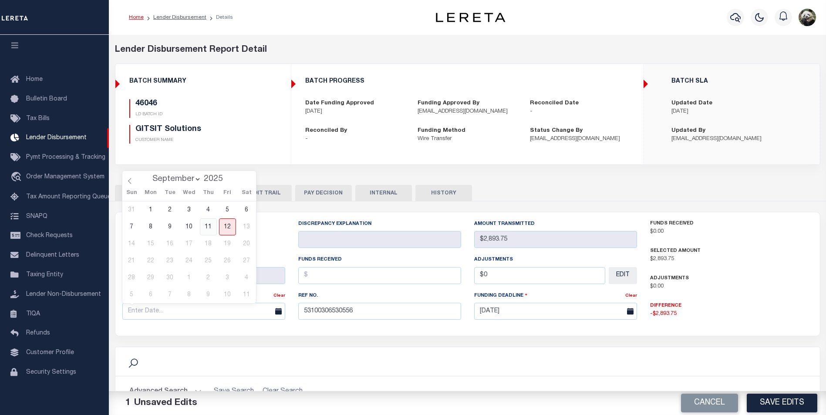
click at [211, 229] on span "11" at bounding box center [208, 226] width 17 height 17
type input "[DATE]"
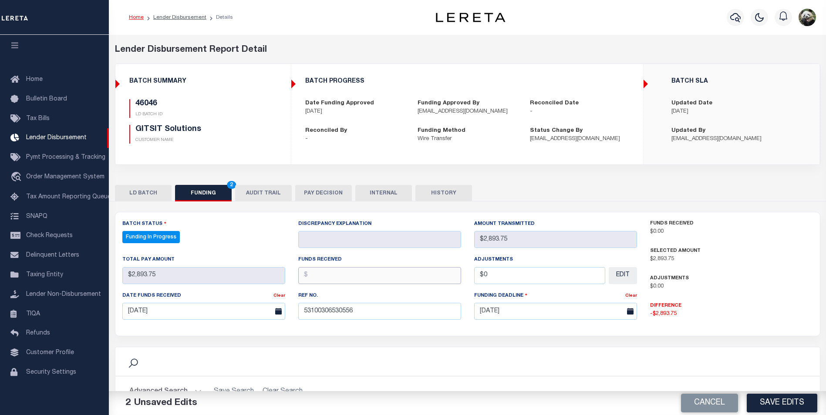
click at [399, 272] on input "text" at bounding box center [379, 275] width 163 height 17
type input "$2,893.08"
type input "$0.00"
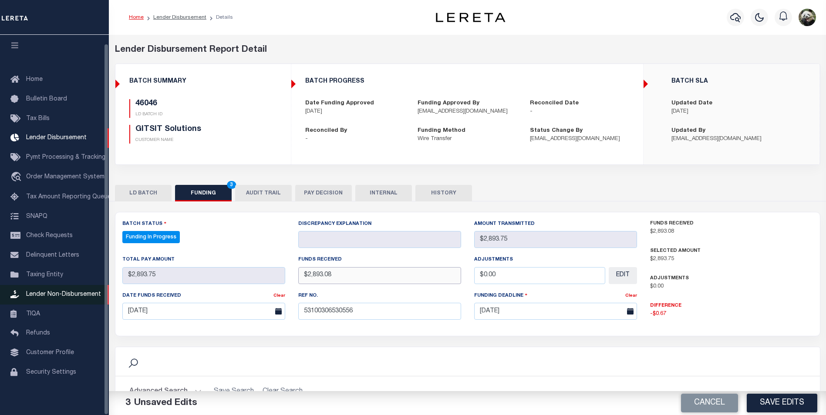
drag, startPoint x: 353, startPoint y: 274, endPoint x: 3, endPoint y: 300, distance: 351.8
click at [3, 300] on div "Home Lender Disbursement Details Profile Sign out" at bounding box center [413, 293] width 826 height 586
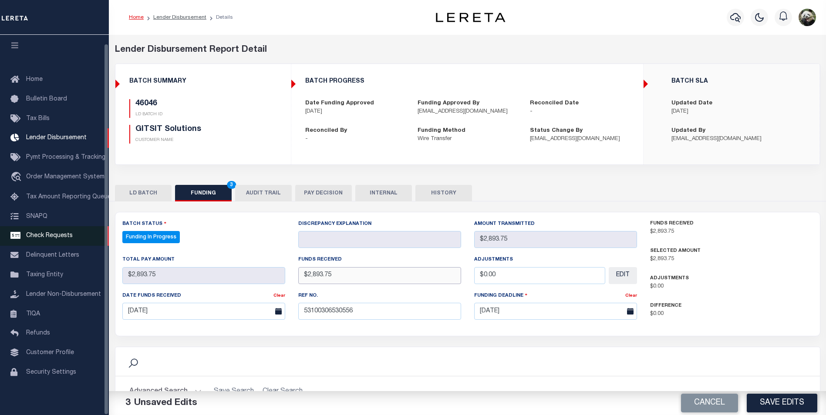
type input "$2,893.75"
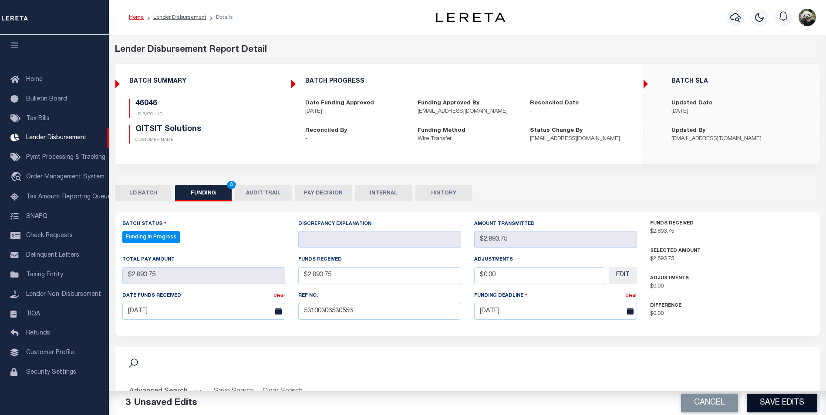
click at [784, 410] on button "Save Edits" at bounding box center [781, 403] width 71 height 19
type input "$2,893.75"
type input "$0"
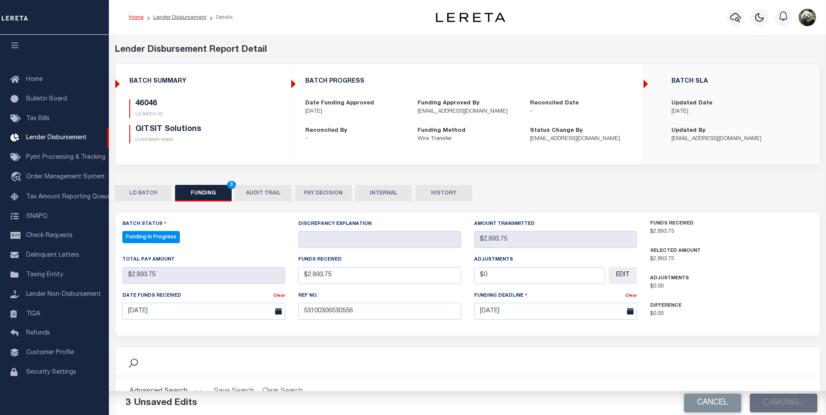
select select "100"
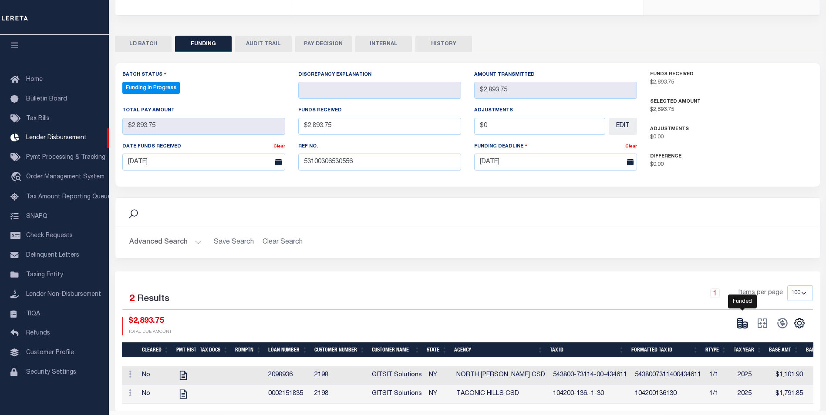
click at [743, 328] on icon at bounding box center [744, 326] width 5 height 3
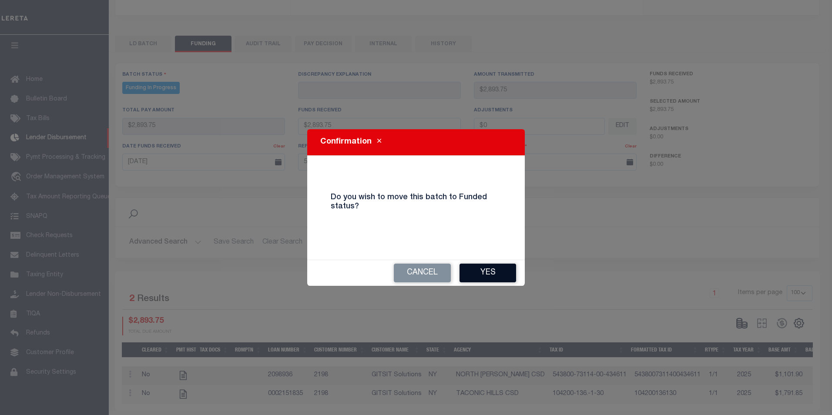
click at [515, 269] on button "Yes" at bounding box center [488, 273] width 57 height 19
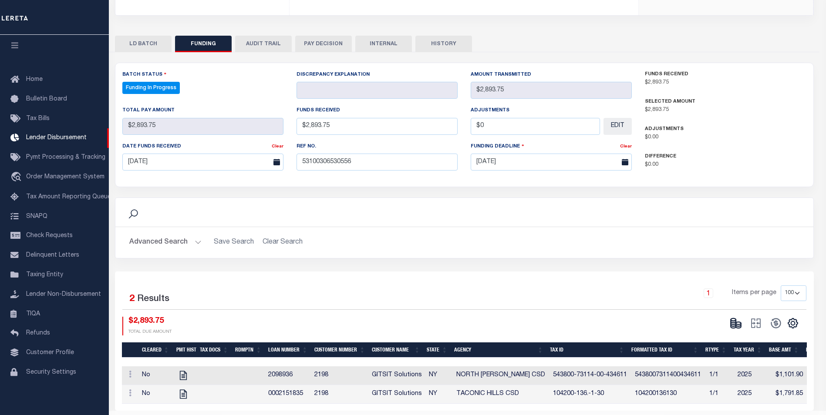
type input "$2,893.75"
type input "$0"
select select "100"
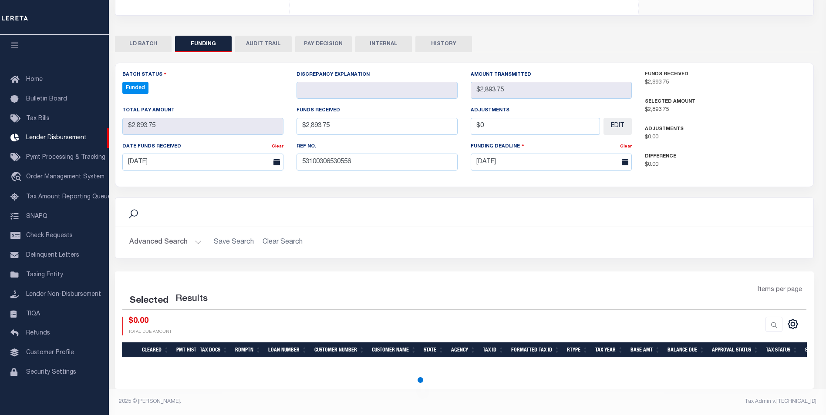
select select "100"
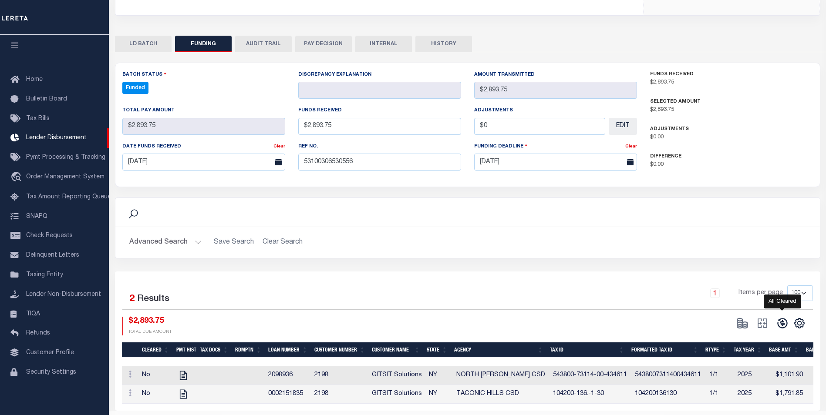
click at [776, 327] on icon at bounding box center [782, 323] width 12 height 12
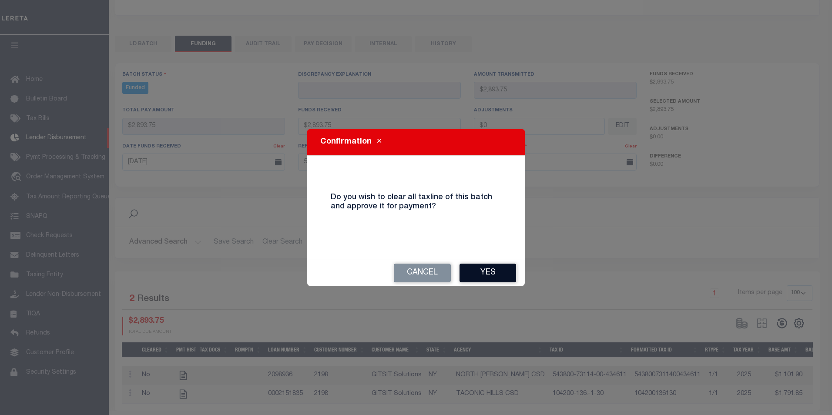
click at [487, 278] on button "Yes" at bounding box center [488, 273] width 57 height 19
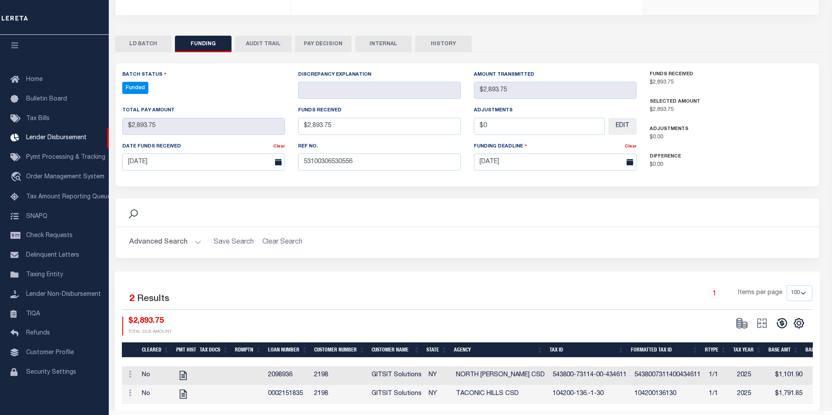
type input "$2,893.75"
type input "$0"
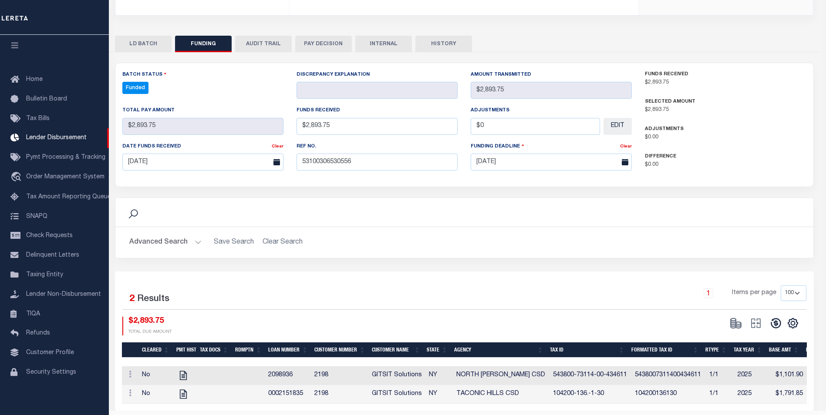
select select "100"
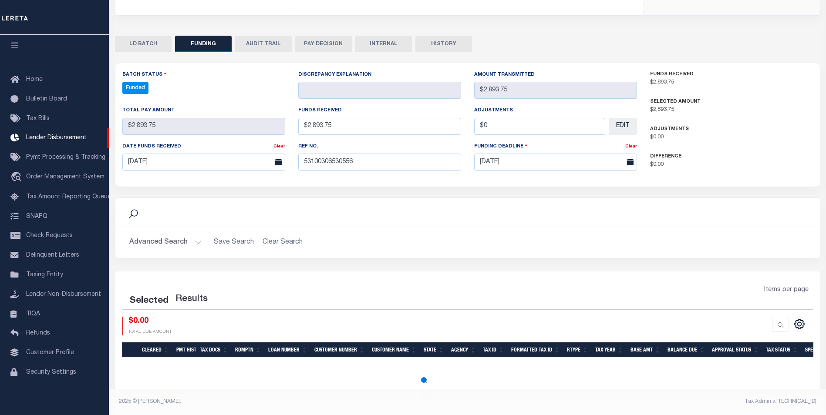
select select "100"
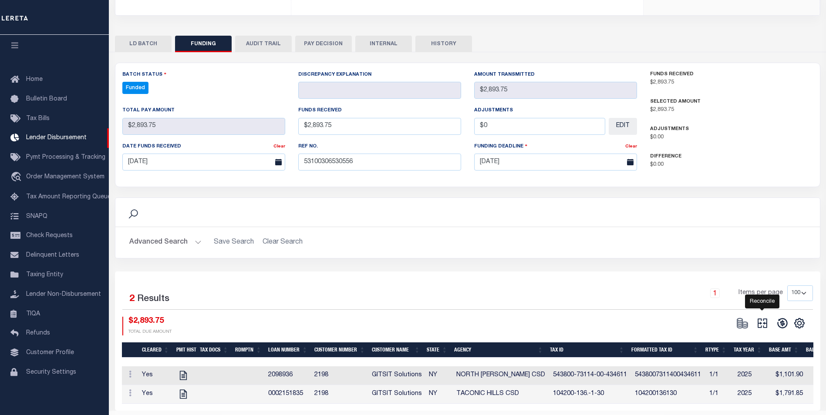
click at [765, 327] on icon at bounding box center [762, 323] width 12 height 12
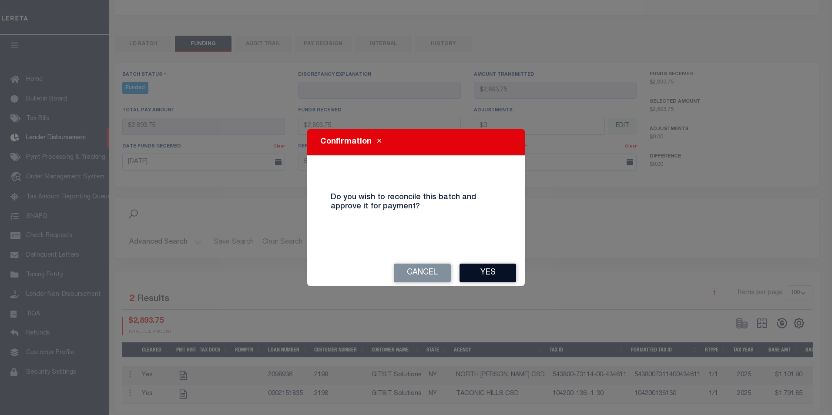
click at [477, 267] on button "Yes" at bounding box center [488, 273] width 57 height 19
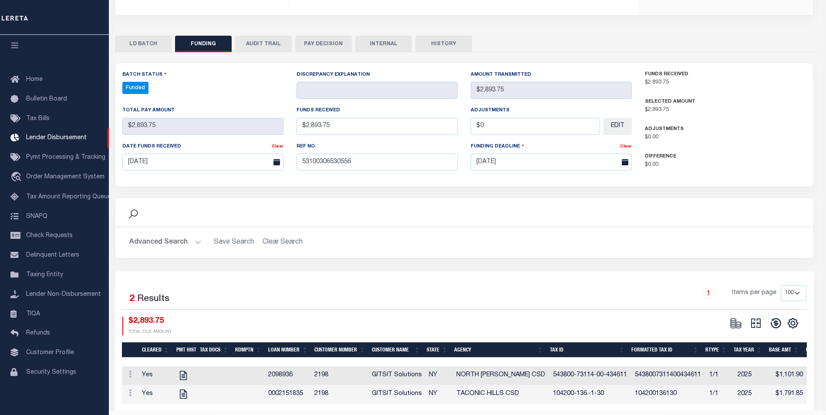
type input "$2,893.75"
type input "$0"
select select "100"
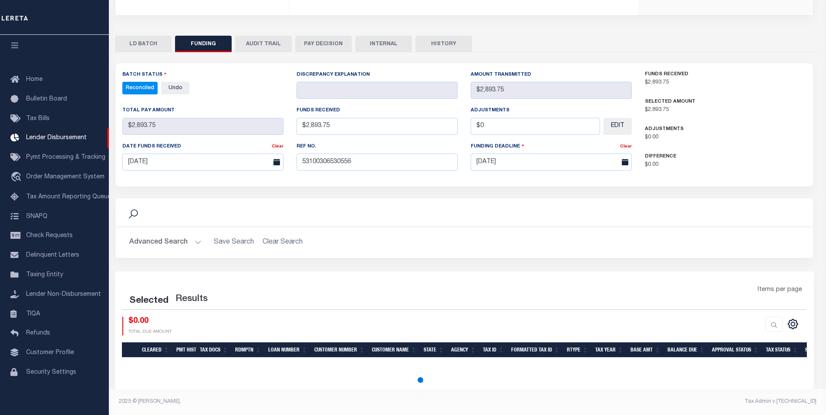
select select "100"
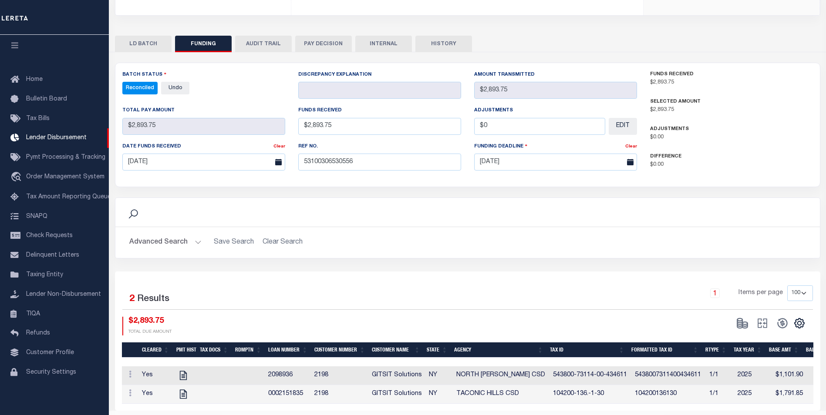
click at [394, 38] on button "INTERNAL" at bounding box center [383, 44] width 57 height 17
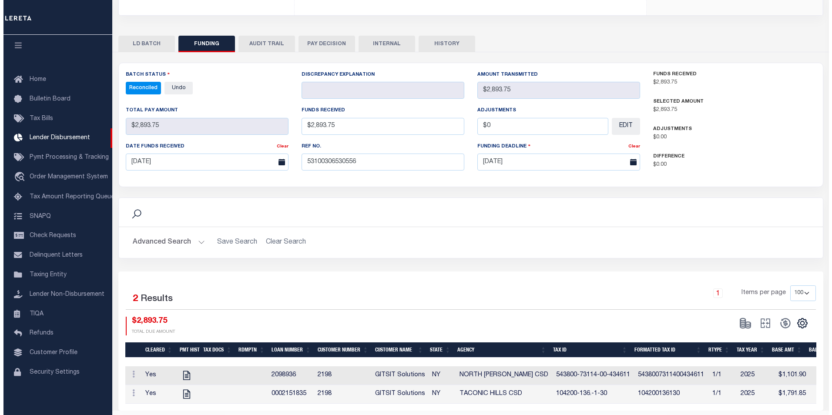
scroll to position [0, 0]
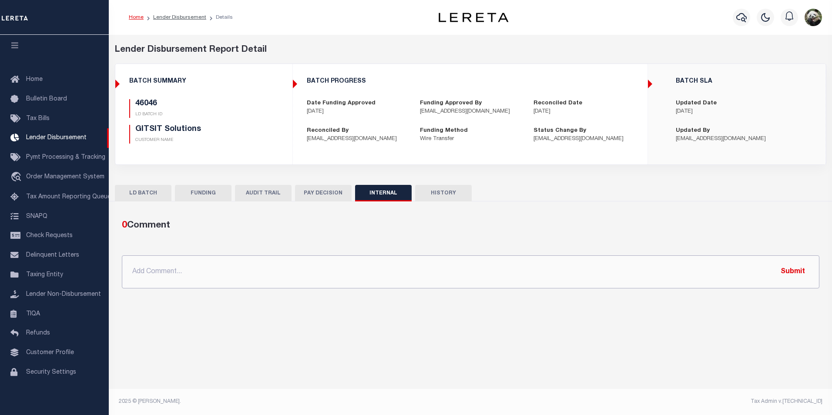
click at [365, 283] on input "text" at bounding box center [471, 271] width 698 height 33
paste input "OG AMOUNT $76,364.57 45991 - $1,852.20 45997 - $2,459.39 46007 - $20,252.82 460…"
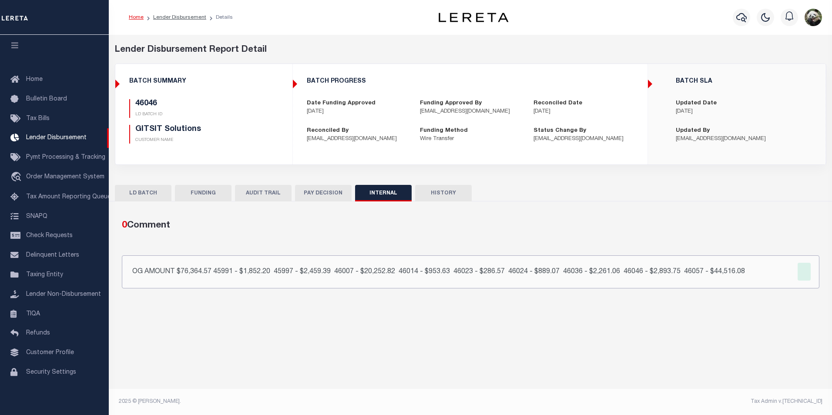
type input "OG AMOUNT $76,364.57 45991 - $1,852.20 45997 - $2,459.39 46007 - $20,252.82 460…"
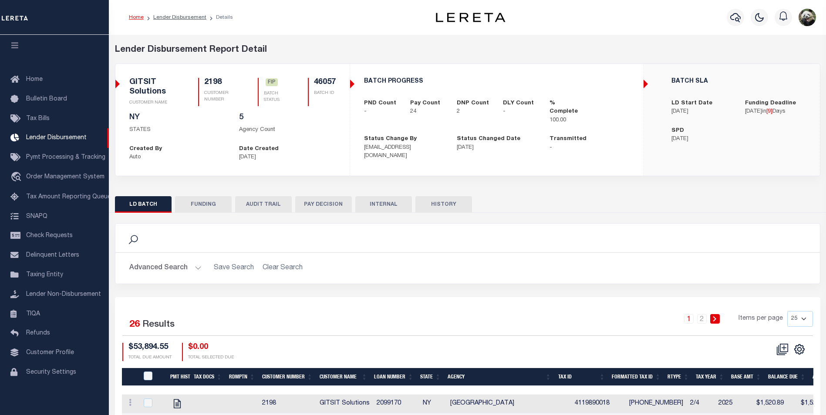
scroll to position [9, 0]
click at [194, 200] on button "FUNDING" at bounding box center [203, 204] width 57 height 17
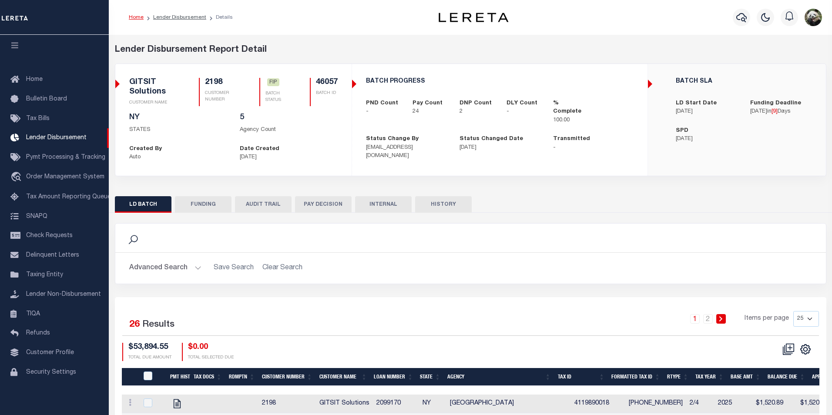
type input "$44,516.08"
type input "$0"
type input "[DATE]"
select select "8"
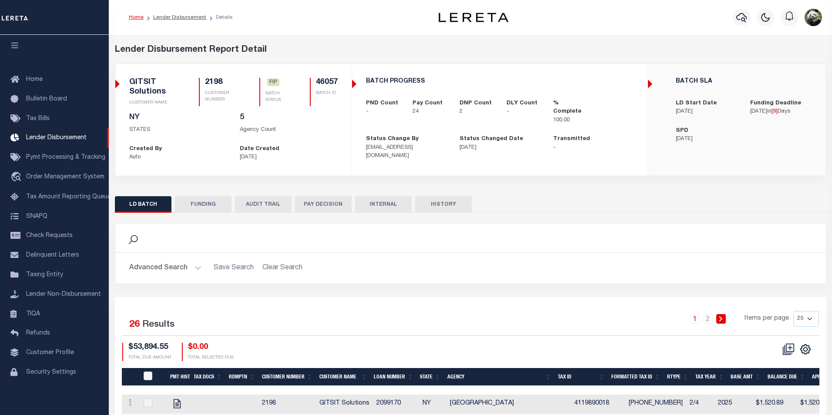
select select "100"
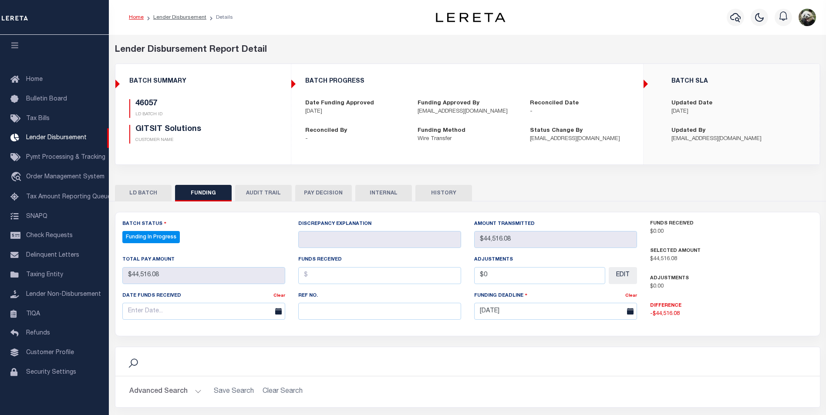
select select "100"
drag, startPoint x: 319, startPoint y: 309, endPoint x: 328, endPoint y: 308, distance: 9.6
click at [322, 306] on input "text" at bounding box center [379, 311] width 163 height 17
paste input "53100306530556"
type input "53100306530556"
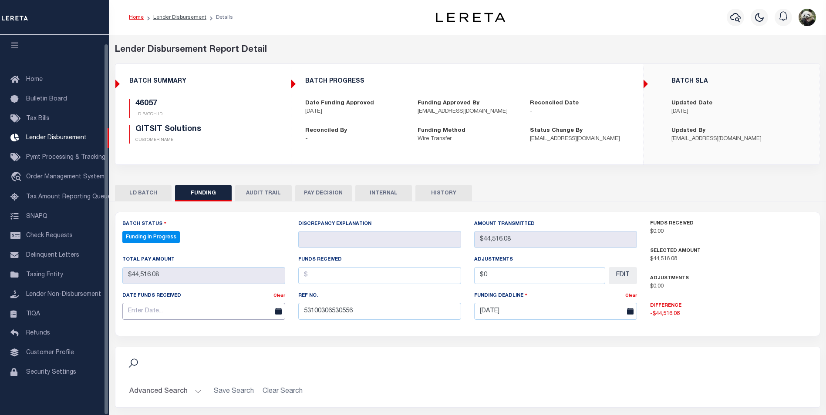
click at [179, 316] on input "text" at bounding box center [203, 311] width 163 height 17
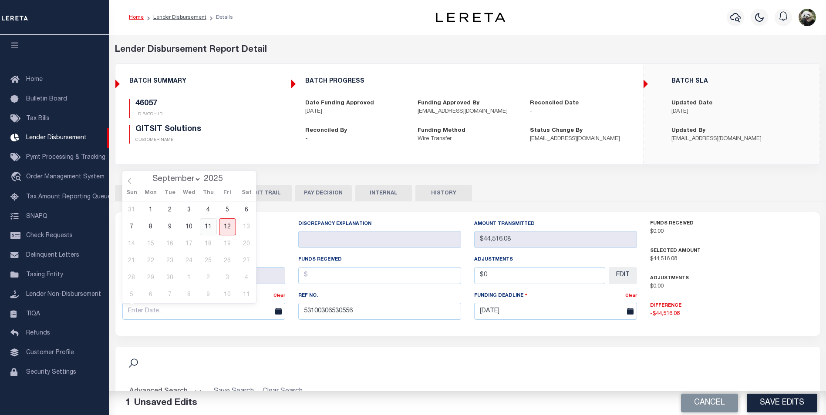
drag, startPoint x: 208, startPoint y: 231, endPoint x: 230, endPoint y: 242, distance: 24.5
click at [208, 229] on span "11" at bounding box center [208, 226] width 17 height 17
type input "[DATE]"
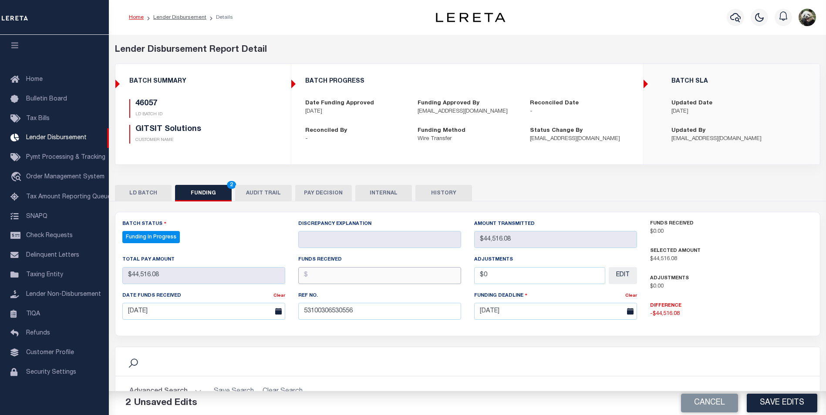
click at [351, 278] on input "text" at bounding box center [379, 275] width 163 height 17
type input "$44,516.08"
type input "$0.00"
click at [796, 398] on button "Save Edits" at bounding box center [781, 403] width 71 height 19
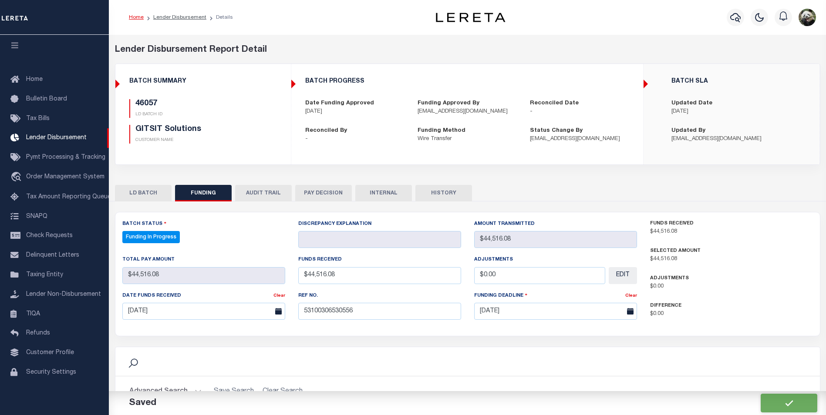
type input "$44,516.08"
type input "$0"
select select "100"
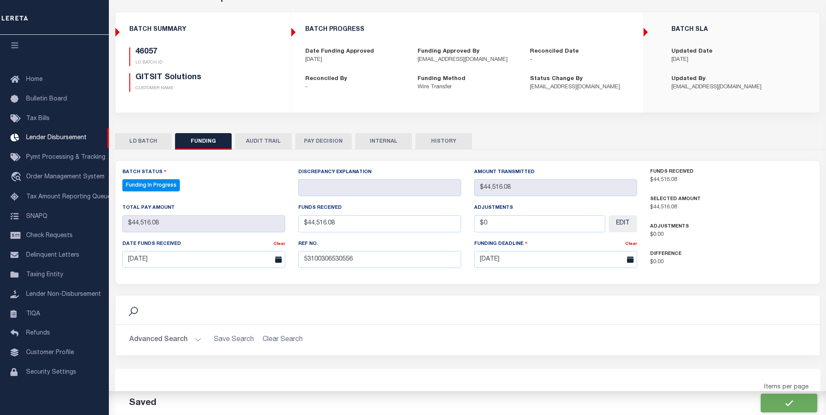
select select "100"
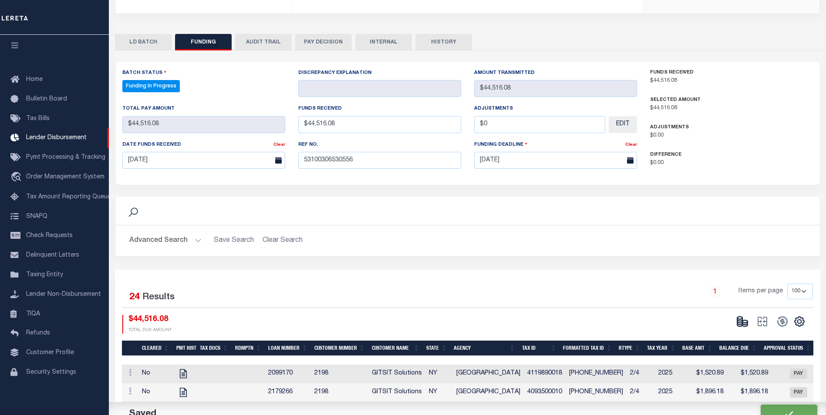
scroll to position [174, 0]
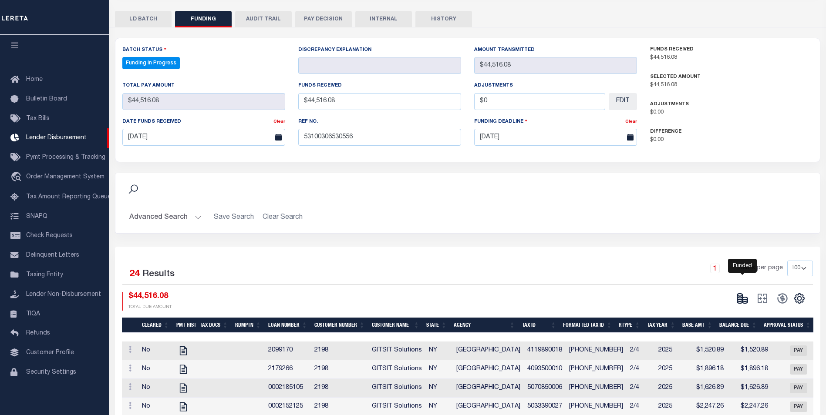
click at [742, 301] on icon at bounding box center [744, 300] width 5 height 3
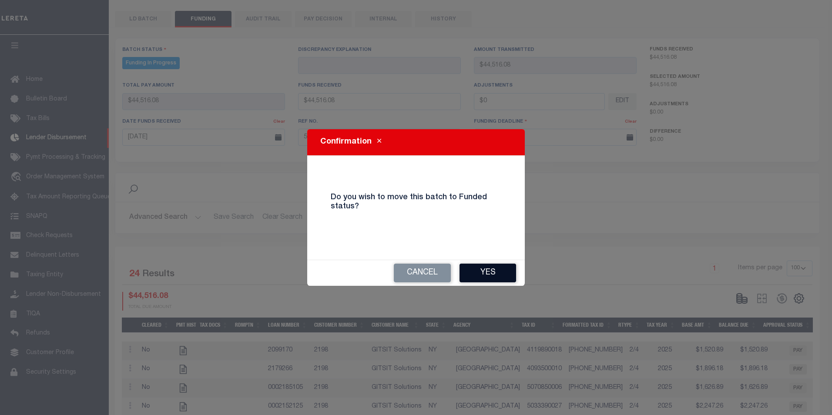
click at [481, 269] on button "Yes" at bounding box center [488, 273] width 57 height 19
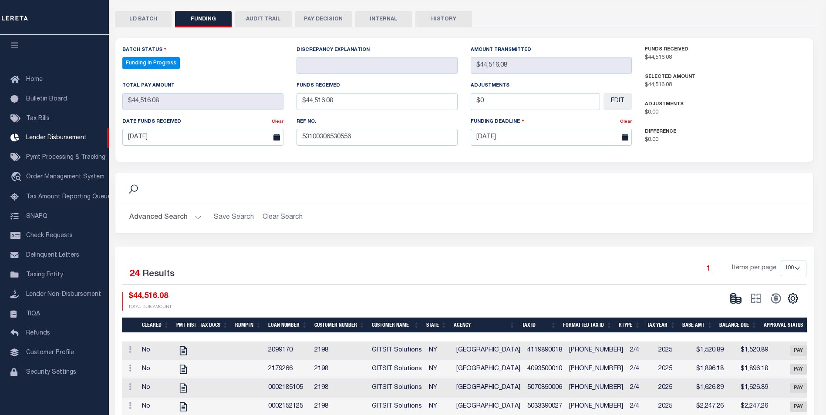
type input "$44,516.08"
type input "$0"
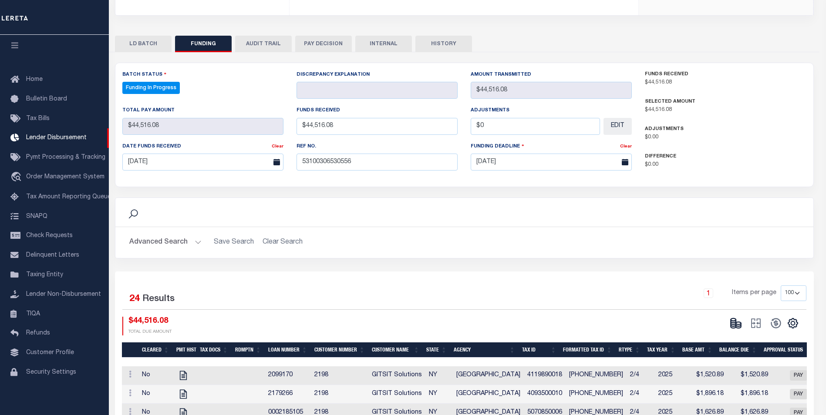
select select "100"
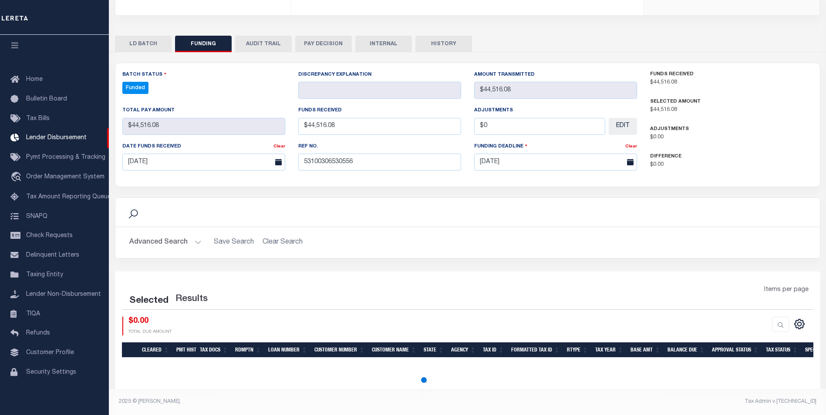
select select "100"
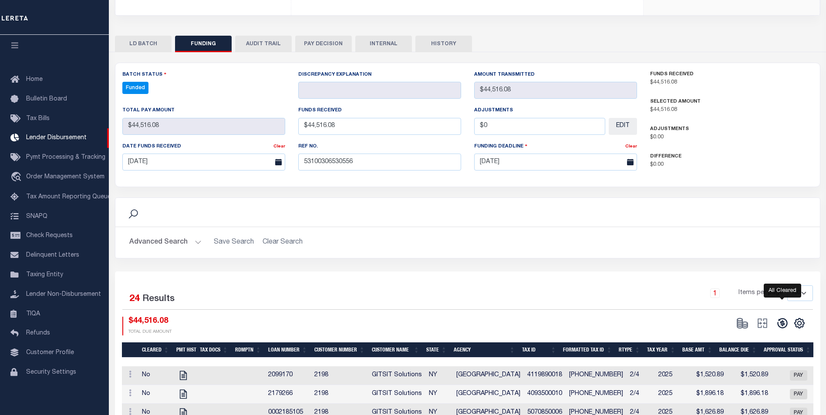
click at [779, 326] on icon at bounding box center [782, 323] width 12 height 12
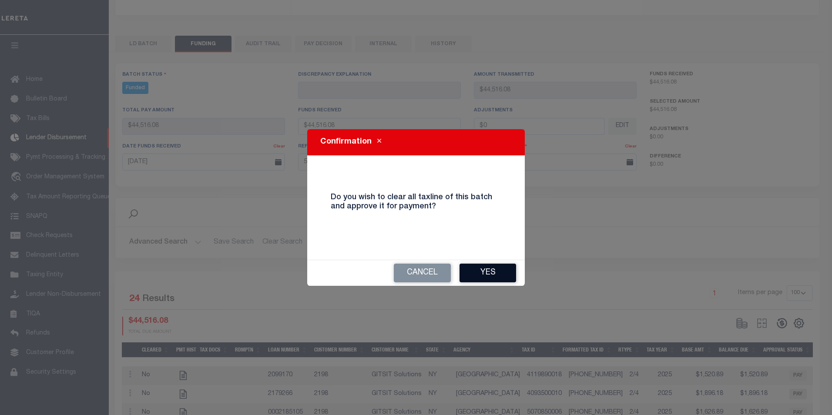
drag, startPoint x: 515, startPoint y: 284, endPoint x: 510, endPoint y: 269, distance: 15.4
click at [512, 275] on div "Cancel Yes" at bounding box center [416, 273] width 218 height 26
click at [509, 269] on button "Yes" at bounding box center [488, 273] width 57 height 19
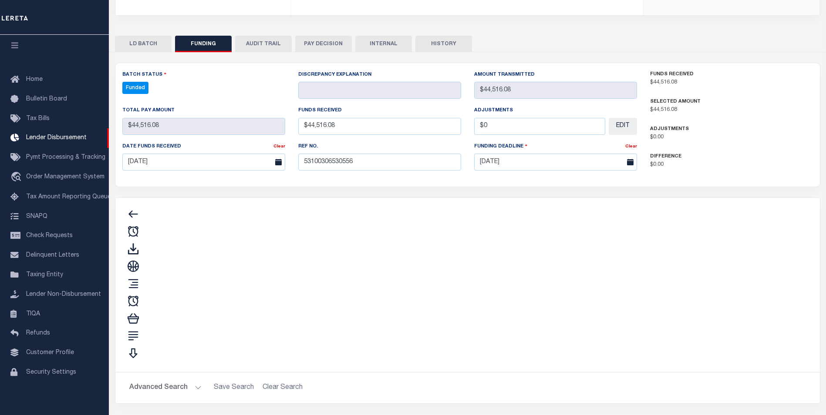
type input "$44,516.08"
type input "$0"
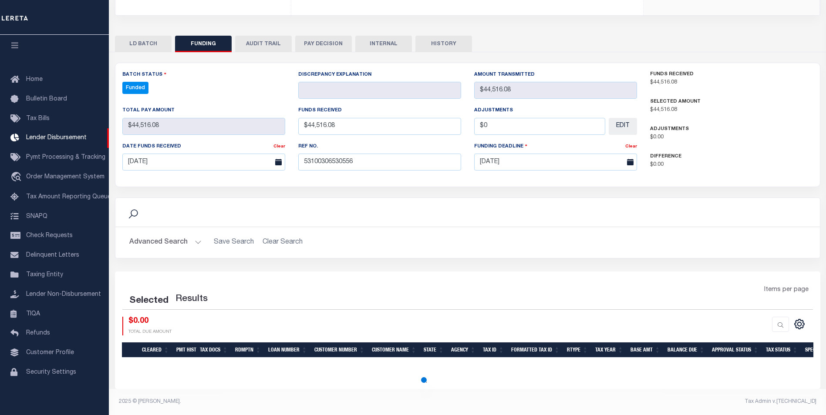
select select "100"
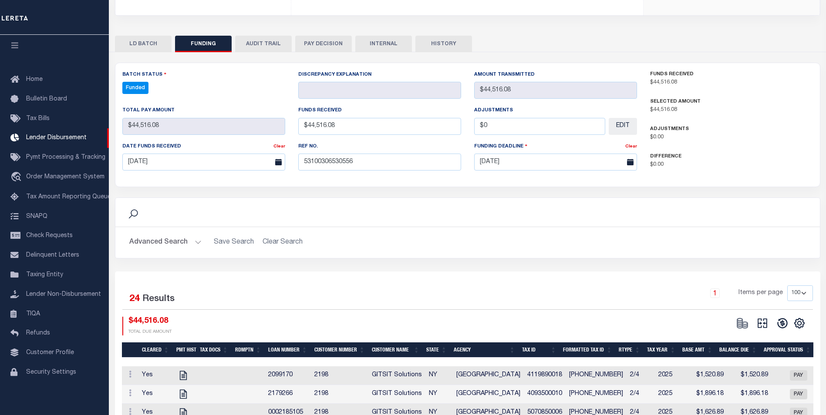
click at [768, 324] on icon at bounding box center [762, 323] width 12 height 12
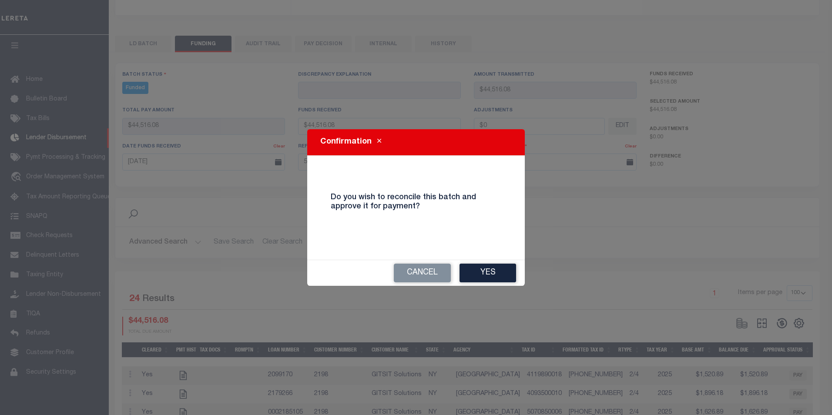
click at [472, 265] on button "Yes" at bounding box center [488, 273] width 57 height 19
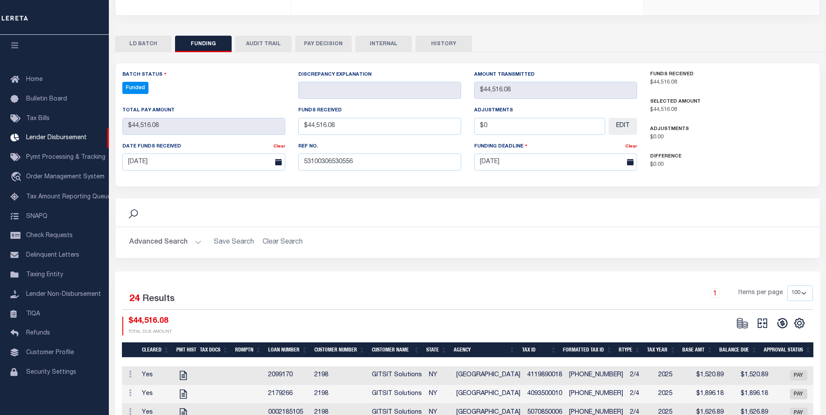
type input "$44,516.08"
type input "$0"
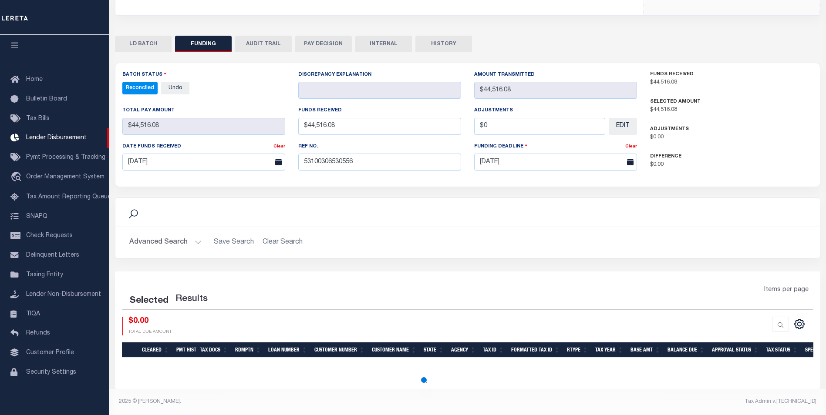
select select "100"
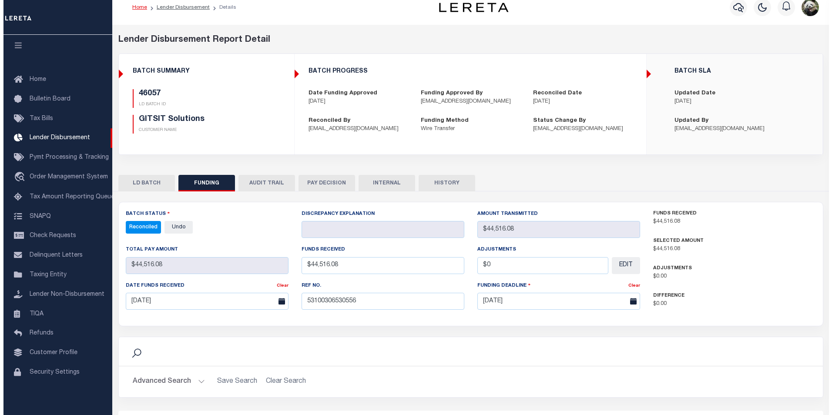
scroll to position [0, 0]
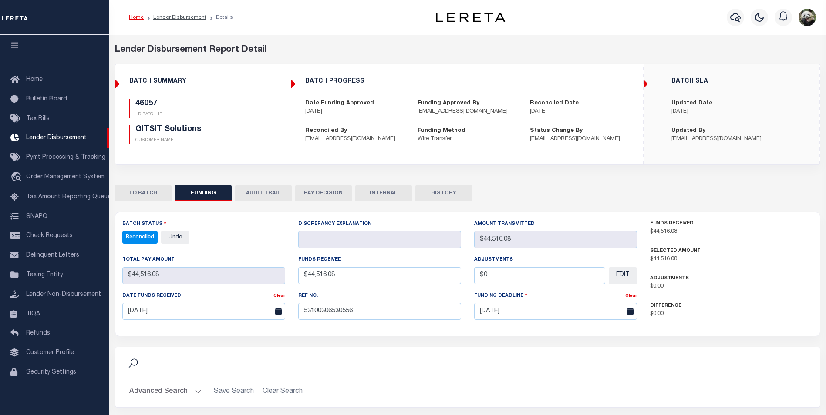
click at [379, 198] on button "INTERNAL" at bounding box center [383, 193] width 57 height 17
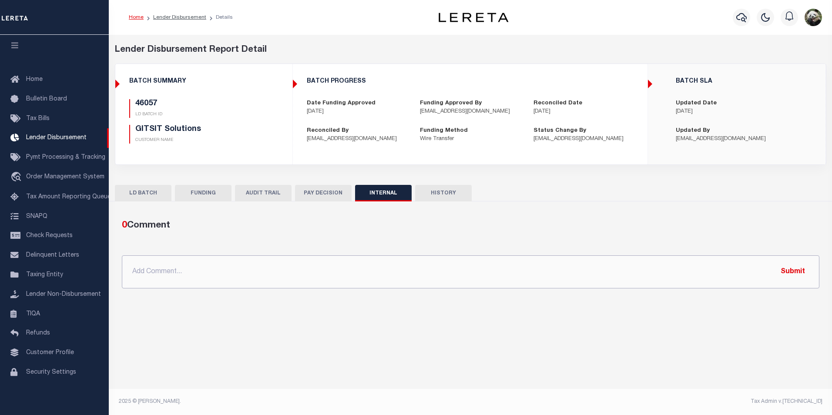
click at [283, 271] on input "text" at bounding box center [471, 271] width 698 height 33
paste input "OG AMOUNT $76,364.57 45991 - $1,852.20 45997 - $2,459.39 46007 - $20,252.82 460…"
type input "OG AMOUNT $76,364.57 45991 - $1,852.20 45997 - $2,459.39 46007 - $20,252.82 460…"
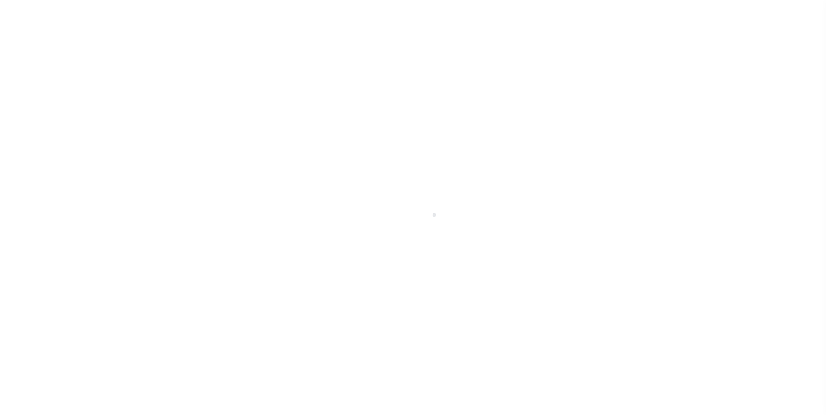
scroll to position [9, 0]
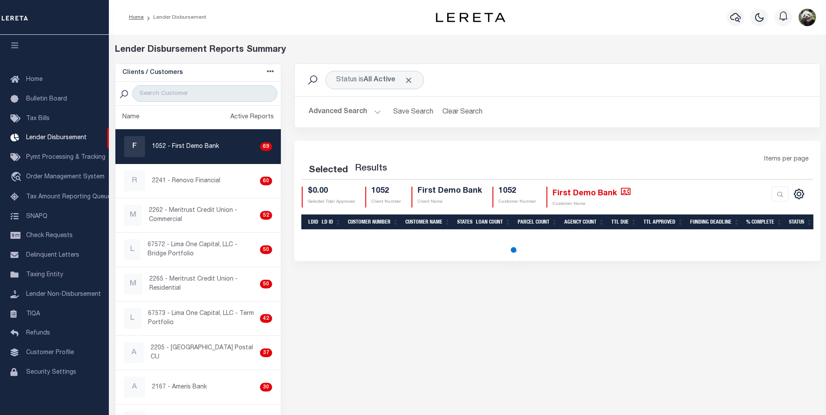
select select "200"
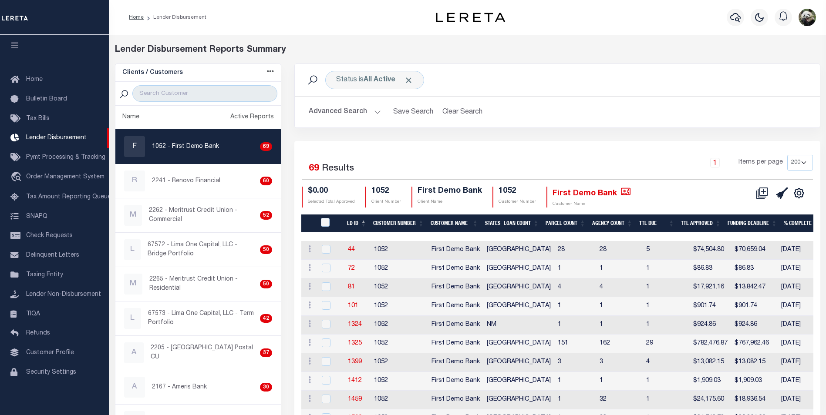
click at [573, 72] on div "Status is All Active Search" at bounding box center [557, 80] width 511 height 18
